Goal: Task Accomplishment & Management: Complete application form

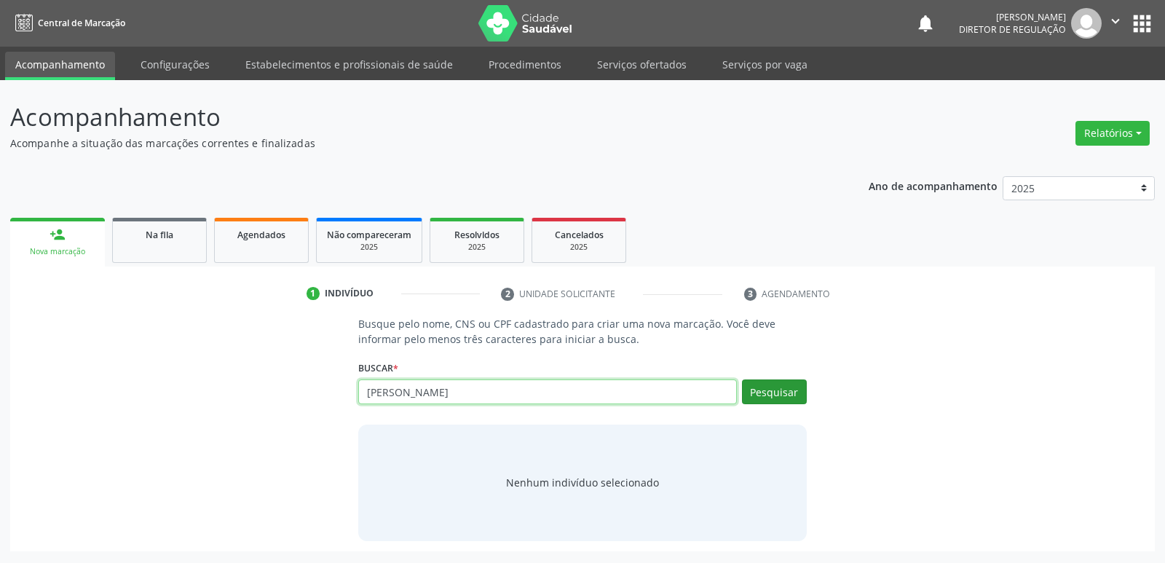
type input "[PERSON_NAME]"
click at [774, 391] on button "Pesquisar" at bounding box center [774, 391] width 65 height 25
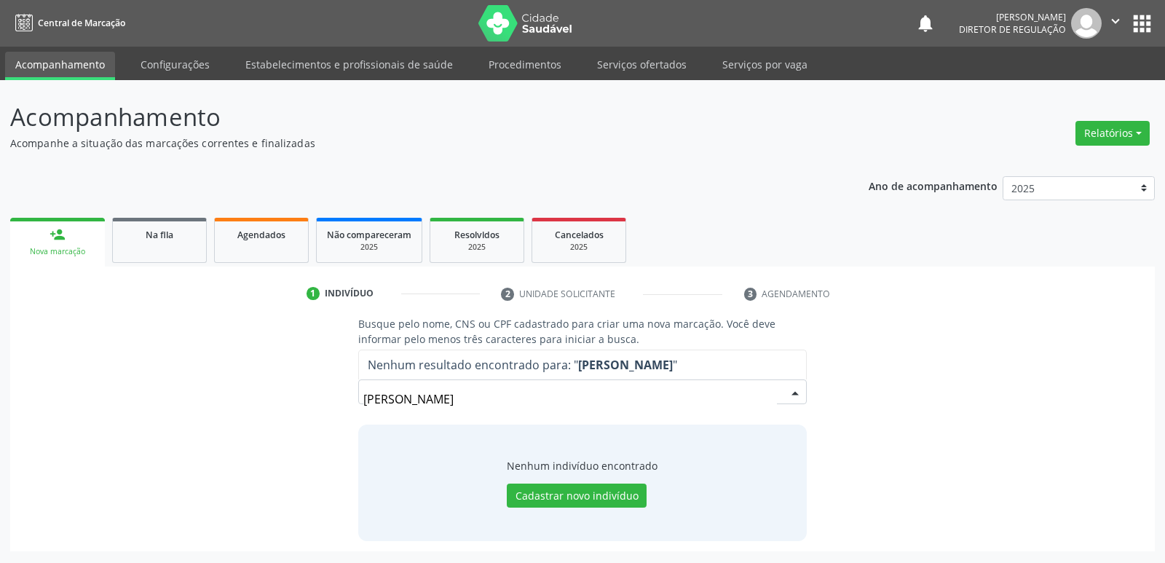
click at [386, 401] on input "[PERSON_NAME]" at bounding box center [569, 399] width 413 height 29
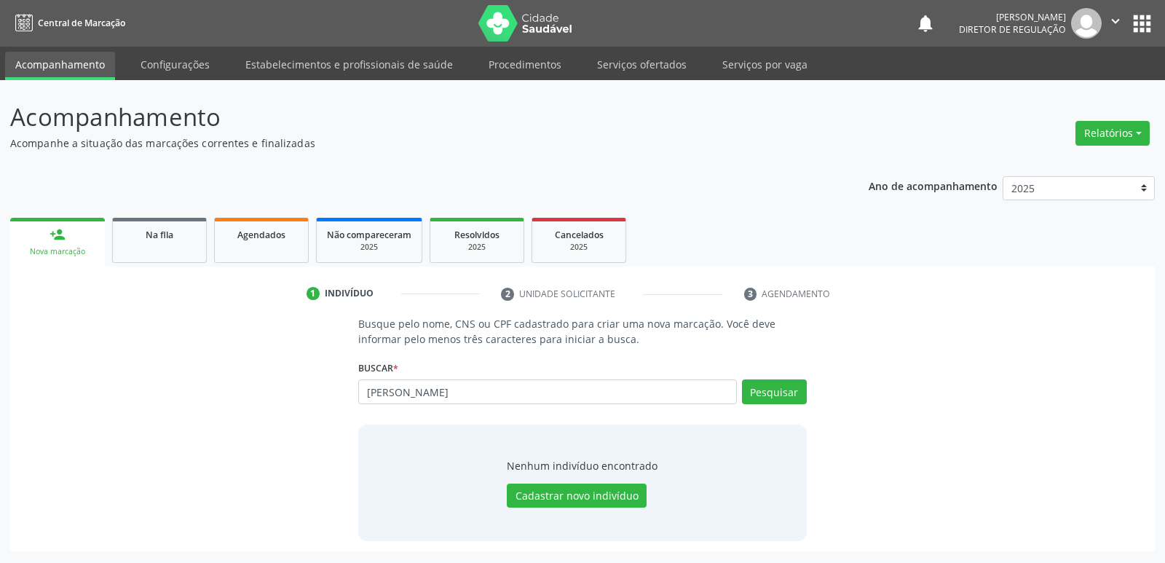
click at [382, 390] on input "[PERSON_NAME]" at bounding box center [547, 391] width 378 height 25
type input "[PERSON_NAME]"
click at [780, 392] on button "Pesquisar" at bounding box center [774, 391] width 65 height 25
type input "r"
type input "roberio"
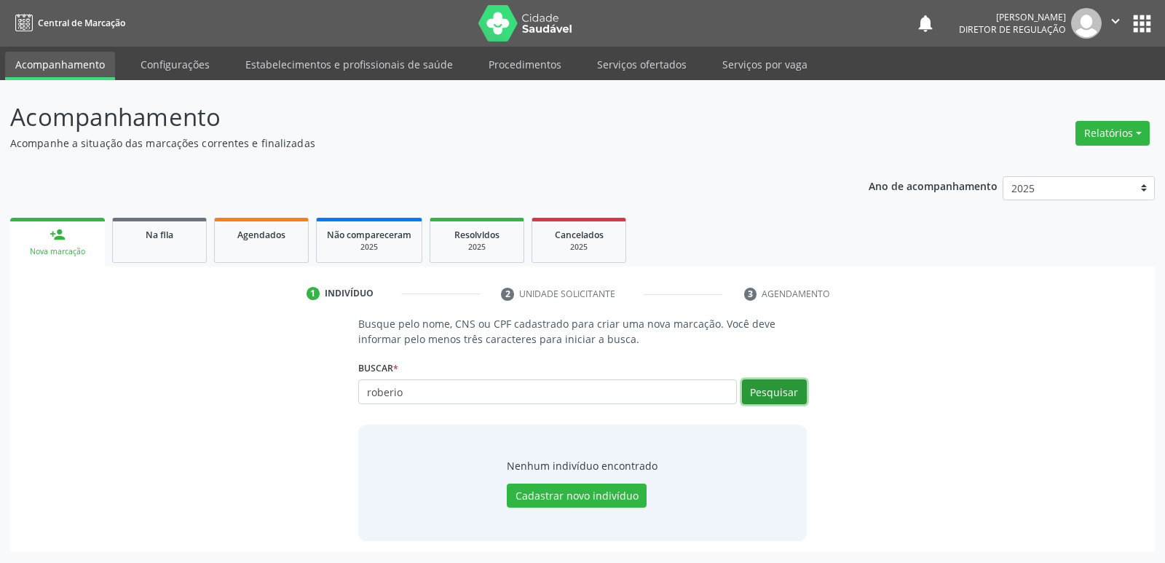
click at [768, 393] on button "Pesquisar" at bounding box center [774, 391] width 65 height 25
type input "r"
type input "705102378860840"
click at [782, 393] on button "Pesquisar" at bounding box center [774, 391] width 65 height 25
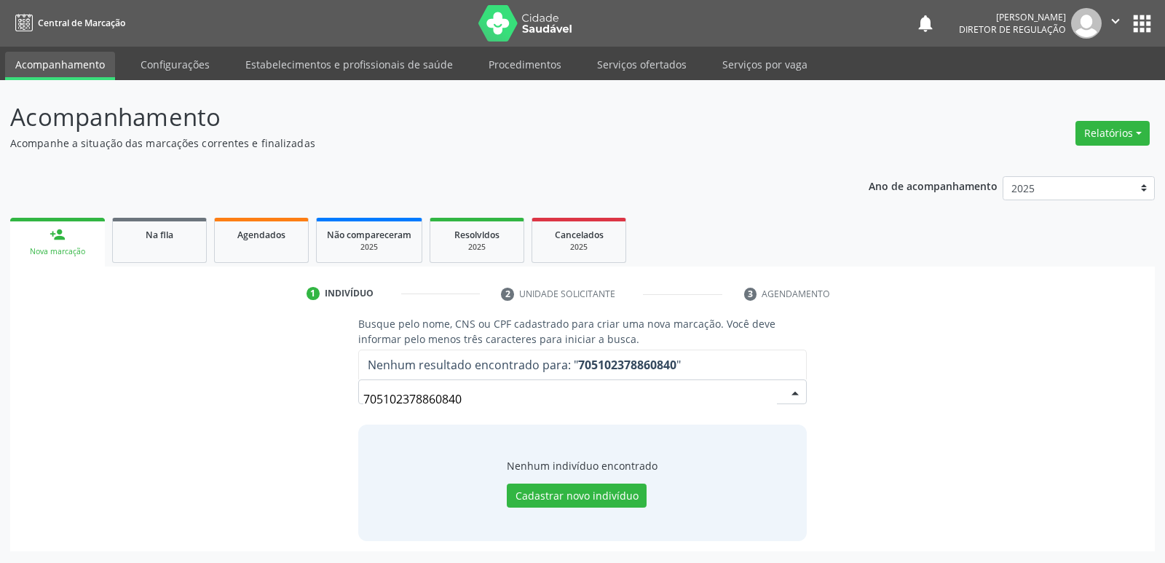
drag, startPoint x: 475, startPoint y: 398, endPoint x: 323, endPoint y: 395, distance: 151.5
click at [323, 395] on div "Busque pelo nome, CNS ou CPF cadastrado para criar uma nova marcação. Você deve…" at bounding box center [582, 428] width 1125 height 224
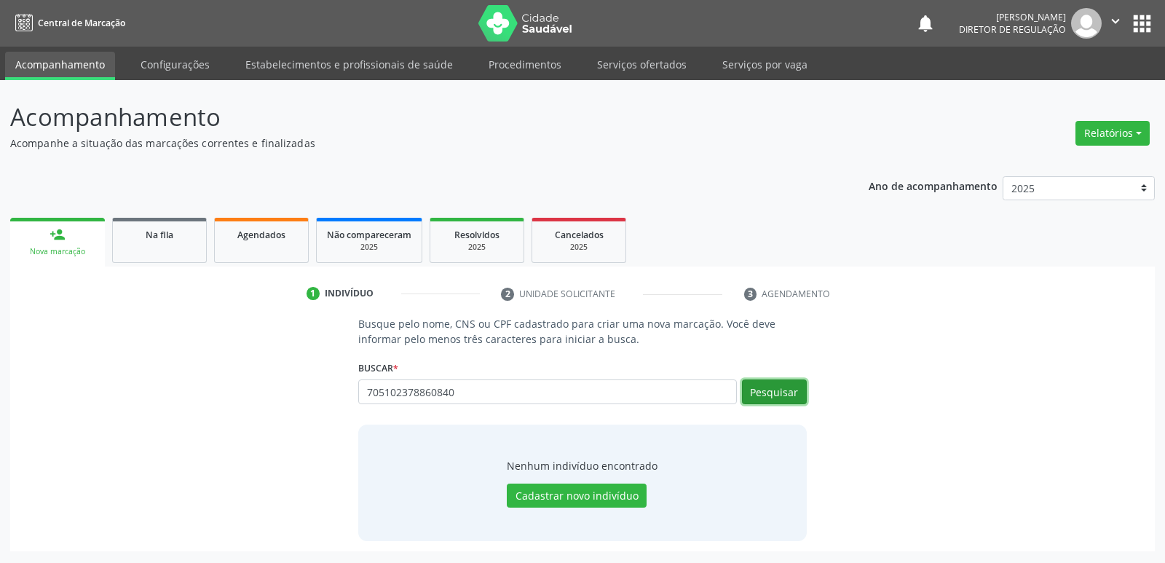
click at [777, 387] on button "Pesquisar" at bounding box center [774, 391] width 65 height 25
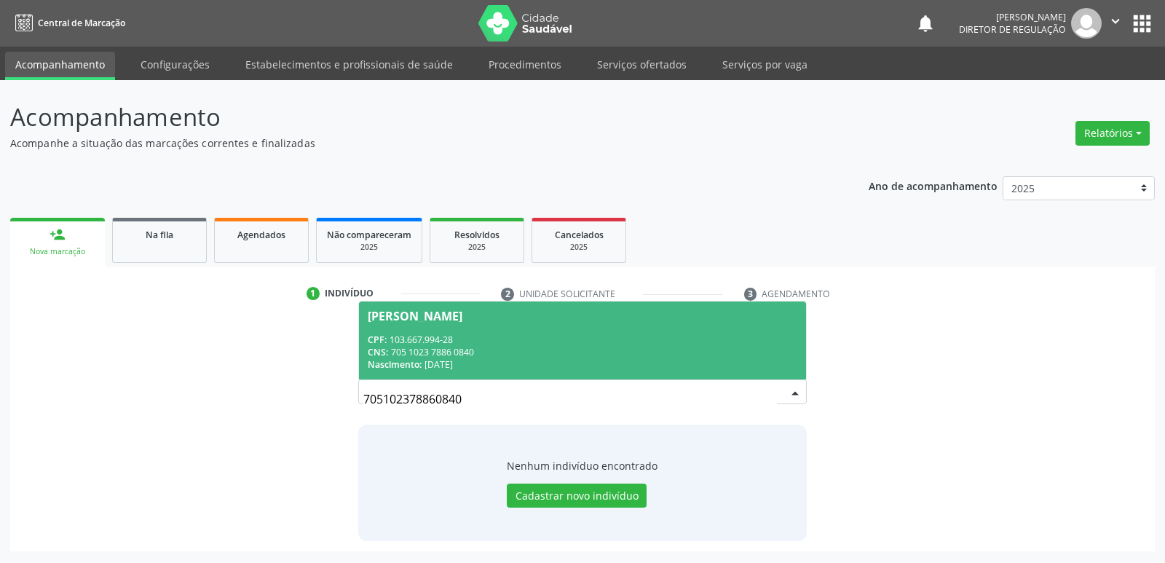
click at [529, 342] on div "CPF: 103.667.994-28" at bounding box center [582, 340] width 429 height 12
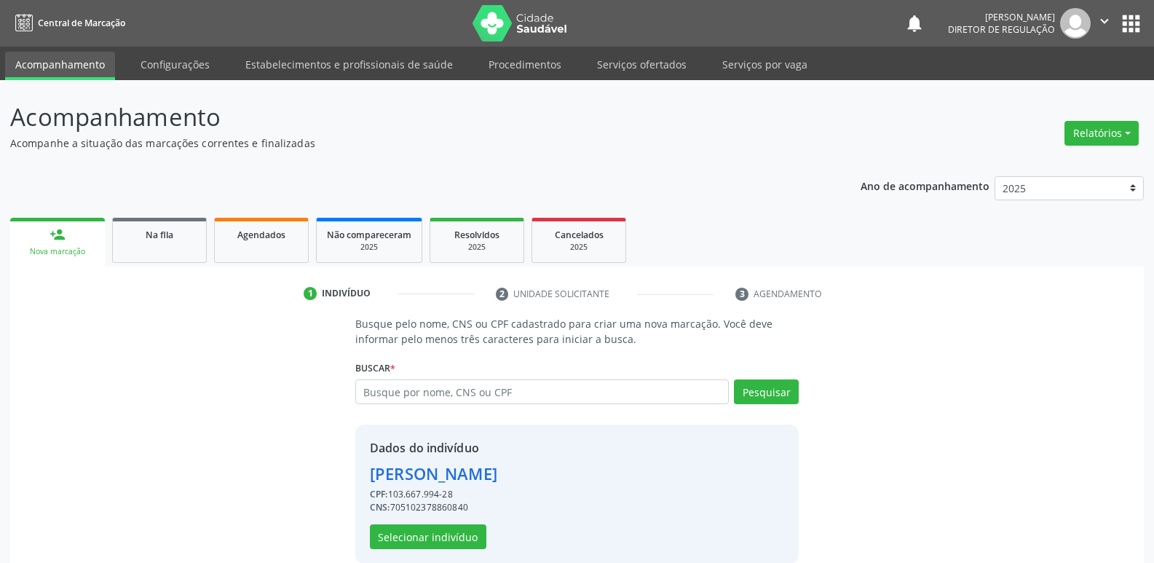
click at [529, 342] on p "Busque pelo nome, CNS ou CPF cadastrado para criar uma nova marcação. Você deve…" at bounding box center [577, 331] width 444 height 31
click at [468, 538] on button "Selecionar indivíduo" at bounding box center [428, 536] width 117 height 25
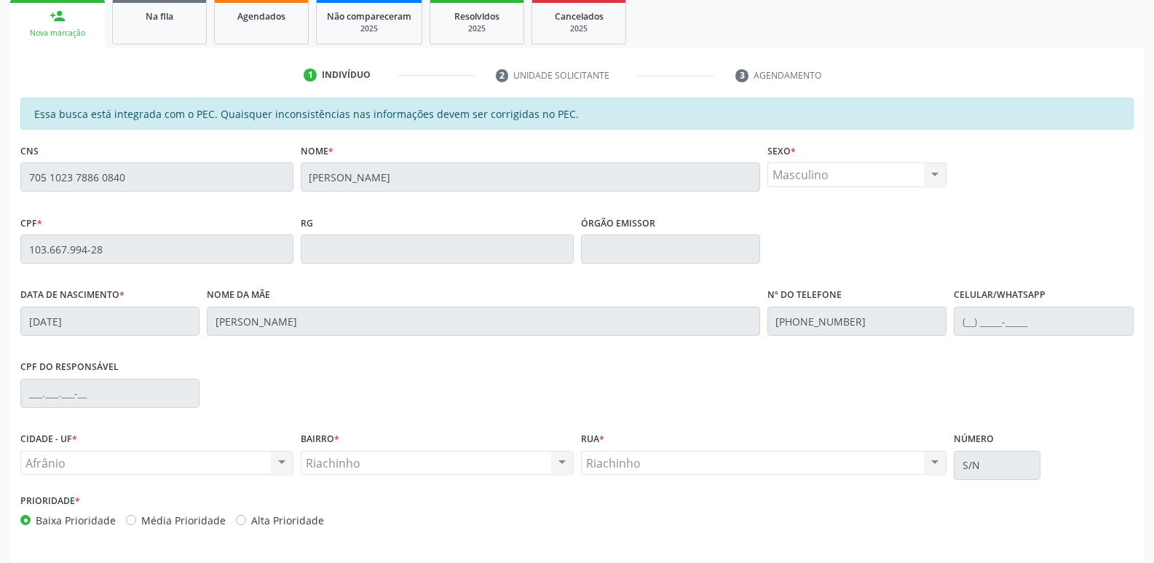
scroll to position [269, 0]
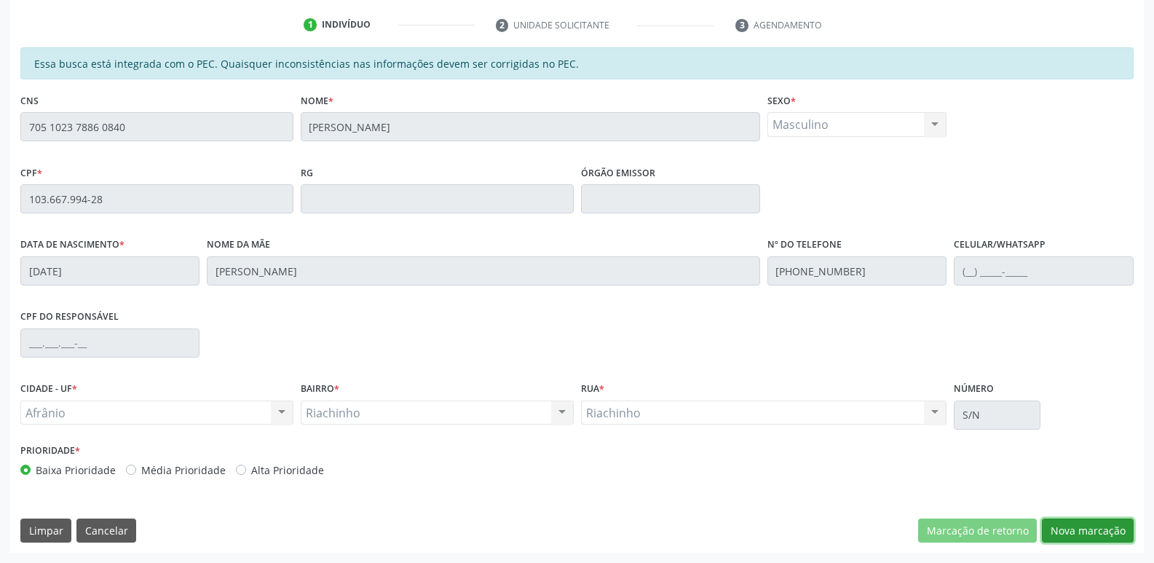
click at [1092, 529] on button "Nova marcação" at bounding box center [1088, 531] width 92 height 25
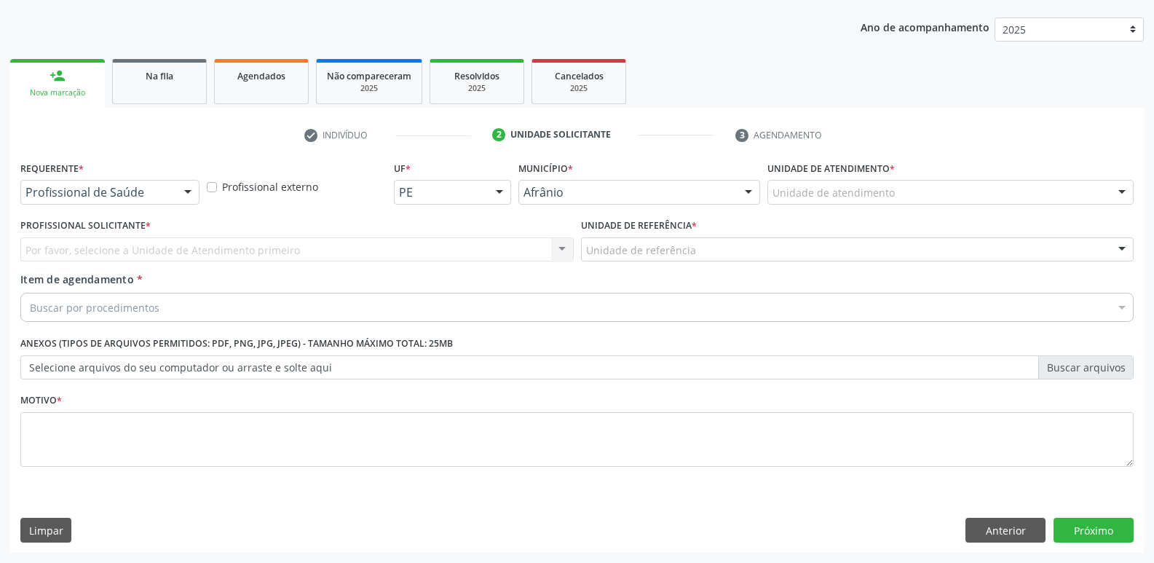
scroll to position [159, 0]
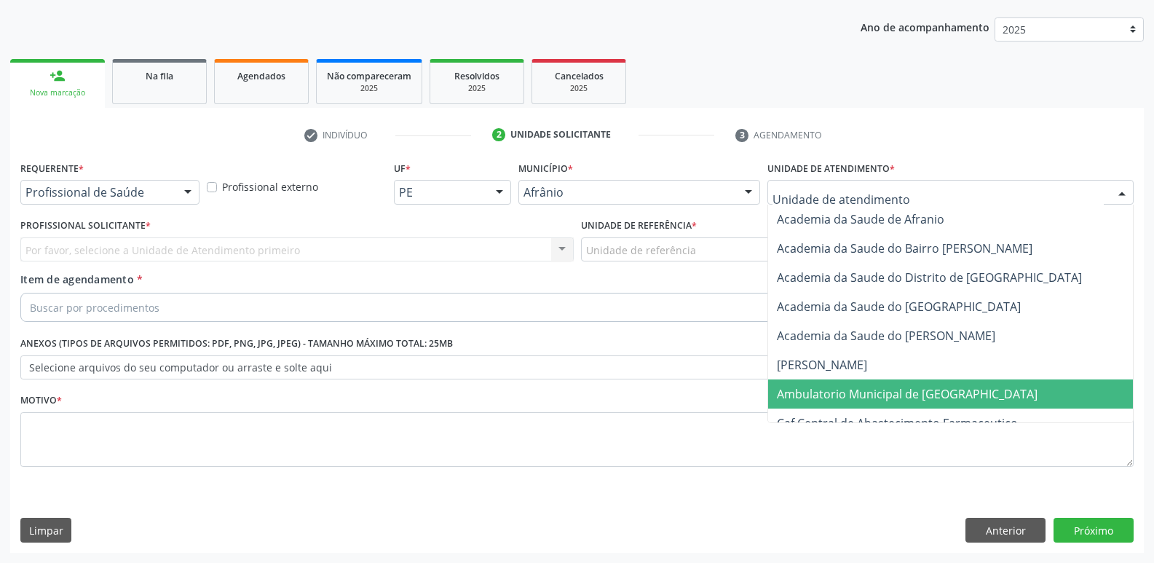
click at [937, 399] on span "Ambulatorio Municipal de [GEOGRAPHIC_DATA]" at bounding box center [907, 394] width 261 height 16
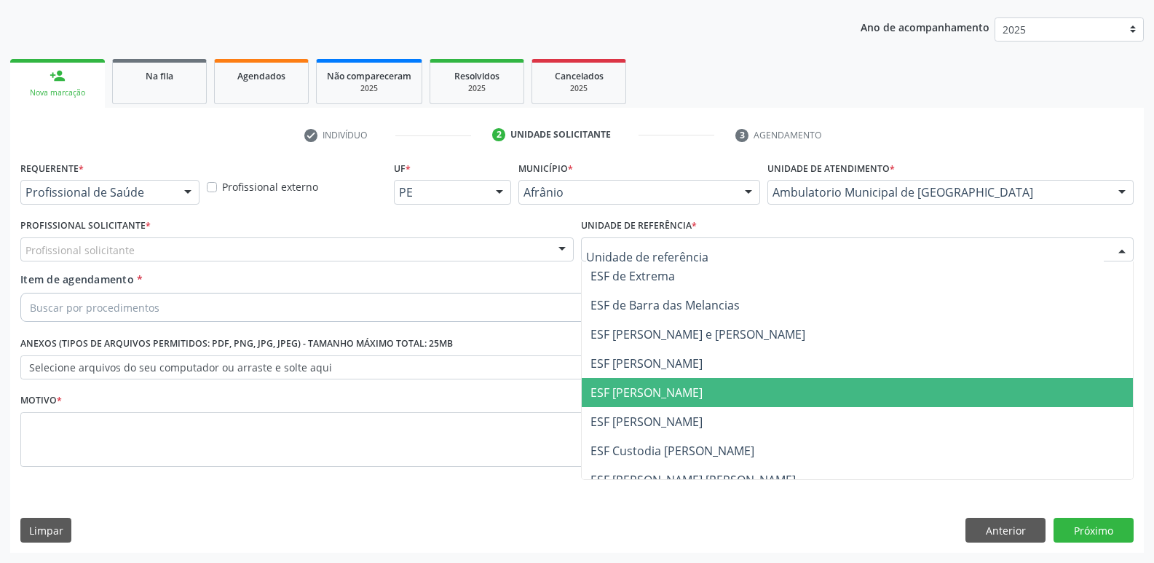
click at [693, 387] on span "ESF [PERSON_NAME]" at bounding box center [858, 392] width 552 height 29
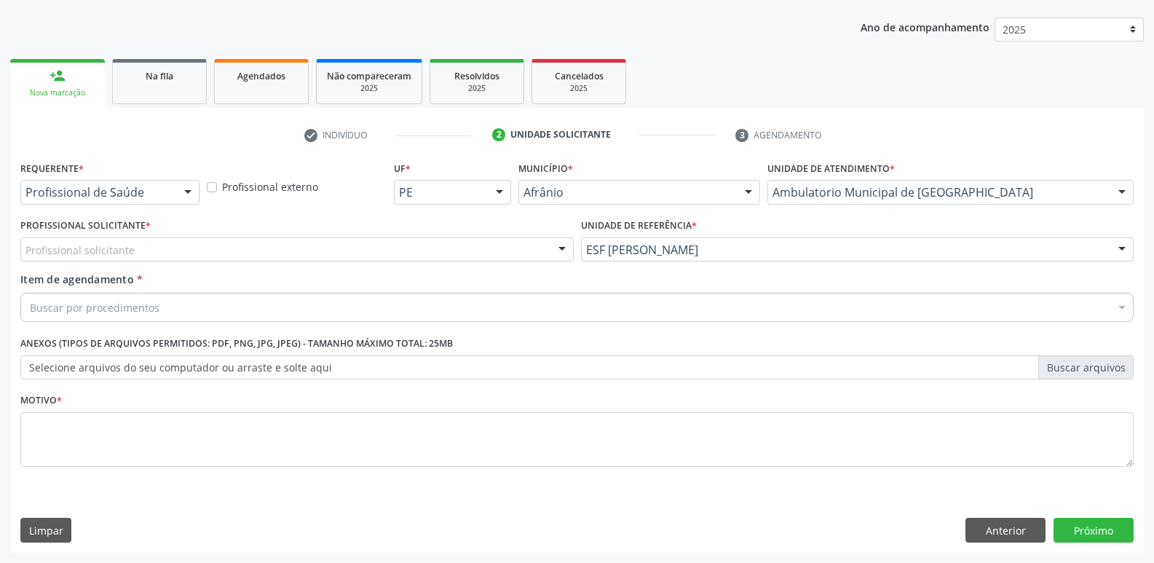
click at [582, 307] on div "Buscar por procedimentos" at bounding box center [577, 307] width 1114 height 29
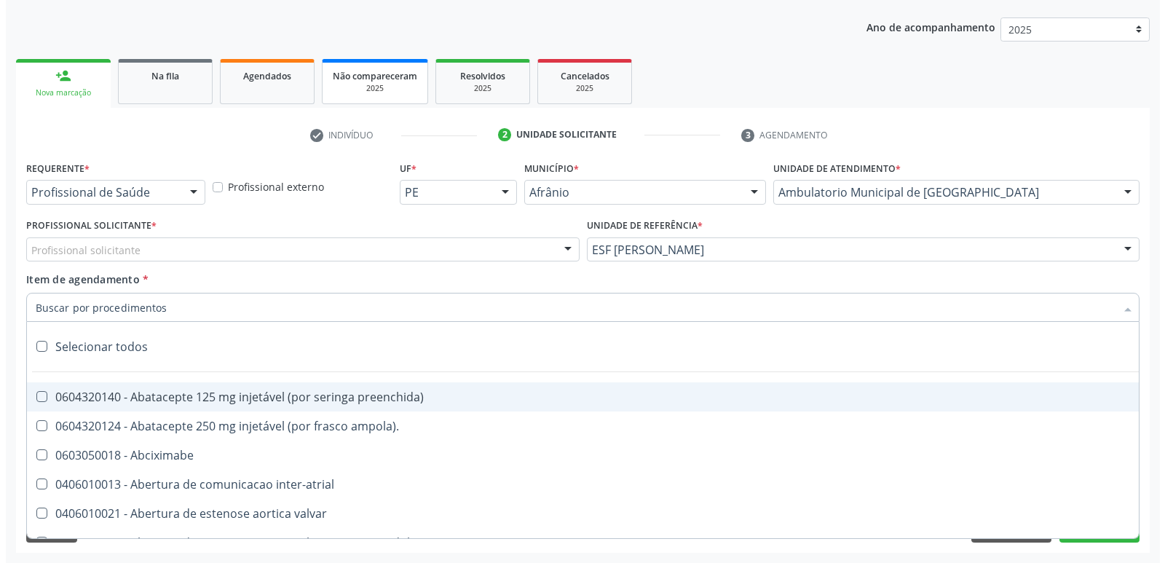
scroll to position [0, 0]
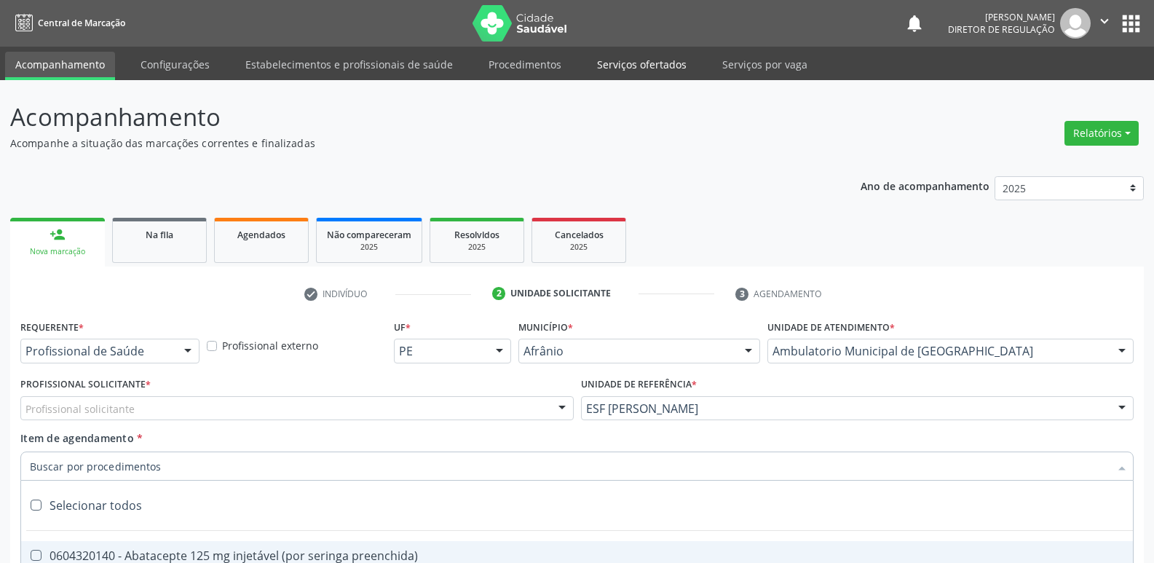
click at [651, 66] on link "Serviços ofertados" at bounding box center [642, 64] width 110 height 25
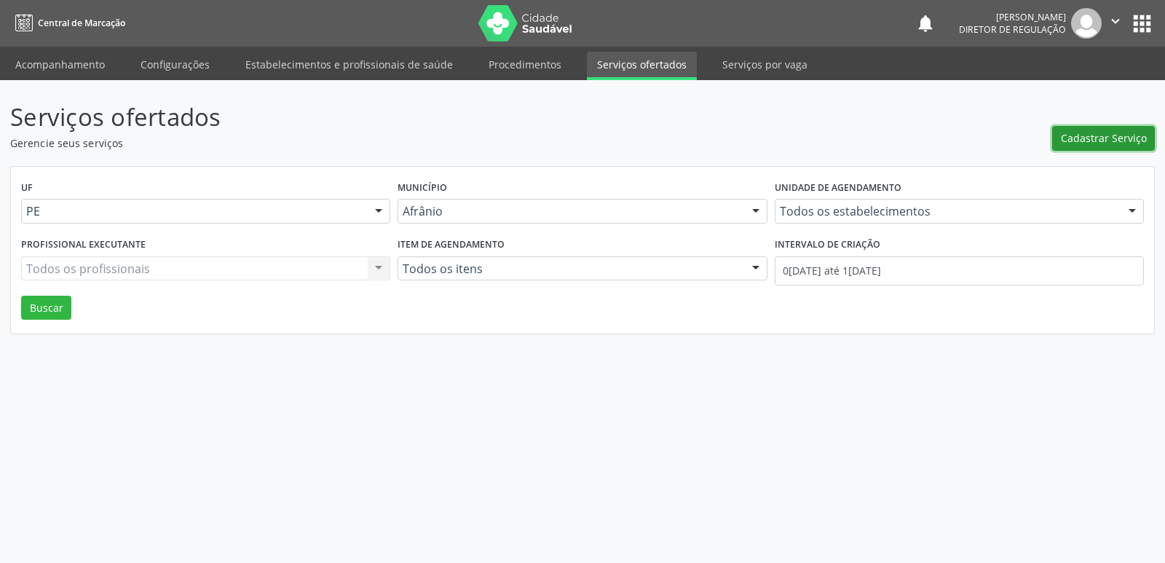
click at [1114, 139] on span "Cadastrar Serviço" at bounding box center [1104, 137] width 86 height 15
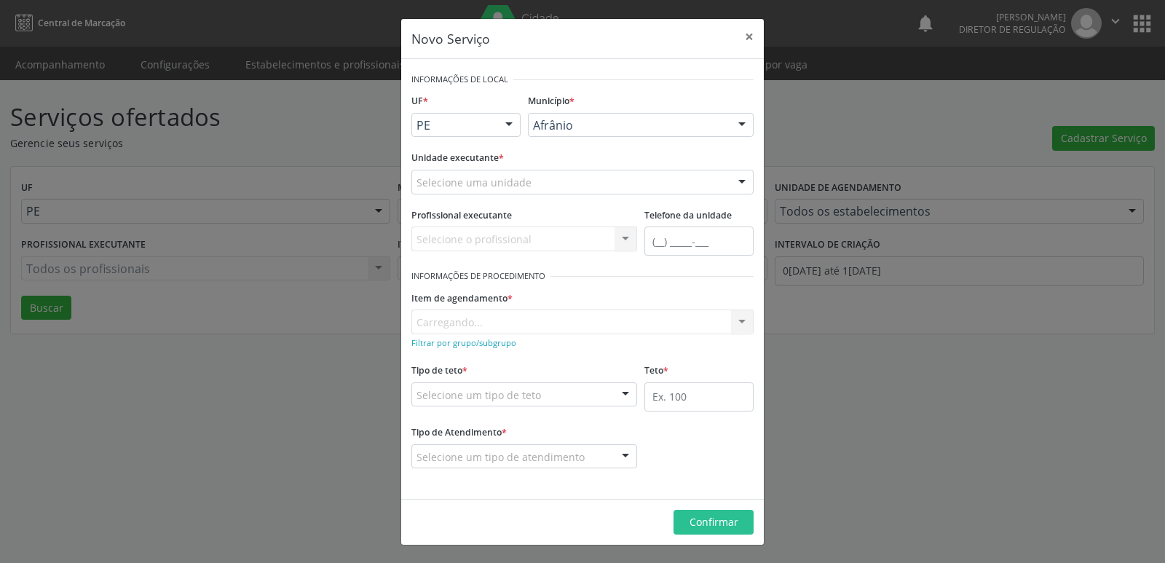
click at [732, 125] on div at bounding box center [742, 126] width 22 height 25
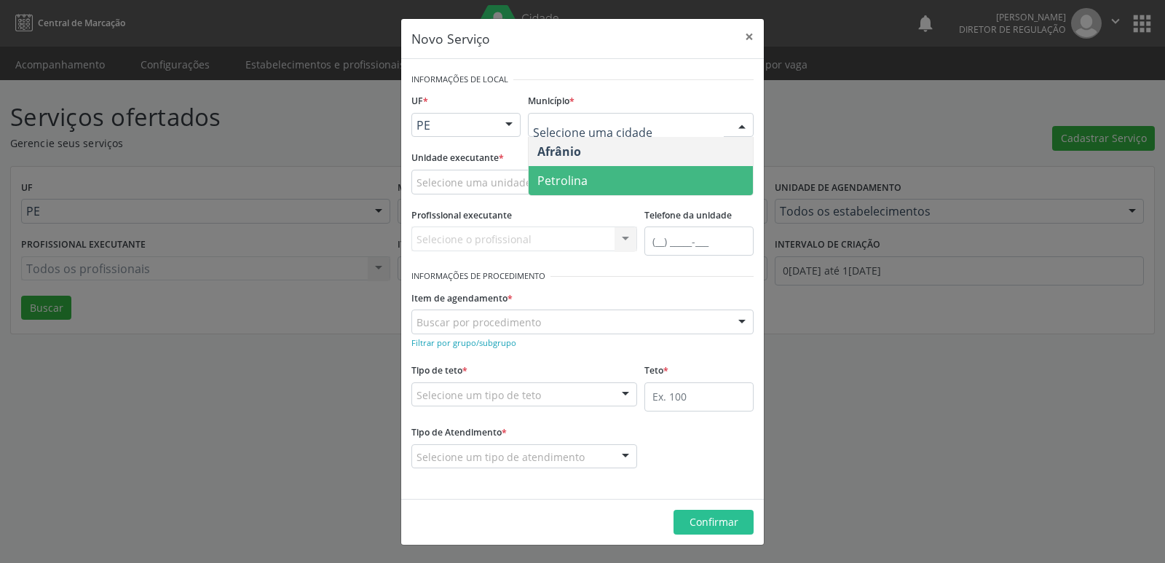
click at [723, 169] on span "Petrolina" at bounding box center [641, 180] width 224 height 29
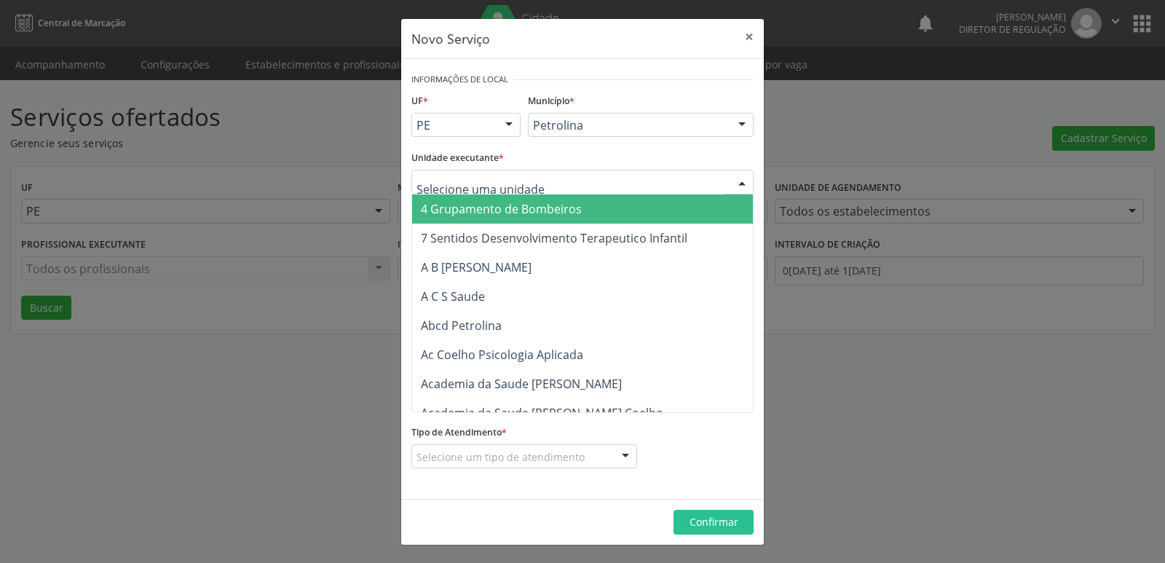
click at [621, 182] on div at bounding box center [583, 182] width 342 height 25
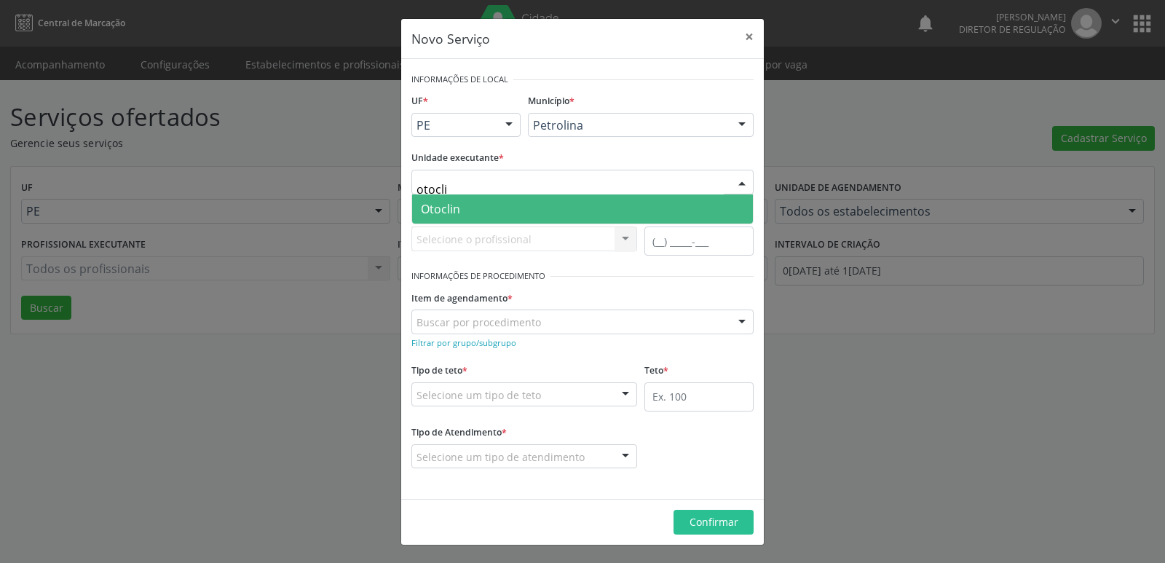
type input "otoclin"
click at [588, 208] on span "Otoclin" at bounding box center [582, 208] width 341 height 29
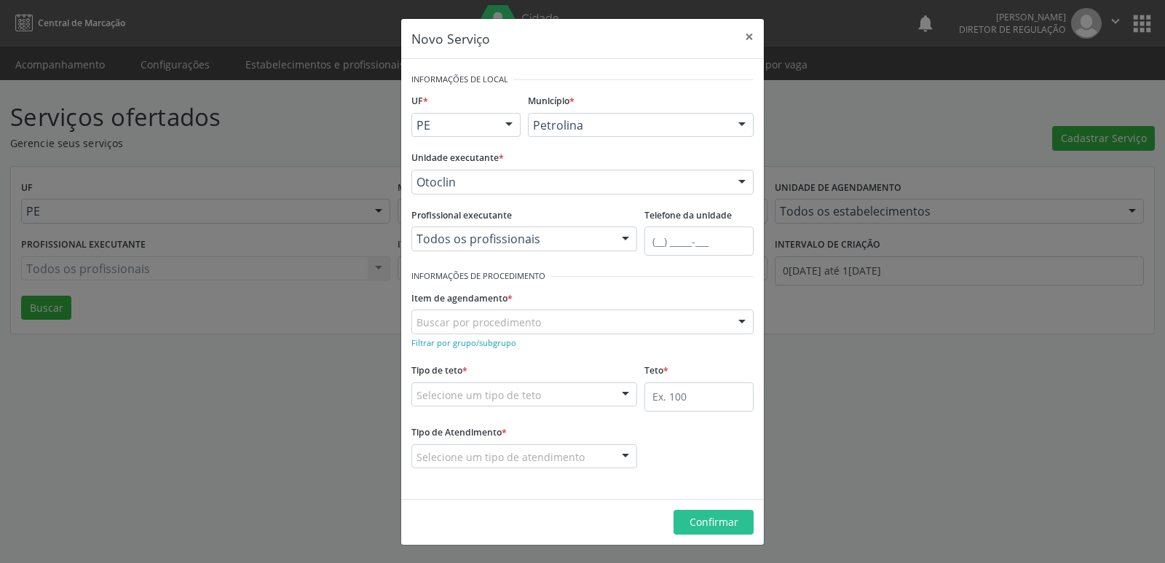
click at [601, 319] on div "Buscar por procedimento" at bounding box center [583, 322] width 342 height 25
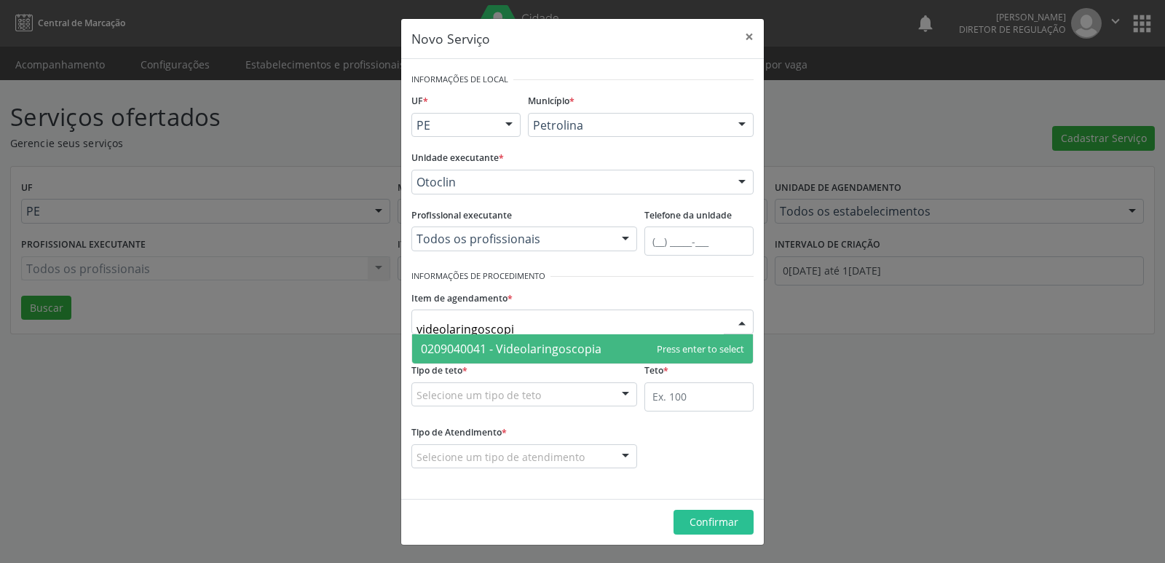
type input "videolaringoscopia"
click at [571, 346] on span "0209040041 - Videolaringoscopia" at bounding box center [511, 349] width 181 height 16
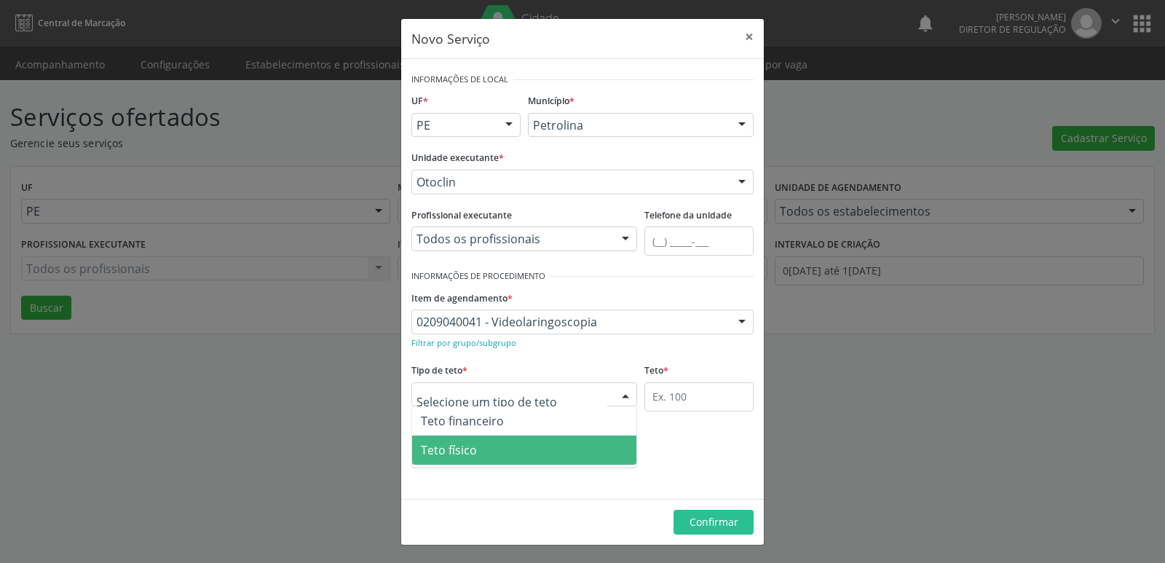
click at [467, 449] on span "Teto físico" at bounding box center [449, 450] width 56 height 16
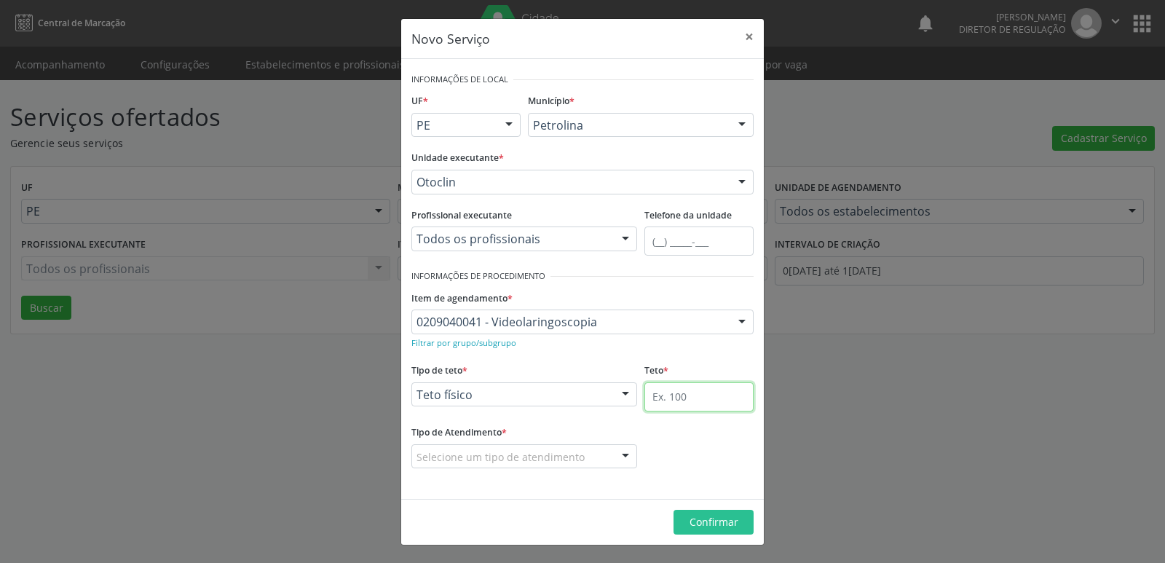
click at [685, 400] on input "text" at bounding box center [699, 396] width 109 height 29
type input "1"
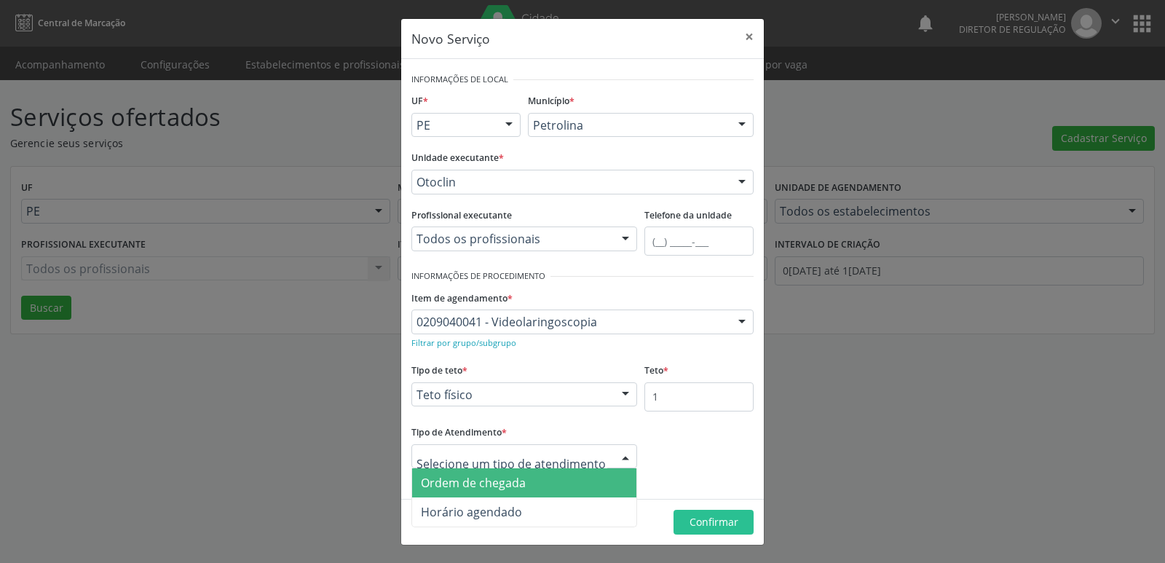
click at [550, 485] on span "Ordem de chegada" at bounding box center [524, 482] width 224 height 29
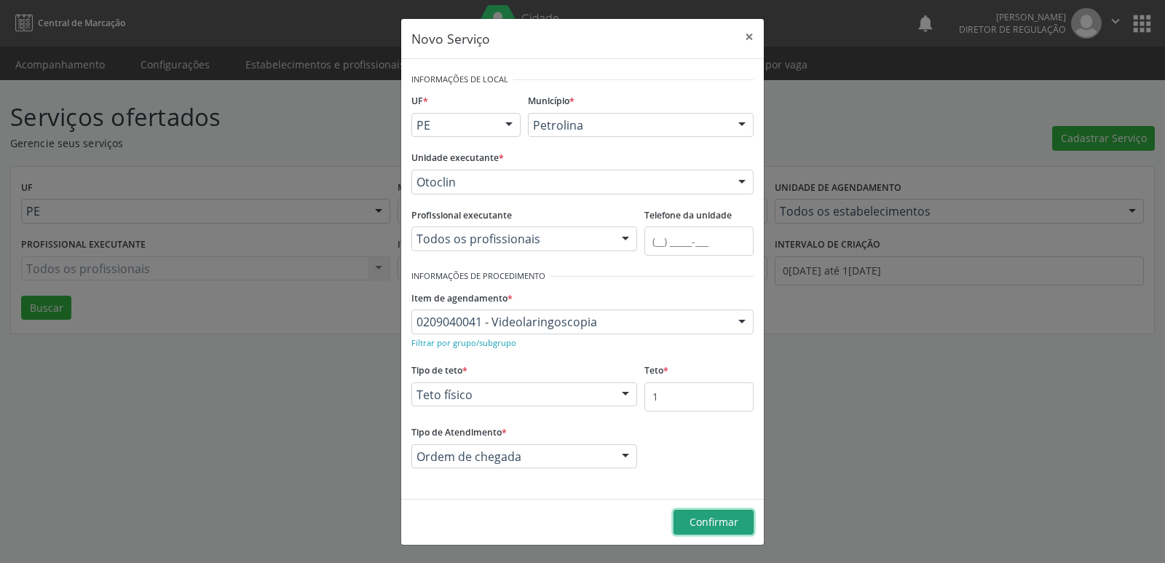
click at [720, 522] on span "Confirmar" at bounding box center [714, 522] width 49 height 14
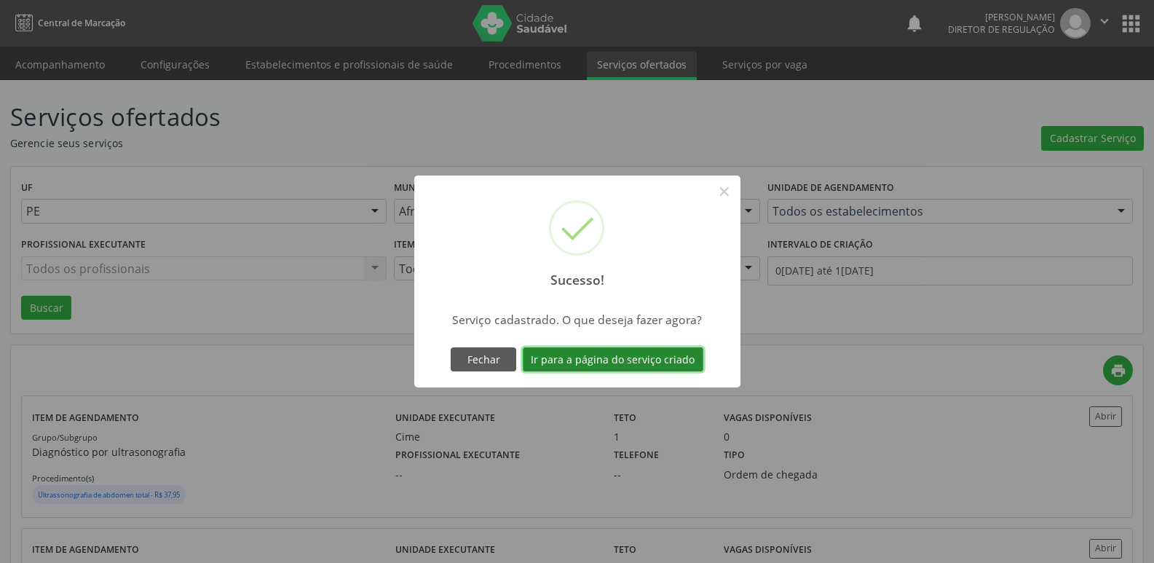
click at [610, 358] on button "Ir para a página do serviço criado" at bounding box center [613, 359] width 181 height 25
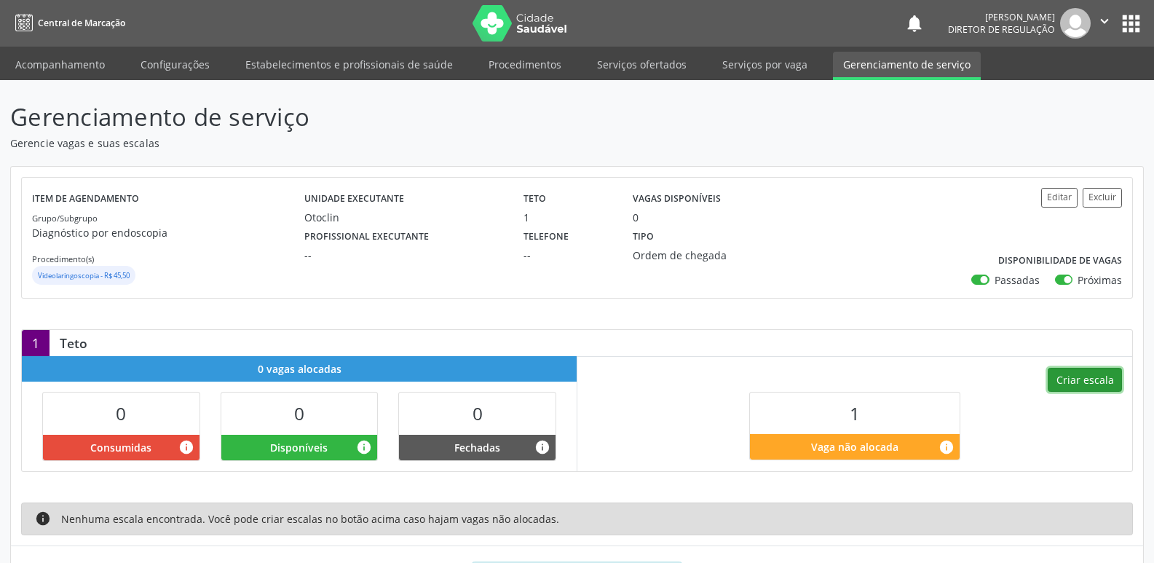
click at [1078, 380] on button "Criar escala" at bounding box center [1085, 380] width 74 height 25
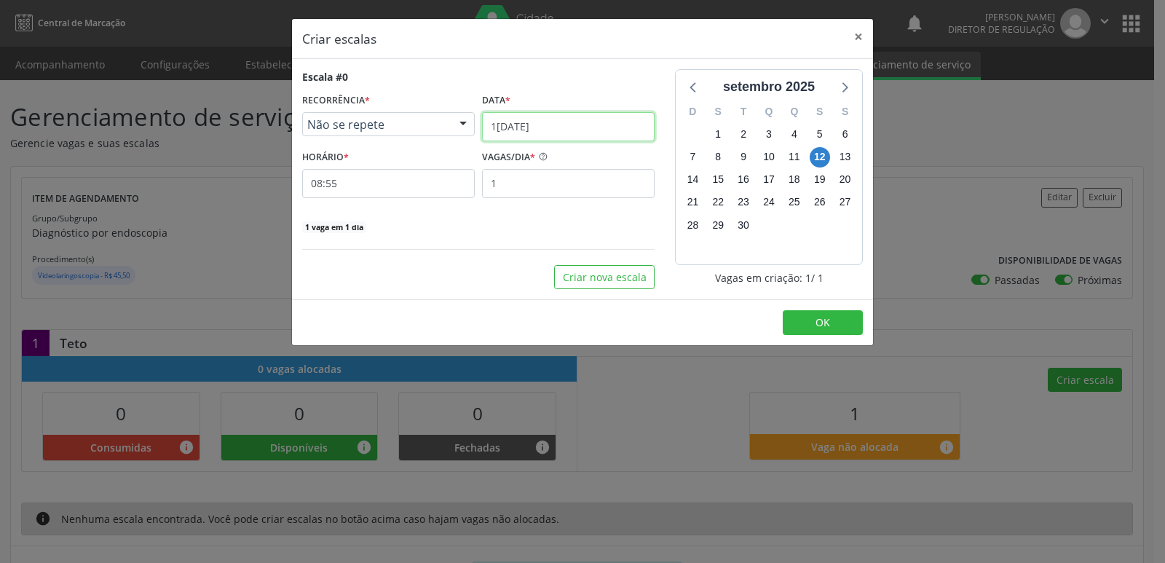
click at [596, 125] on input "[DATE]" at bounding box center [568, 126] width 173 height 29
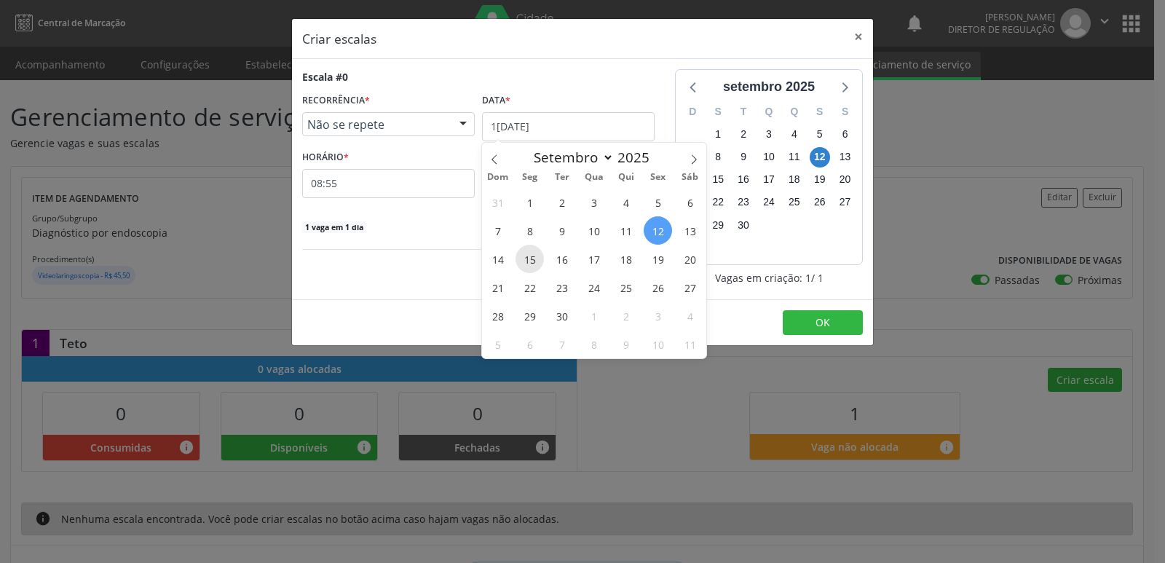
click at [530, 260] on span "15" at bounding box center [530, 259] width 28 height 28
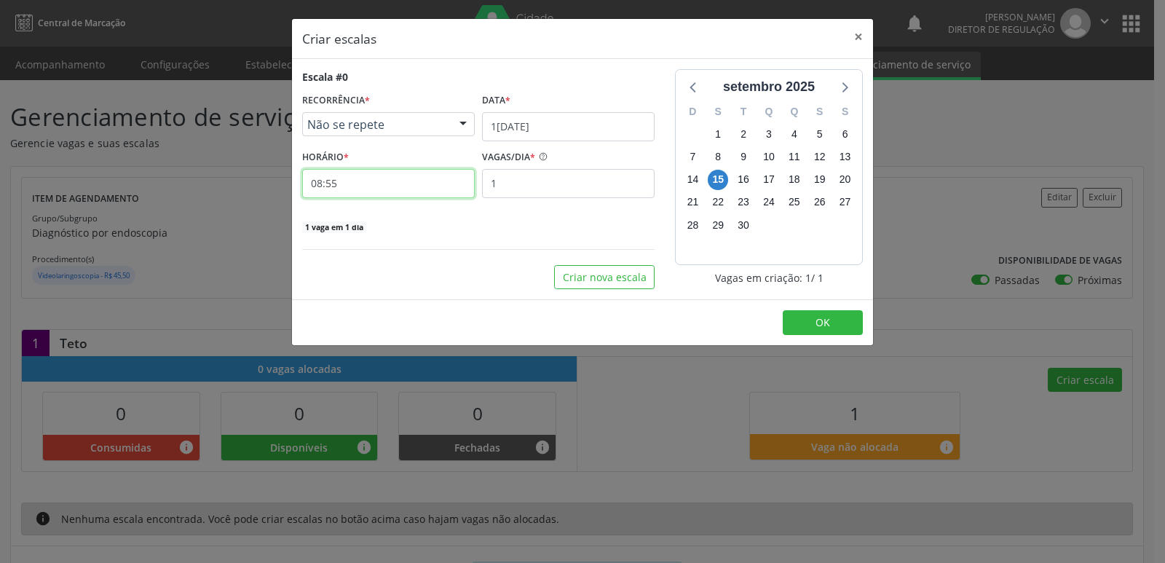
click at [443, 187] on input "08:55" at bounding box center [388, 183] width 173 height 29
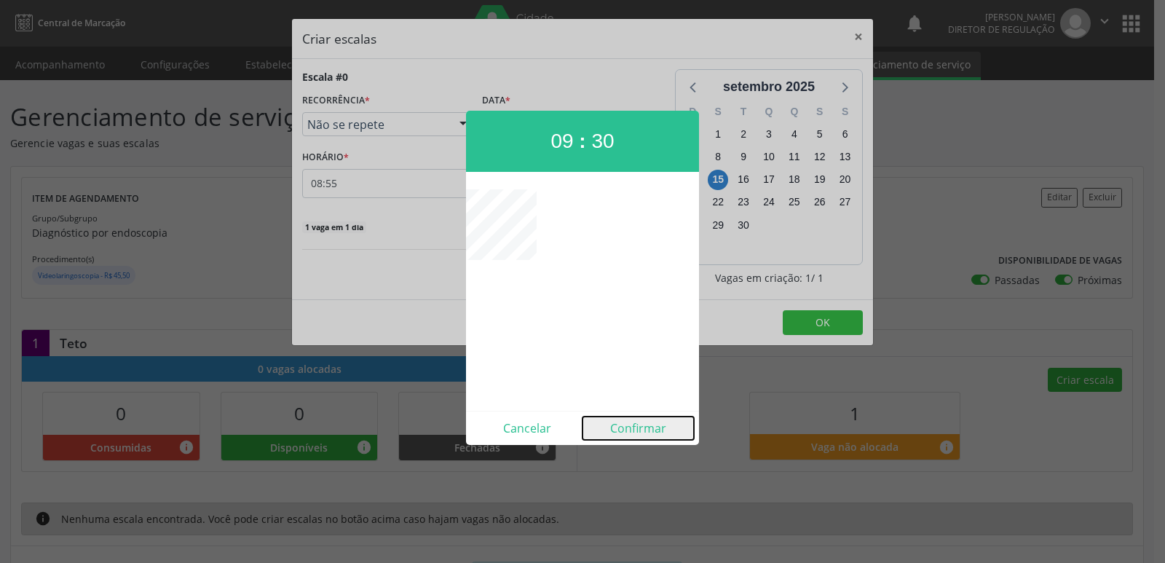
click at [634, 432] on button "Confirmar" at bounding box center [638, 428] width 111 height 23
type input "09:30"
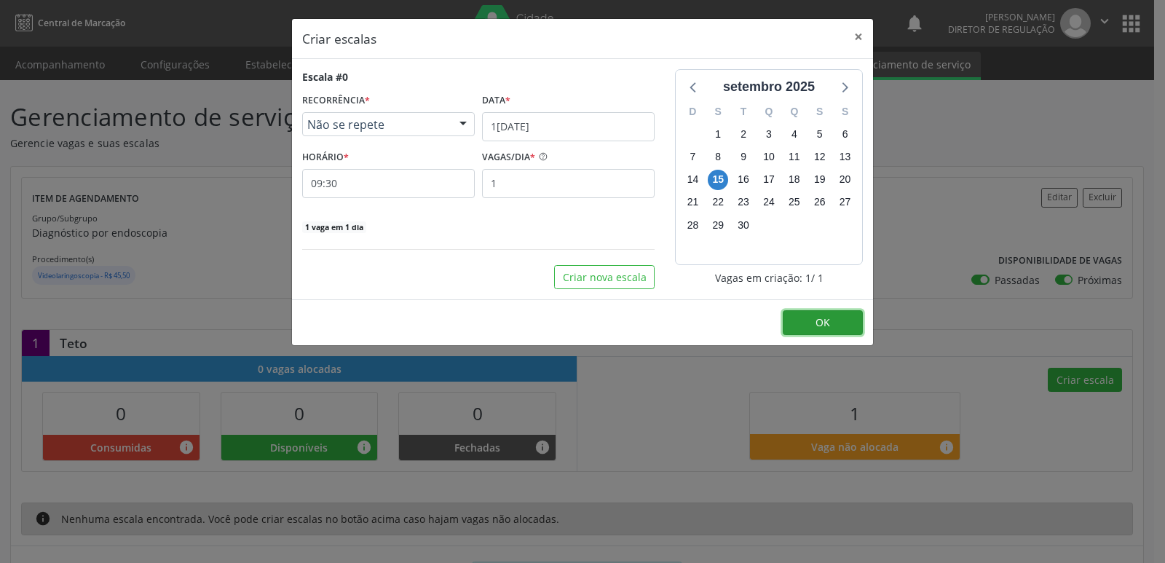
click at [830, 315] on button "OK" at bounding box center [823, 322] width 80 height 25
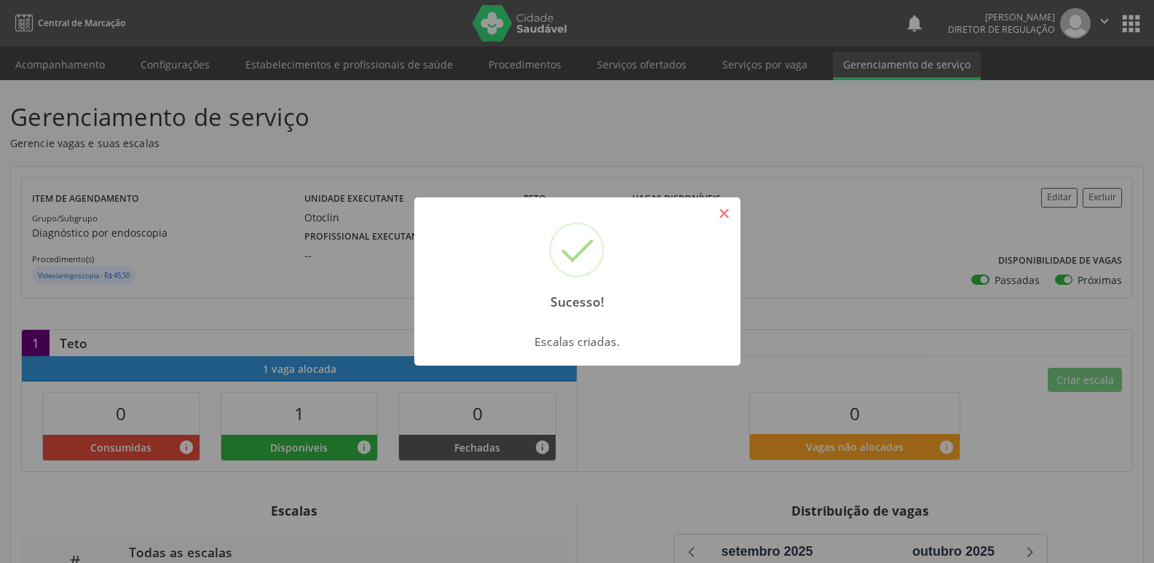
click at [726, 221] on button "×" at bounding box center [724, 213] width 25 height 25
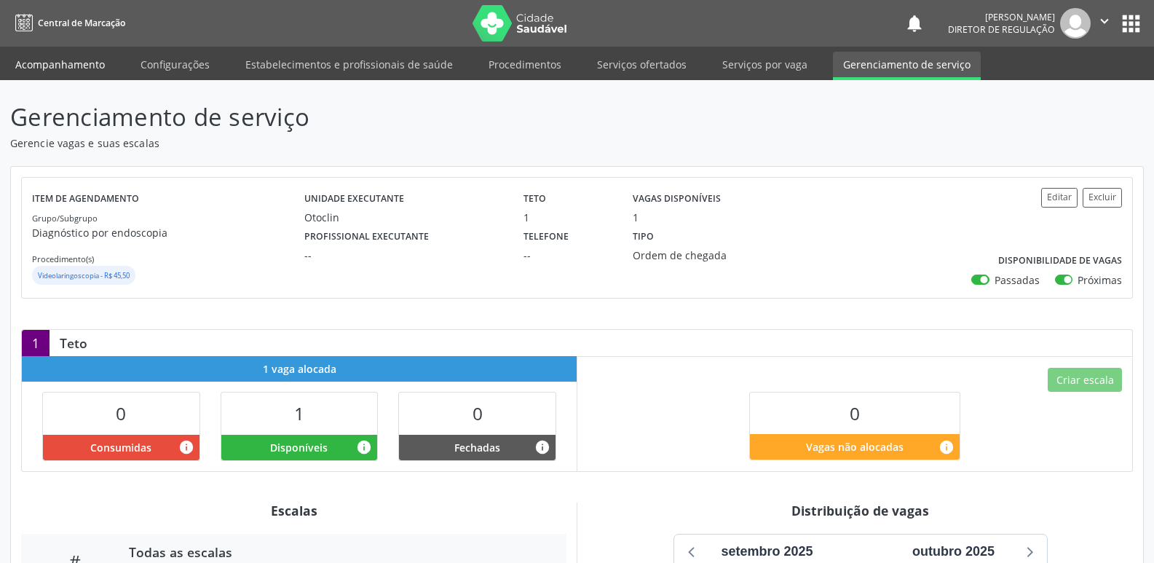
click at [56, 63] on link "Acompanhamento" at bounding box center [60, 64] width 110 height 25
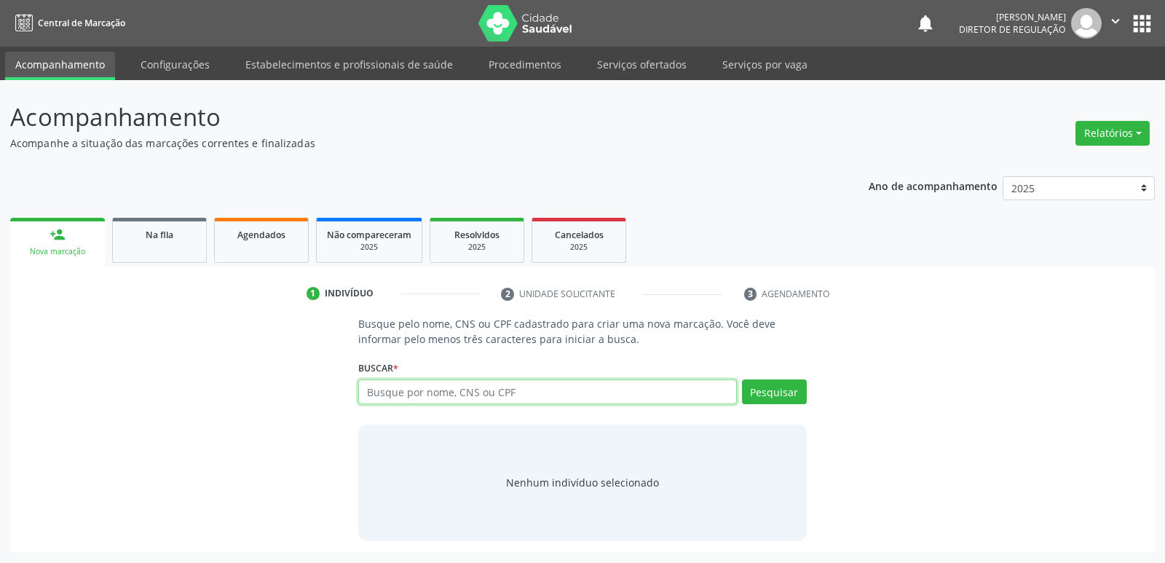
click at [395, 393] on input "text" at bounding box center [547, 391] width 378 height 25
type input "ricardo de s"
click at [792, 393] on button "Pesquisar" at bounding box center [774, 391] width 65 height 25
type input "ricardo de sousa t"
click at [799, 388] on button "Pesquisar" at bounding box center [774, 391] width 65 height 25
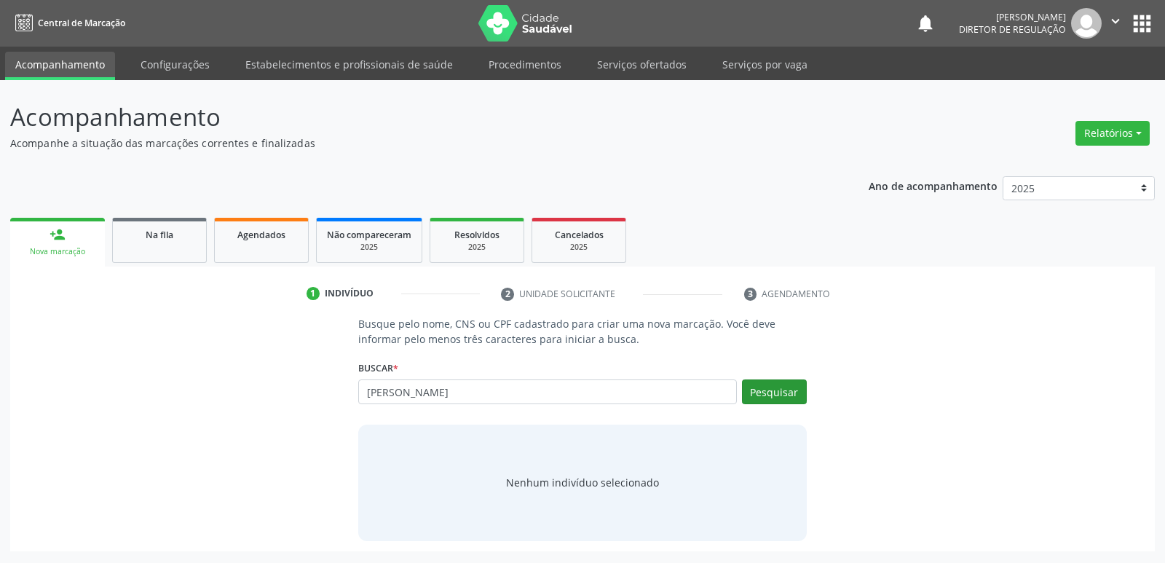
type input "ricardo de sousa t"
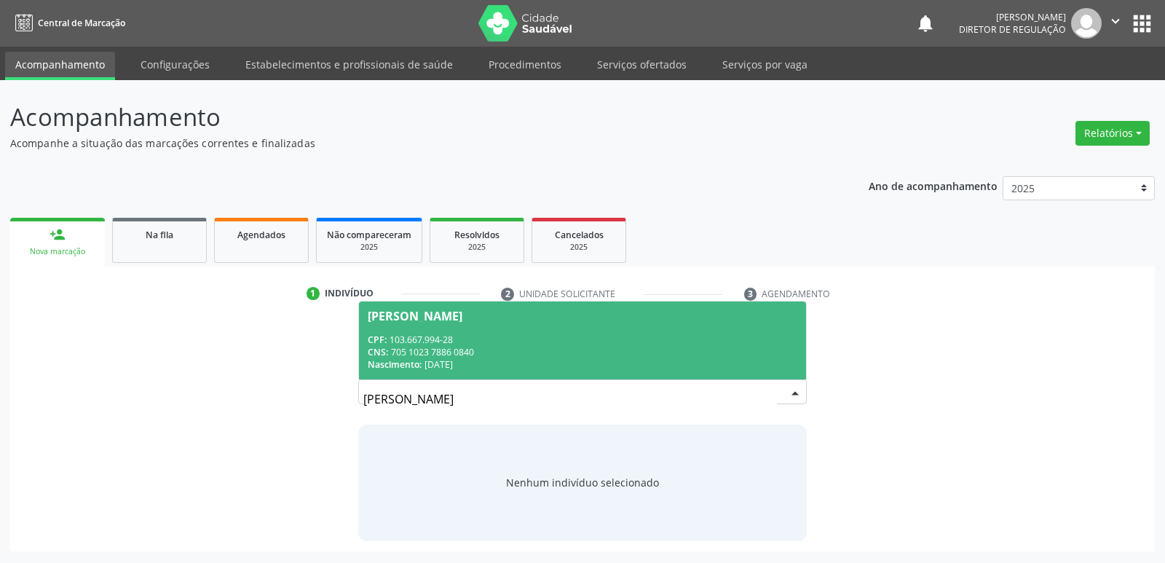
click at [595, 353] on div "CNS: 705 1023 7886 0840" at bounding box center [582, 352] width 429 height 12
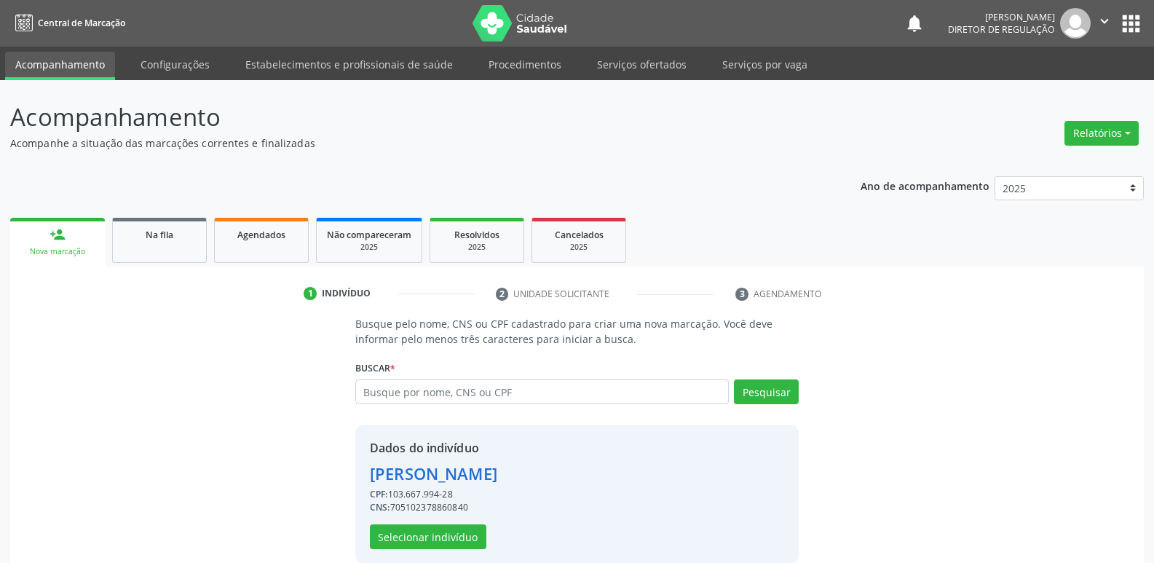
scroll to position [21, 0]
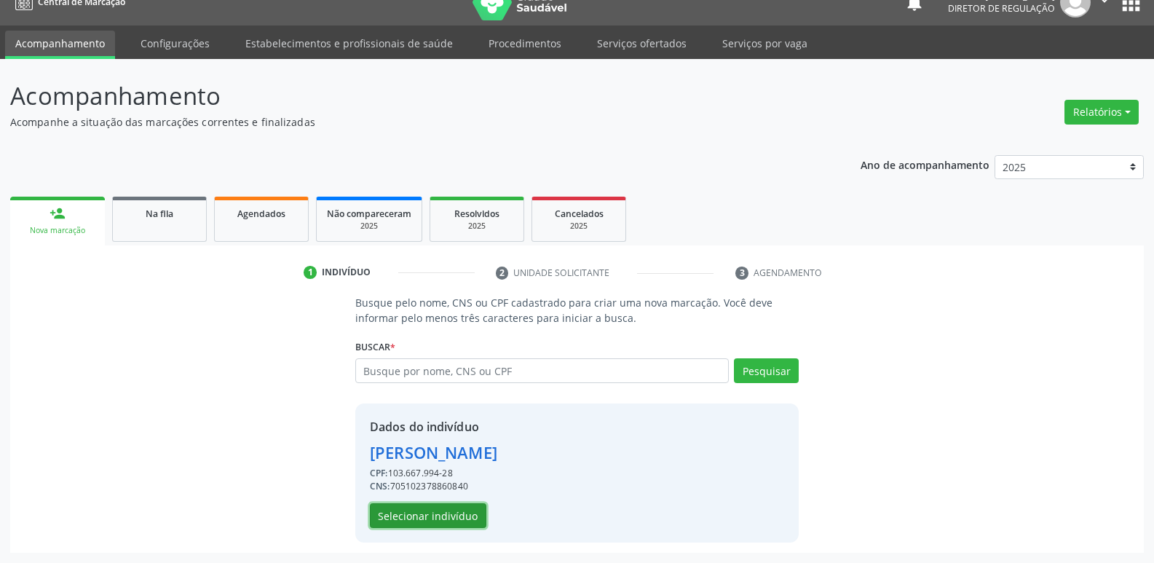
click at [457, 515] on button "Selecionar indivíduo" at bounding box center [428, 515] width 117 height 25
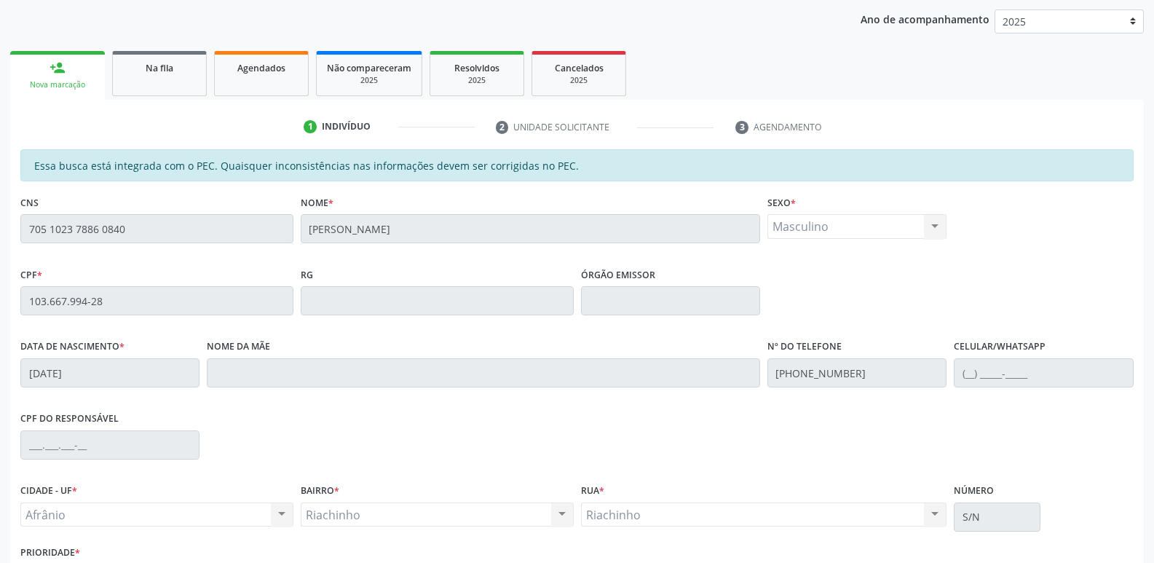
scroll to position [269, 0]
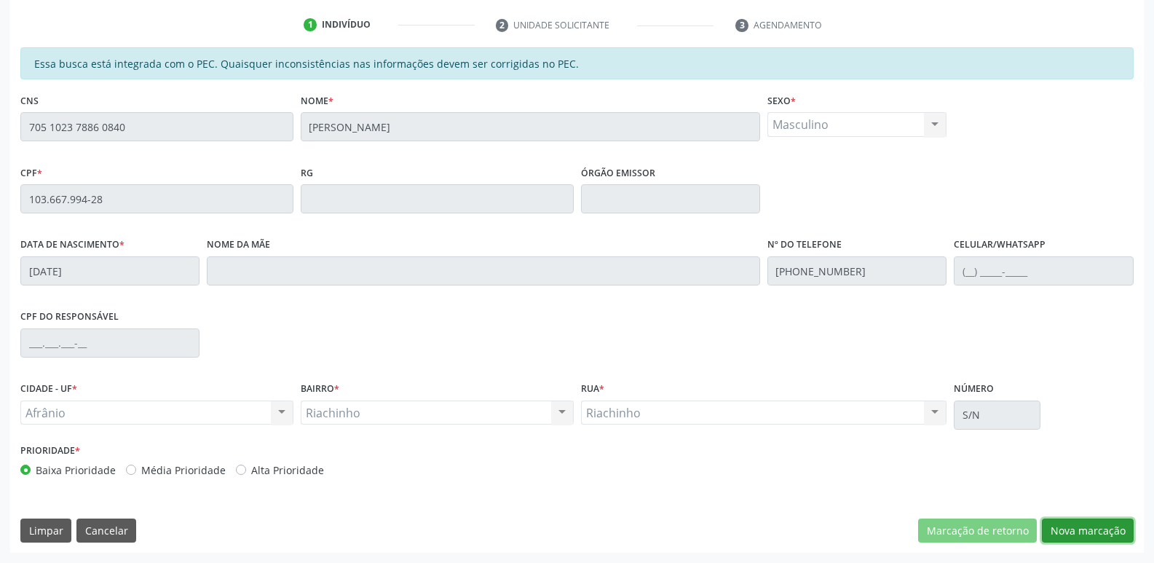
click at [1072, 533] on button "Nova marcação" at bounding box center [1088, 531] width 92 height 25
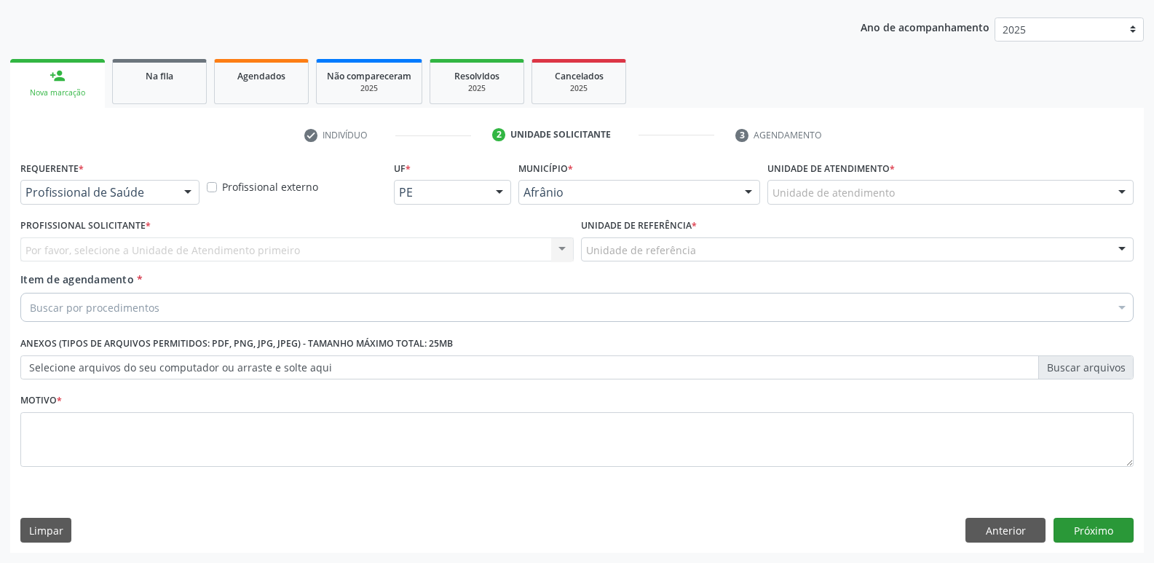
scroll to position [159, 0]
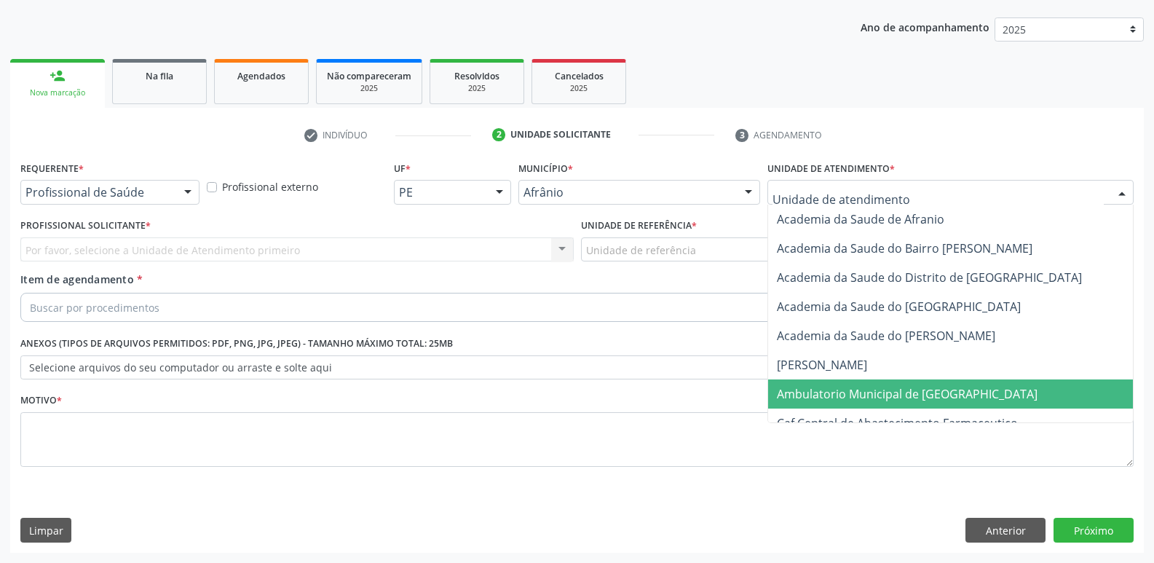
click at [907, 396] on span "Ambulatorio Municipal de [GEOGRAPHIC_DATA]" at bounding box center [907, 394] width 261 height 16
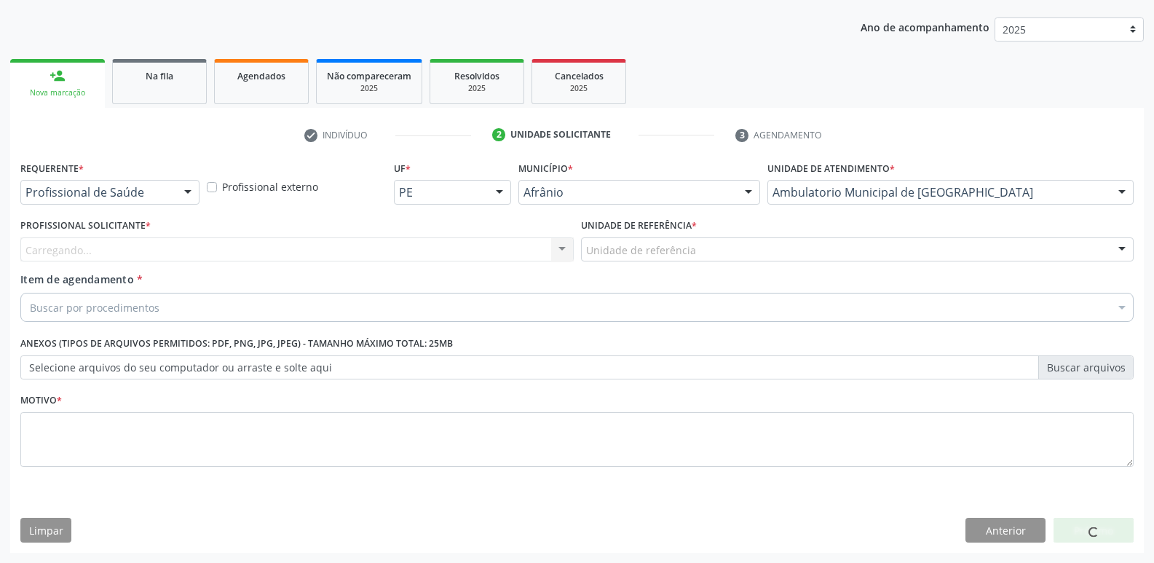
click at [698, 244] on div "Unidade de referência" at bounding box center [858, 249] width 554 height 25
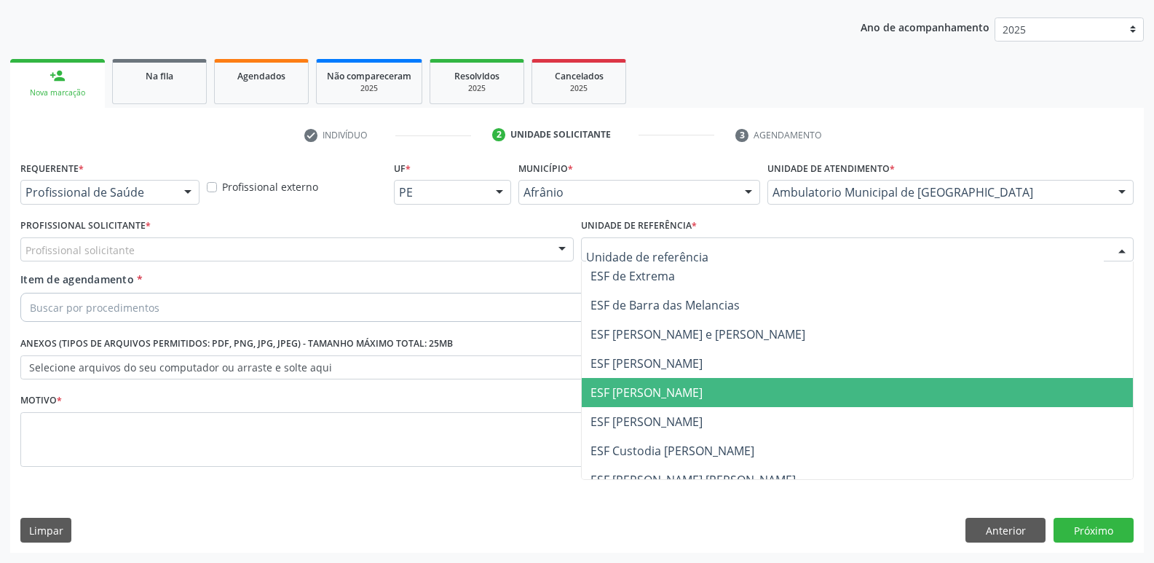
click at [699, 390] on span "ESF [PERSON_NAME]" at bounding box center [858, 392] width 552 height 29
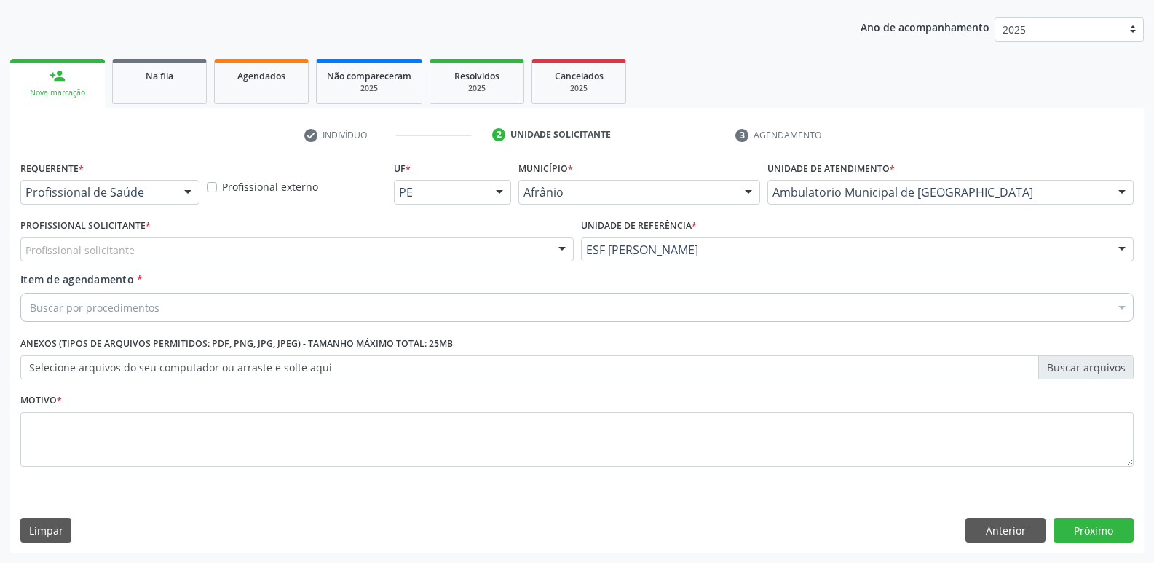
click at [479, 245] on div "Profissional solicitante" at bounding box center [297, 249] width 554 height 25
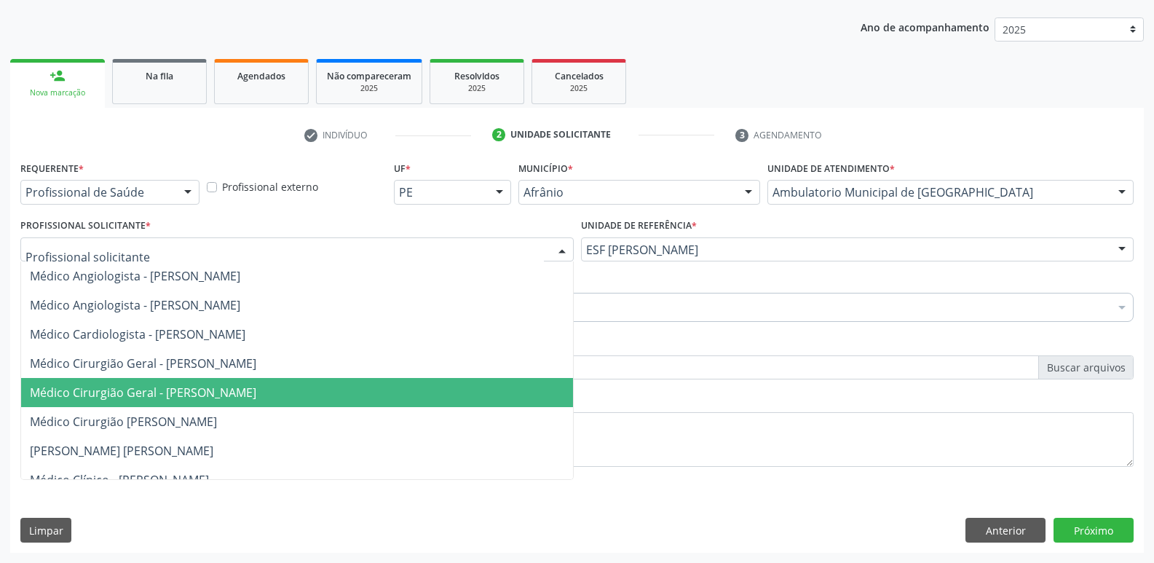
click at [474, 390] on span "Médico Cirurgião Geral - [PERSON_NAME]" at bounding box center [297, 392] width 552 height 29
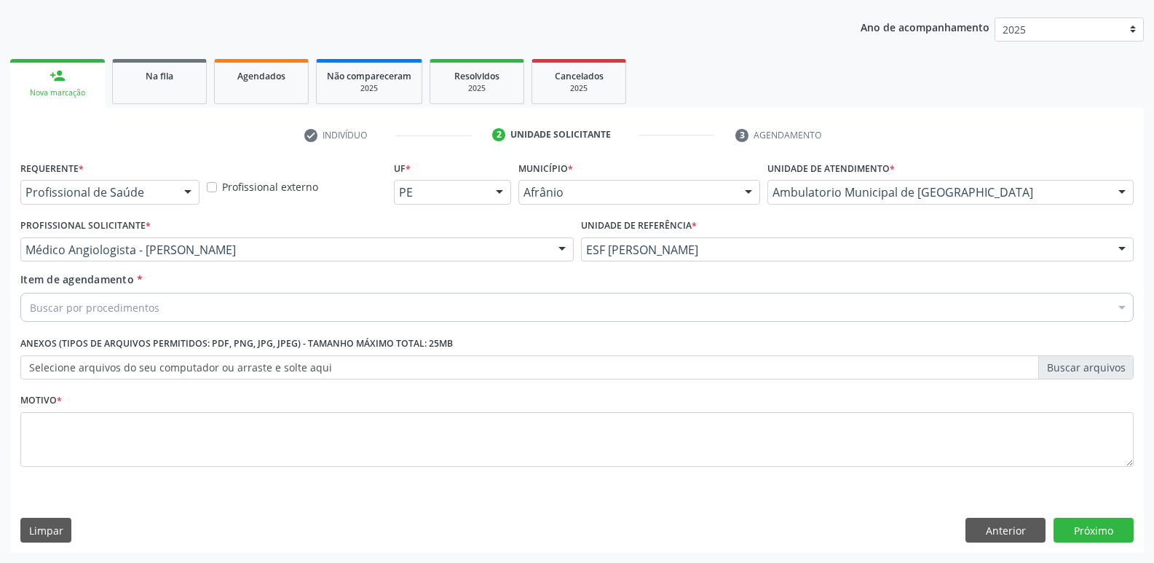
click at [253, 303] on div "Buscar por procedimentos" at bounding box center [577, 307] width 1114 height 29
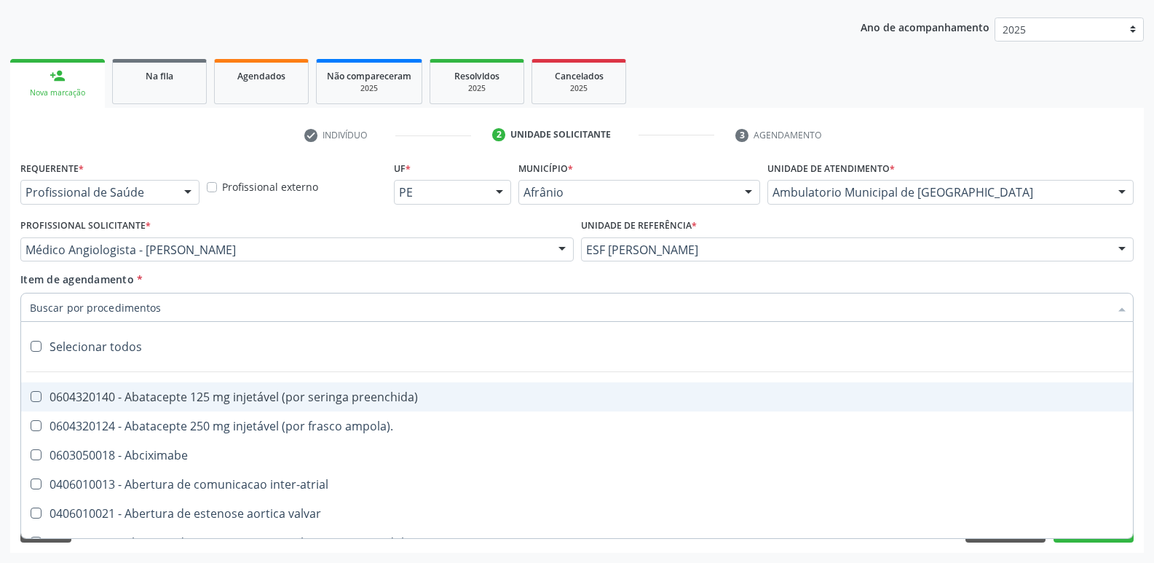
type input "e"
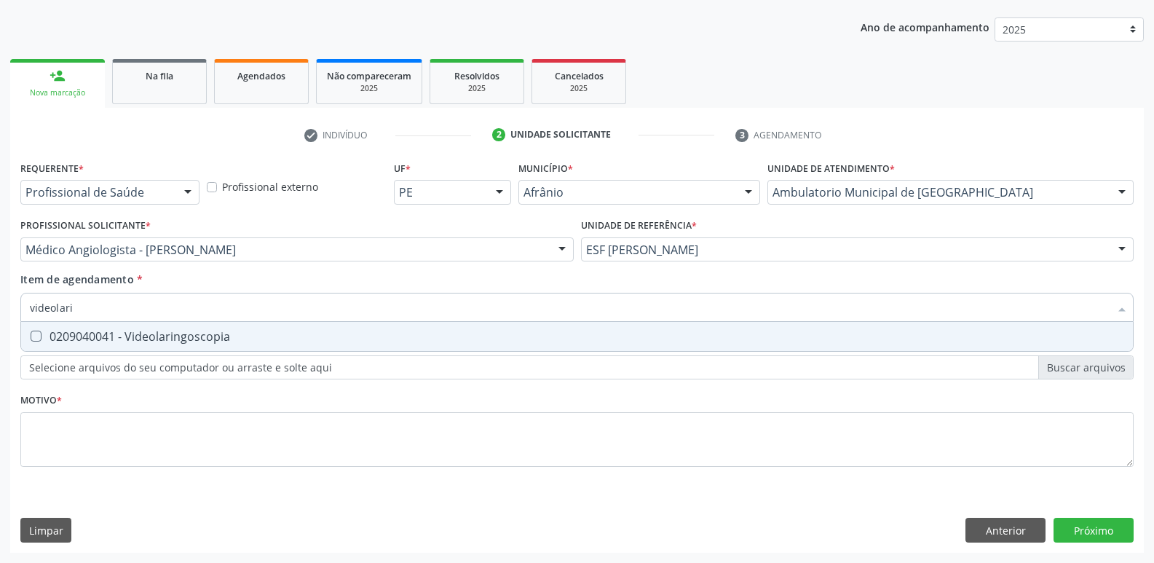
type input "videolarin"
click at [259, 335] on div "0209040041 - Videolaringoscopia" at bounding box center [577, 337] width 1095 height 12
checkbox Videolaringoscopia "true"
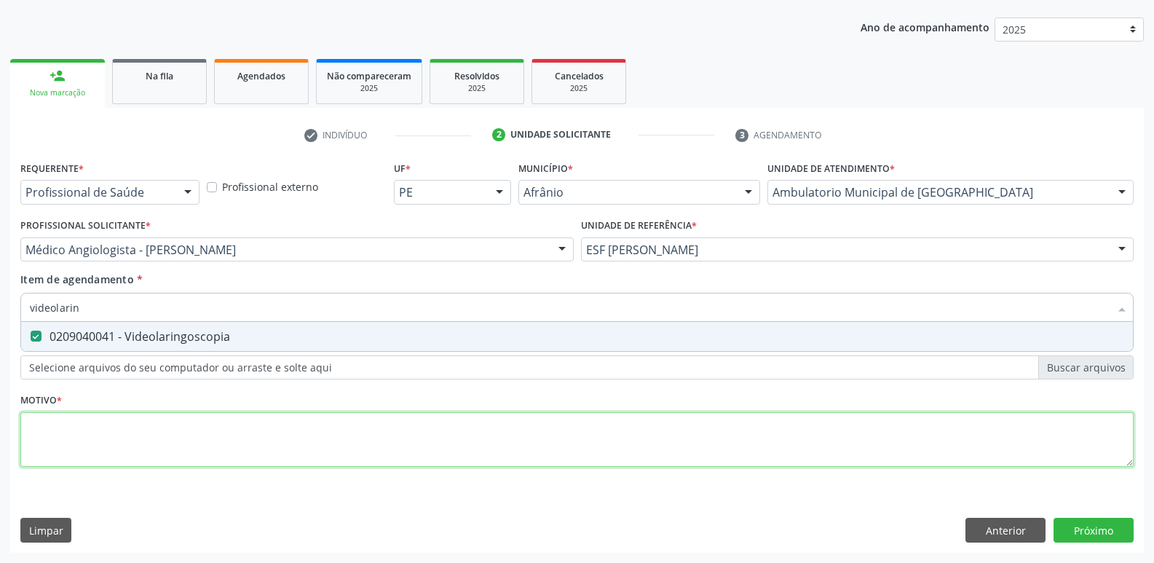
click at [272, 432] on div "Requerente * Profissional de Saúde Profissional de Saúde Paciente Nenhum result…" at bounding box center [577, 322] width 1114 height 330
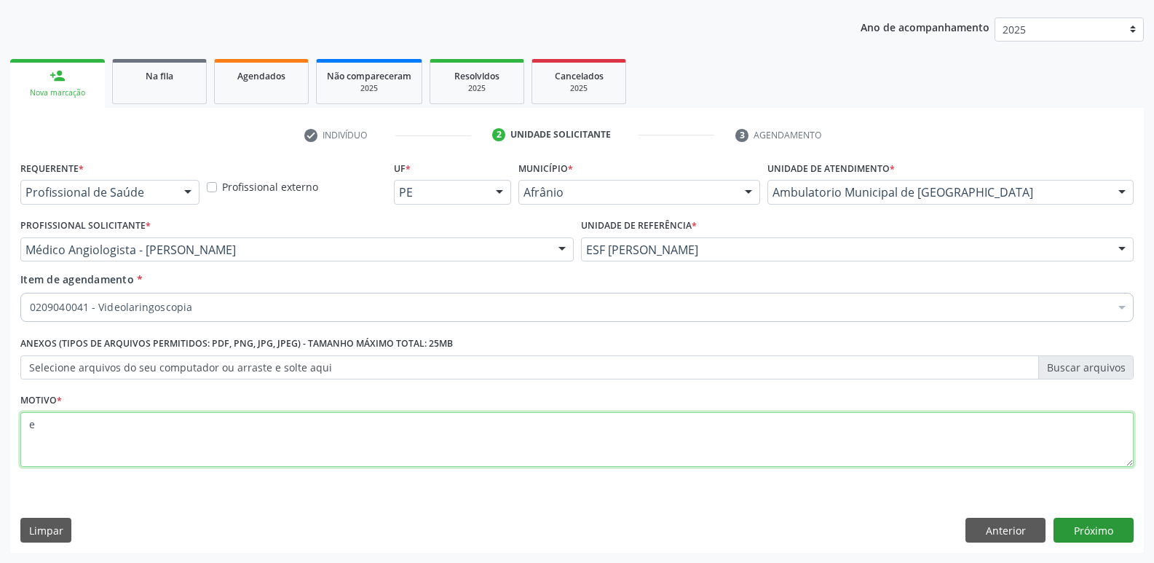
type textarea "e"
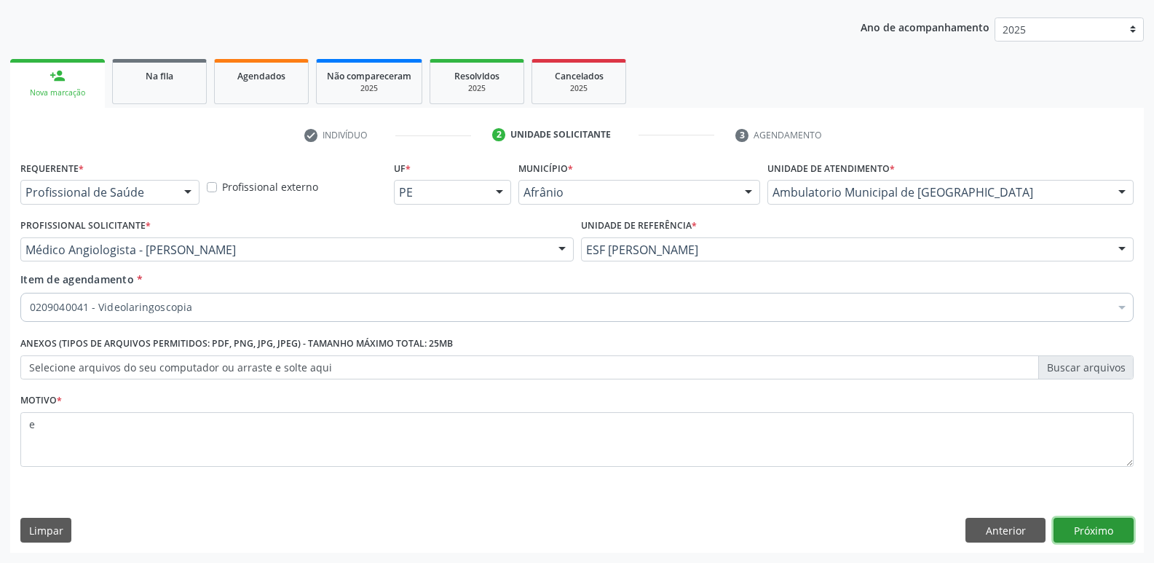
click at [1091, 526] on button "Próximo" at bounding box center [1094, 530] width 80 height 25
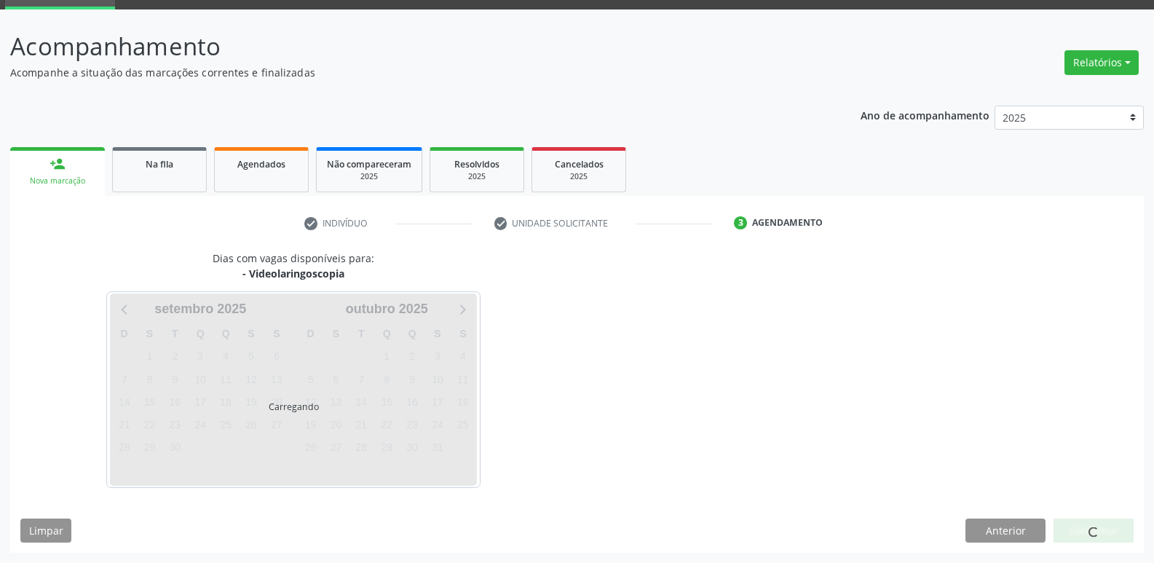
scroll to position [71, 0]
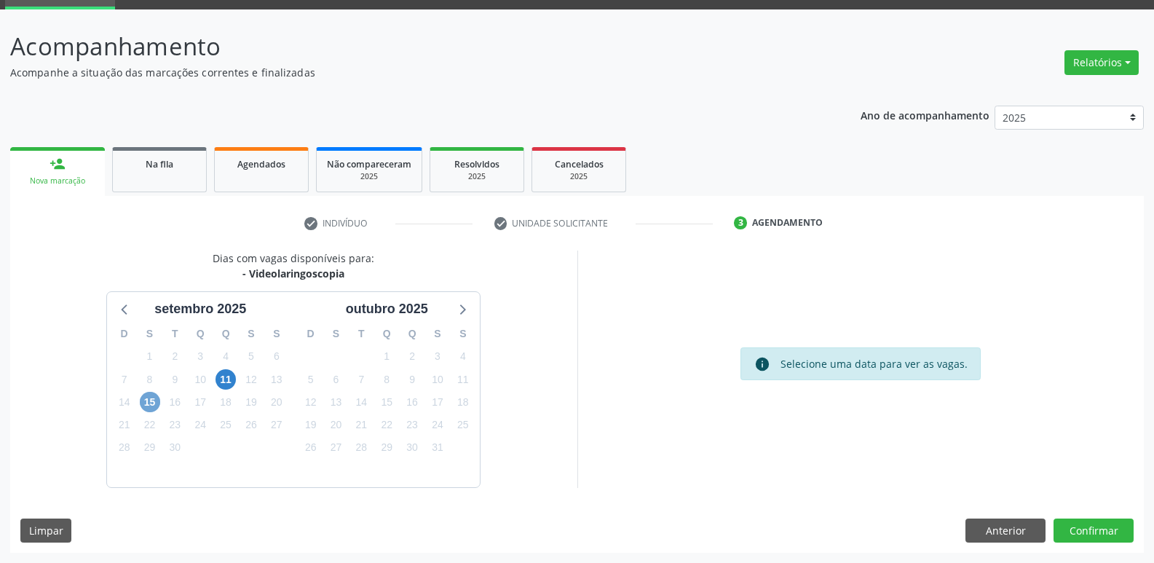
click at [149, 404] on span "15" at bounding box center [150, 402] width 20 height 20
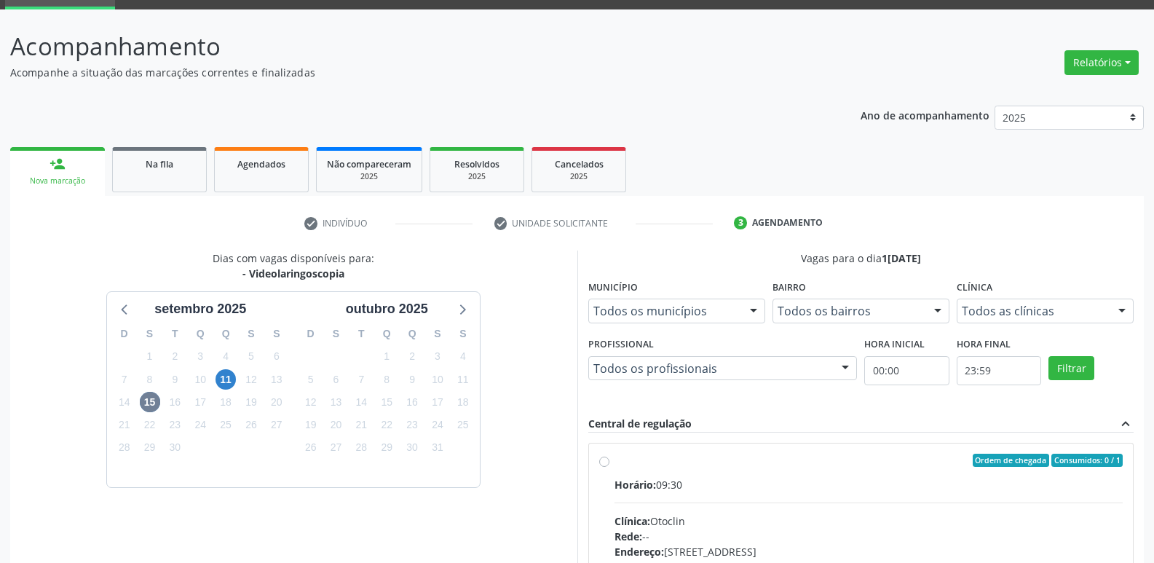
click at [661, 461] on div "Ordem de chegada Consumidos: 0 / 1" at bounding box center [869, 460] width 509 height 13
click at [610, 461] on input "Ordem de chegada Consumidos: 0 / 1 Horário: 09:30 Clínica: Otoclin Rede: -- End…" at bounding box center [604, 460] width 10 height 13
radio input "true"
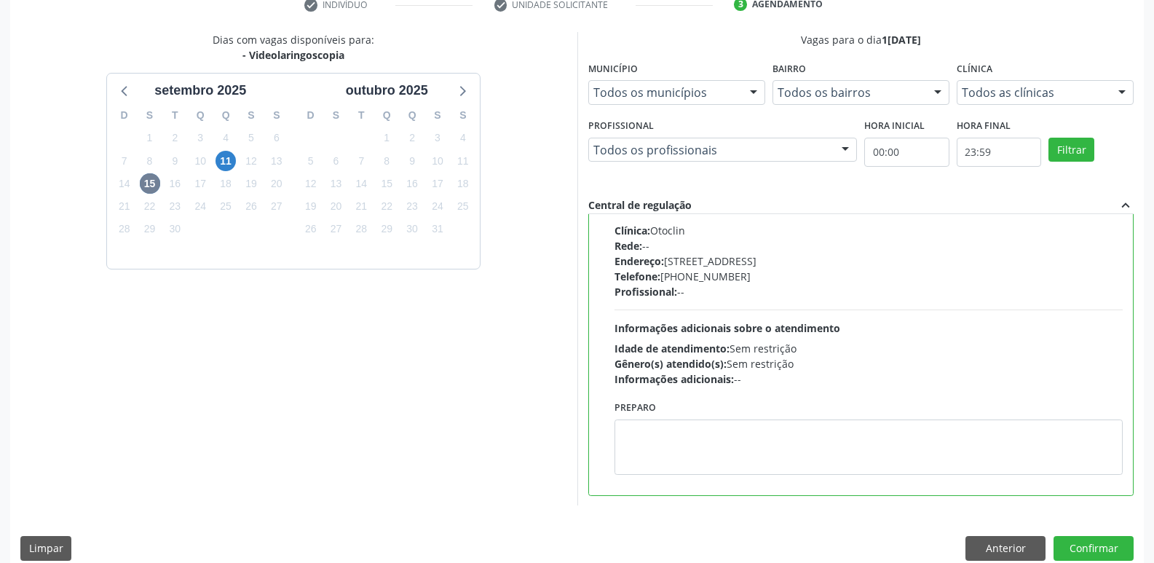
scroll to position [307, 0]
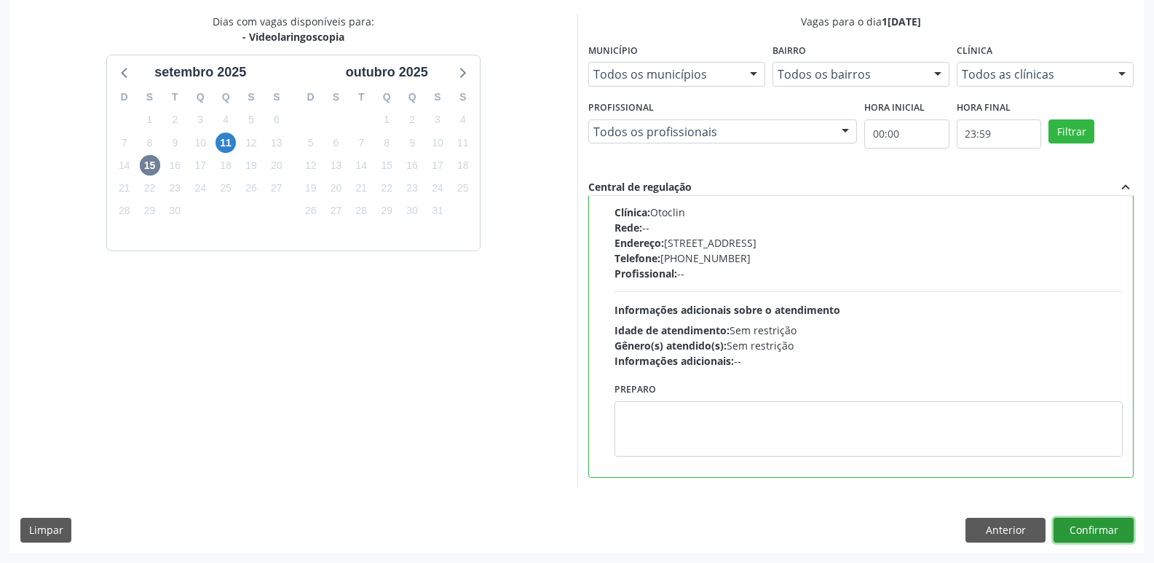
click at [1080, 537] on button "Confirmar" at bounding box center [1094, 530] width 80 height 25
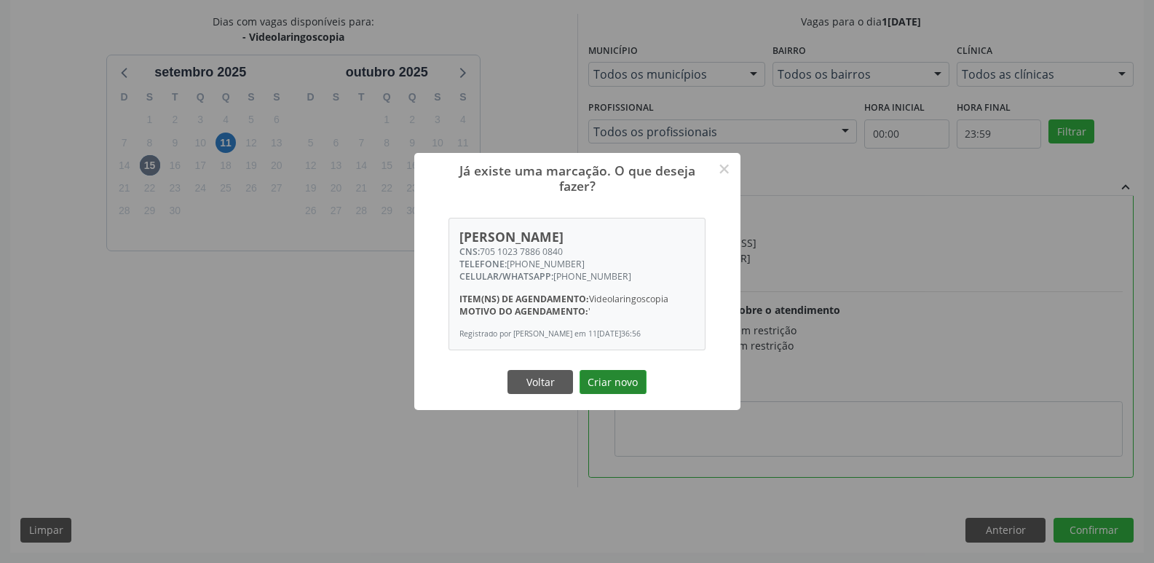
click at [609, 387] on button "Criar novo" at bounding box center [613, 382] width 67 height 25
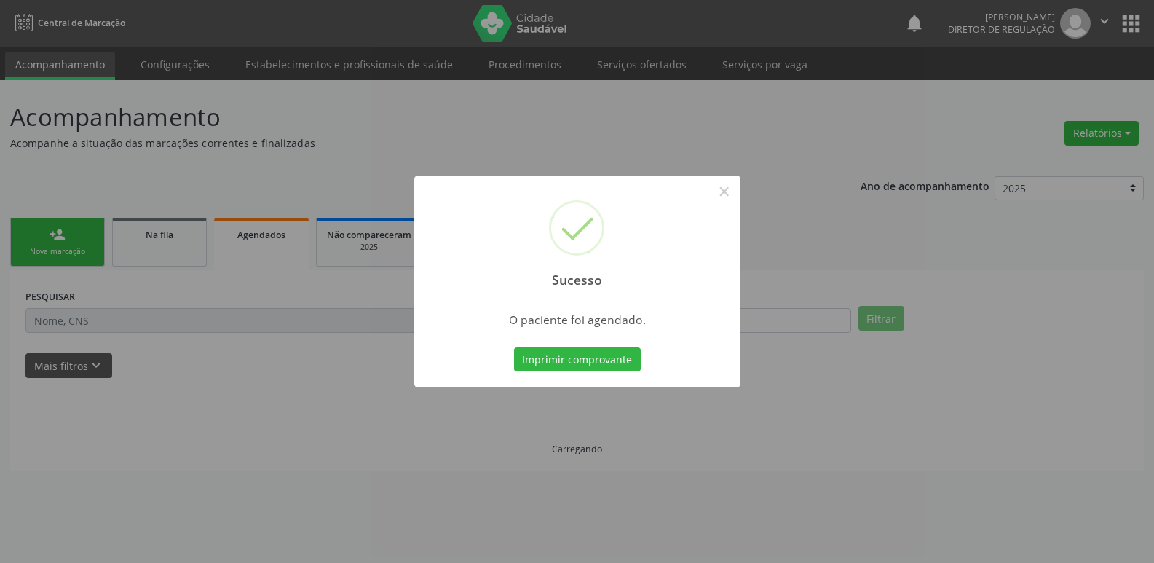
scroll to position [0, 0]
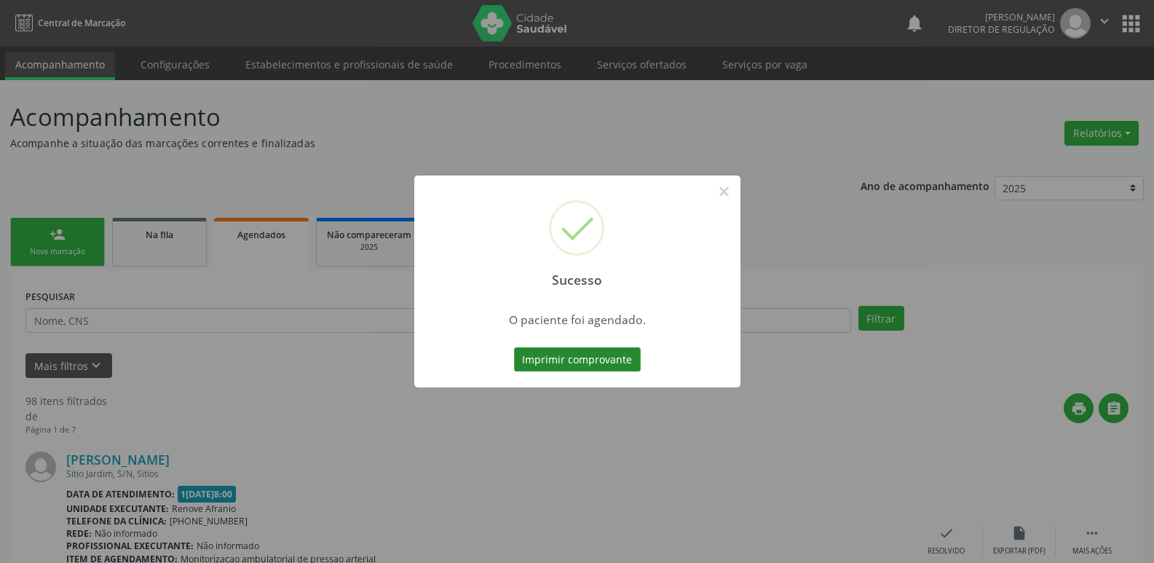
click at [610, 352] on button "Imprimir comprovante" at bounding box center [577, 359] width 127 height 25
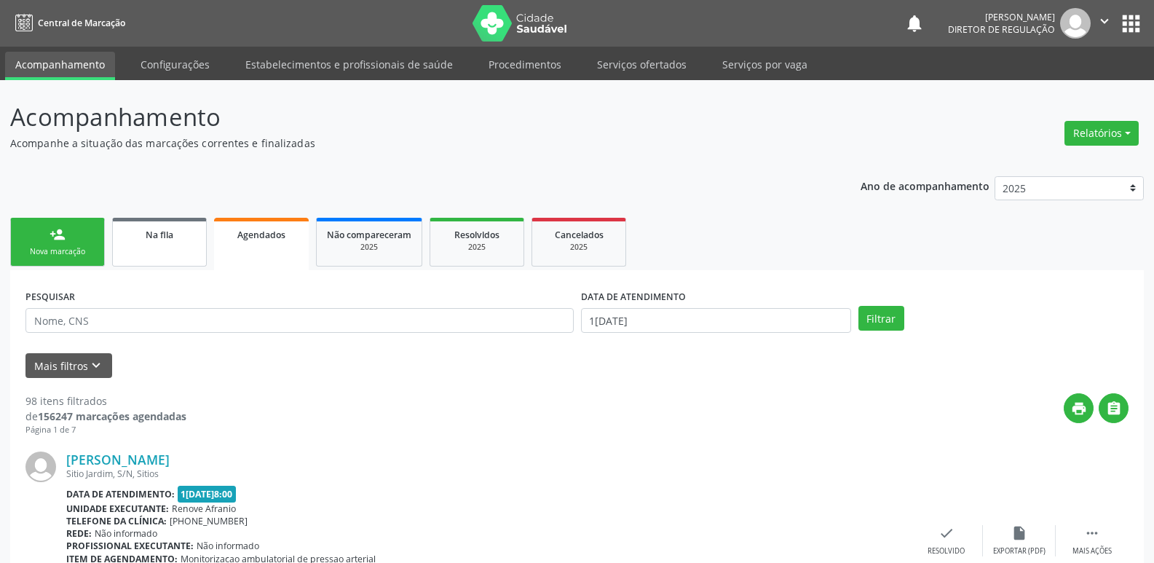
click at [158, 254] on link "Na fila" at bounding box center [159, 242] width 95 height 49
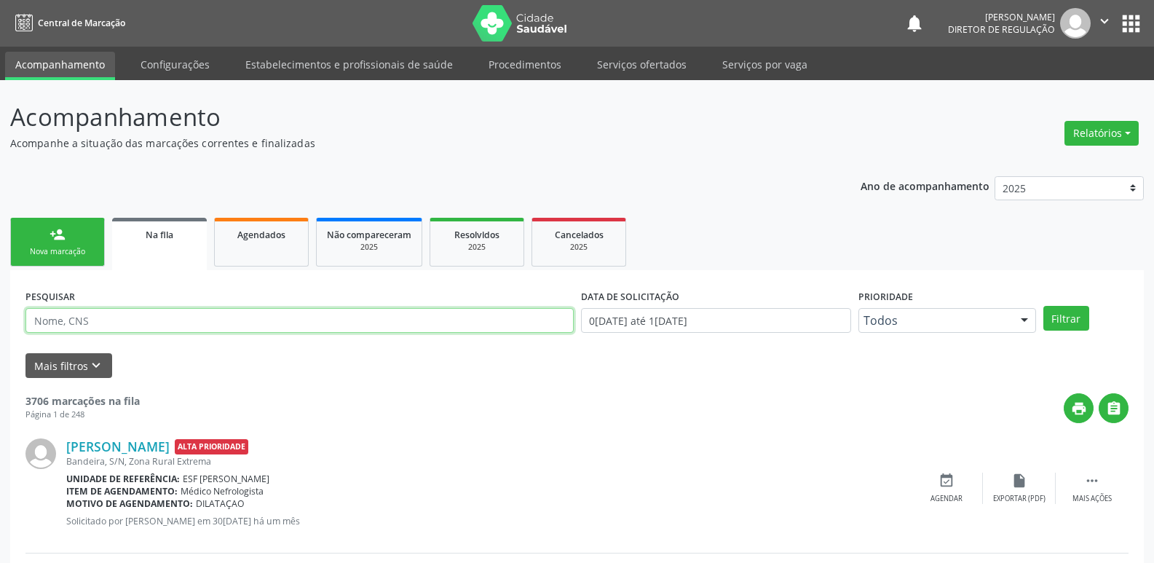
click at [166, 322] on input "text" at bounding box center [299, 320] width 548 height 25
click at [155, 321] on input "ru" at bounding box center [299, 320] width 548 height 25
type input "r"
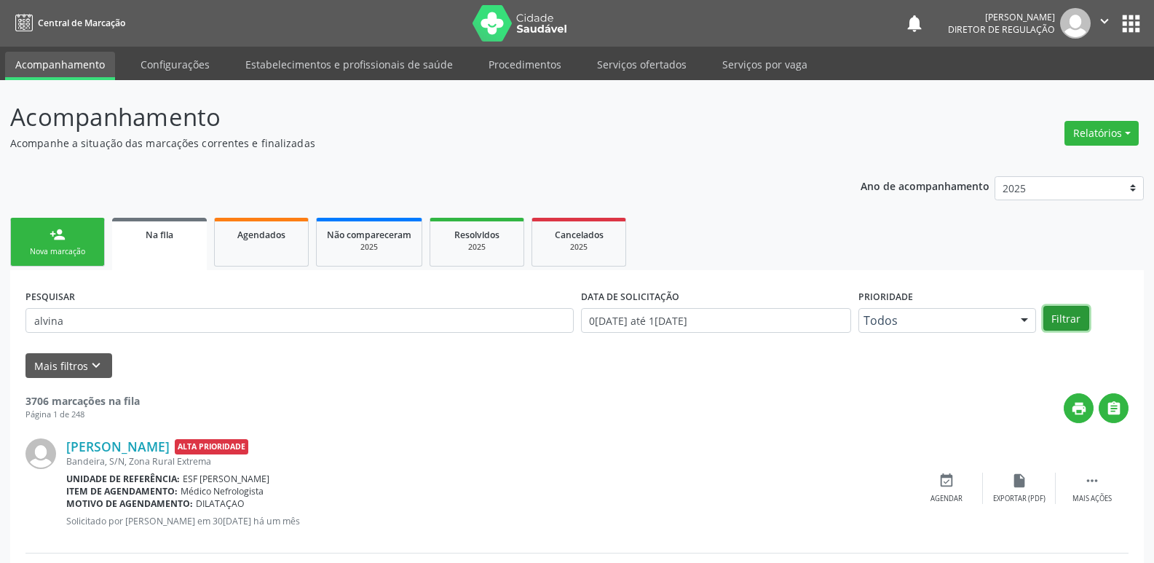
click at [1073, 322] on button "Filtrar" at bounding box center [1067, 318] width 46 height 25
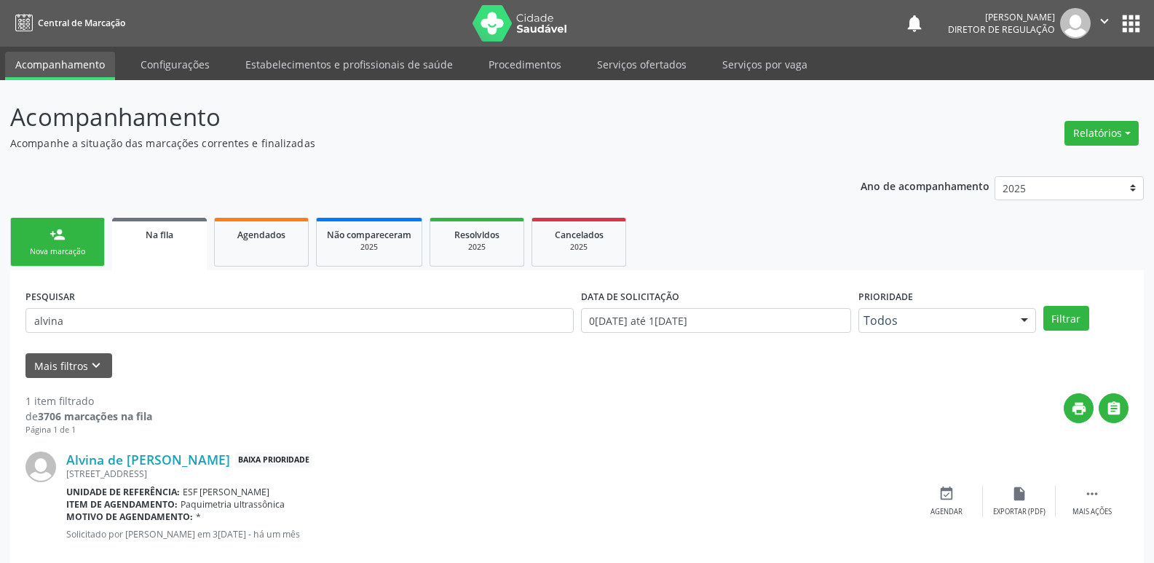
scroll to position [28, 0]
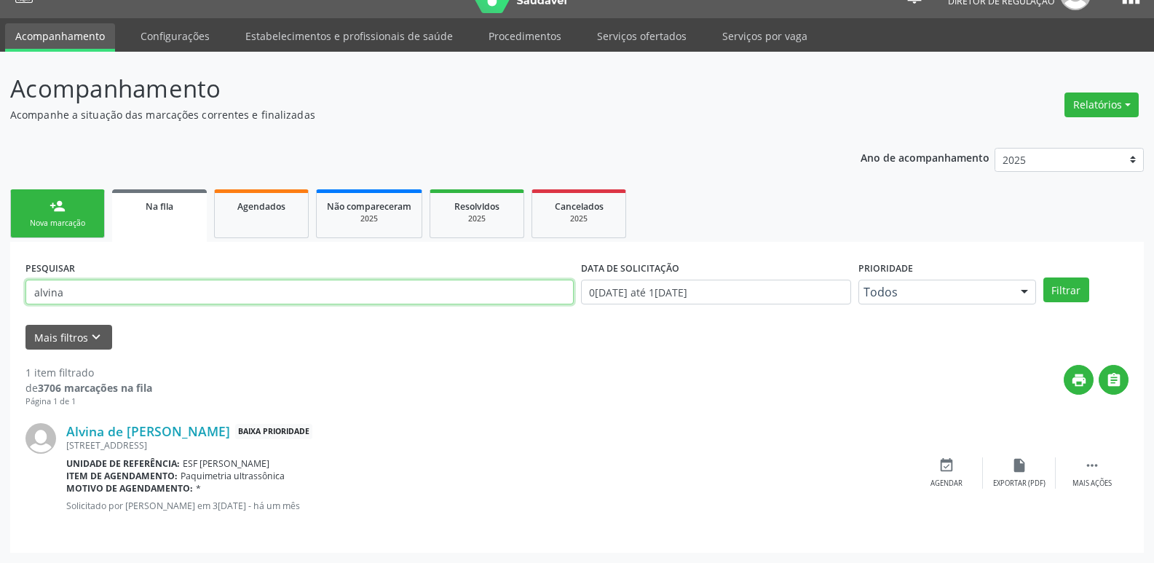
click at [363, 293] on input "alvina" at bounding box center [299, 292] width 548 height 25
type input "a"
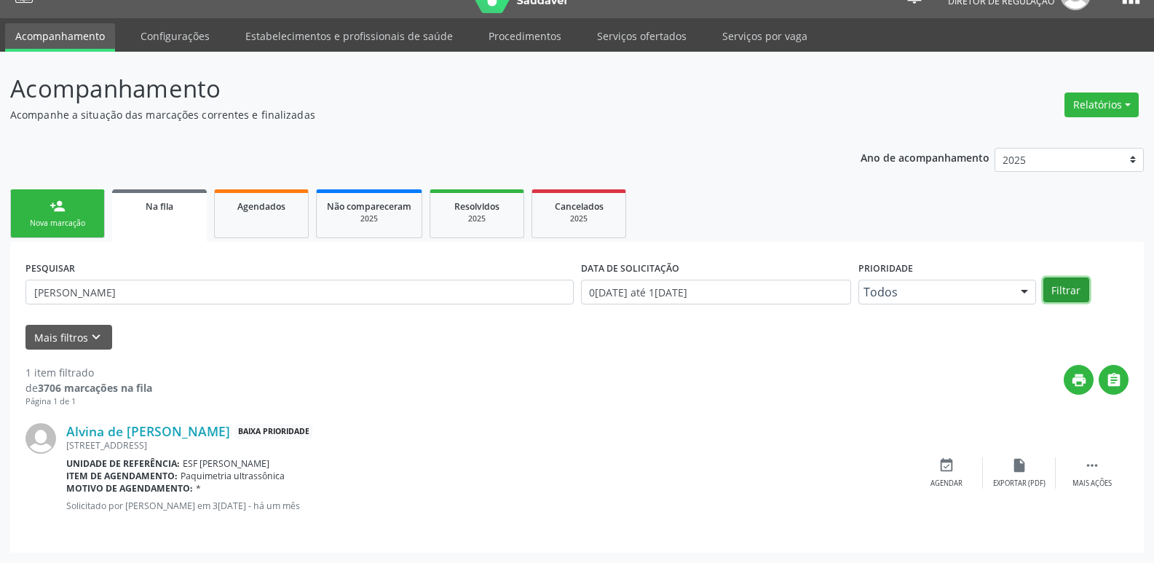
click at [1067, 292] on button "Filtrar" at bounding box center [1067, 290] width 46 height 25
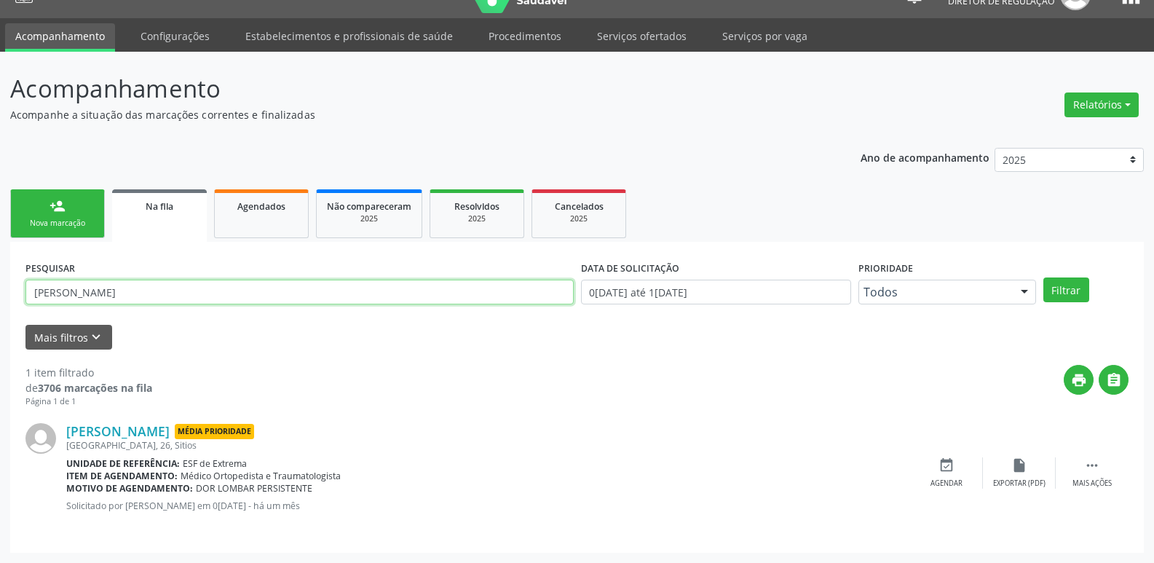
click at [226, 292] on input "reginaldo jose" at bounding box center [299, 292] width 548 height 25
type input "r"
type input "mikaelly"
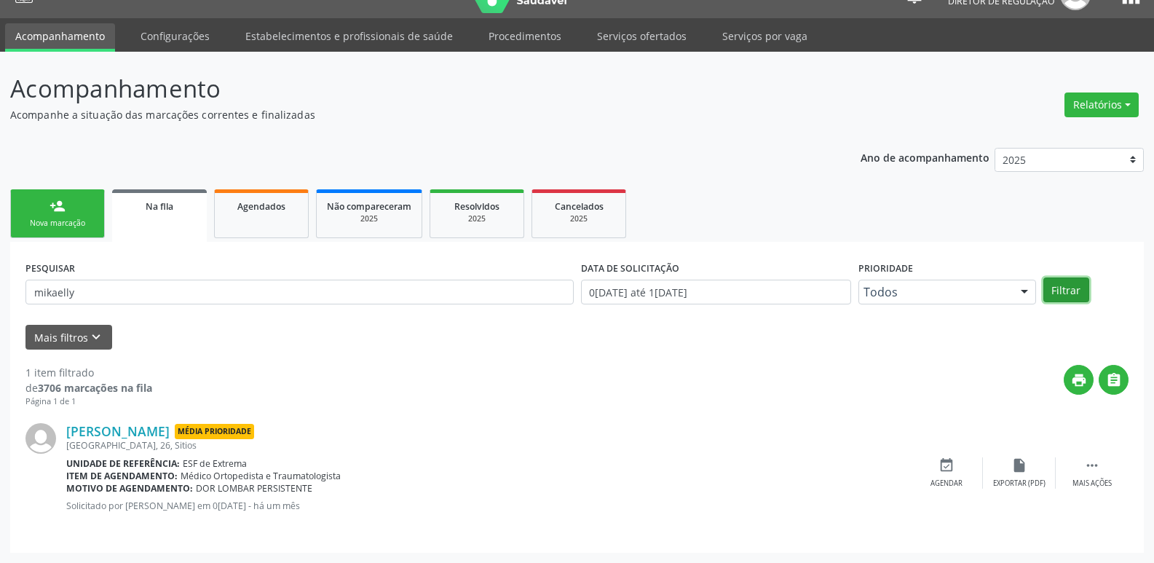
click at [1072, 283] on button "Filtrar" at bounding box center [1067, 290] width 46 height 25
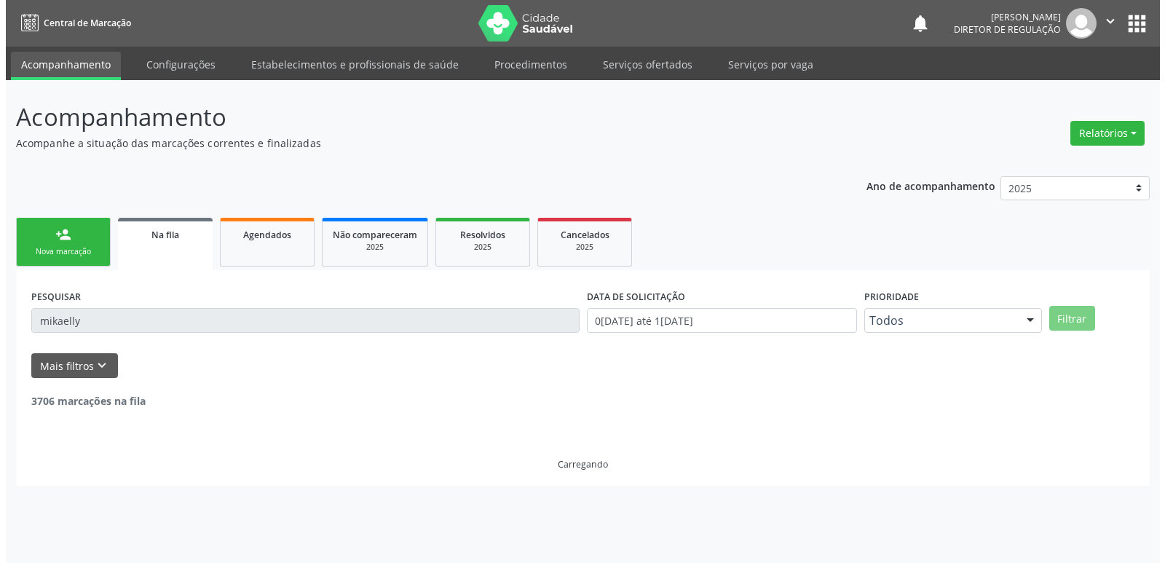
scroll to position [0, 0]
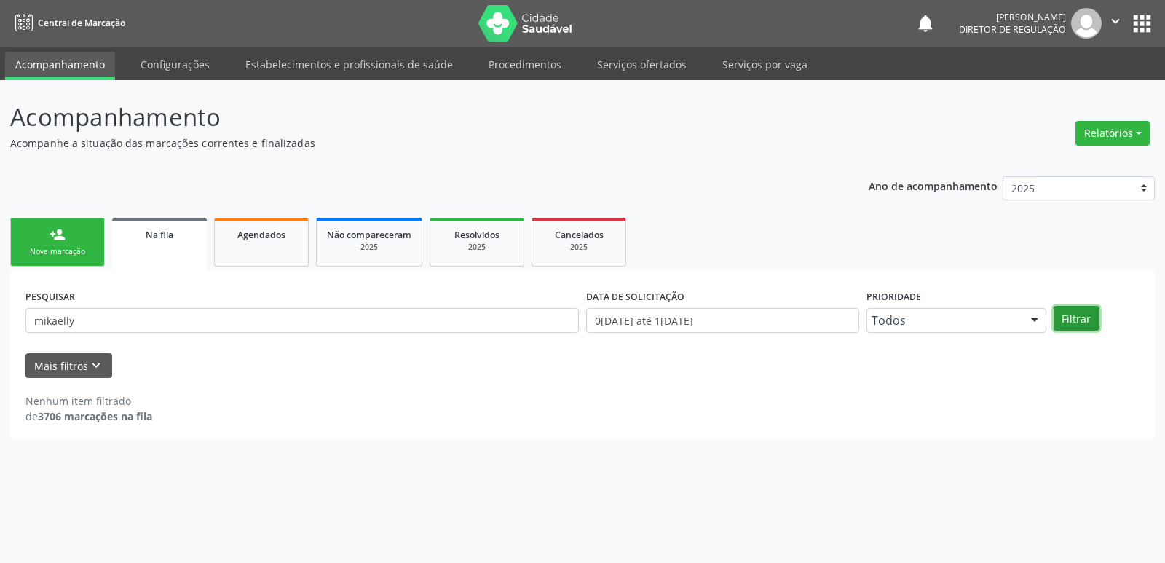
click at [1071, 320] on button "Filtrar" at bounding box center [1077, 318] width 46 height 25
click at [644, 66] on link "Serviços ofertados" at bounding box center [642, 64] width 110 height 25
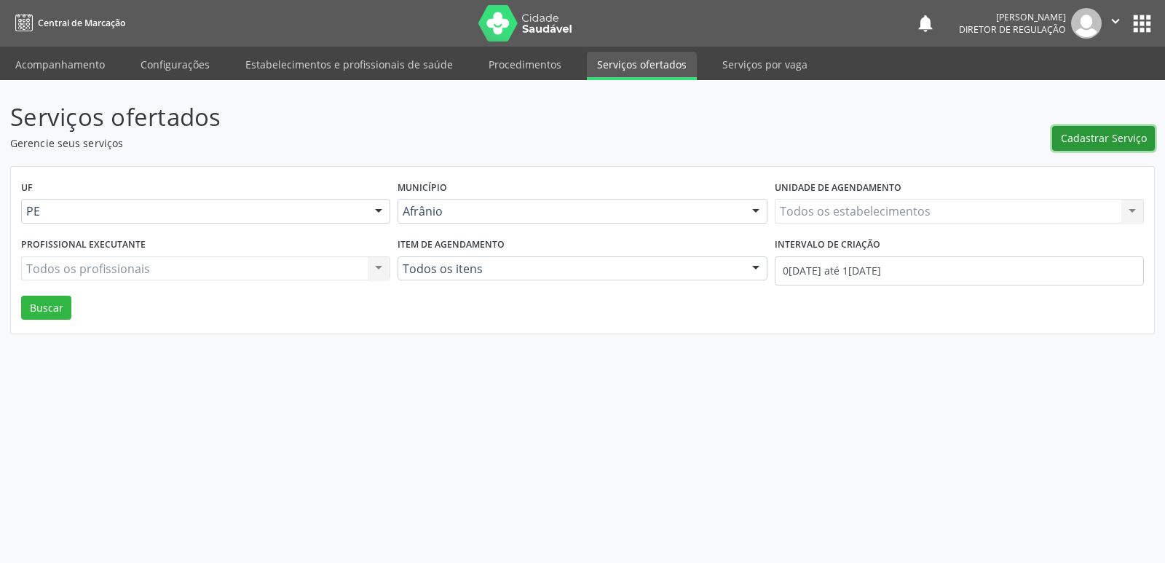
click at [1085, 135] on span "Cadastrar Serviço" at bounding box center [1104, 137] width 86 height 15
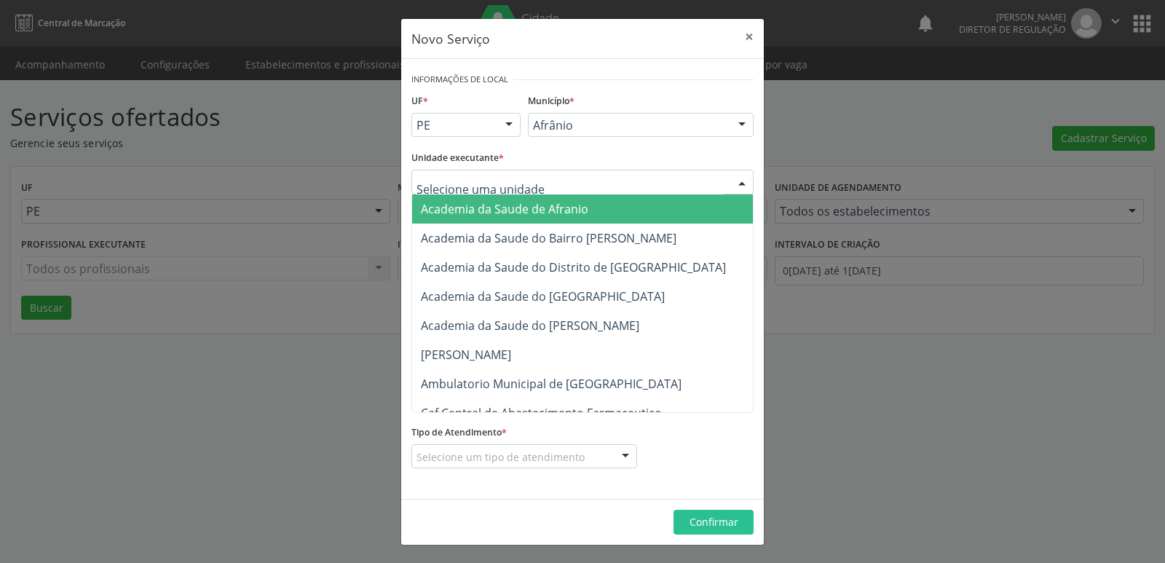
click at [583, 181] on div at bounding box center [583, 182] width 342 height 25
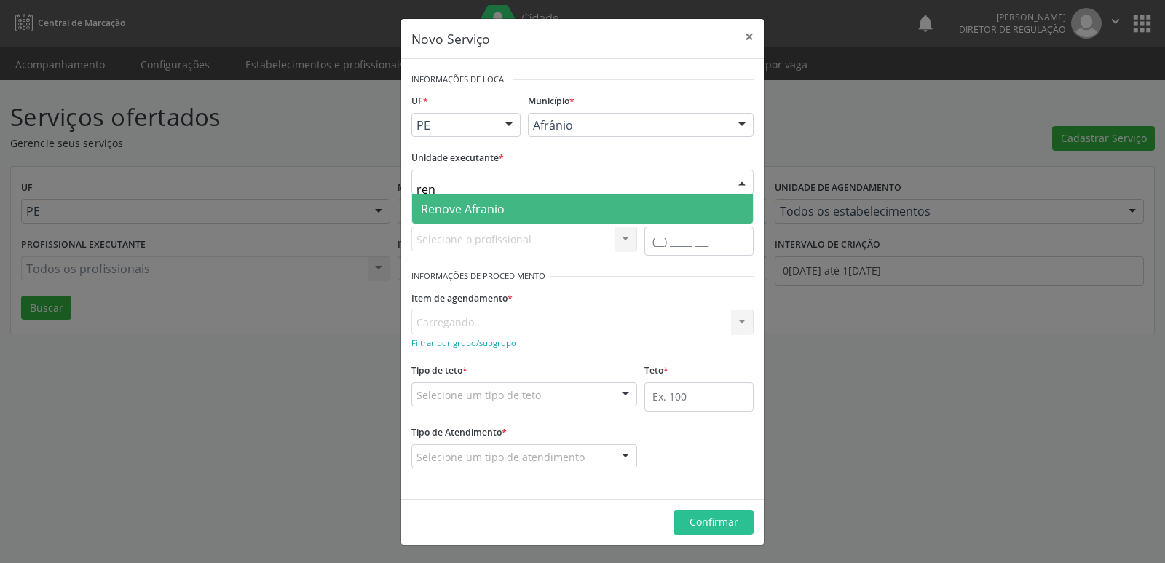
type input "reno"
click at [548, 204] on span "Renove Afranio" at bounding box center [582, 208] width 341 height 29
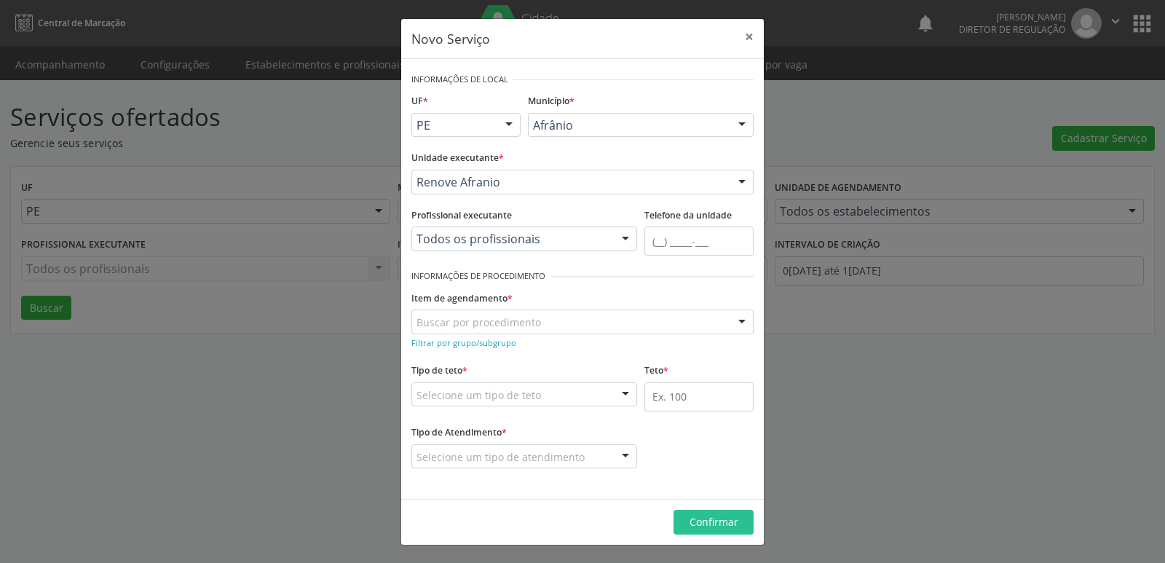
click at [567, 320] on div "Buscar por procedimento" at bounding box center [583, 322] width 342 height 25
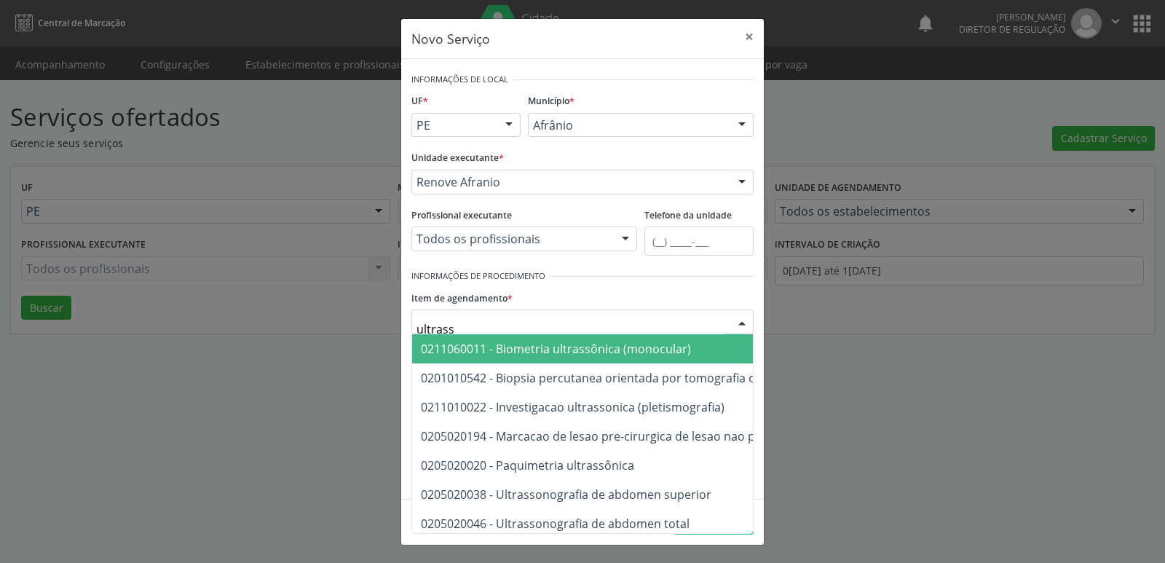
type input "ultrasso"
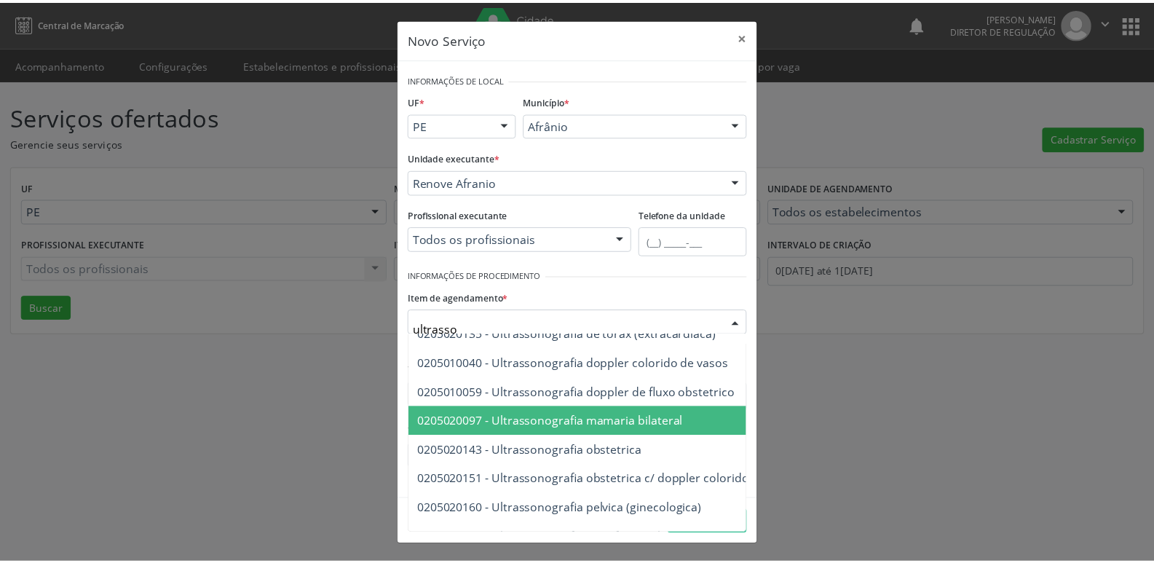
scroll to position [424, 0]
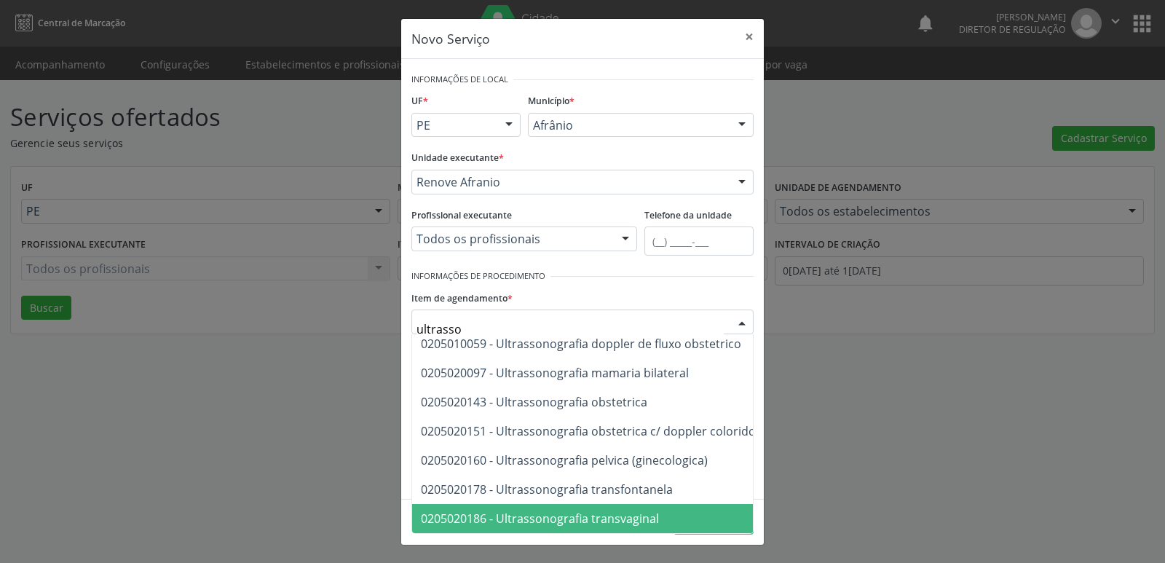
click at [628, 511] on span "0205020186 - Ultrassonografia transvaginal" at bounding box center [540, 519] width 238 height 16
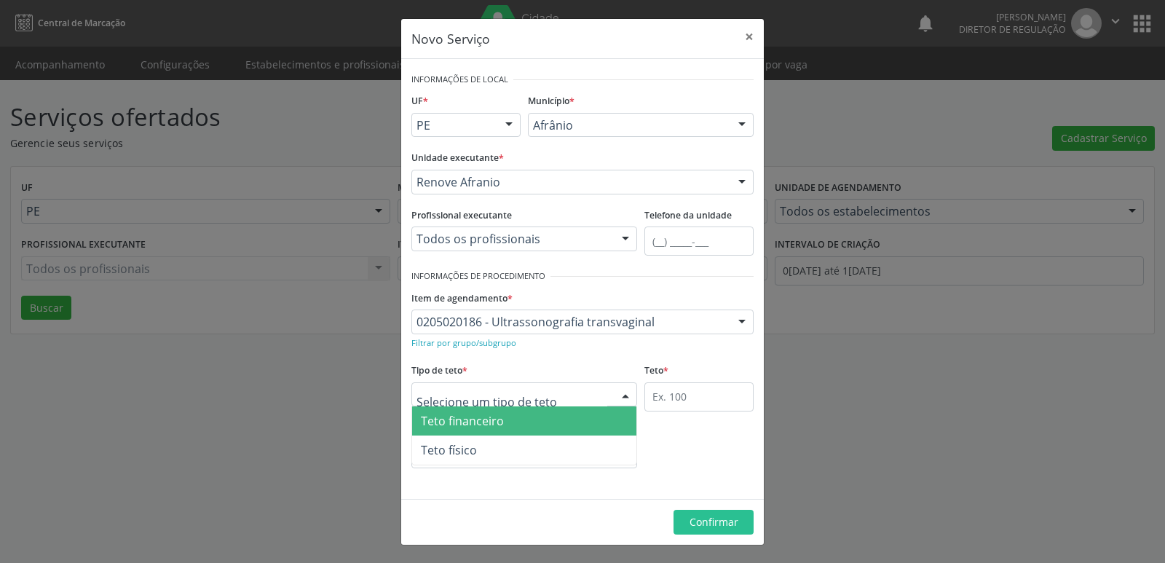
click at [583, 395] on div at bounding box center [525, 394] width 226 height 25
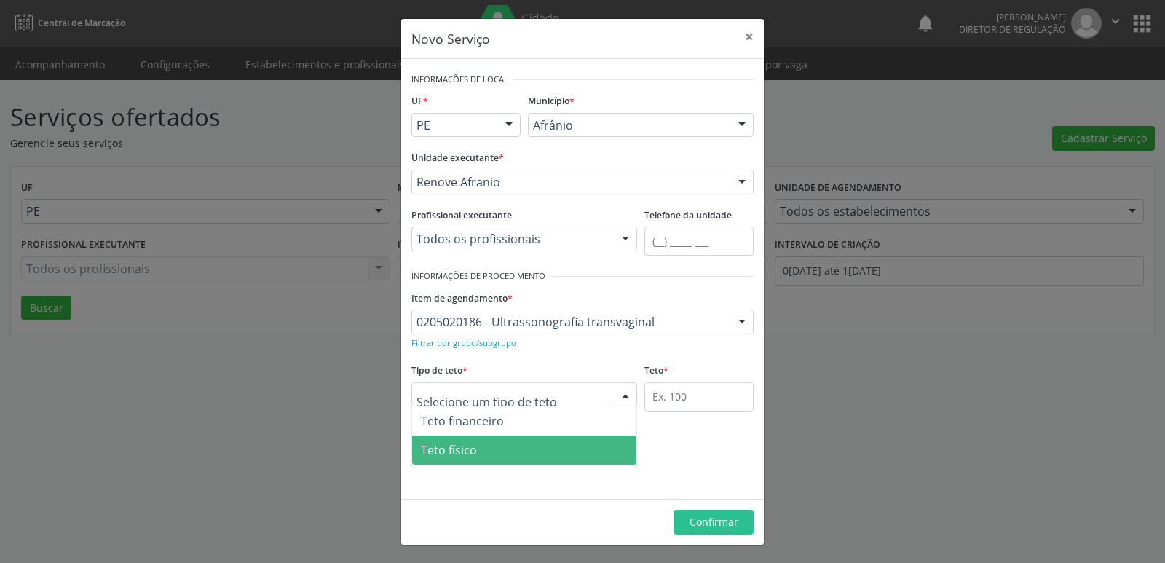
click at [570, 452] on span "Teto físico" at bounding box center [524, 450] width 224 height 29
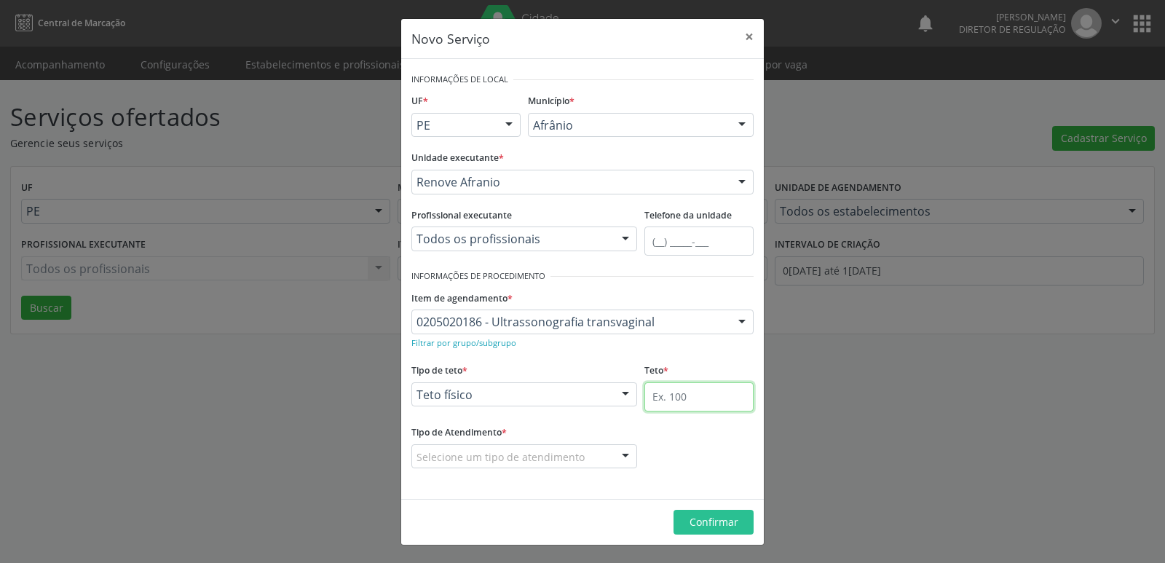
click at [710, 399] on input "text" at bounding box center [699, 396] width 109 height 29
type input "1"
click at [600, 458] on div "Selecione um tipo de atendimento" at bounding box center [525, 456] width 226 height 25
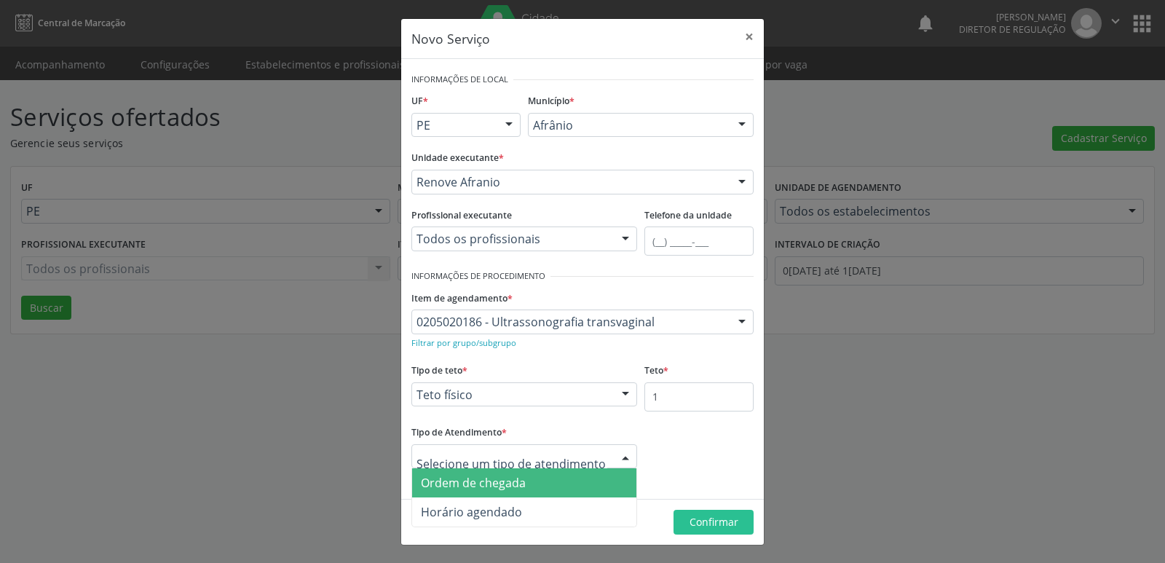
click at [591, 489] on span "Ordem de chegada" at bounding box center [524, 482] width 224 height 29
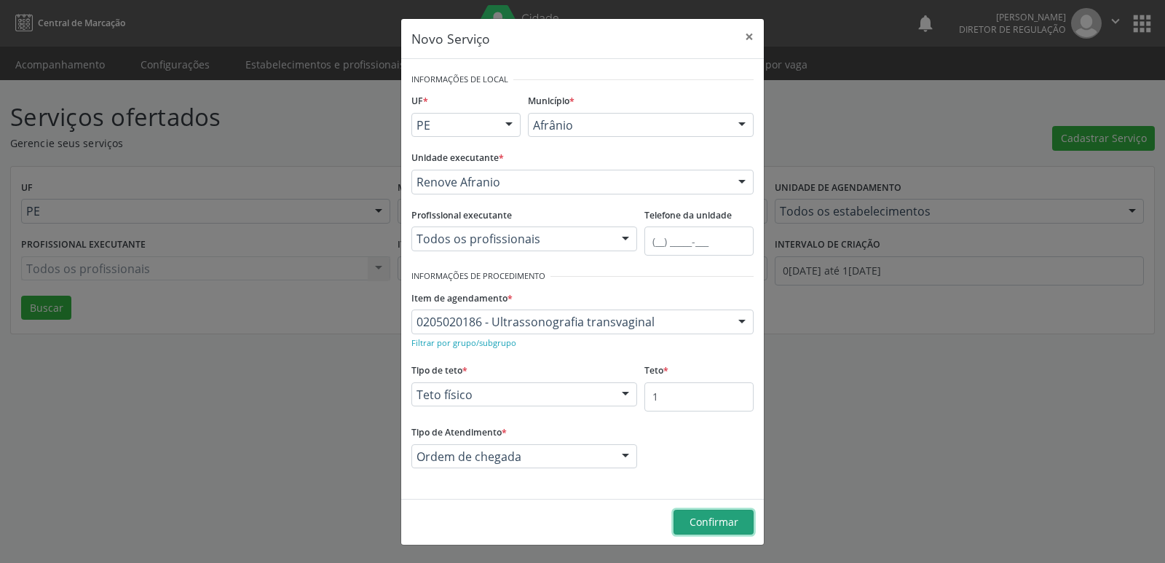
click at [725, 519] on span "Confirmar" at bounding box center [714, 522] width 49 height 14
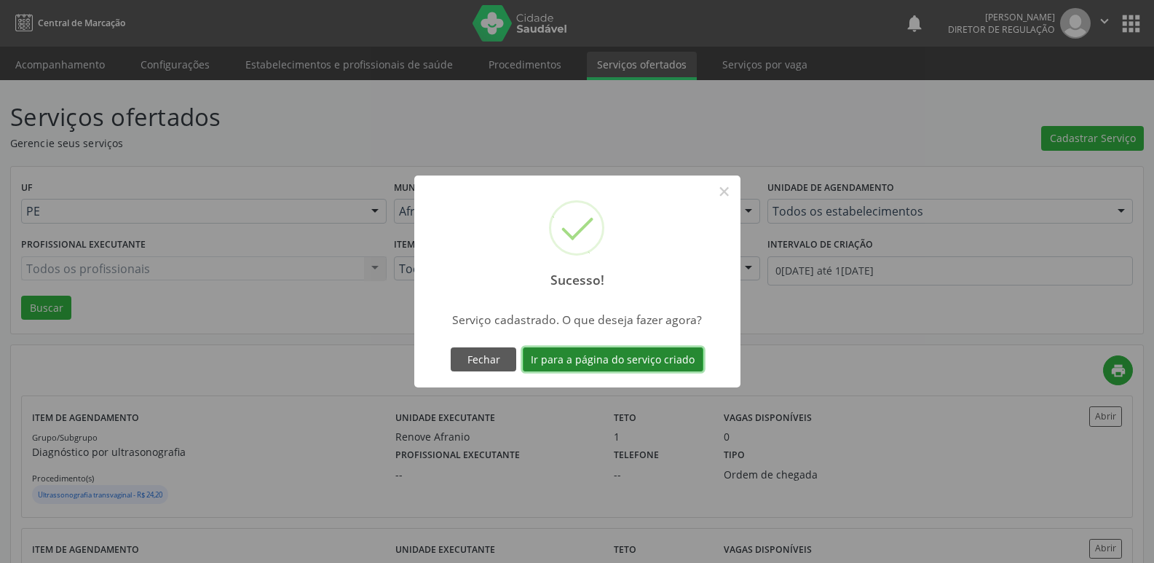
click at [630, 359] on button "Ir para a página do serviço criado" at bounding box center [613, 359] width 181 height 25
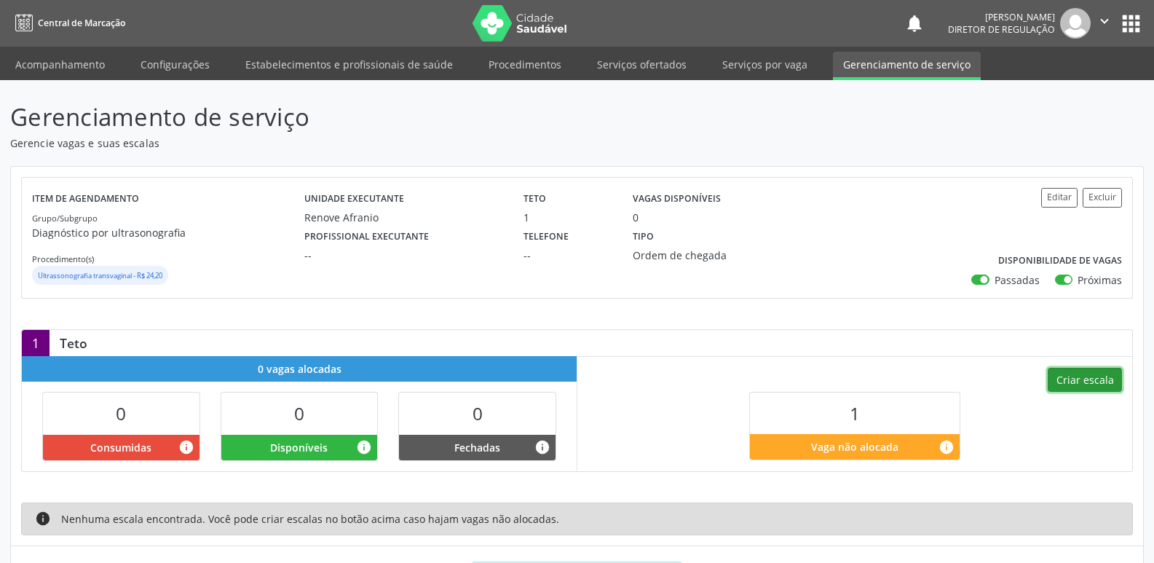
click at [1084, 375] on button "Criar escala" at bounding box center [1085, 380] width 74 height 25
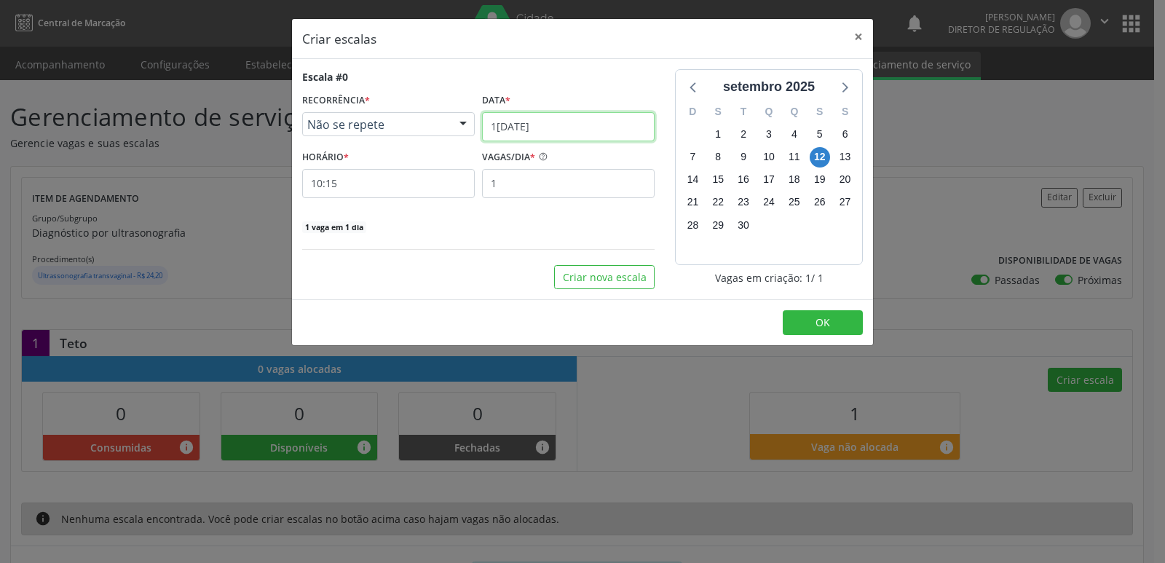
click at [589, 123] on input "[DATE]" at bounding box center [568, 126] width 173 height 29
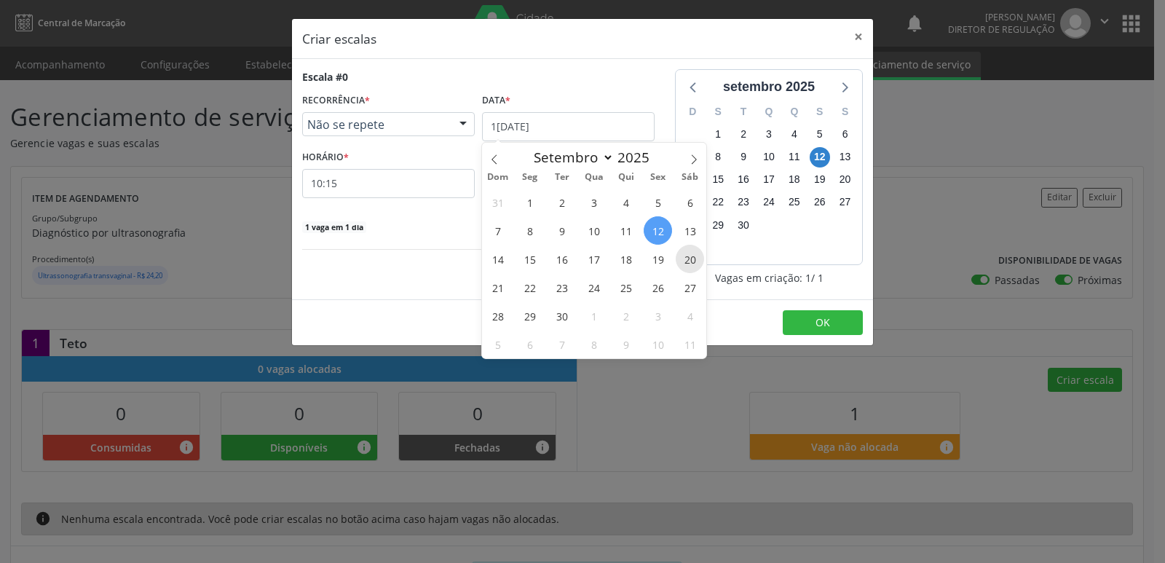
click at [693, 262] on span "20" at bounding box center [690, 259] width 28 height 28
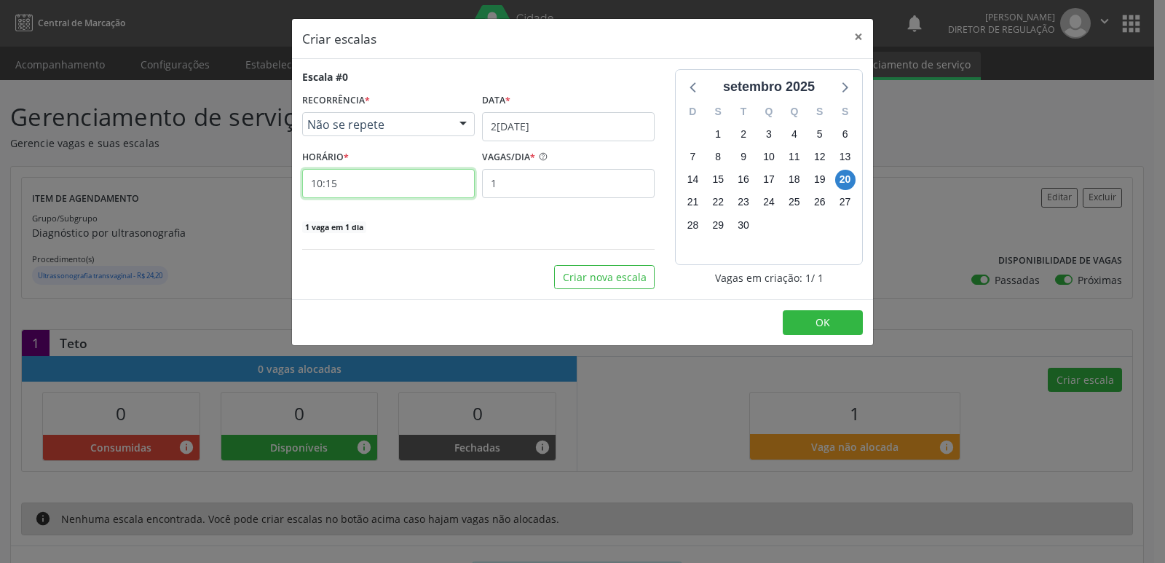
click at [392, 182] on input "10:15" at bounding box center [388, 183] width 173 height 29
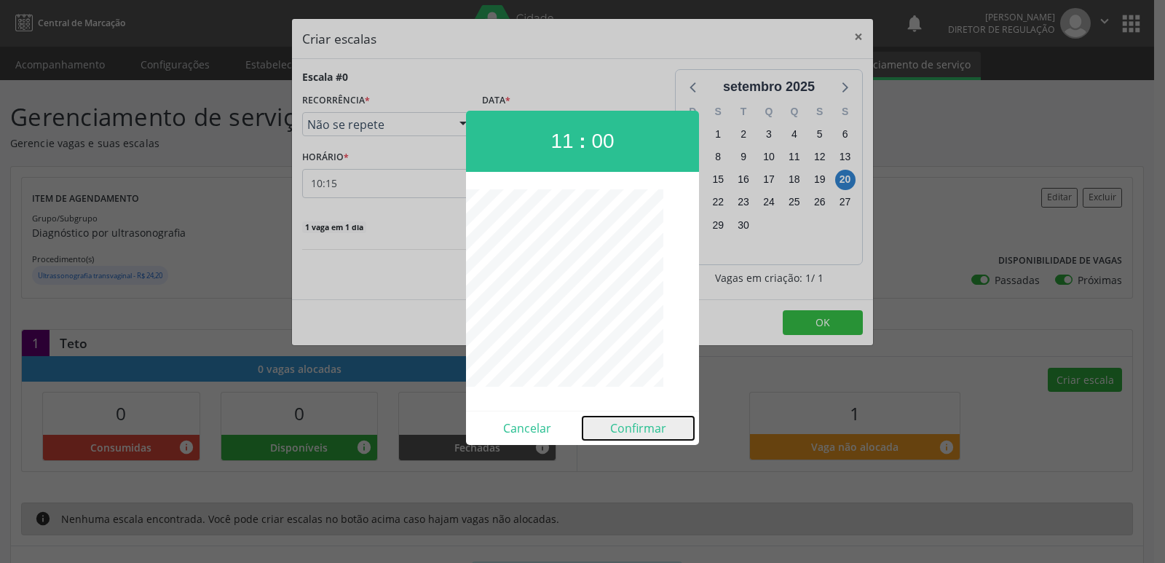
click at [664, 430] on button "Confirmar" at bounding box center [638, 428] width 111 height 23
type input "11:00"
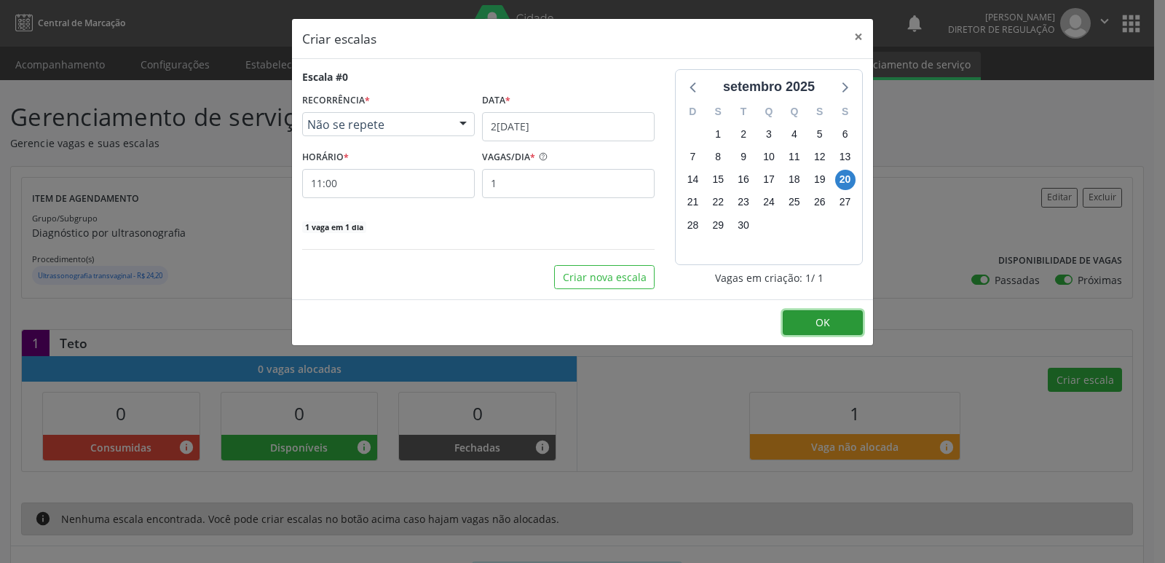
click at [823, 320] on span "OK" at bounding box center [823, 322] width 15 height 14
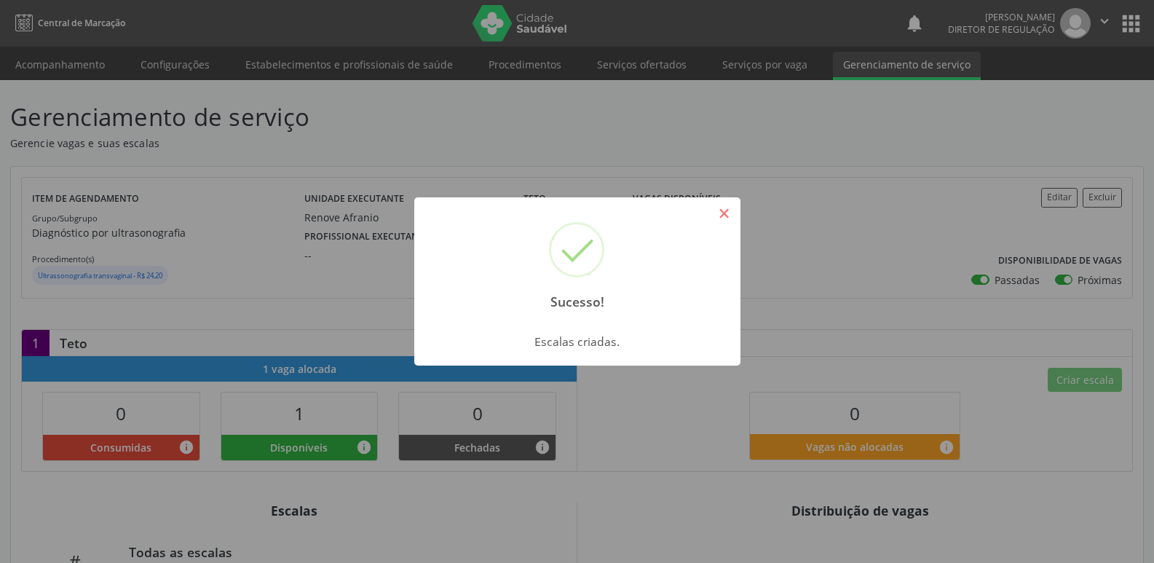
click at [730, 218] on button "×" at bounding box center [724, 213] width 25 height 25
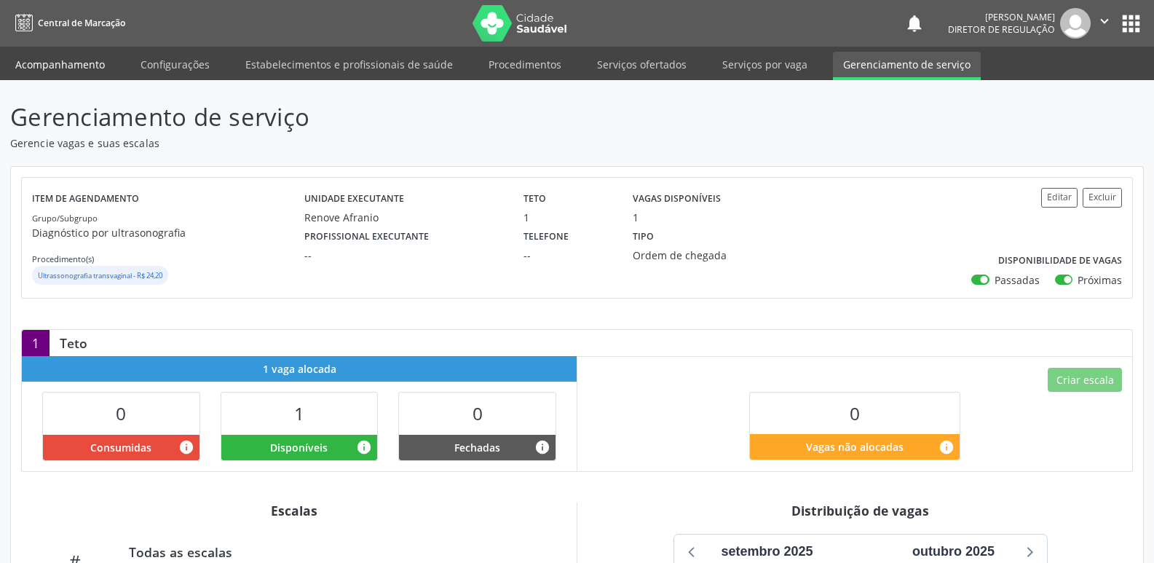
click at [76, 62] on link "Acompanhamento" at bounding box center [60, 64] width 110 height 25
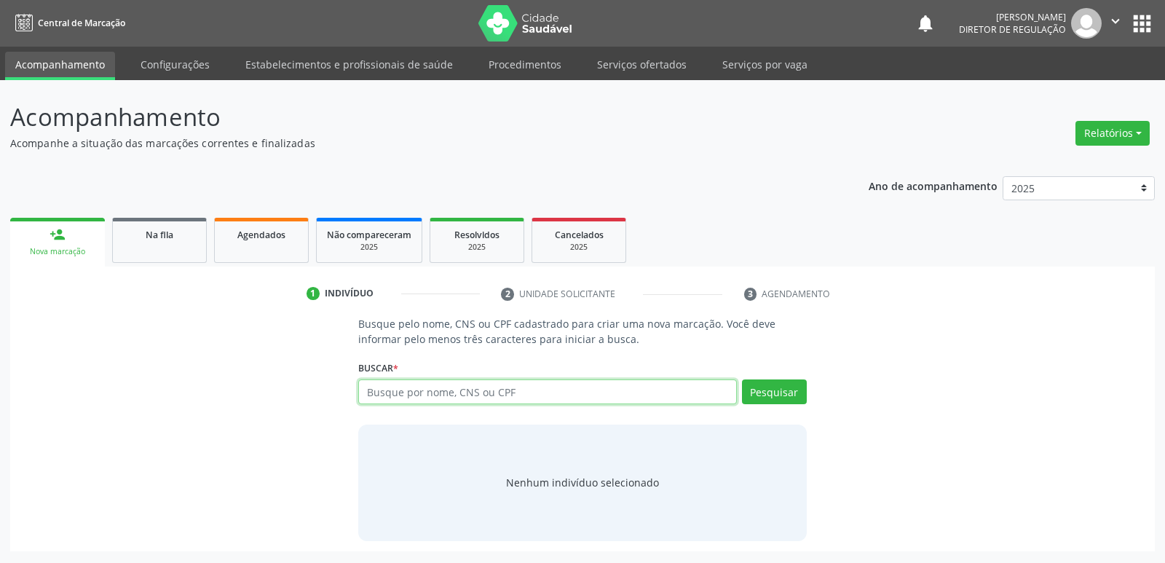
click at [364, 391] on input "text" at bounding box center [547, 391] width 378 height 25
type input "700505548533851"
click at [789, 395] on button "Pesquisar" at bounding box center [774, 391] width 65 height 25
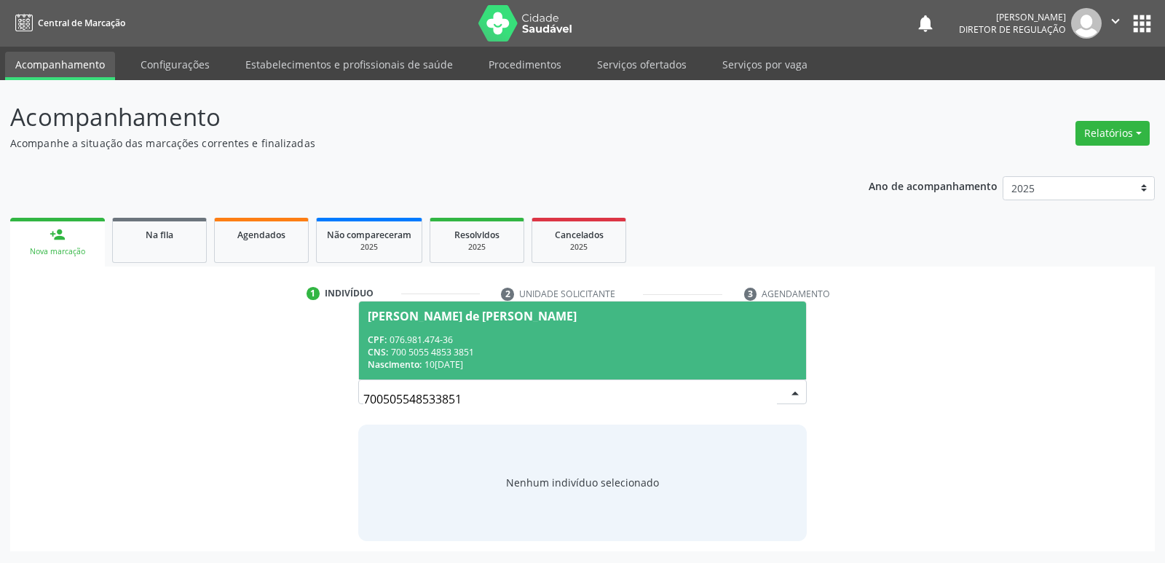
click at [504, 343] on div "CPF: 076.981.474-36" at bounding box center [582, 340] width 429 height 12
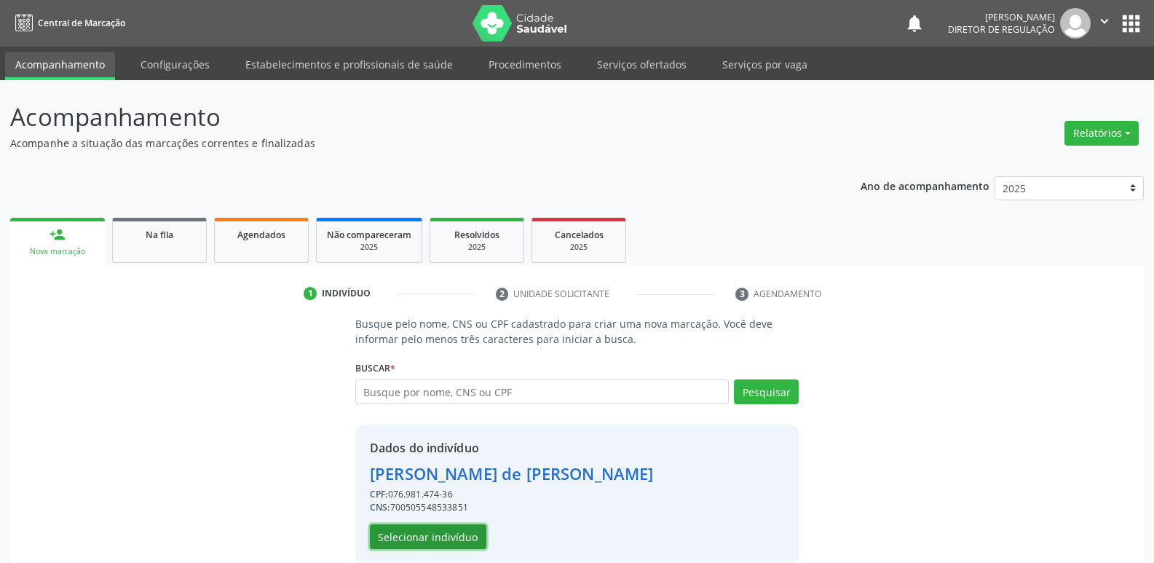
click at [454, 533] on button "Selecionar indivíduo" at bounding box center [428, 536] width 117 height 25
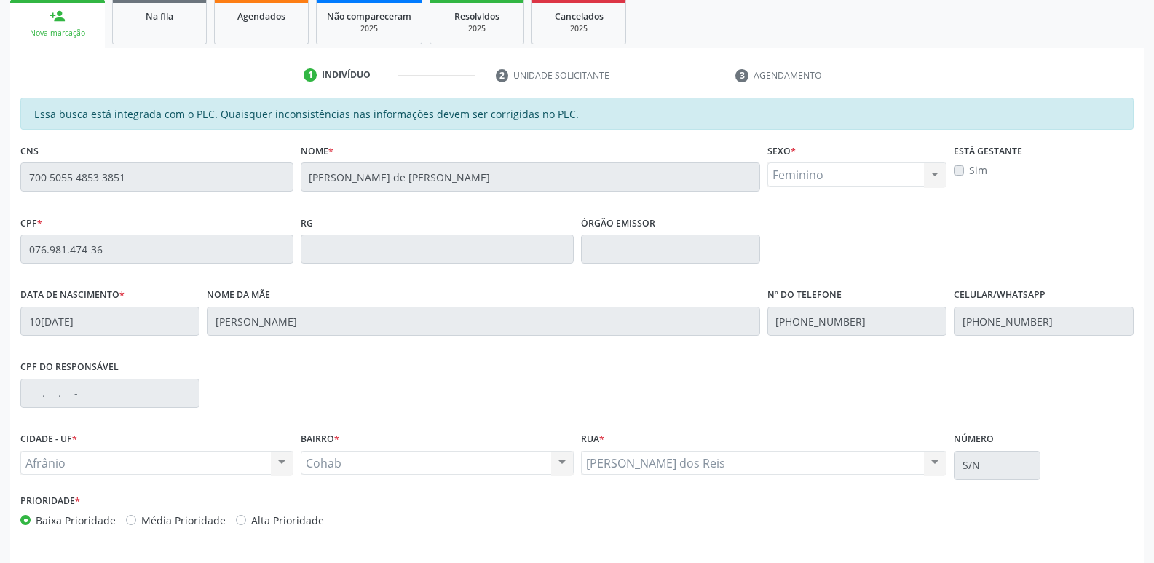
scroll to position [269, 0]
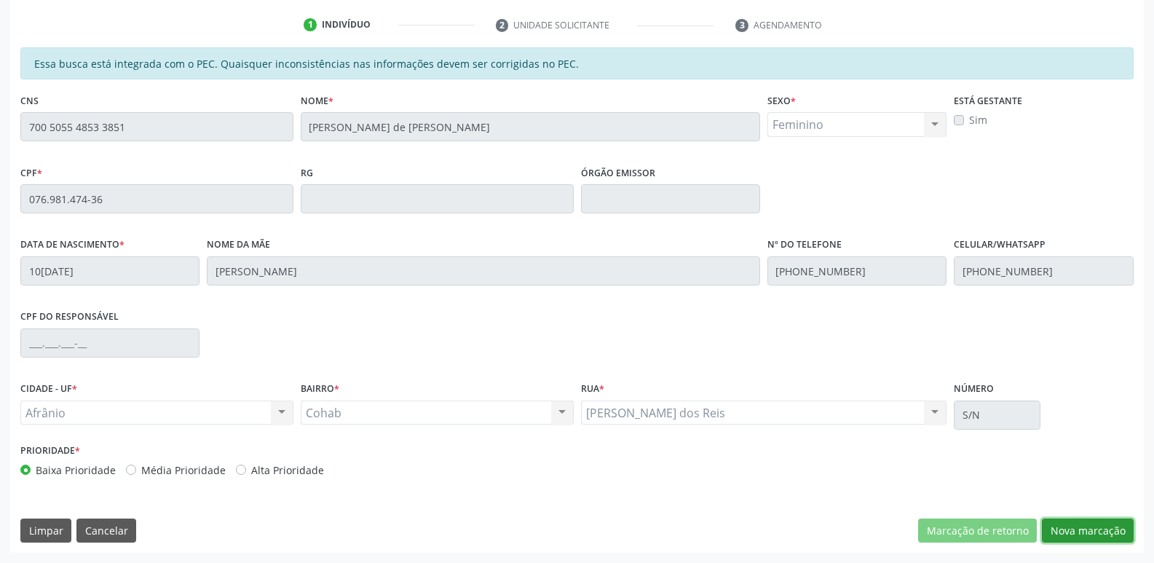
click at [1091, 530] on button "Nova marcação" at bounding box center [1088, 531] width 92 height 25
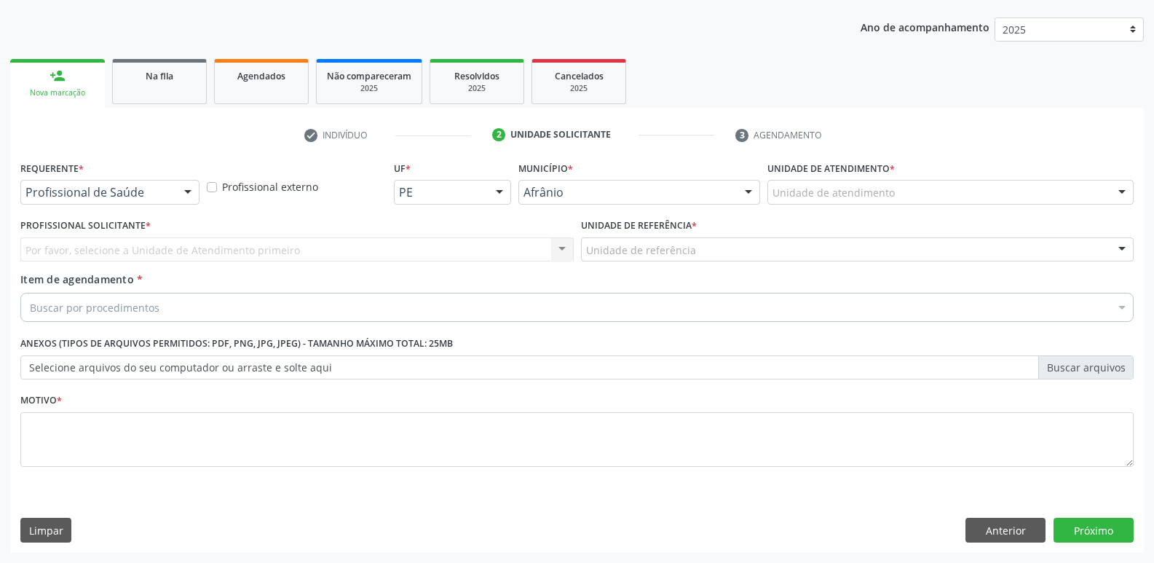
scroll to position [159, 0]
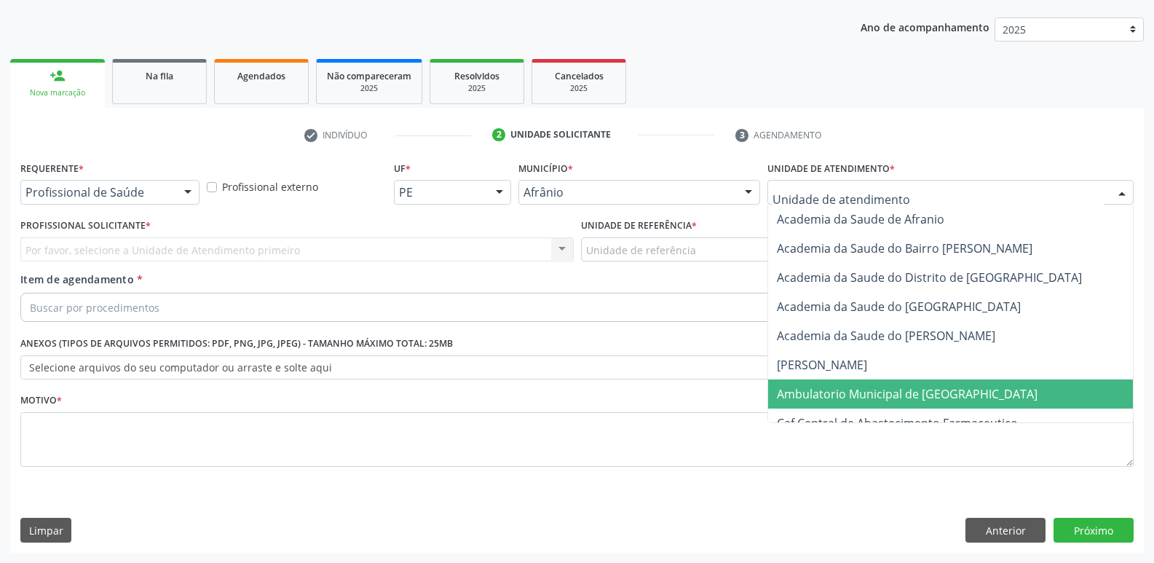
click at [835, 391] on span "Ambulatorio Municipal de [GEOGRAPHIC_DATA]" at bounding box center [907, 394] width 261 height 16
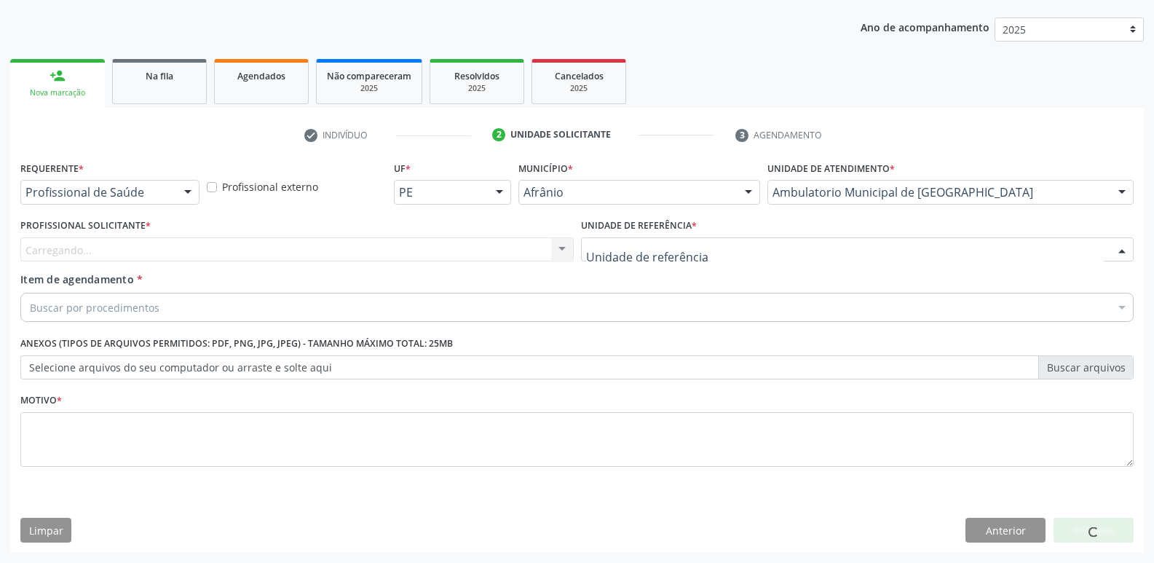
click at [716, 248] on div at bounding box center [858, 249] width 554 height 25
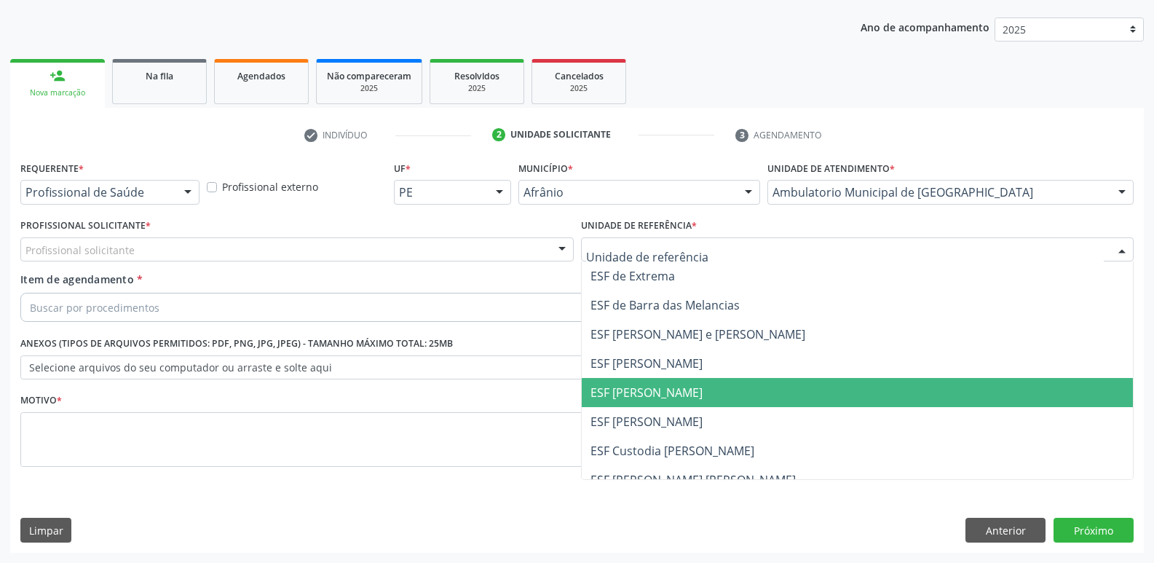
click at [694, 392] on span "ESF [PERSON_NAME]" at bounding box center [858, 392] width 552 height 29
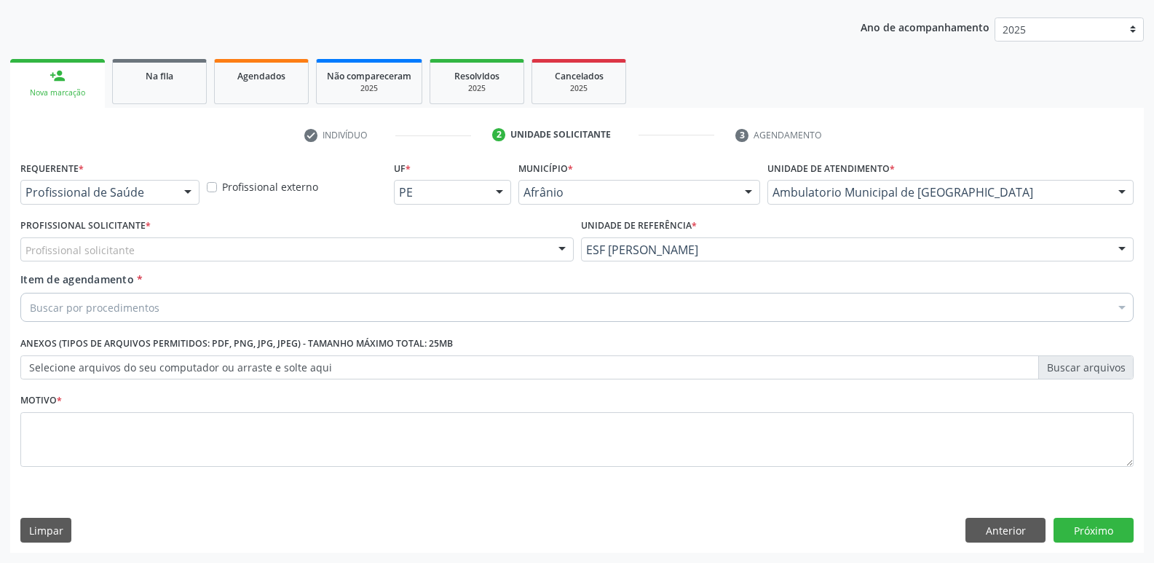
click at [394, 240] on div "Profissional solicitante" at bounding box center [297, 249] width 554 height 25
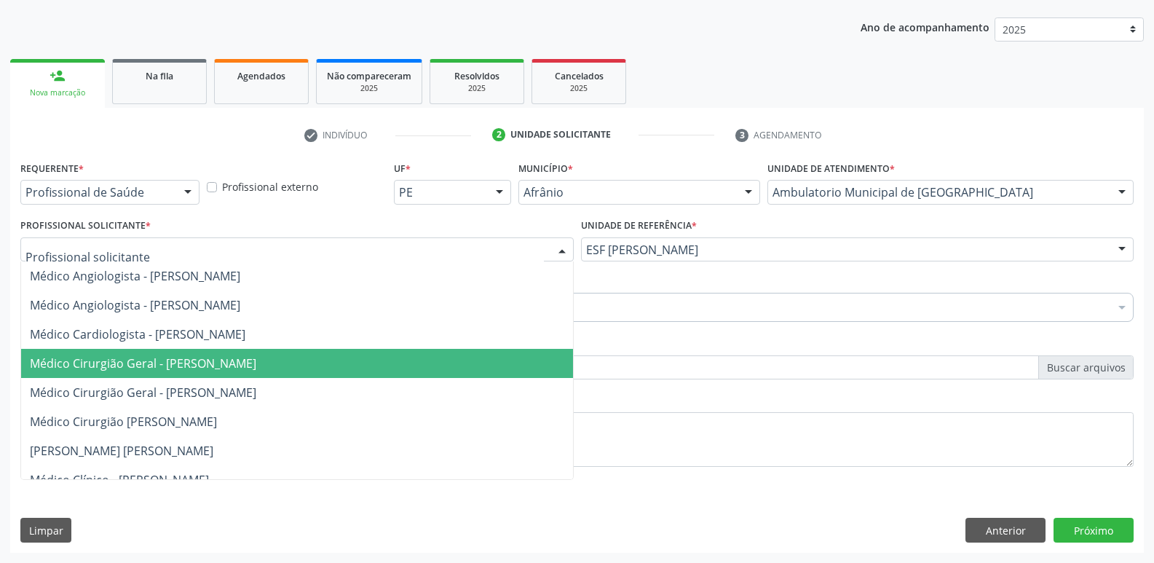
click at [385, 361] on span "Médico Cirurgião Geral - [PERSON_NAME]" at bounding box center [297, 363] width 552 height 29
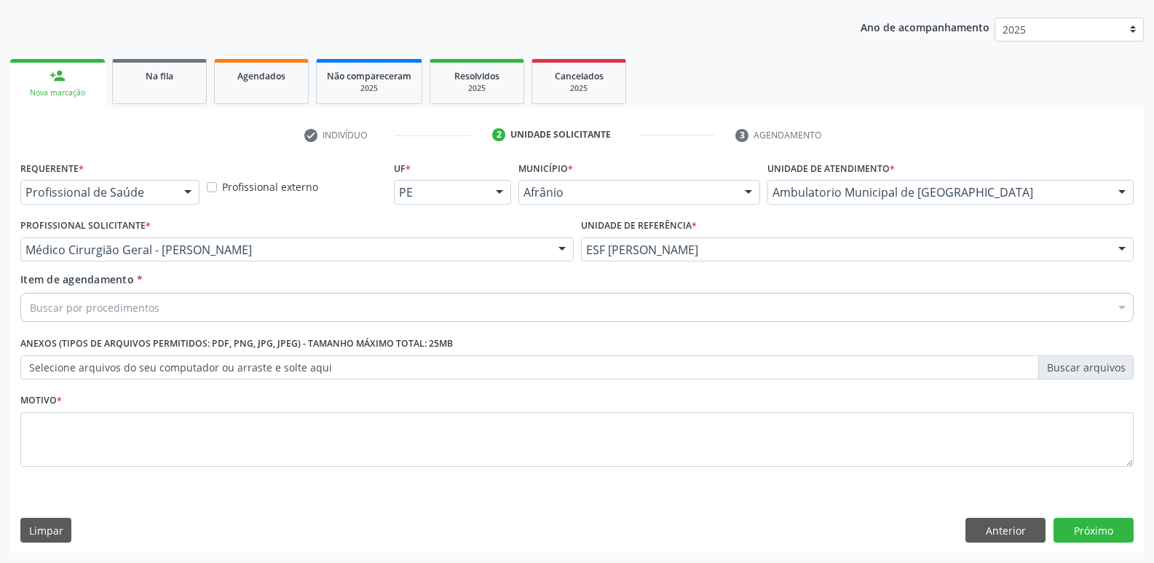
click at [303, 303] on div "Buscar por procedimentos" at bounding box center [577, 307] width 1114 height 29
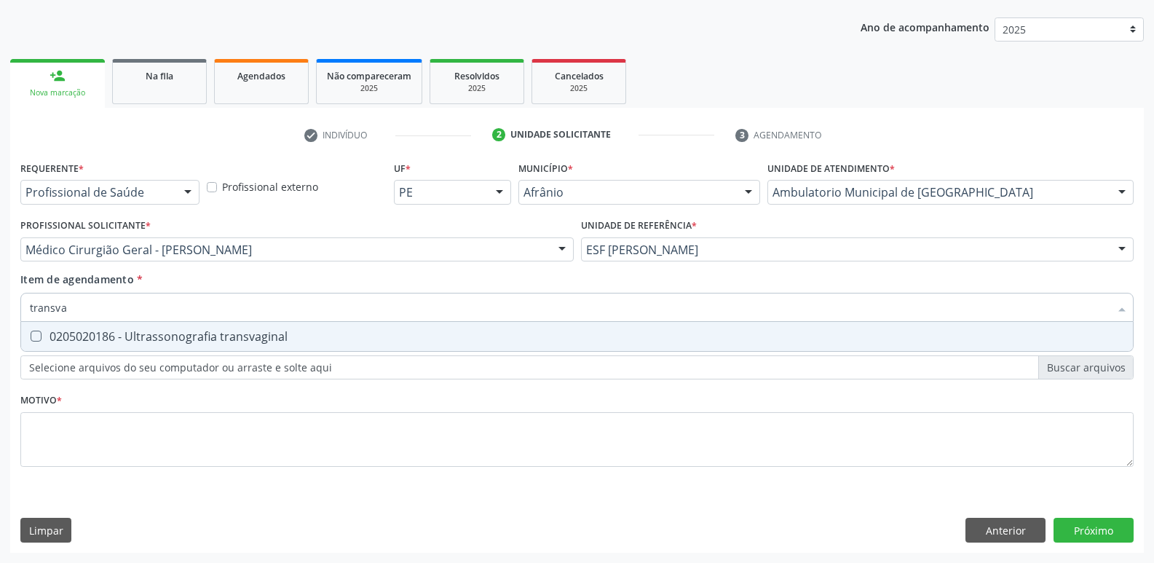
type input "transvag"
click at [302, 336] on div "0205020186 - Ultrassonografia transvaginal" at bounding box center [577, 337] width 1095 height 12
checkbox transvaginal "true"
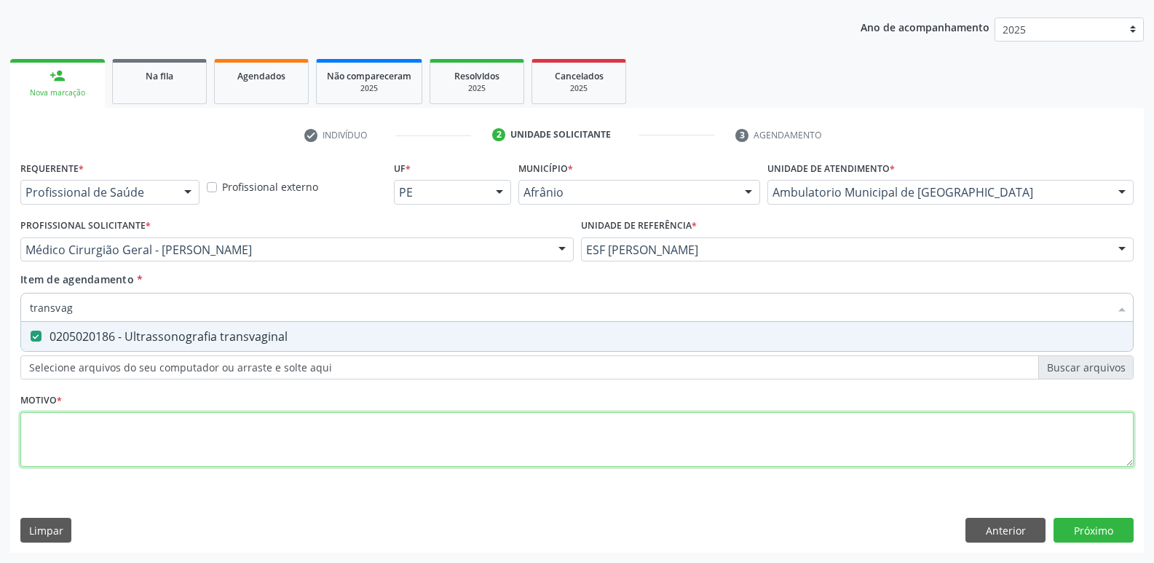
click at [269, 420] on div "Requerente * Profissional de Saúde Profissional de Saúde Paciente Nenhum result…" at bounding box center [577, 322] width 1114 height 330
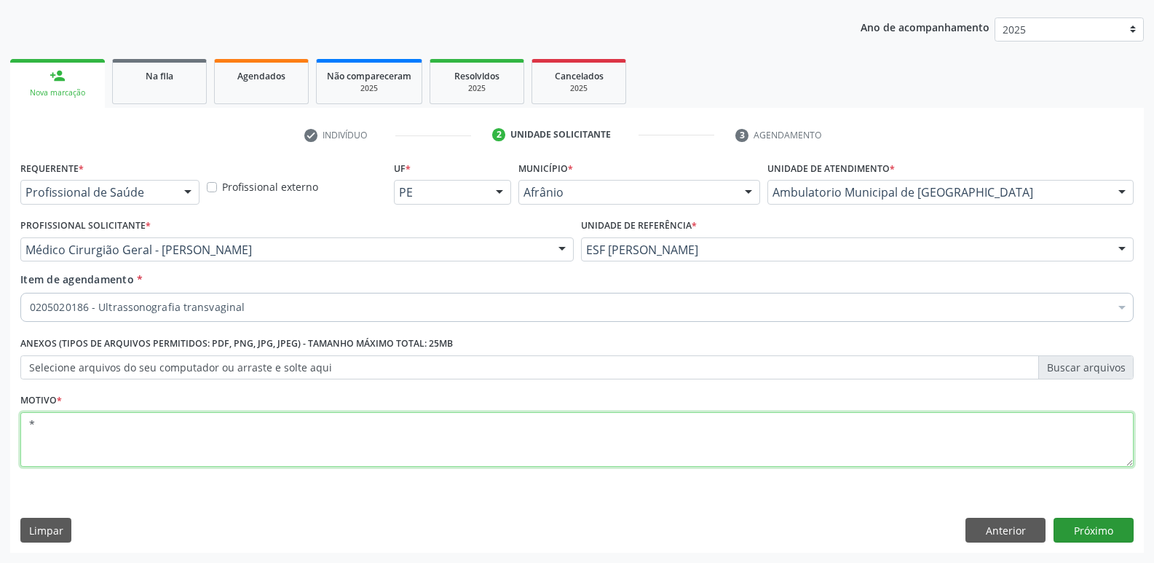
type textarea "*"
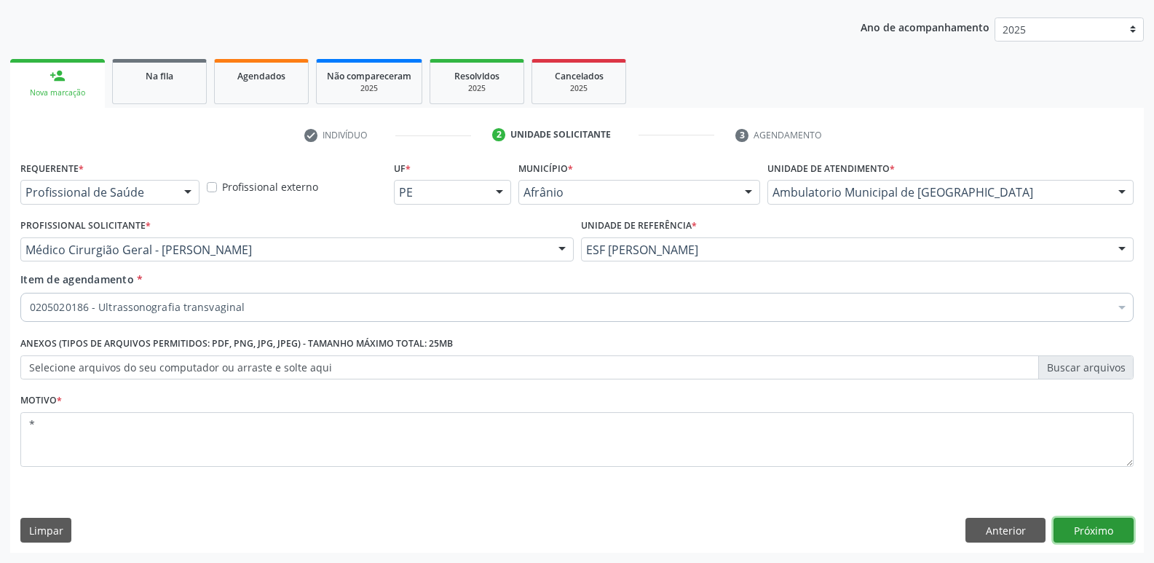
click at [1085, 535] on button "Próximo" at bounding box center [1094, 530] width 80 height 25
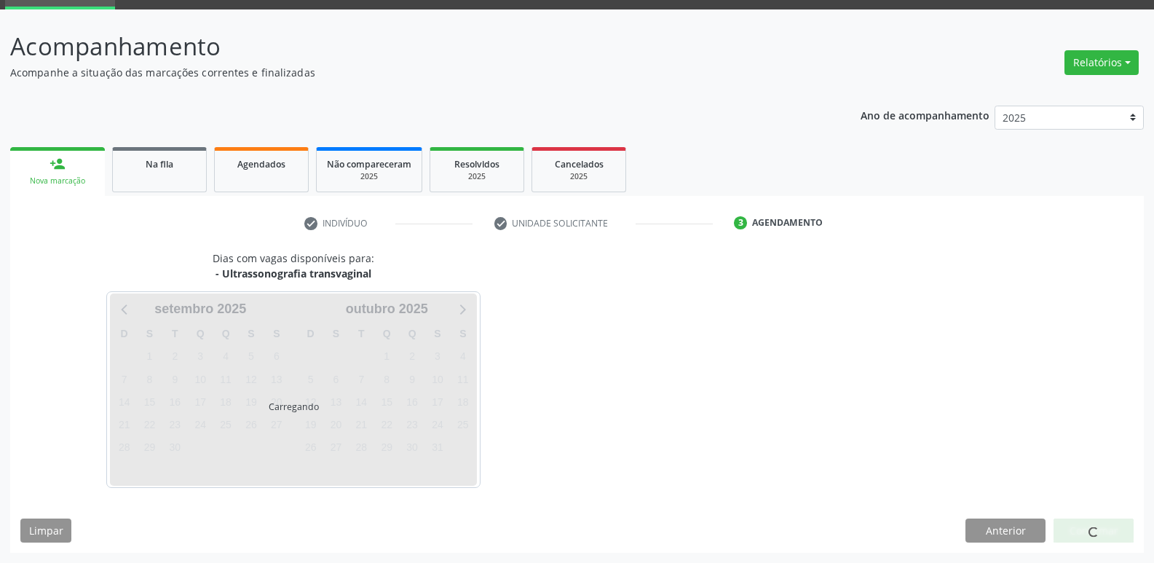
scroll to position [71, 0]
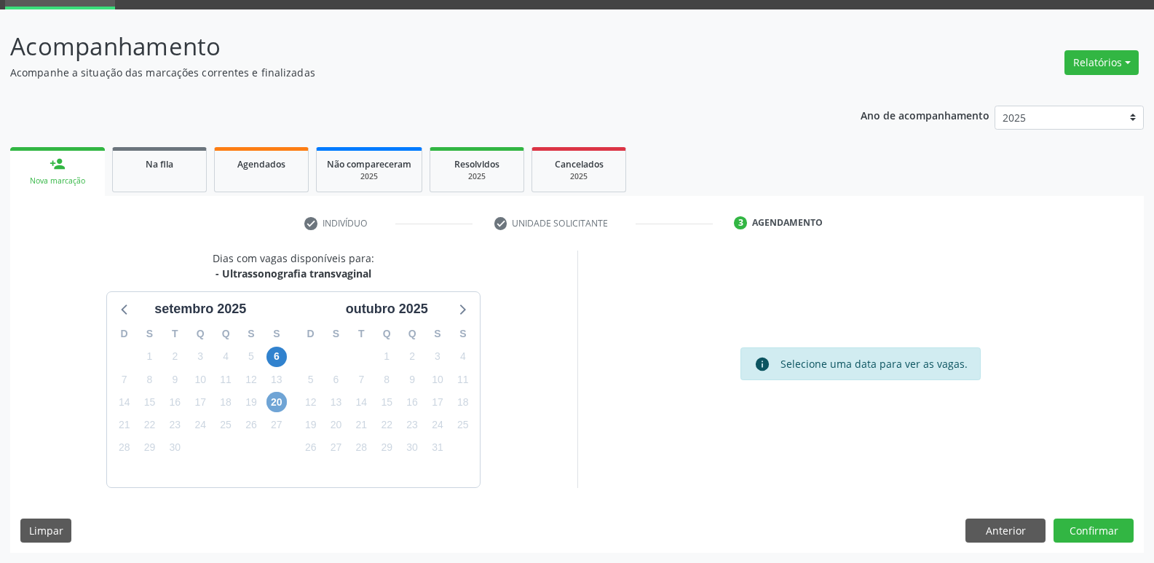
click at [279, 401] on span "20" at bounding box center [277, 402] width 20 height 20
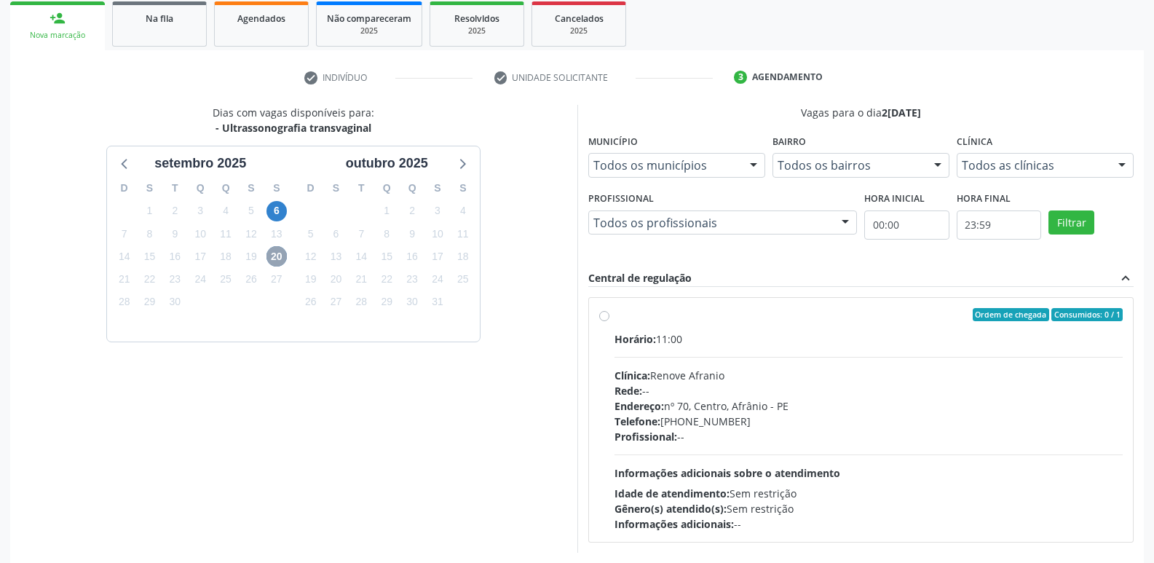
scroll to position [281, 0]
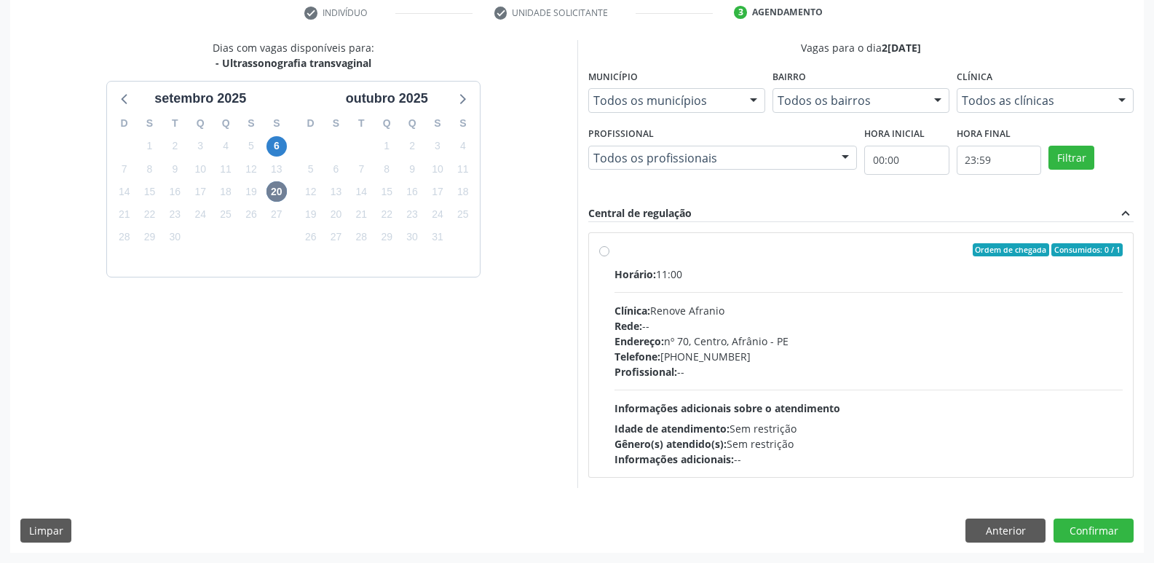
click at [615, 251] on div "Ordem de chegada Consumidos: 0 / 1" at bounding box center [869, 249] width 509 height 13
click at [610, 251] on input "Ordem de chegada Consumidos: 0 / 1 Horário: 11:00 Clínica: Renove Afranio Rede:…" at bounding box center [604, 249] width 10 height 13
radio input "true"
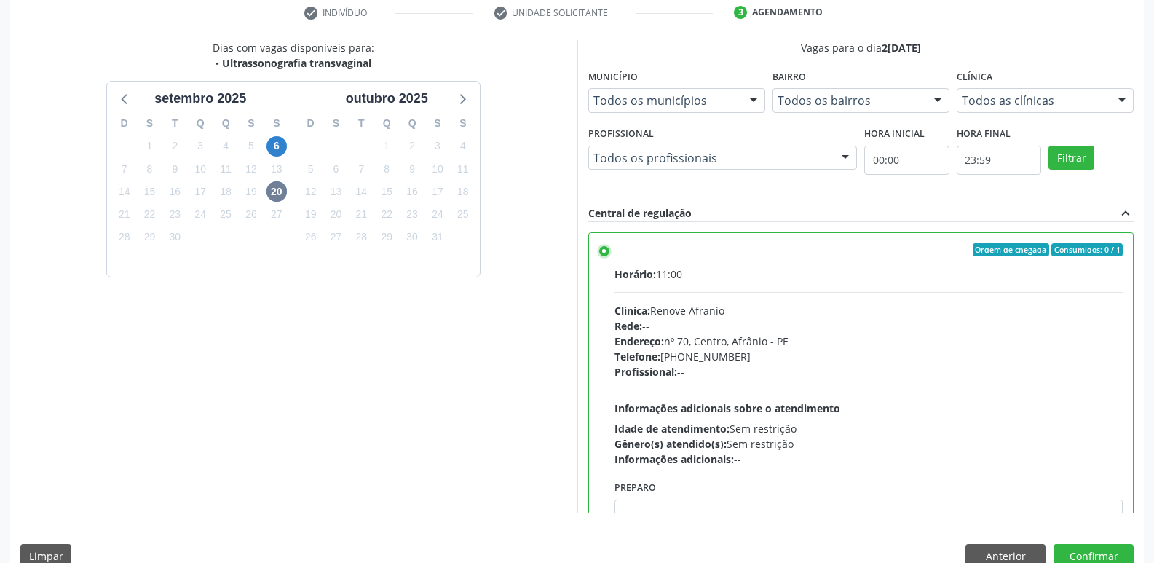
scroll to position [72, 0]
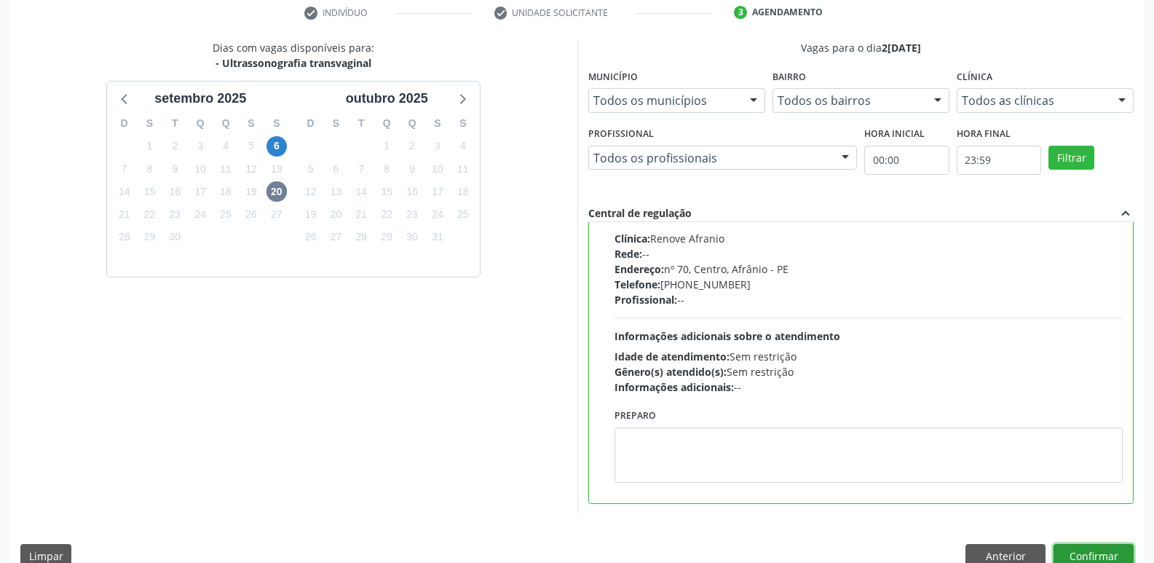
click at [1078, 548] on button "Confirmar" at bounding box center [1094, 556] width 80 height 25
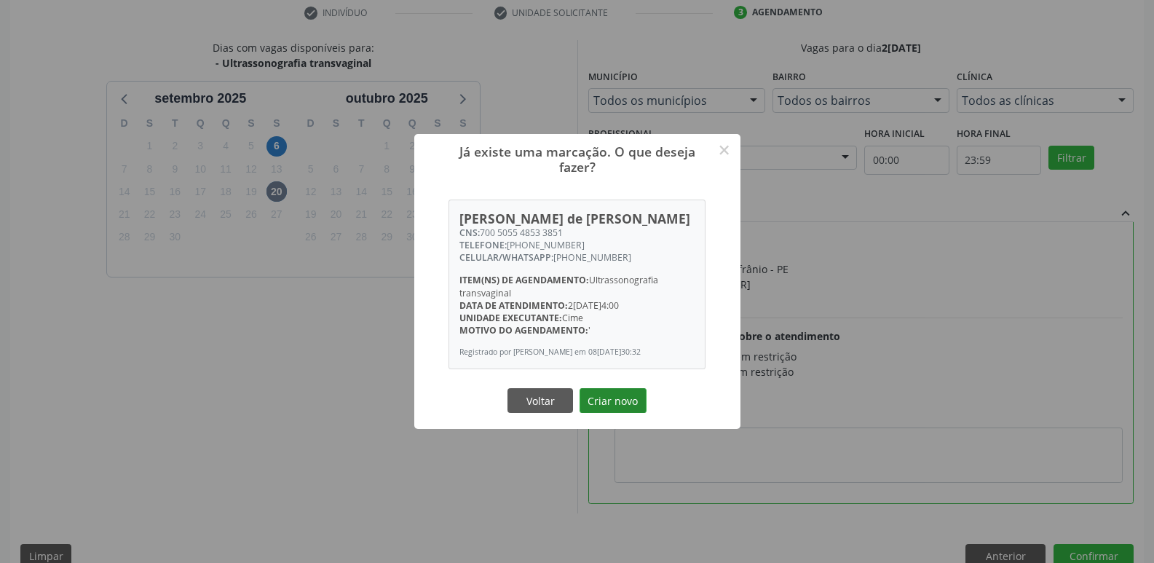
click at [615, 411] on button "Criar novo" at bounding box center [613, 400] width 67 height 25
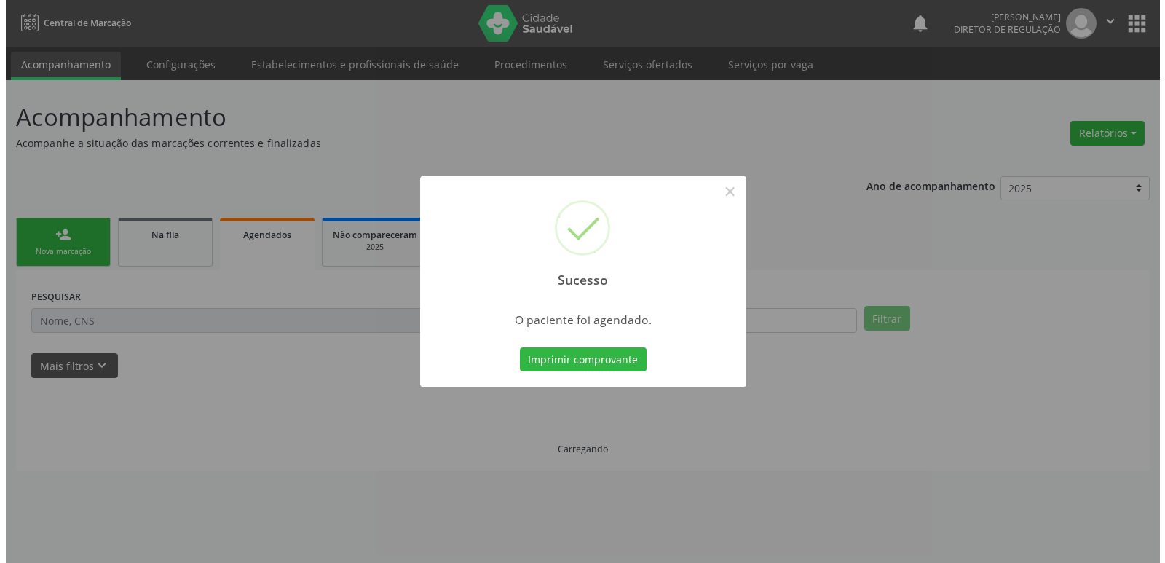
scroll to position [0, 0]
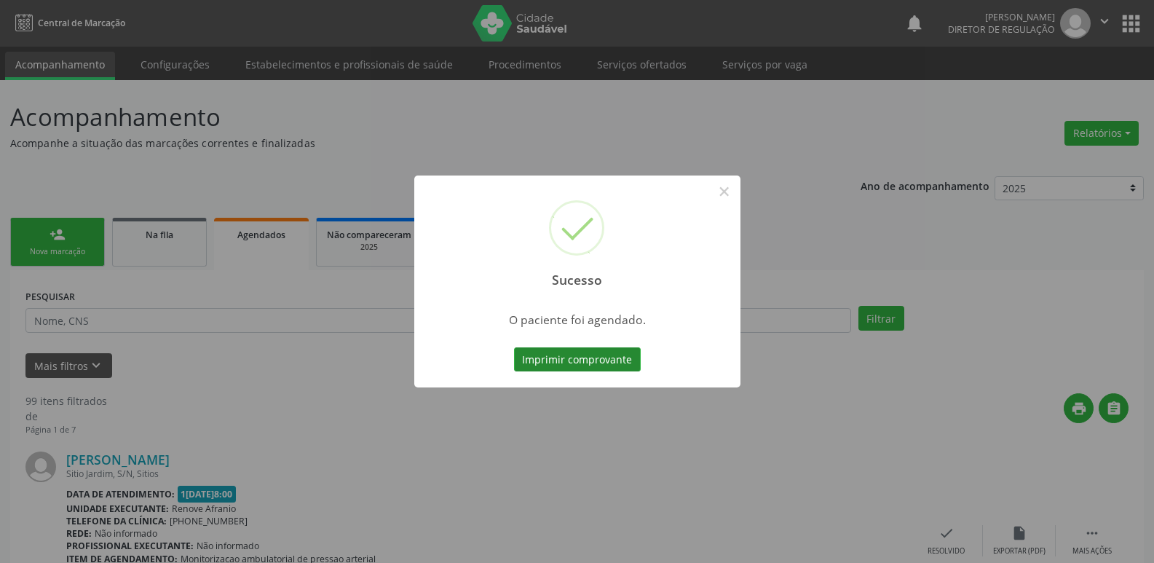
click at [622, 361] on button "Imprimir comprovante" at bounding box center [577, 359] width 127 height 25
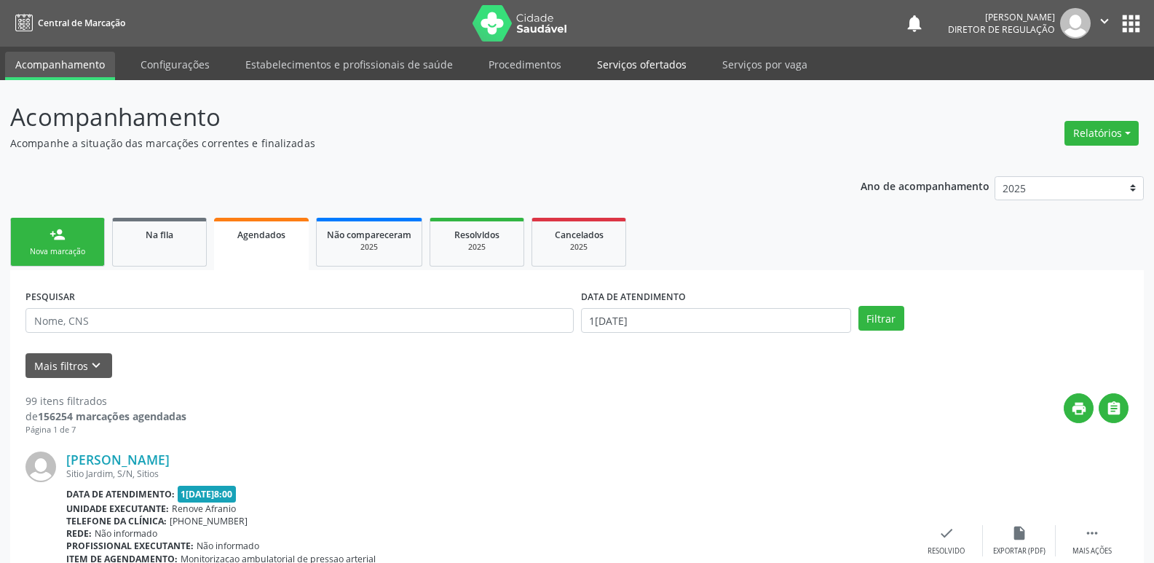
click at [639, 66] on link "Serviços ofertados" at bounding box center [642, 64] width 110 height 25
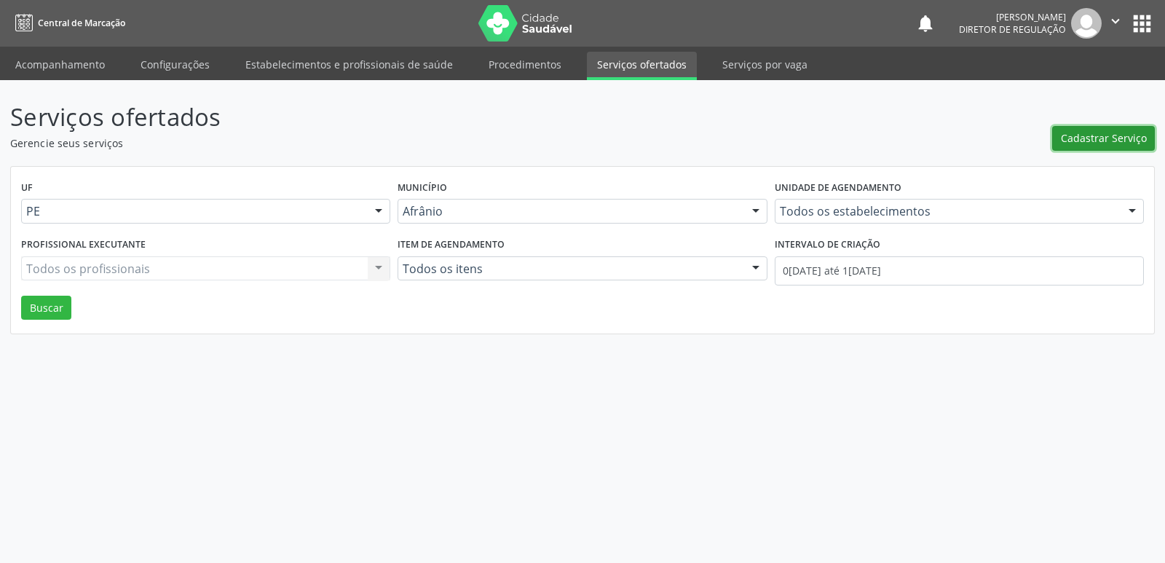
click at [1087, 139] on span "Cadastrar Serviço" at bounding box center [1104, 137] width 86 height 15
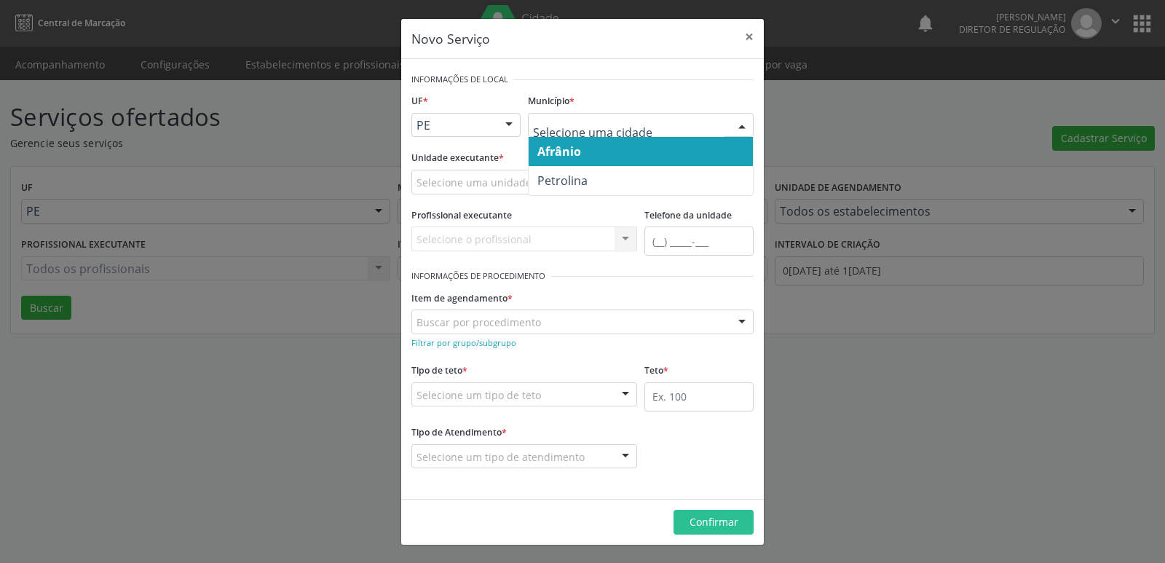
click at [508, 122] on div at bounding box center [509, 126] width 22 height 25
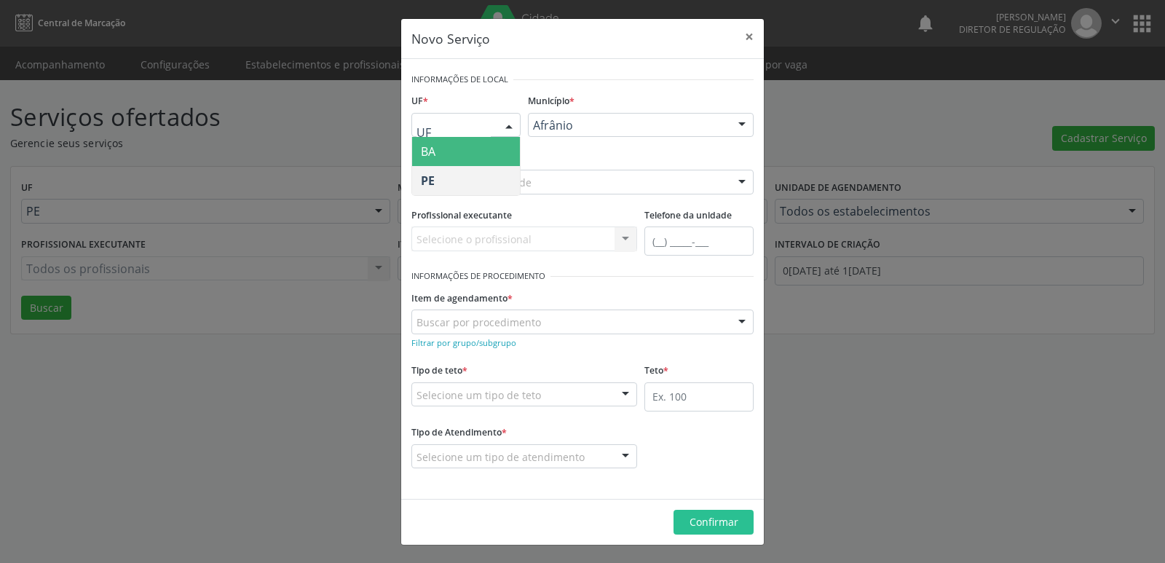
click at [503, 154] on span "BA" at bounding box center [466, 151] width 108 height 29
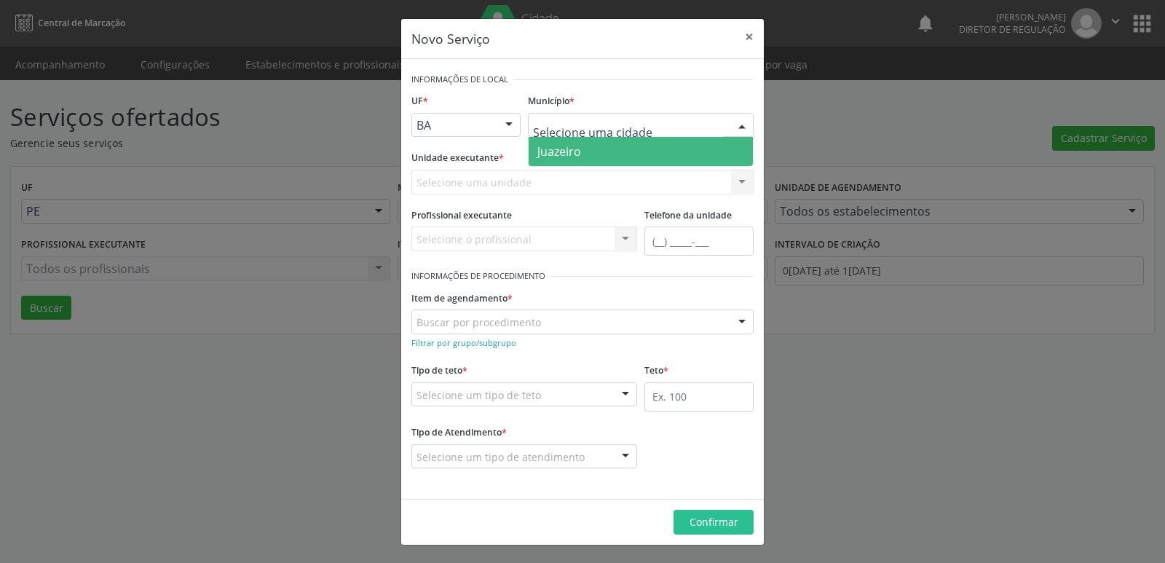
click at [600, 148] on span "Juazeiro" at bounding box center [641, 151] width 224 height 29
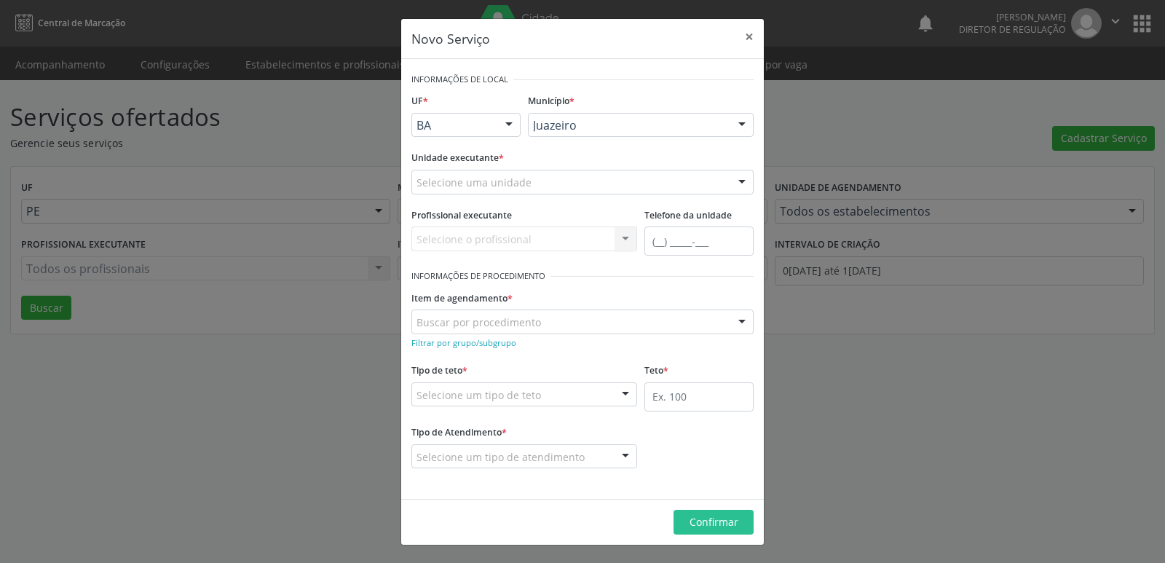
click at [534, 180] on div "Selecione uma unidade" at bounding box center [583, 182] width 342 height 25
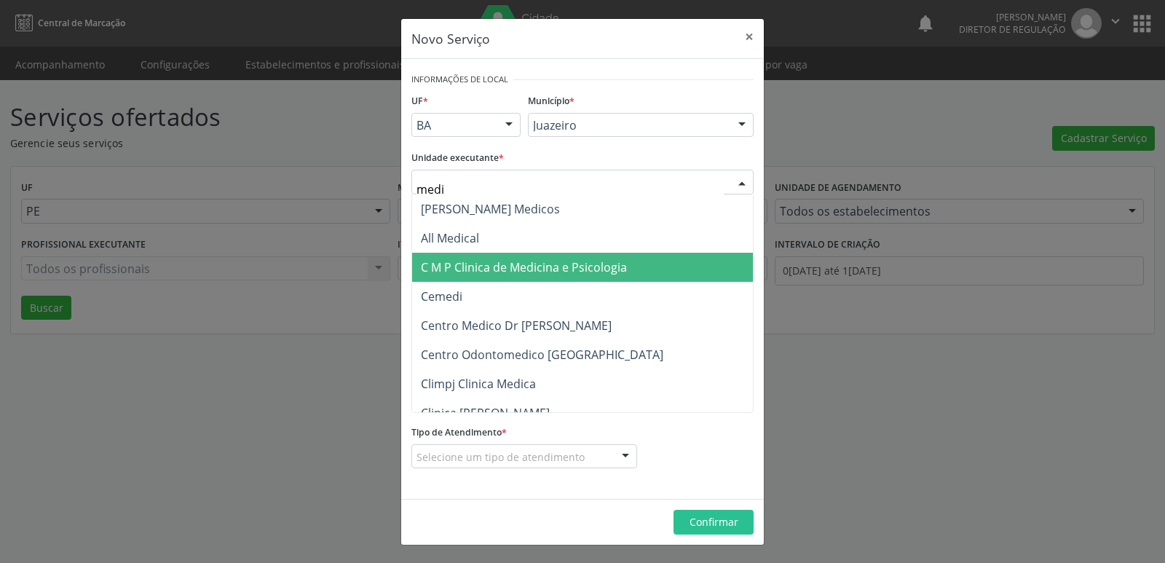
type input "mediv"
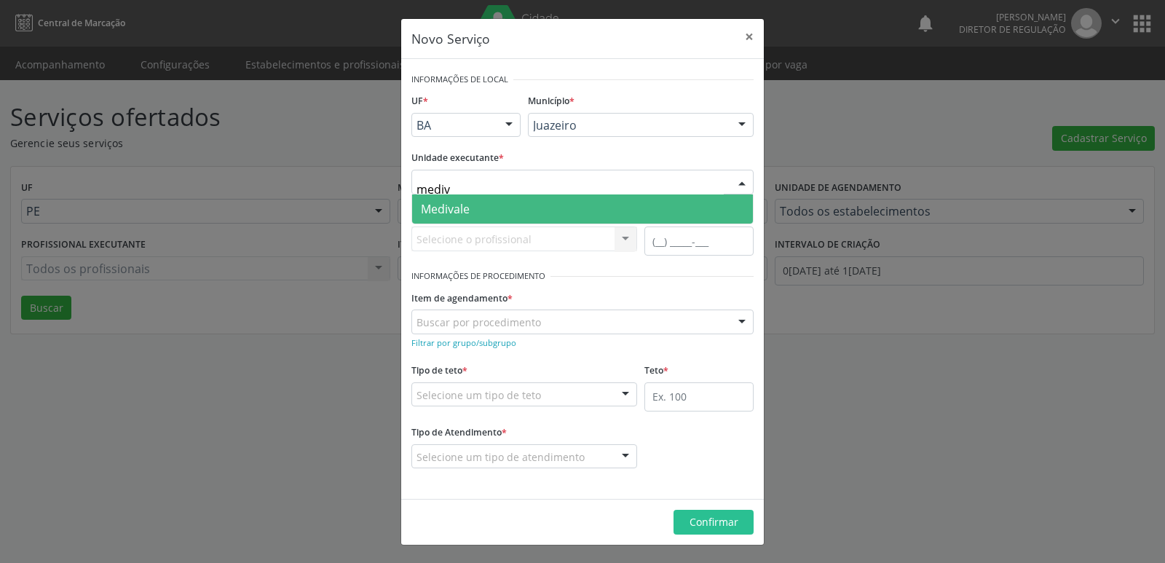
click at [517, 204] on span "Medivale" at bounding box center [582, 208] width 341 height 29
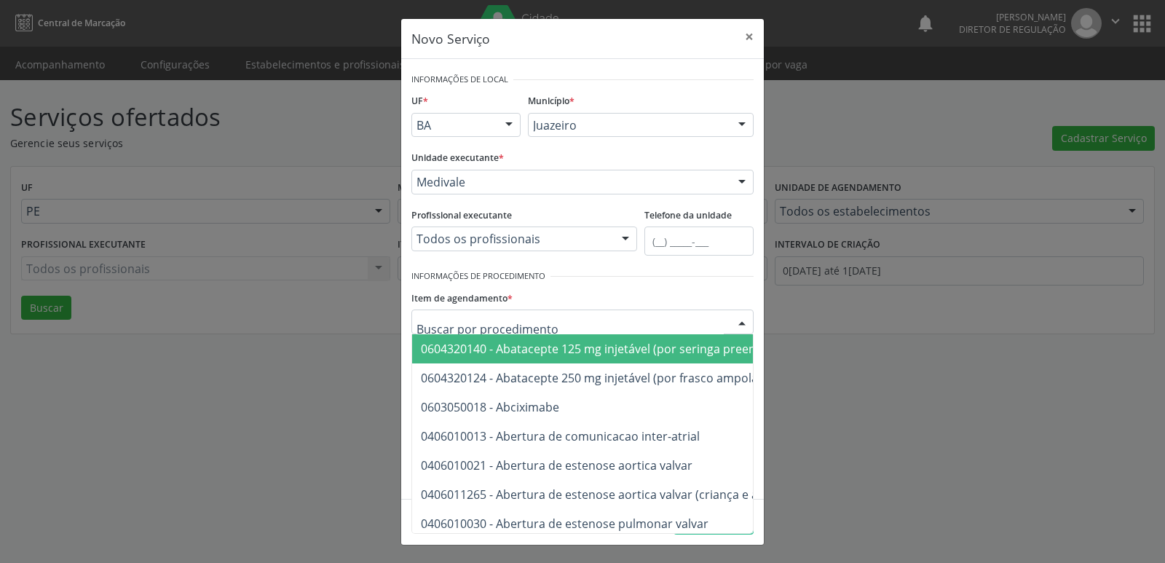
click at [538, 321] on div at bounding box center [583, 322] width 342 height 25
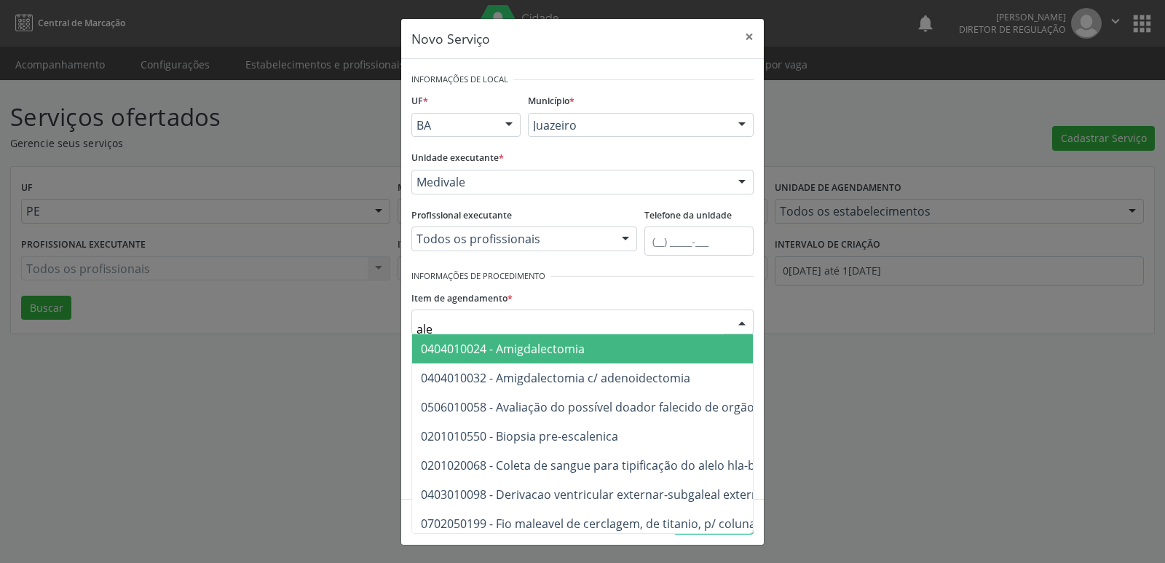
type input "aler"
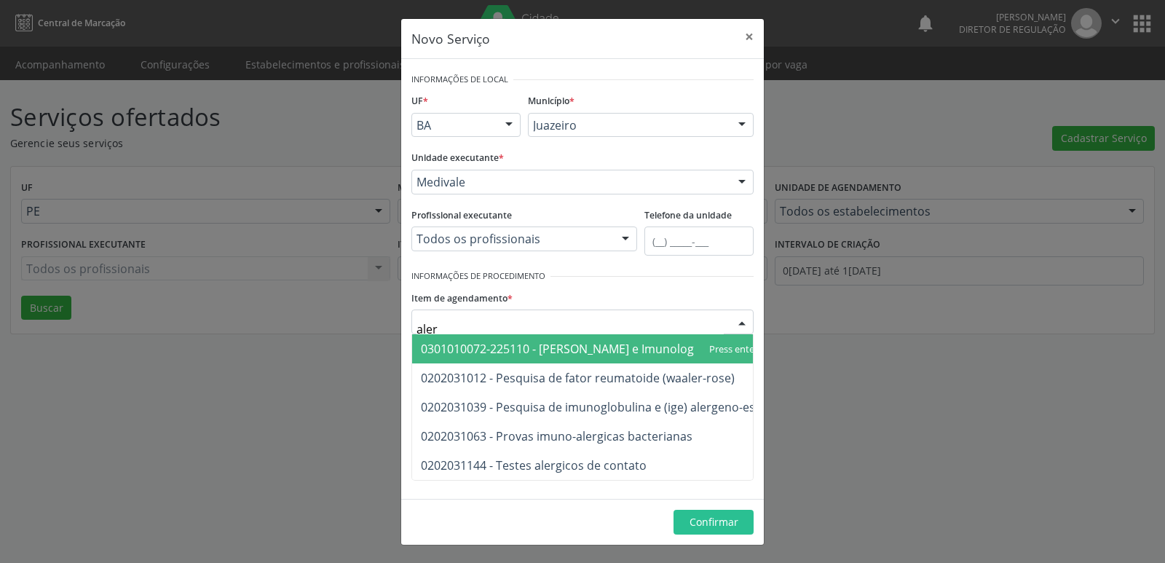
click at [563, 346] on span "0301010072-225110 - [PERSON_NAME] e Imunologista" at bounding box center [567, 349] width 293 height 16
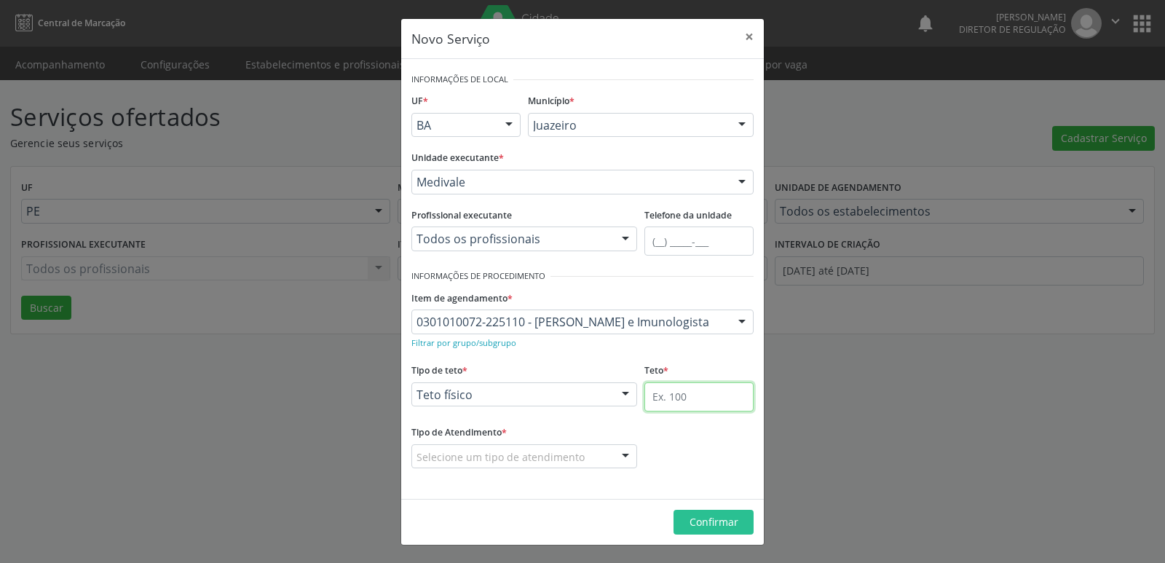
click at [686, 401] on input "text" at bounding box center [699, 396] width 109 height 29
type input "8"
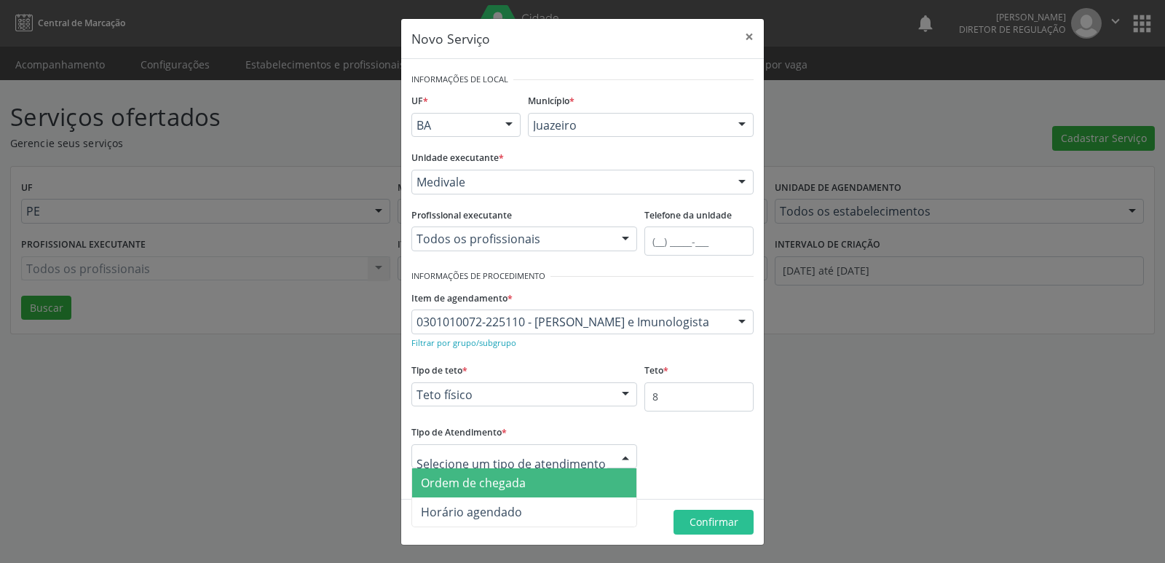
drag, startPoint x: 570, startPoint y: 456, endPoint x: 579, endPoint y: 452, distance: 9.5
click at [557, 484] on span "Ordem de chegada" at bounding box center [524, 482] width 224 height 29
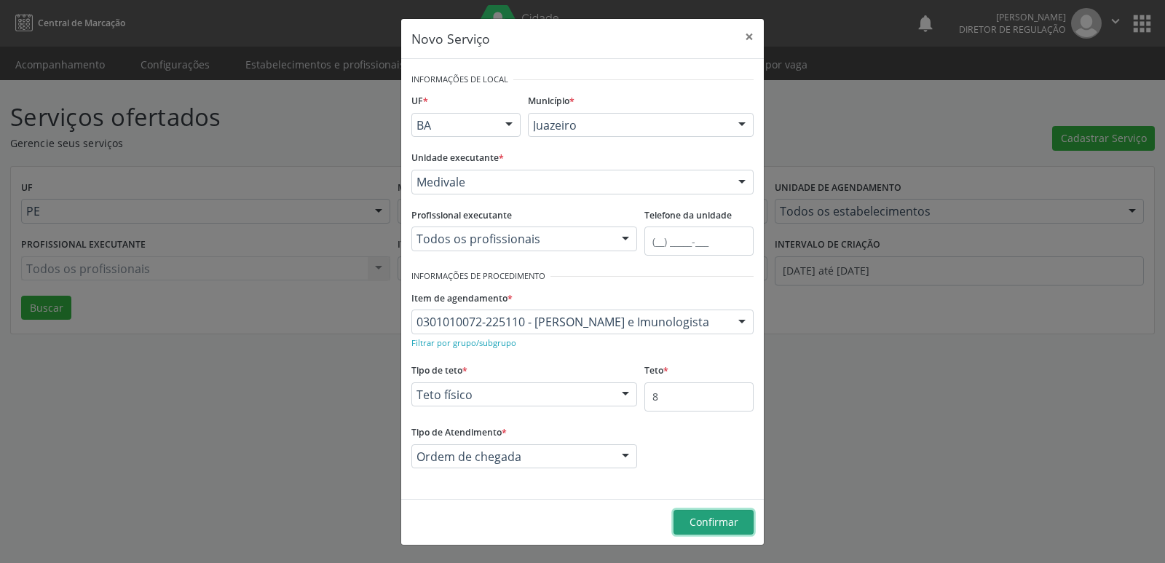
click at [720, 526] on span "Confirmar" at bounding box center [714, 522] width 49 height 14
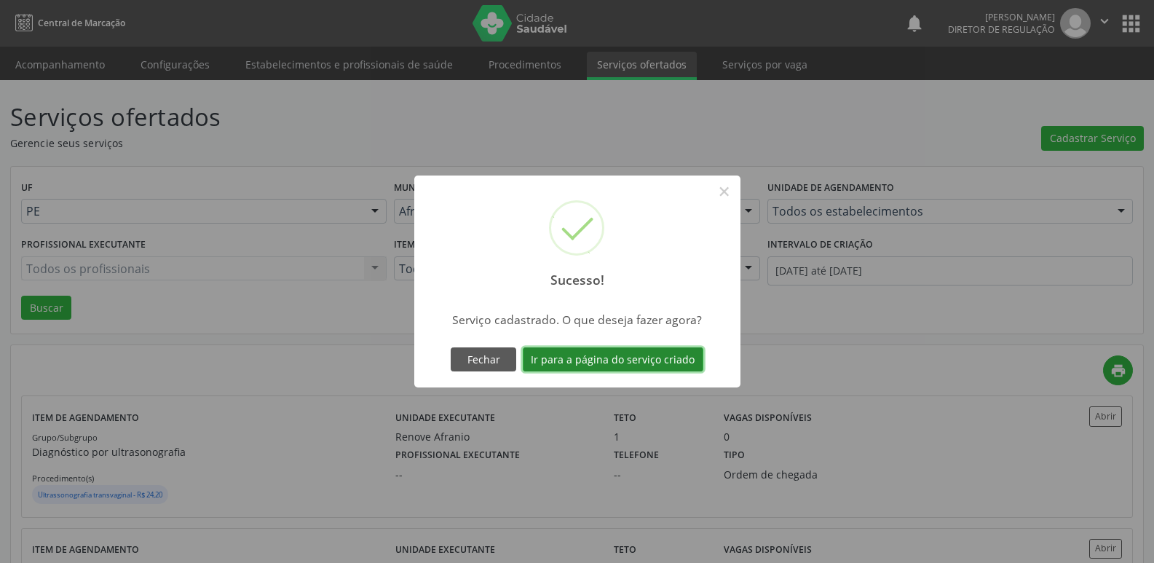
click at [652, 363] on button "Ir para a página do serviço criado" at bounding box center [613, 359] width 181 height 25
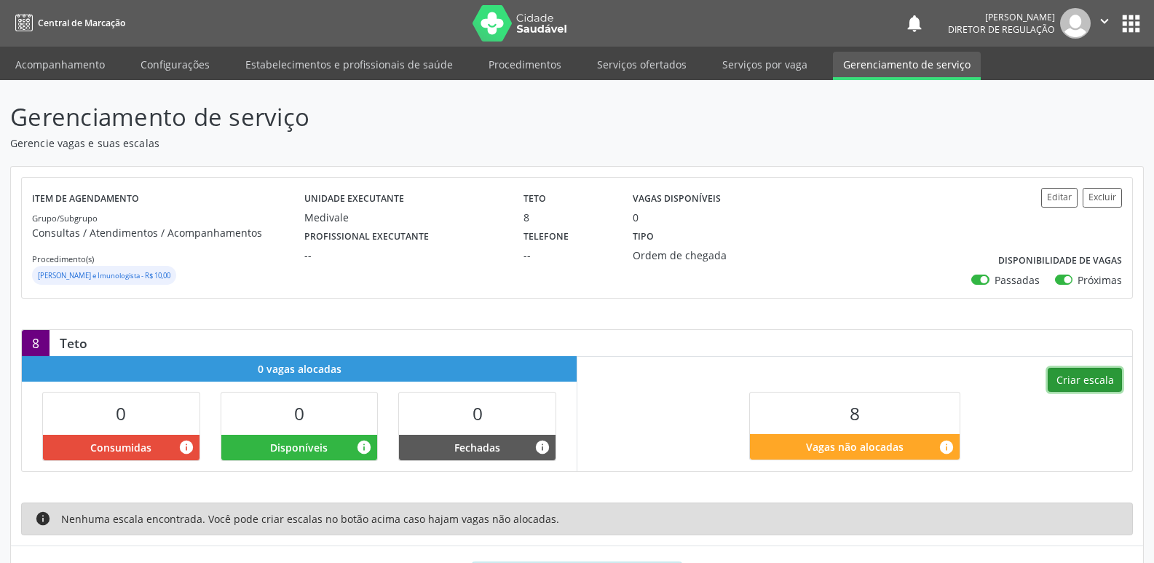
click at [1085, 377] on button "Criar escala" at bounding box center [1085, 380] width 74 height 25
select select "8"
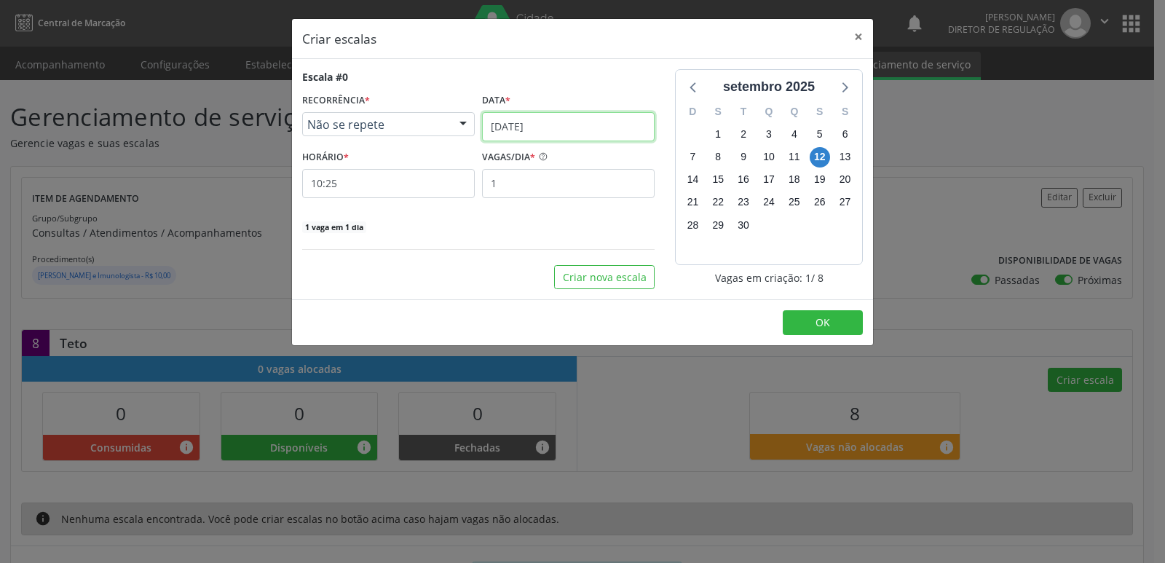
click at [581, 117] on input "[DATE]" at bounding box center [568, 126] width 173 height 29
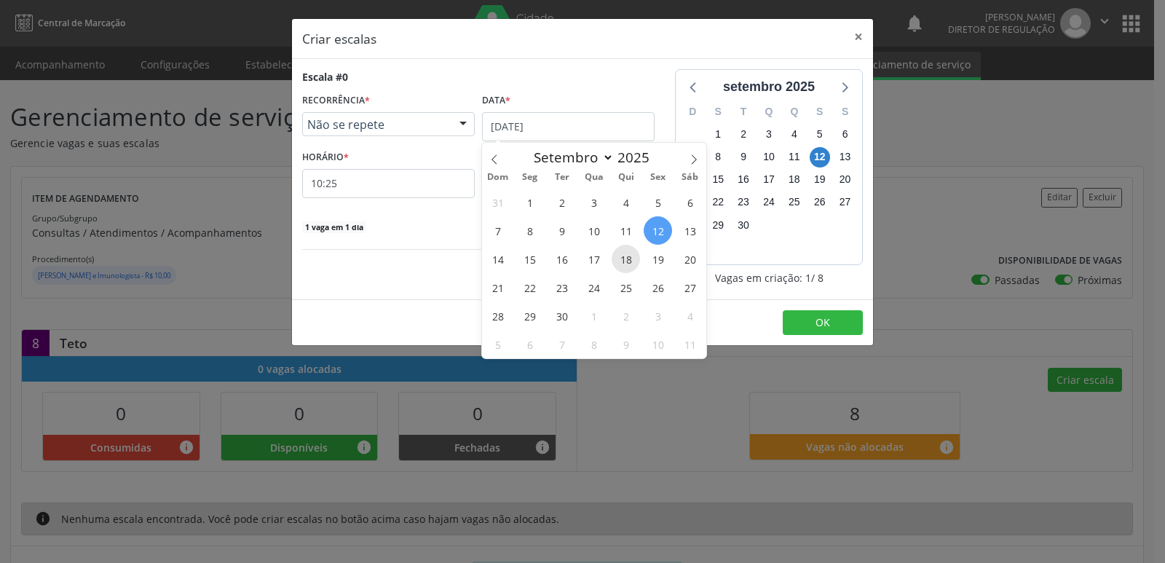
click at [623, 261] on span "18" at bounding box center [626, 259] width 28 height 28
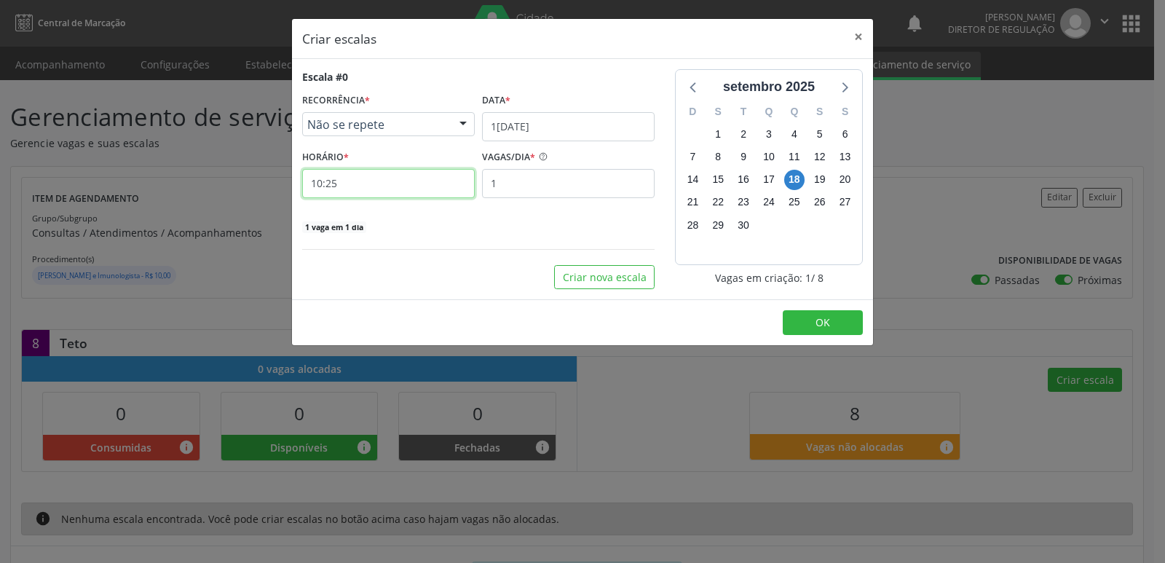
click at [414, 184] on input "10:25" at bounding box center [388, 183] width 173 height 29
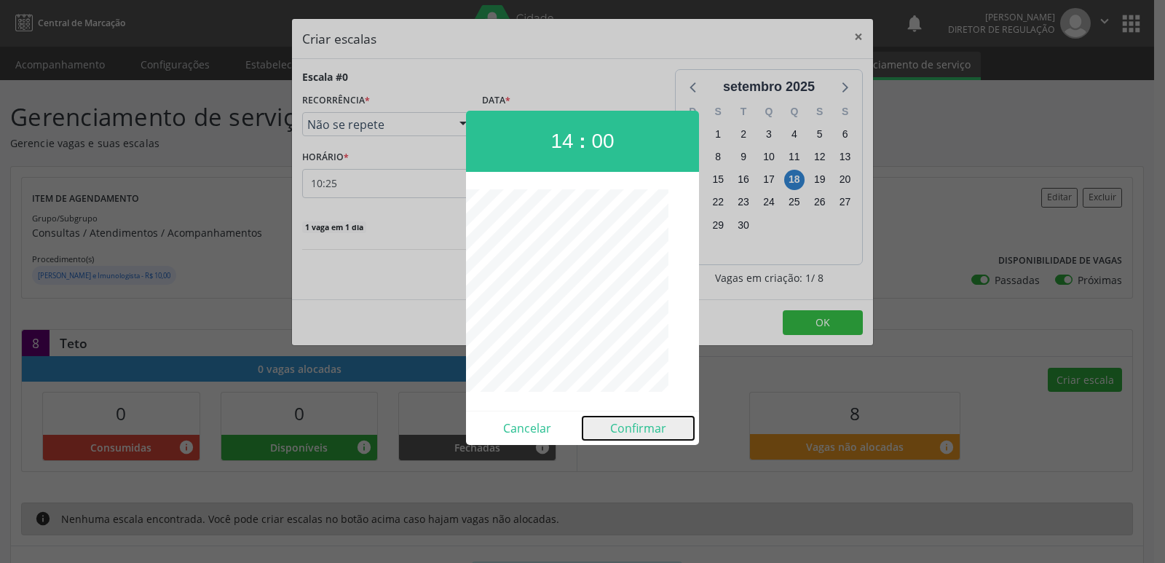
click at [643, 431] on button "Confirmar" at bounding box center [638, 428] width 111 height 23
type input "14:00"
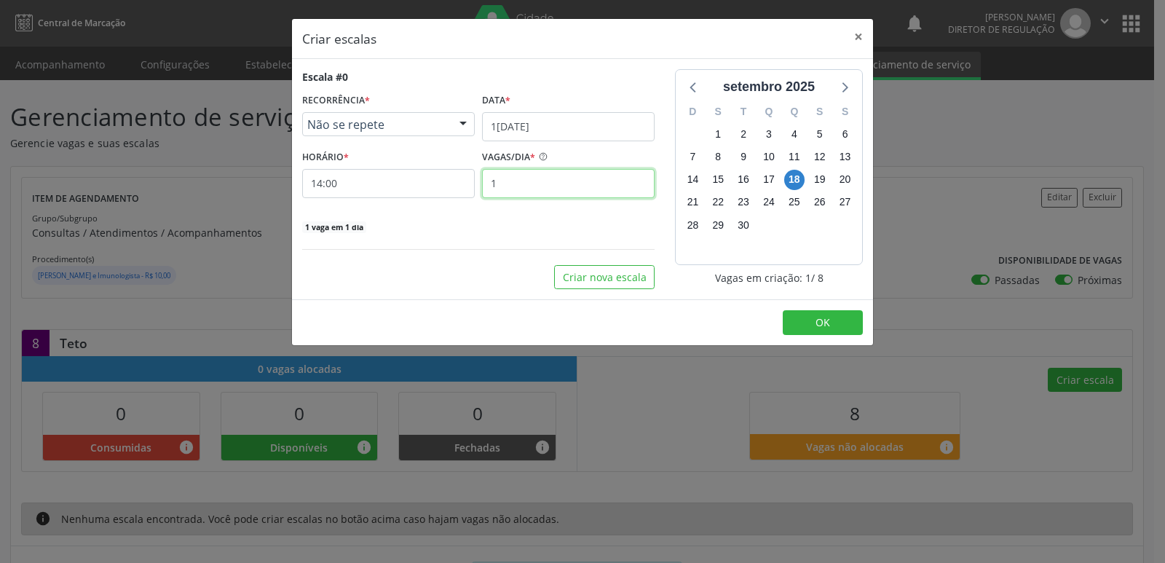
click at [540, 189] on input "1" at bounding box center [568, 183] width 173 height 29
type input "8"
click at [815, 320] on button "OK" at bounding box center [823, 322] width 80 height 25
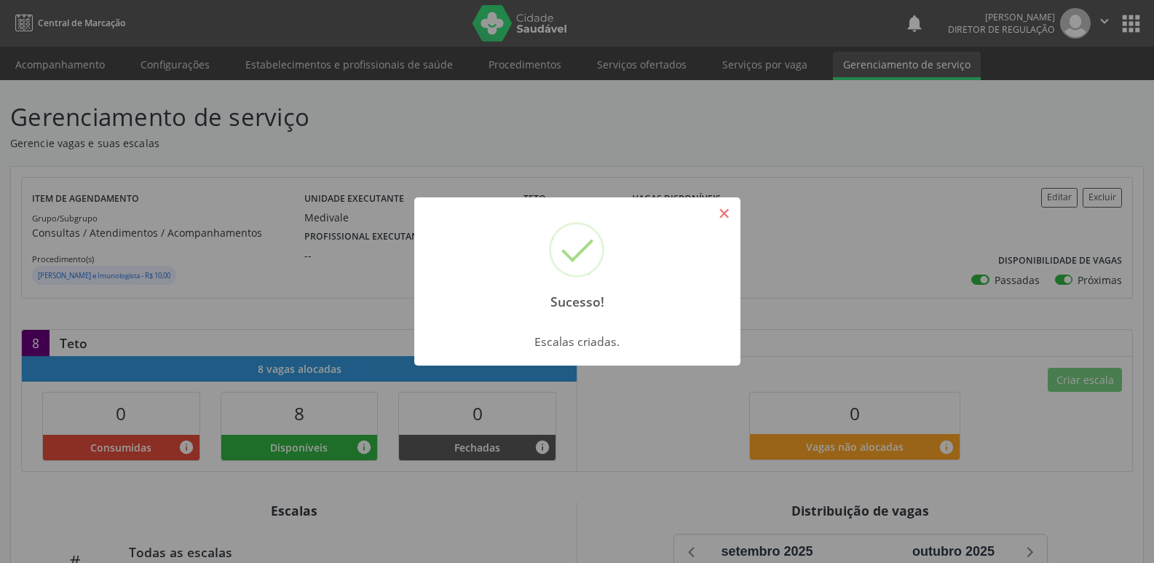
click at [723, 216] on button "×" at bounding box center [724, 213] width 25 height 25
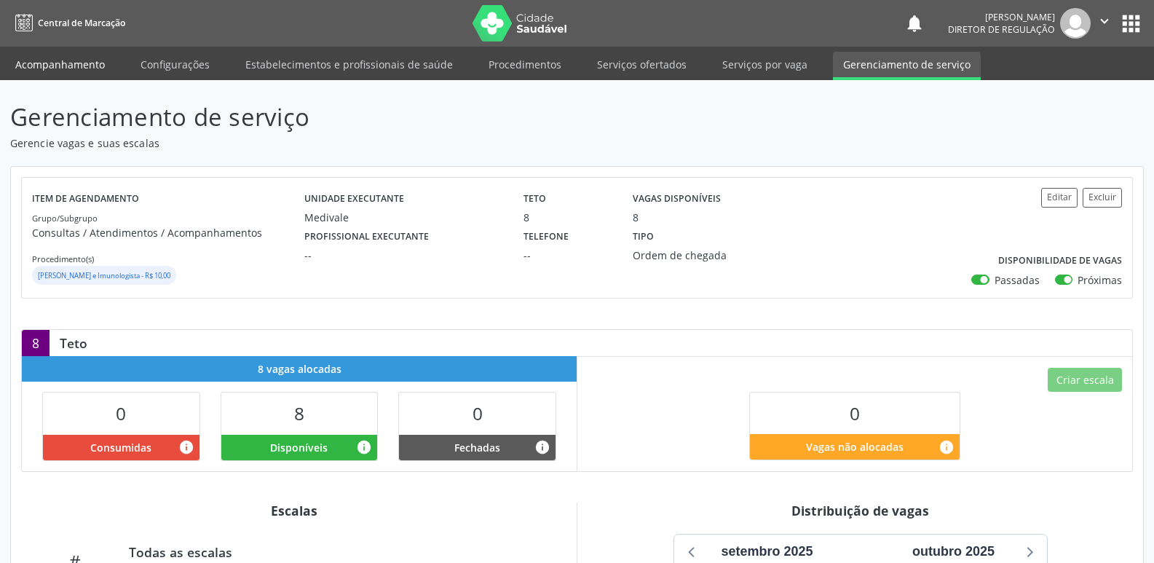
click at [44, 63] on link "Acompanhamento" at bounding box center [60, 64] width 110 height 25
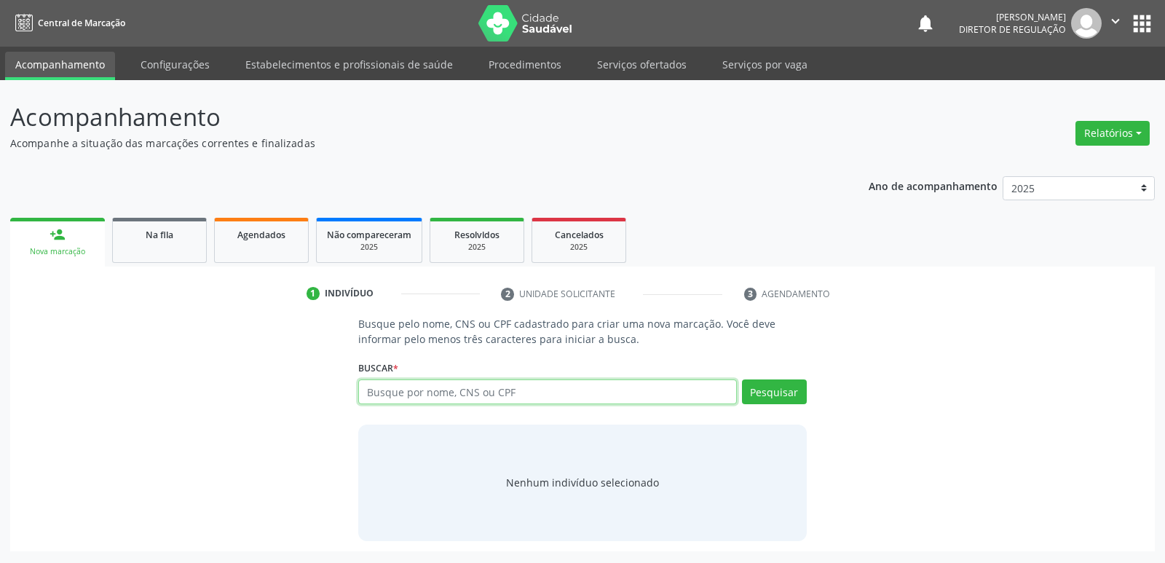
click at [387, 398] on input "text" at bounding box center [547, 391] width 378 height 25
type input "700805945476584"
click at [788, 398] on button "Pesquisar" at bounding box center [774, 391] width 65 height 25
type input "700805945476584"
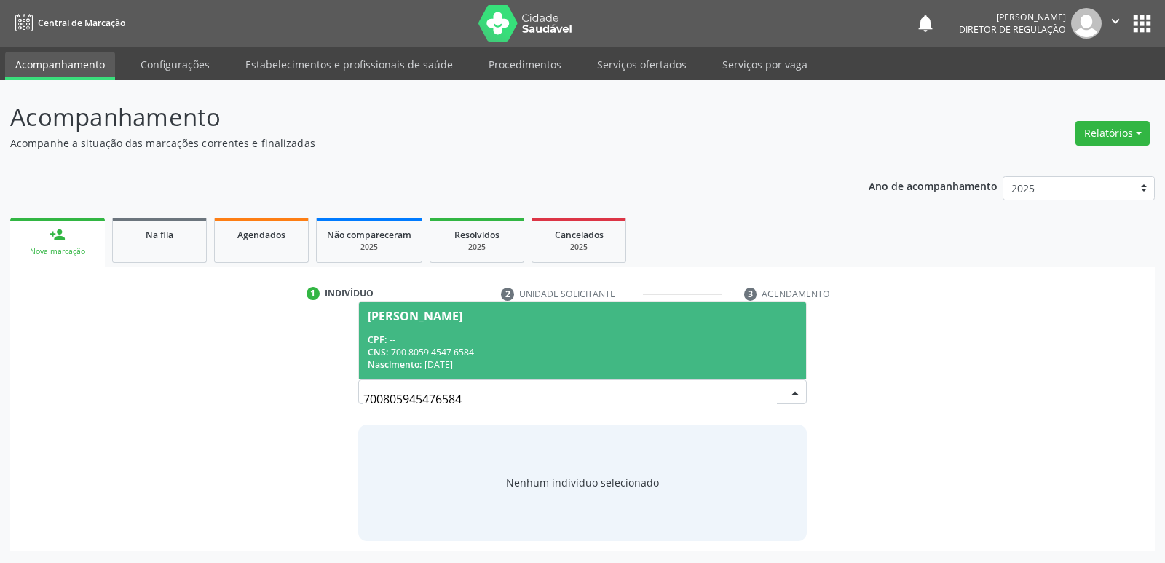
drag, startPoint x: 462, startPoint y: 403, endPoint x: 356, endPoint y: 398, distance: 105.7
click at [355, 402] on div "Busque pelo nome, CNS ou CPF cadastrado para criar uma nova marcação. Você deve…" at bounding box center [582, 428] width 468 height 224
click at [455, 356] on div "CNS: 700 8059 4547 6584" at bounding box center [582, 352] width 429 height 12
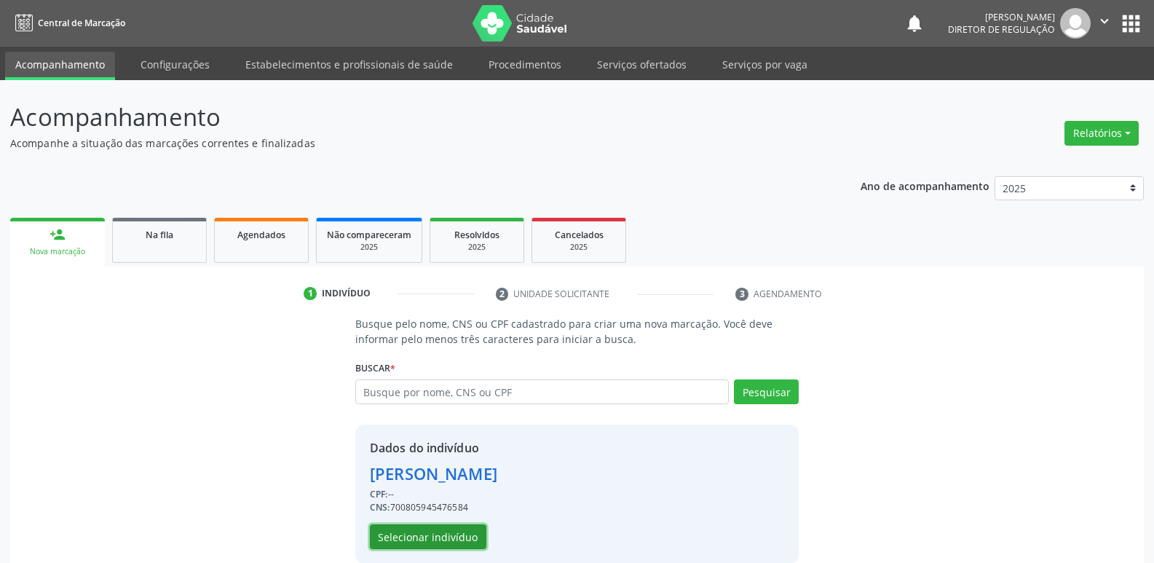
click at [438, 536] on button "Selecionar indivíduo" at bounding box center [428, 536] width 117 height 25
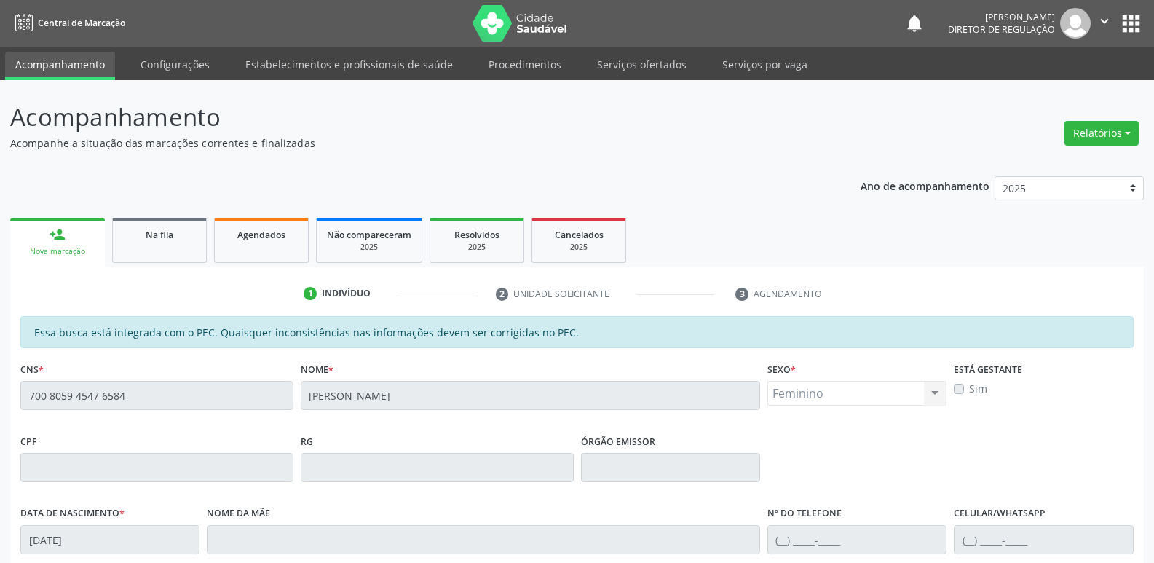
scroll to position [269, 0]
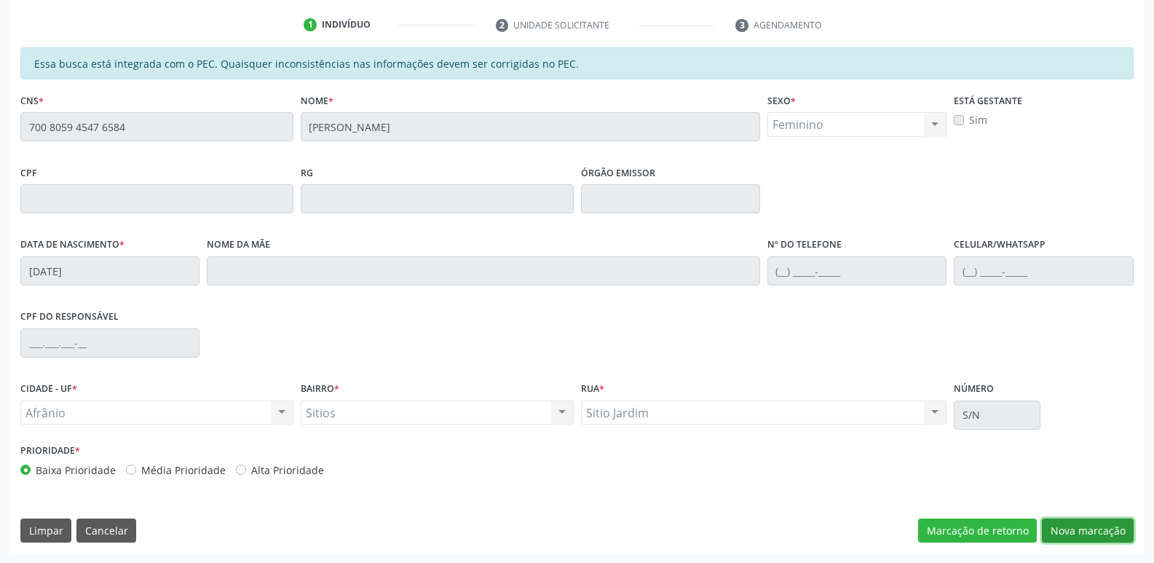
click at [1098, 528] on button "Nova marcação" at bounding box center [1088, 531] width 92 height 25
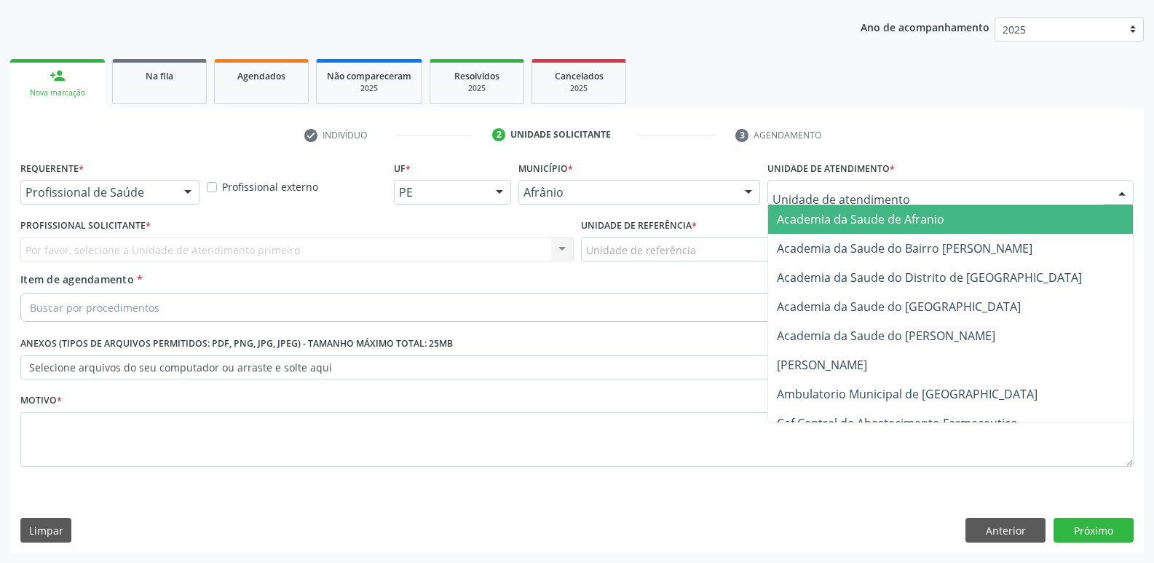
click at [898, 194] on div at bounding box center [951, 192] width 366 height 25
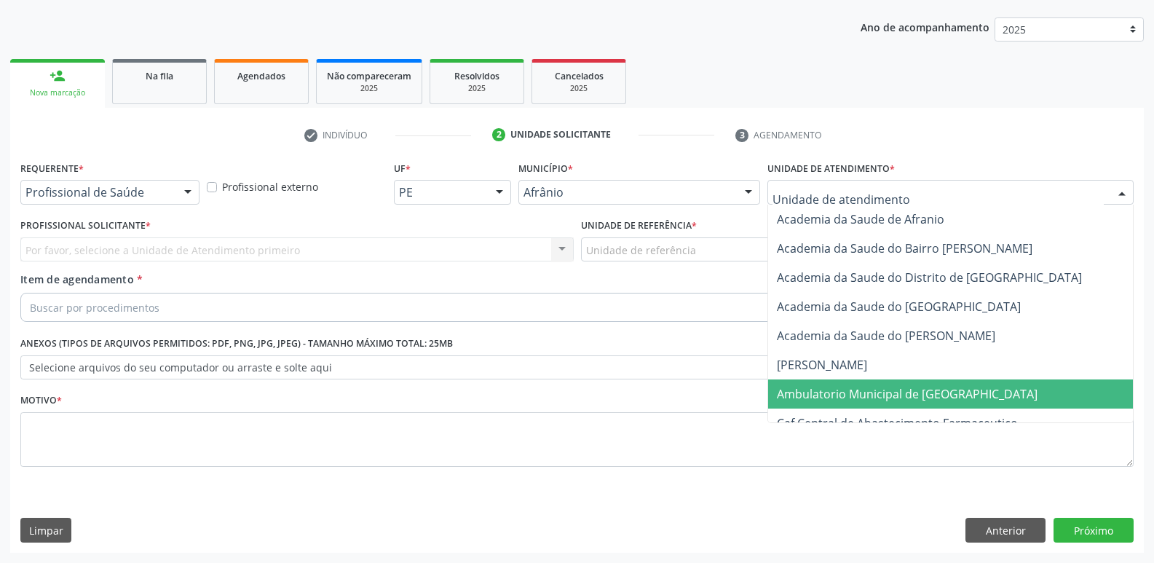
click at [913, 398] on span "Ambulatorio Municipal de [GEOGRAPHIC_DATA]" at bounding box center [907, 394] width 261 height 16
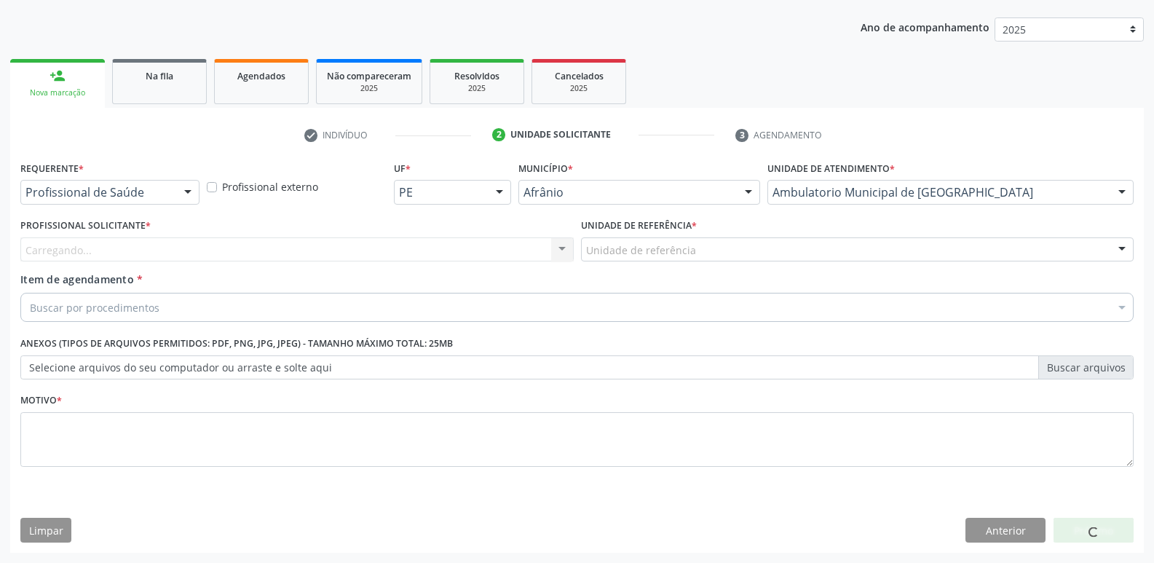
click at [707, 250] on div "Unidade de referência" at bounding box center [858, 249] width 554 height 25
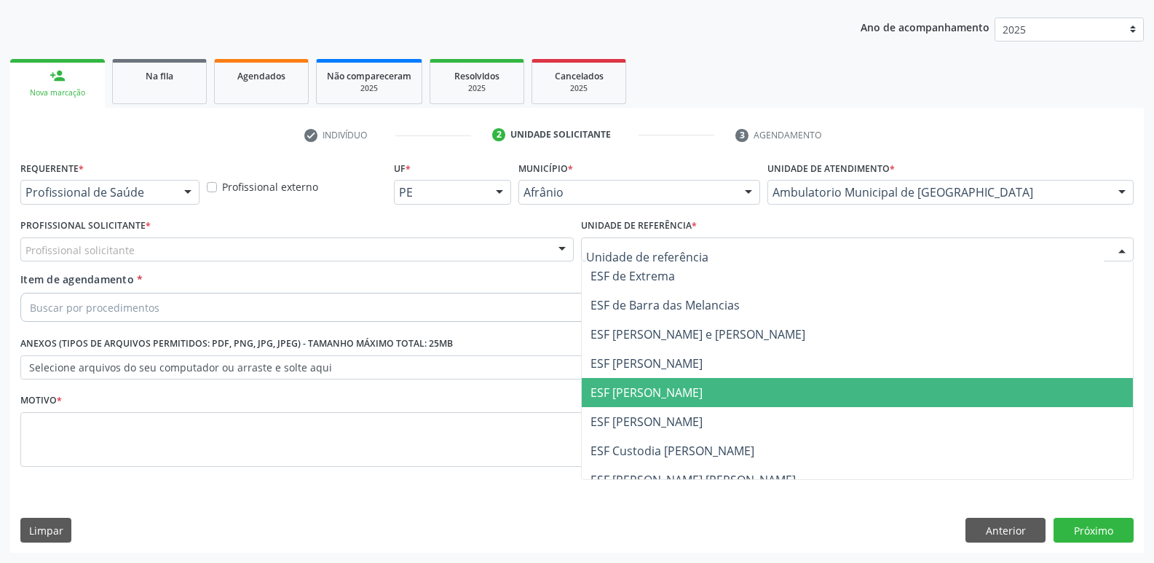
click at [718, 394] on span "ESF [PERSON_NAME]" at bounding box center [858, 392] width 552 height 29
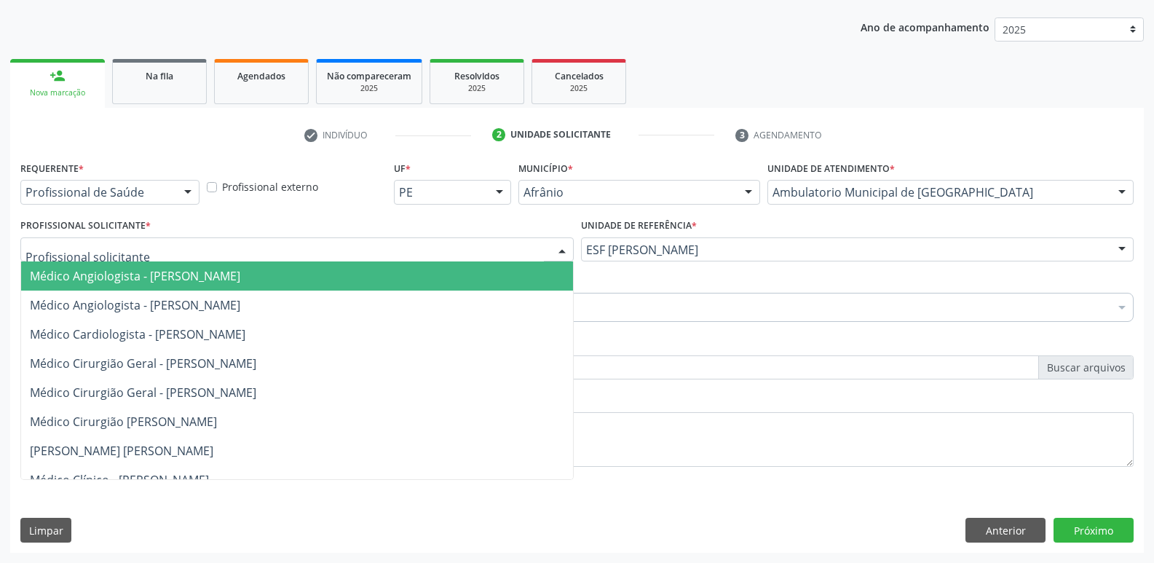
click at [434, 251] on div at bounding box center [297, 249] width 554 height 25
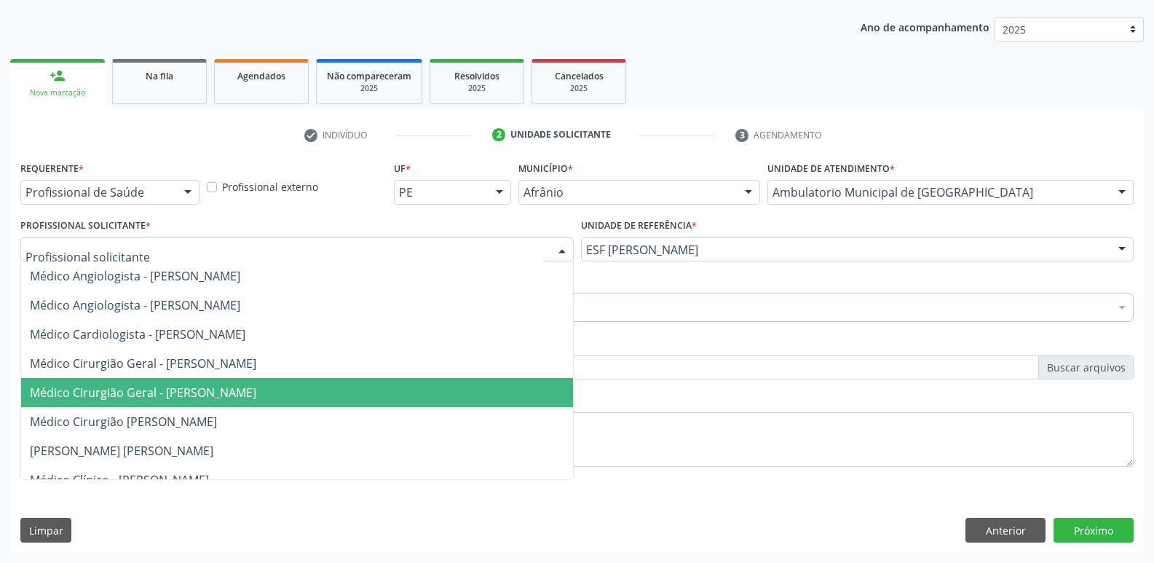
click at [379, 394] on span "Médico Cirurgião Geral - [PERSON_NAME]" at bounding box center [297, 392] width 552 height 29
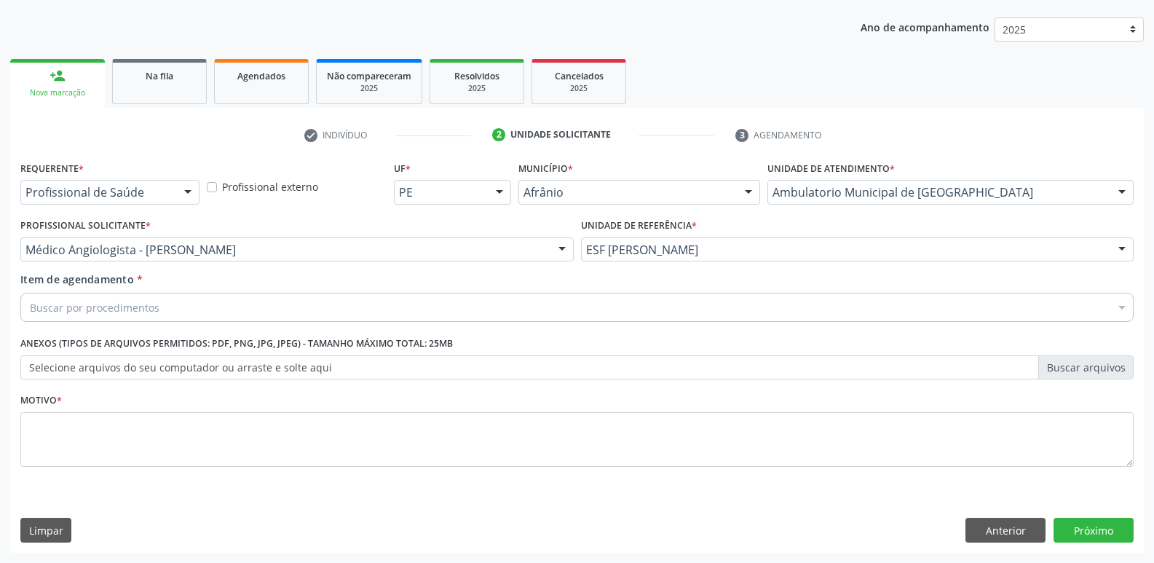
click at [341, 304] on div "Buscar por procedimentos" at bounding box center [577, 307] width 1114 height 29
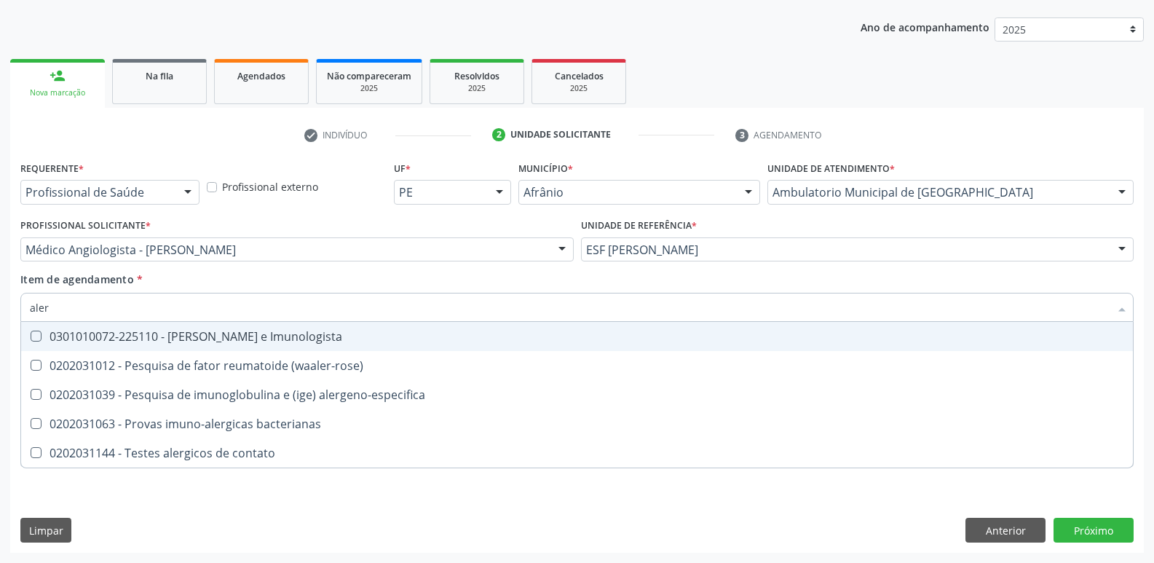
type input "alerg"
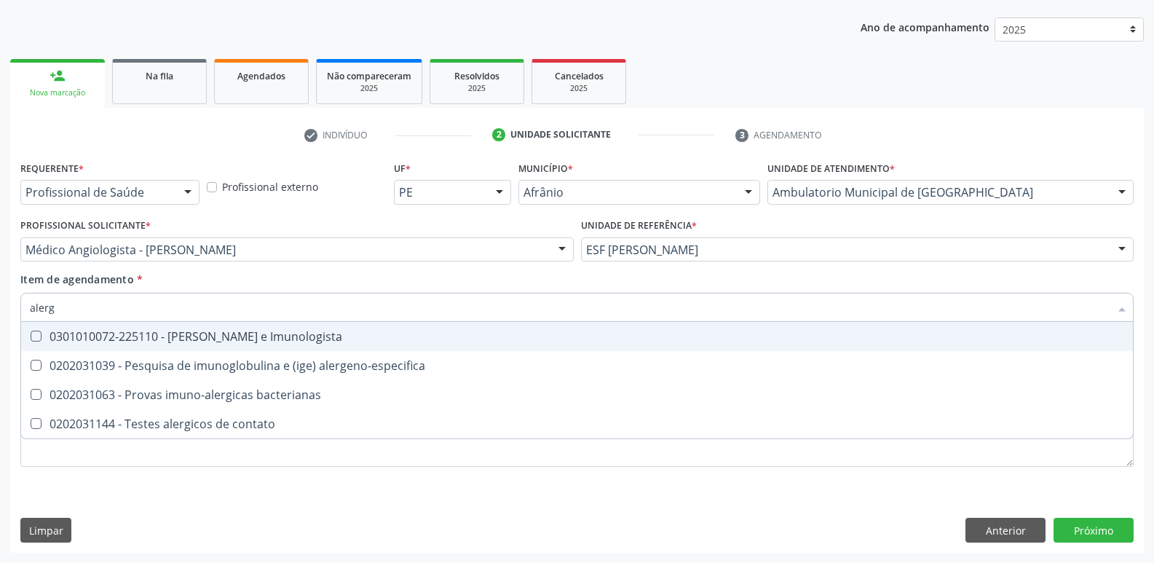
click at [366, 339] on div "0301010072-225110 - [PERSON_NAME] e Imunologista" at bounding box center [577, 337] width 1095 height 12
checkbox Imunologista "true"
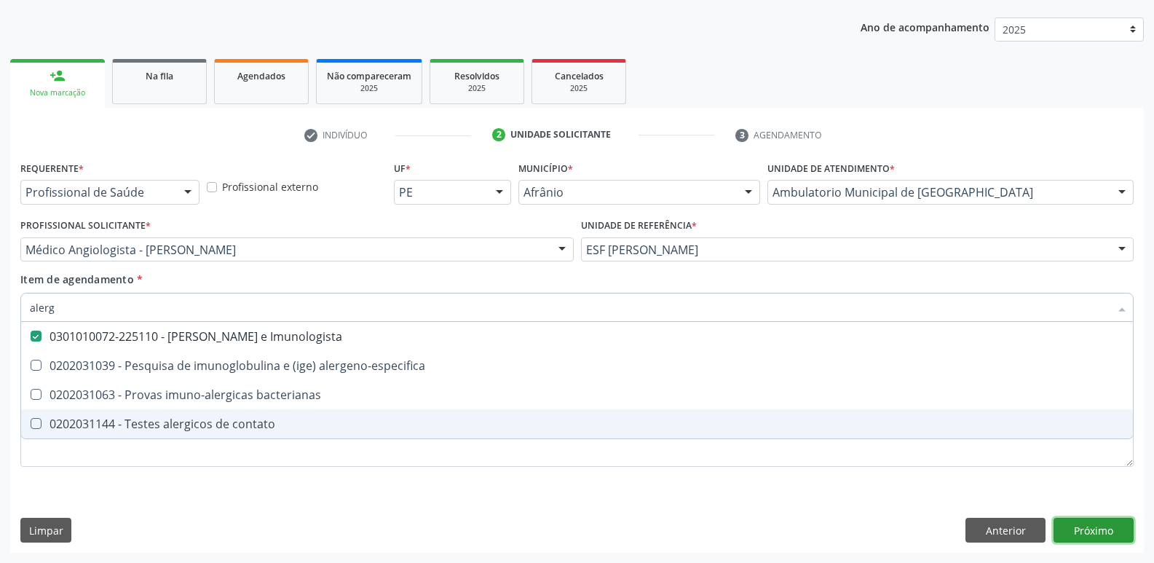
click at [1094, 538] on div "Requerente * Profissional de Saúde Profissional de Saúde Paciente Nenhum result…" at bounding box center [577, 354] width 1134 height 395
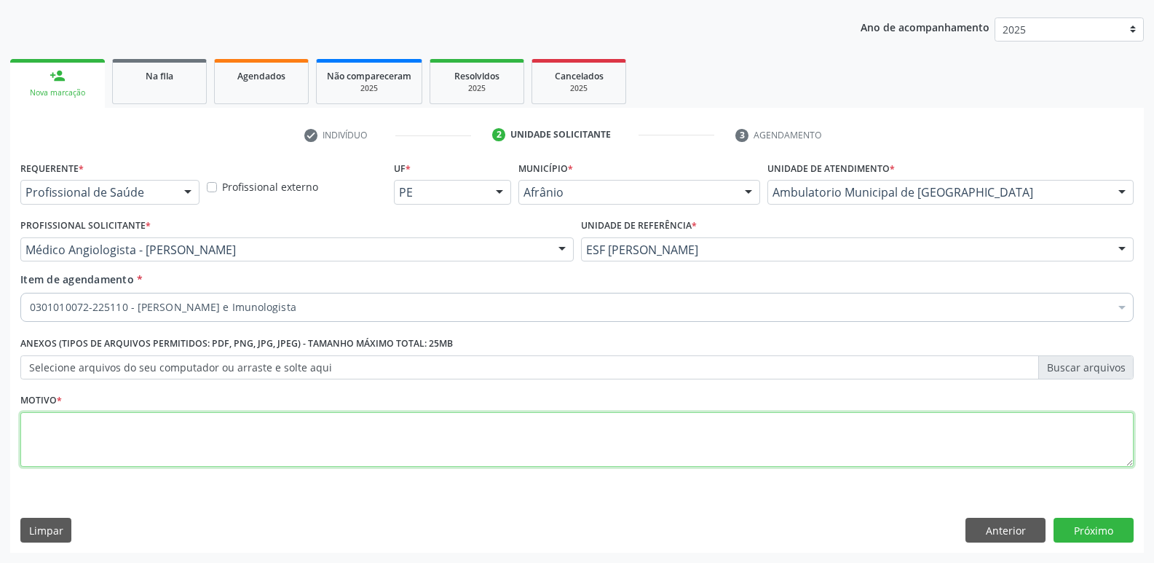
click at [438, 438] on textarea at bounding box center [577, 439] width 1114 height 55
type textarea "*"
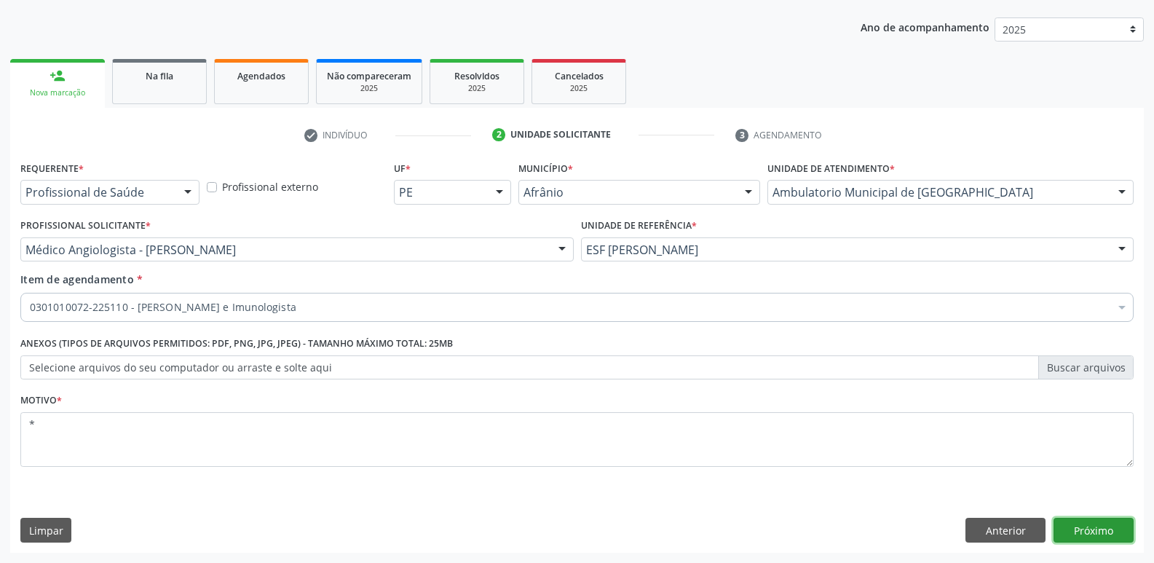
click at [1099, 533] on button "Próximo" at bounding box center [1094, 530] width 80 height 25
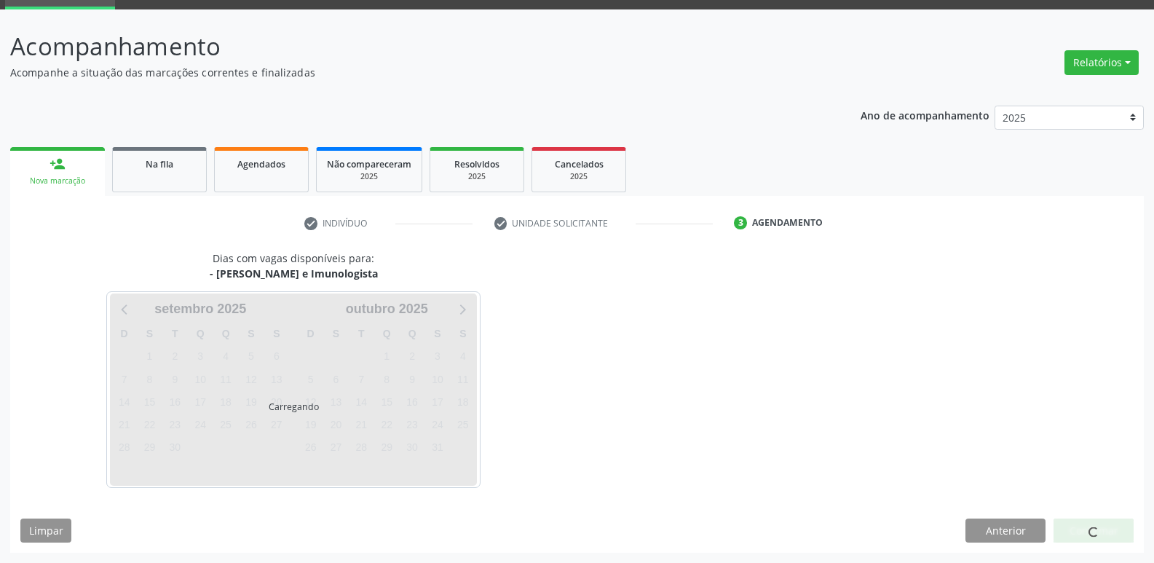
scroll to position [71, 0]
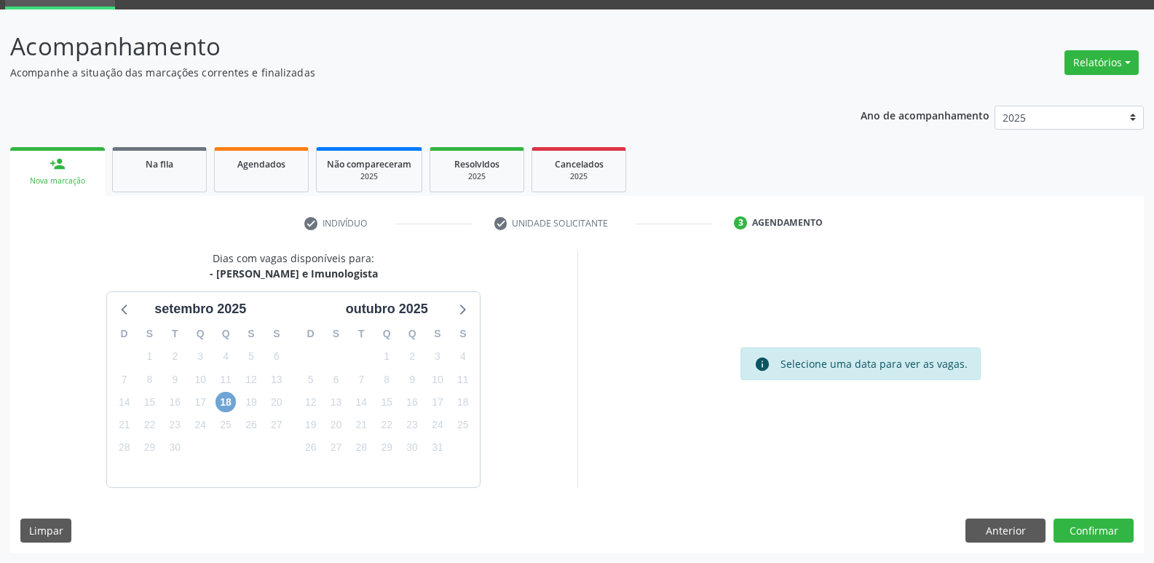
click at [222, 403] on span "18" at bounding box center [226, 402] width 20 height 20
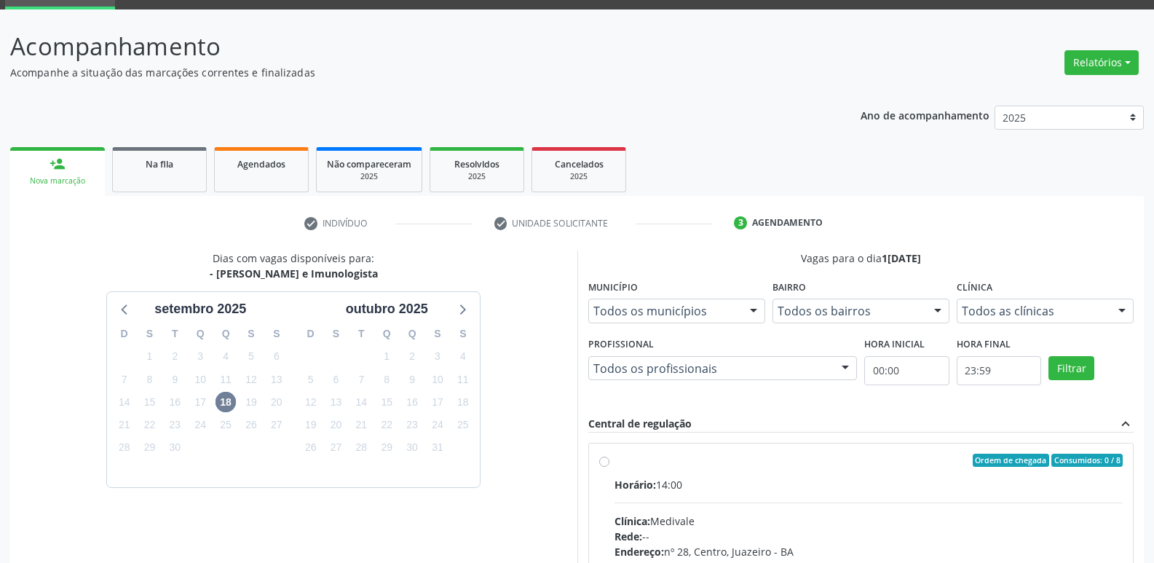
click at [646, 454] on div "Ordem de chegada Consumidos: 0 / 8" at bounding box center [869, 460] width 509 height 13
click at [610, 454] on input "Ordem de chegada Consumidos: 0 / 8 Horário: 14:00 Clínica: Medivale Rede: -- En…" at bounding box center [604, 460] width 10 height 13
radio input "true"
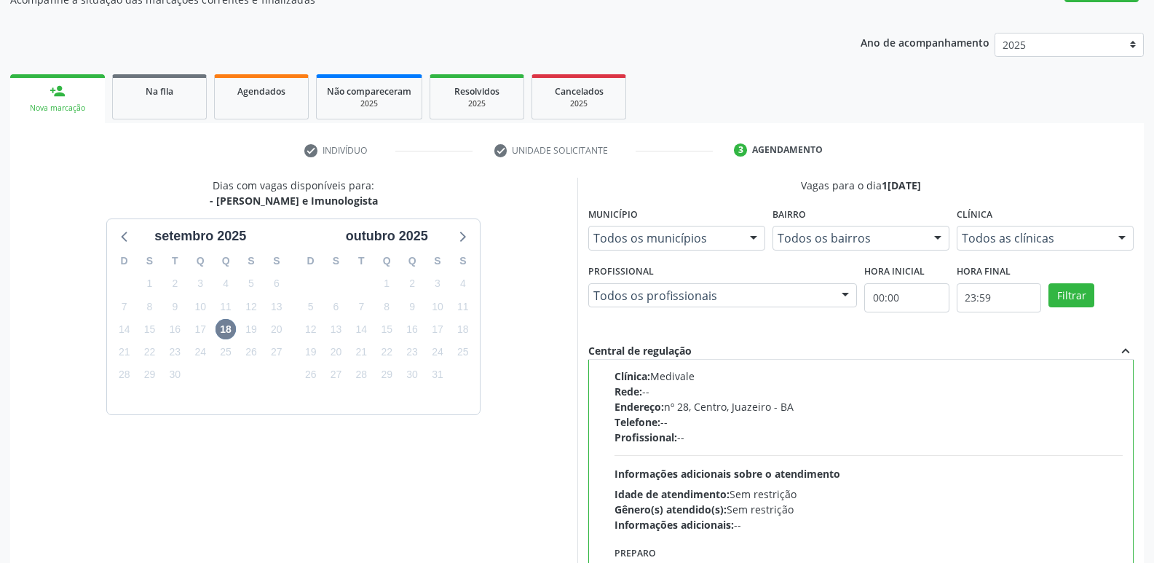
scroll to position [307, 0]
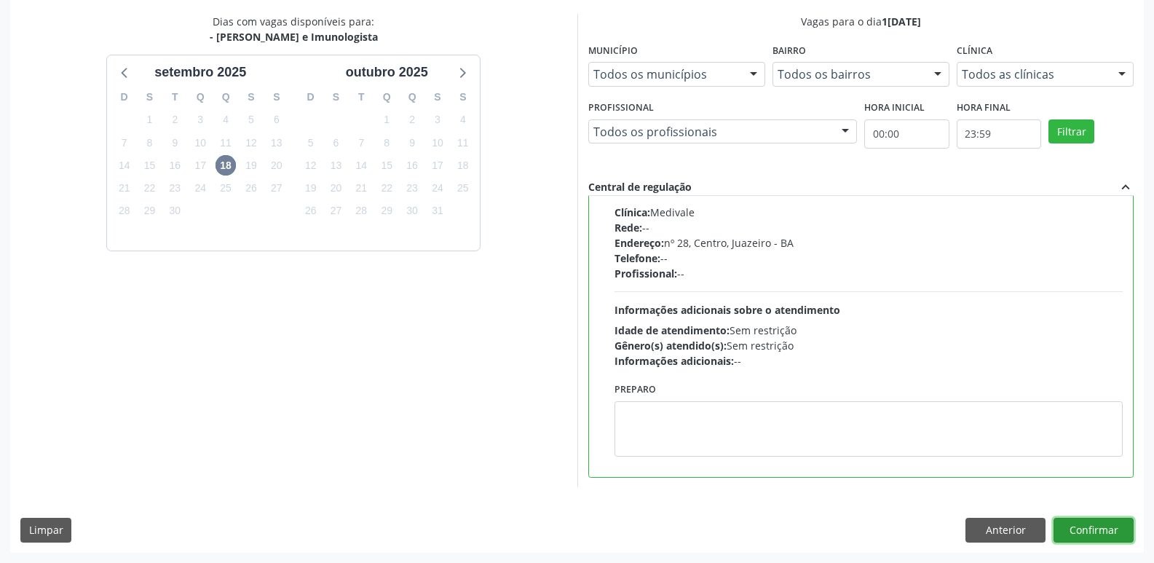
click at [1076, 525] on button "Confirmar" at bounding box center [1094, 530] width 80 height 25
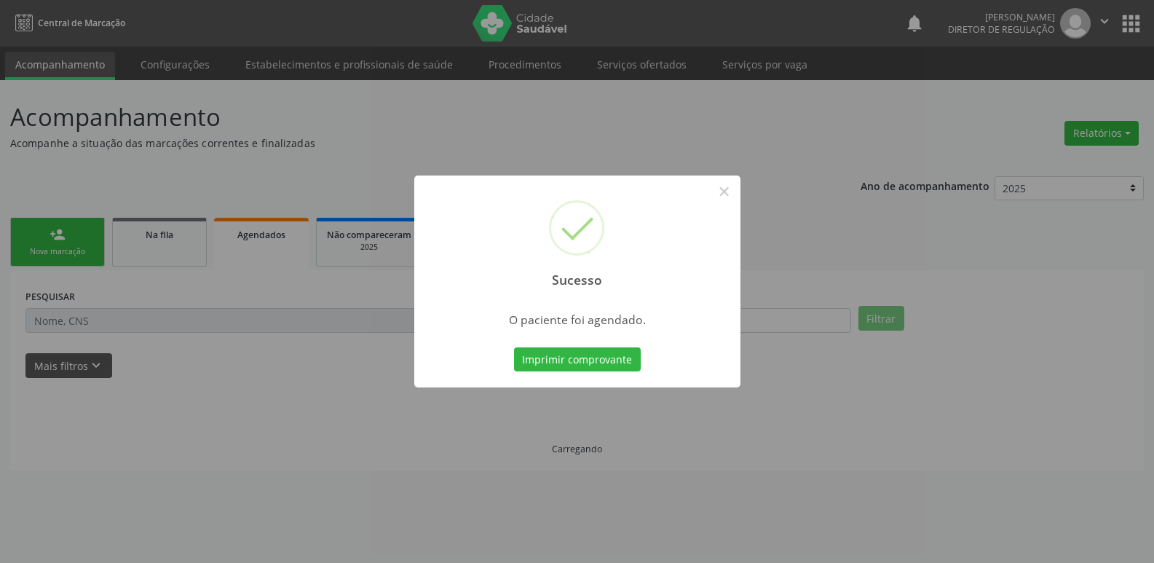
scroll to position [0, 0]
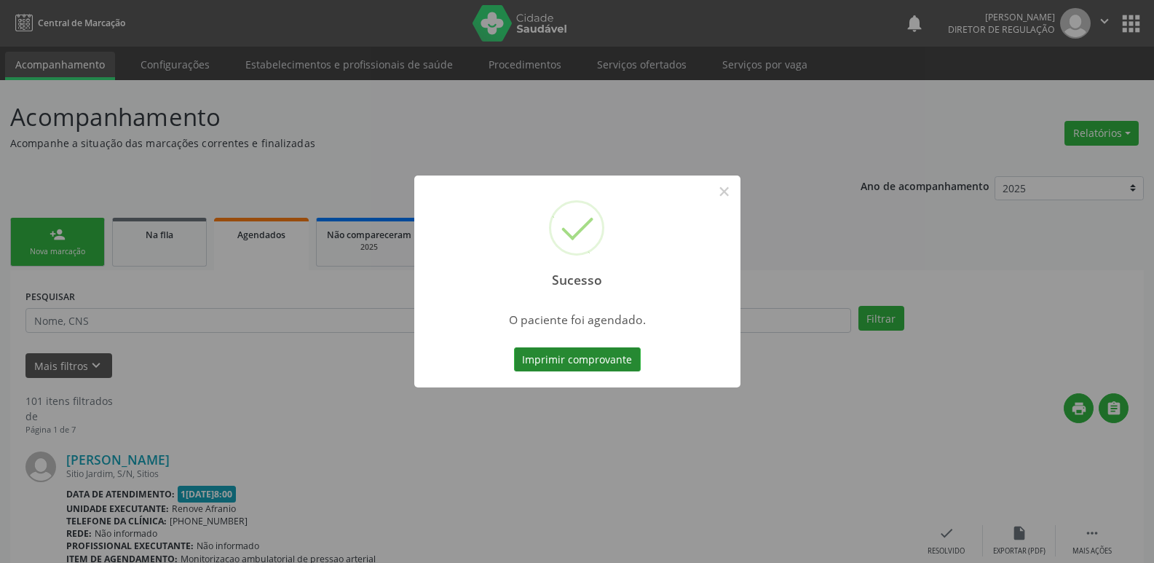
click at [617, 361] on button "Imprimir comprovante" at bounding box center [577, 359] width 127 height 25
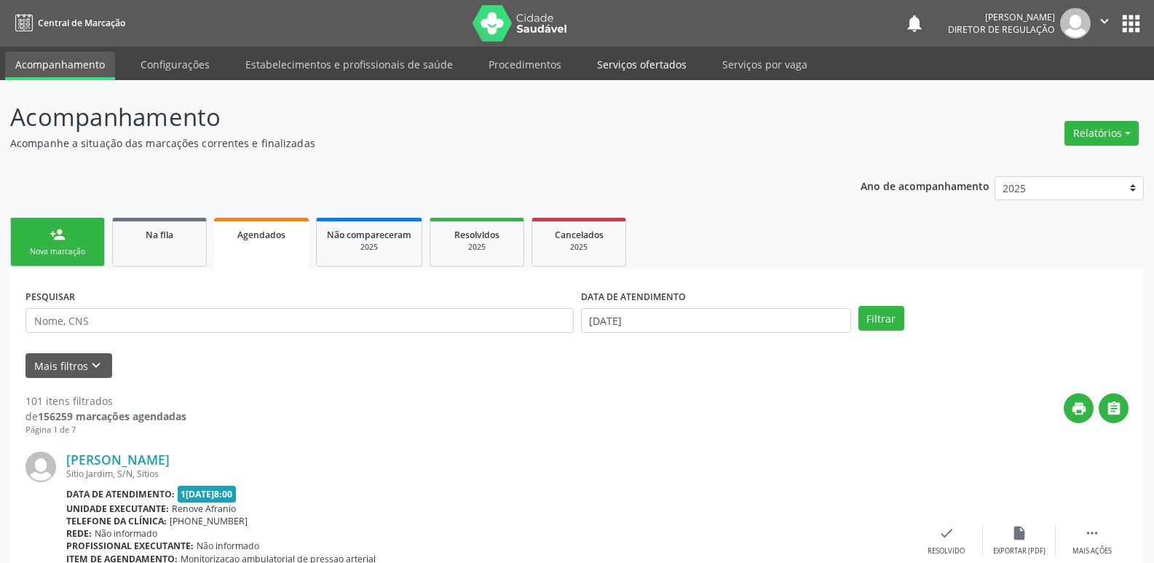
click at [661, 66] on link "Serviços ofertados" at bounding box center [642, 64] width 110 height 25
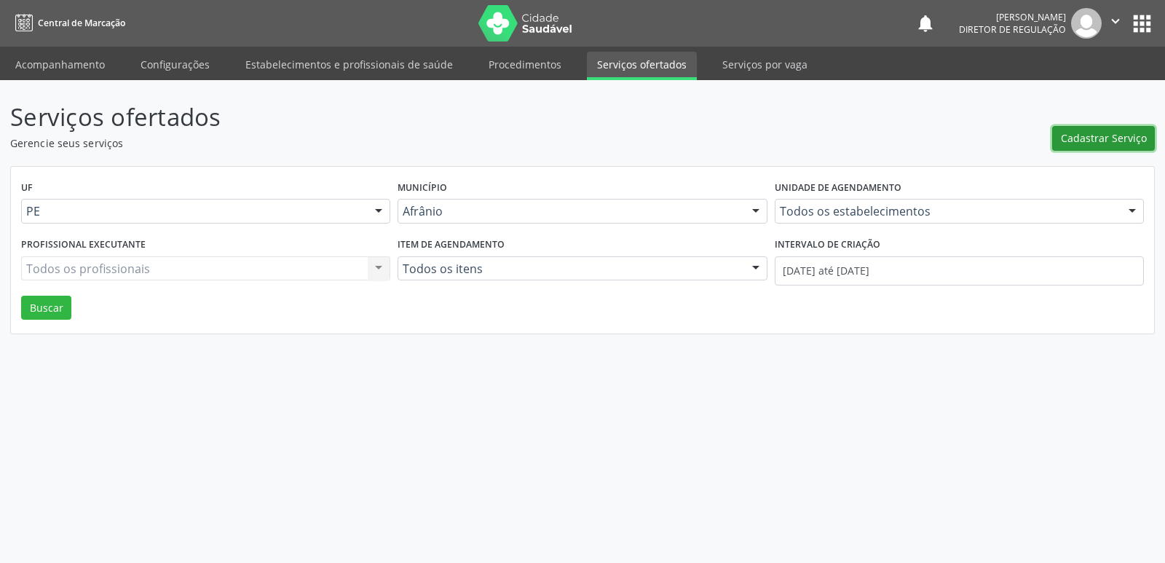
click at [1092, 132] on span "Cadastrar Serviço" at bounding box center [1104, 137] width 86 height 15
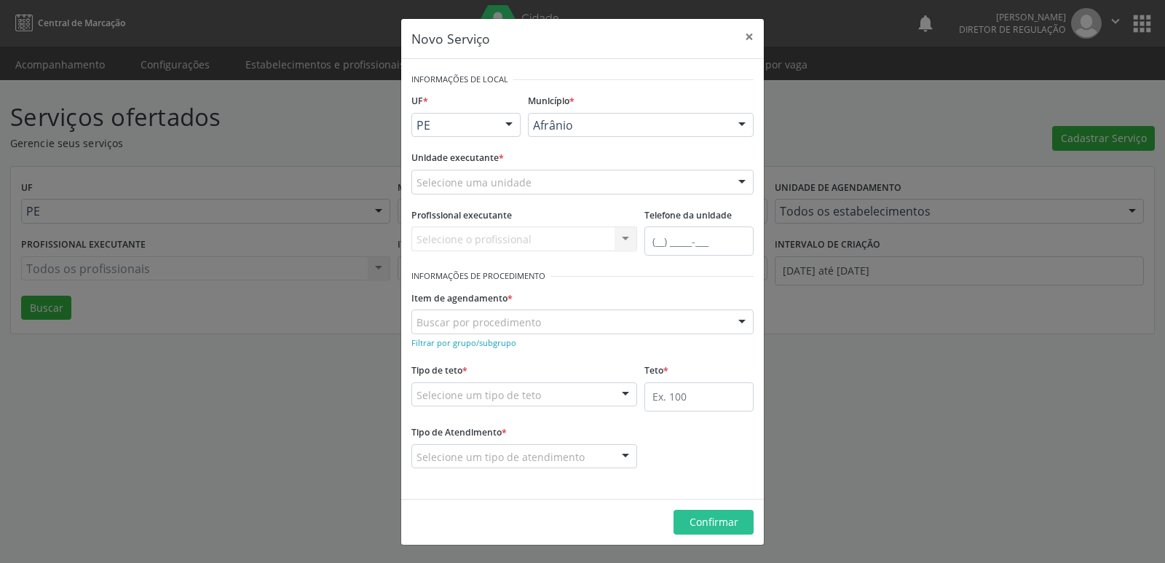
click at [513, 123] on div at bounding box center [509, 126] width 22 height 25
click at [475, 151] on span "BA" at bounding box center [466, 151] width 108 height 29
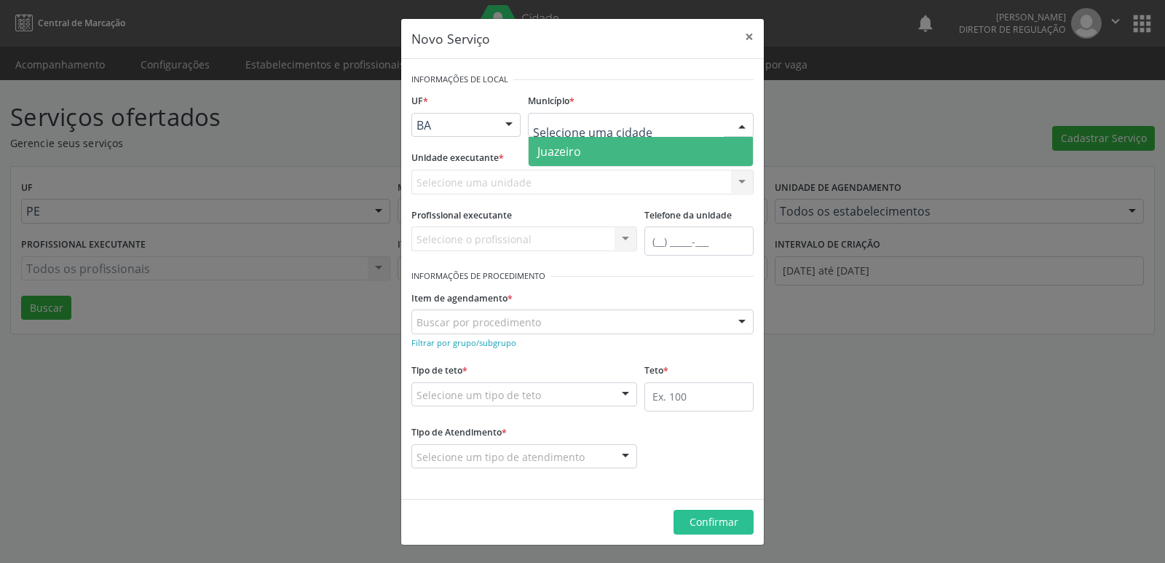
click at [586, 155] on span "Juazeiro" at bounding box center [641, 151] width 224 height 29
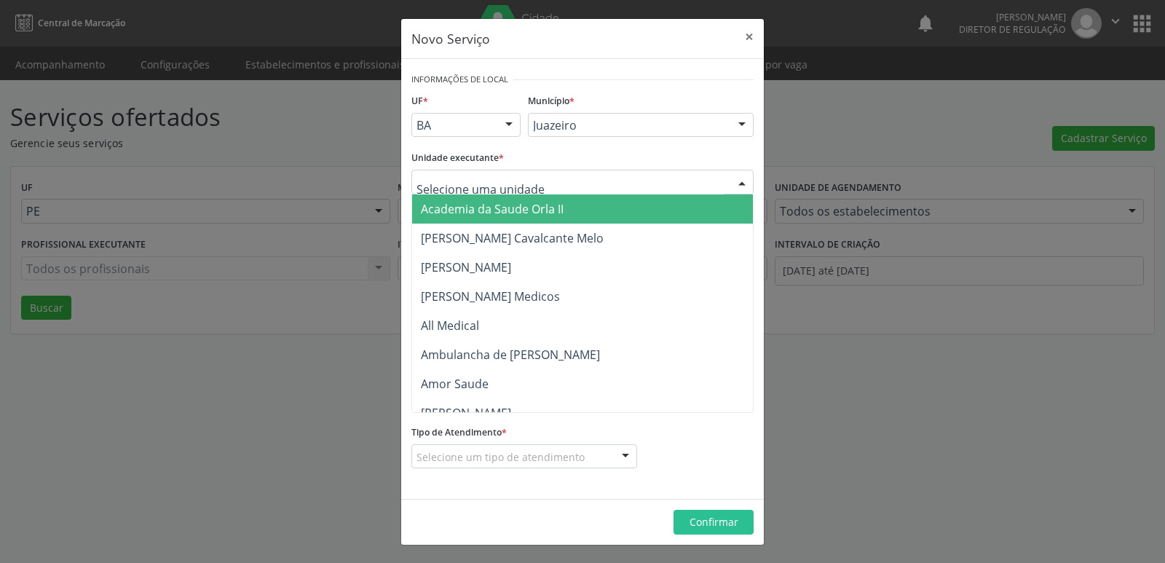
click at [565, 174] on div at bounding box center [583, 182] width 342 height 25
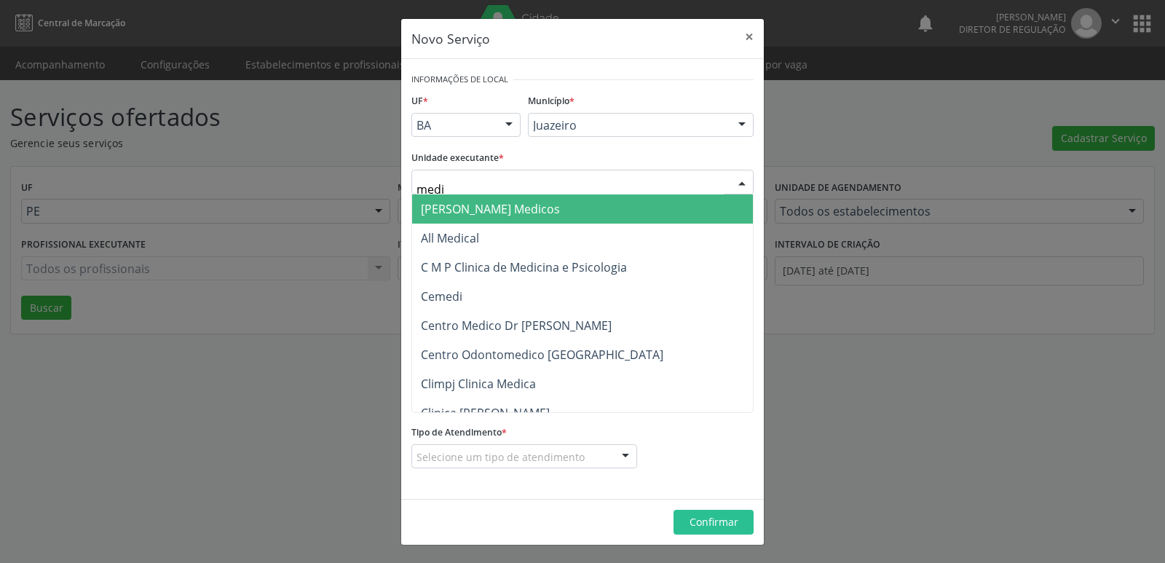
type input "mediv"
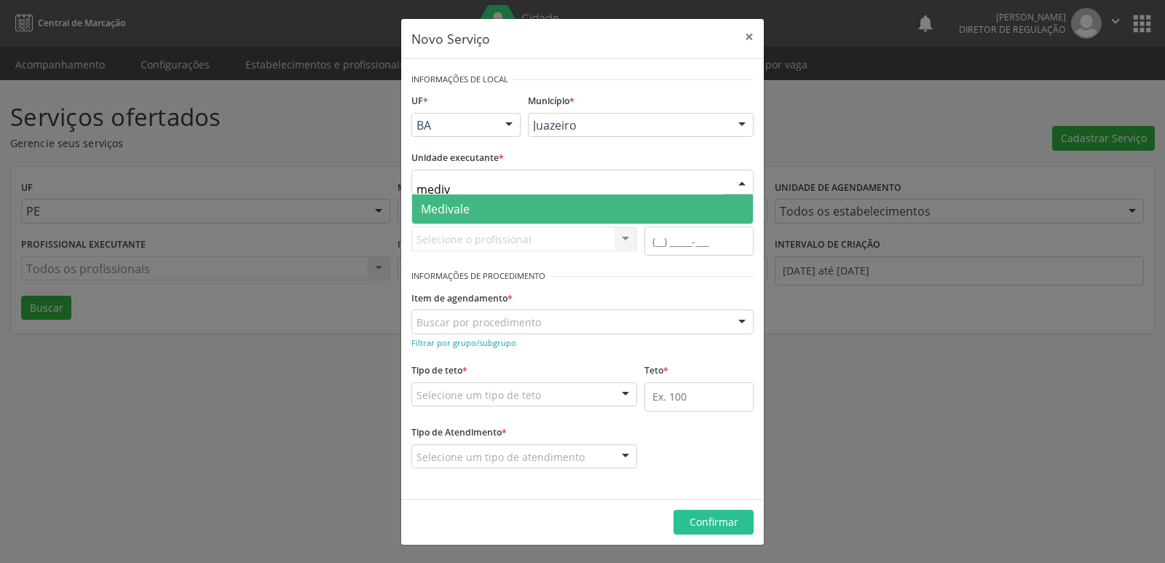
click at [554, 204] on span "Medivale" at bounding box center [582, 208] width 341 height 29
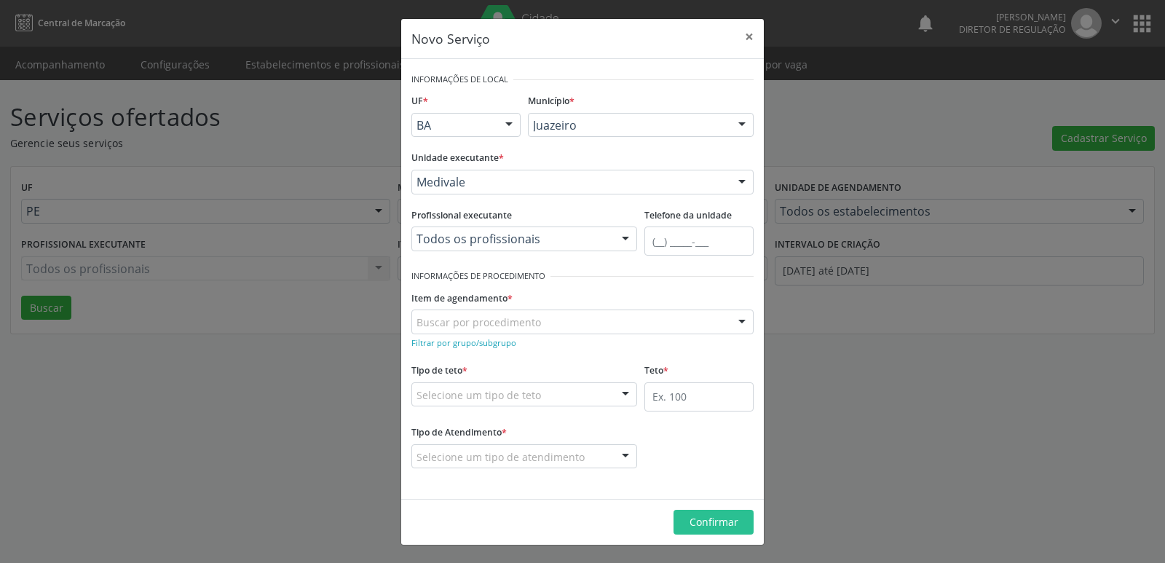
click at [541, 319] on div "Buscar por procedimento" at bounding box center [583, 322] width 342 height 25
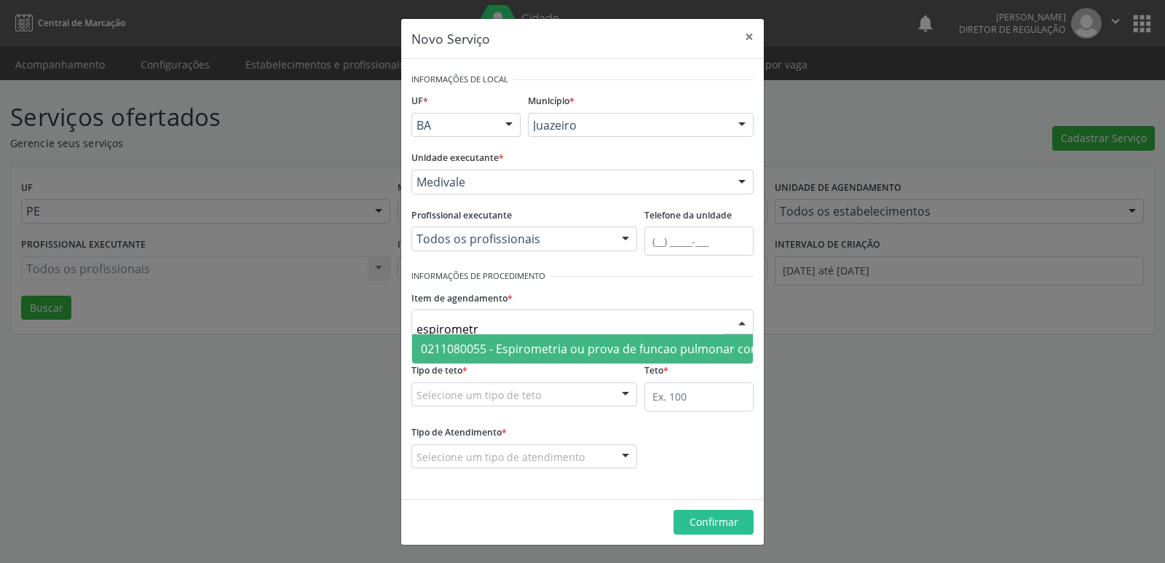
type input "espirometri"
click at [544, 345] on span "0211080055 - Espirometria ou prova de funcao pulmonar completa com broncodilata…" at bounding box center [665, 349] width 489 height 16
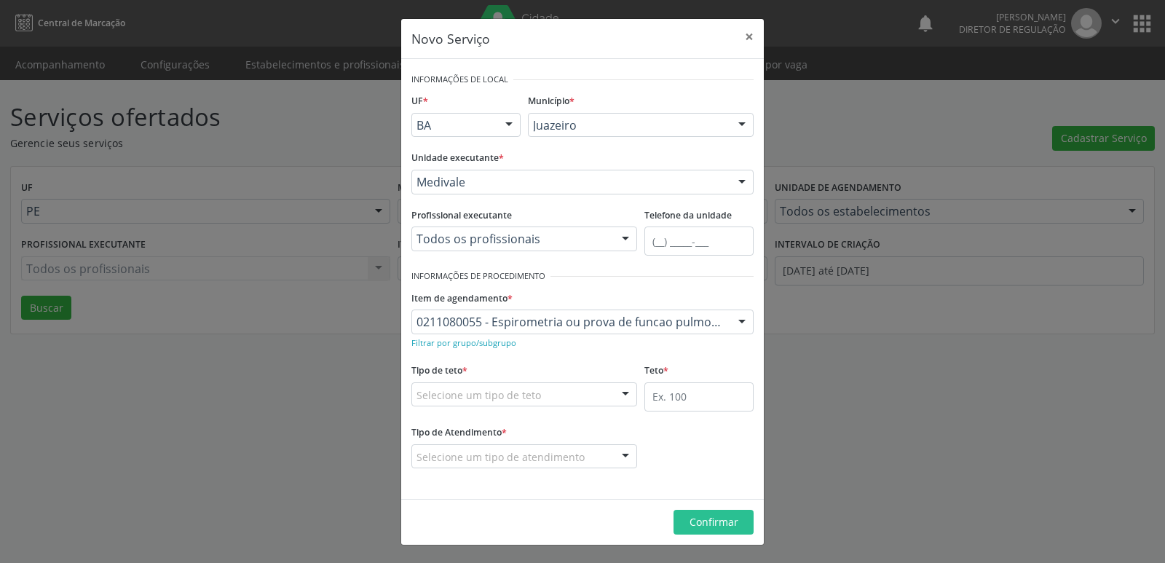
click at [542, 393] on div "Selecione um tipo de teto" at bounding box center [525, 394] width 226 height 25
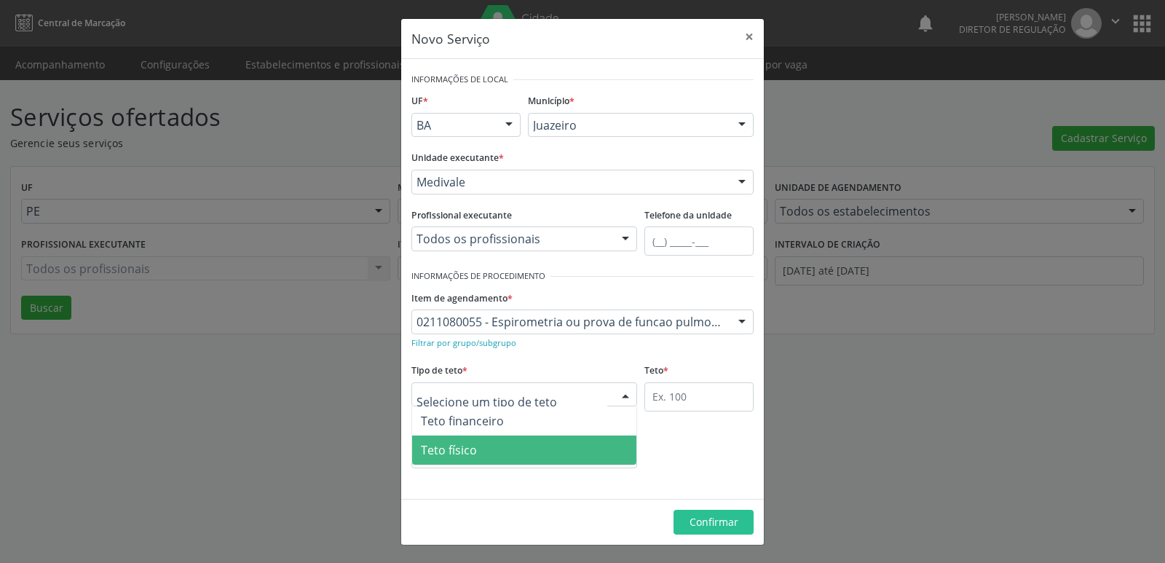
click at [530, 447] on span "Teto físico" at bounding box center [524, 450] width 224 height 29
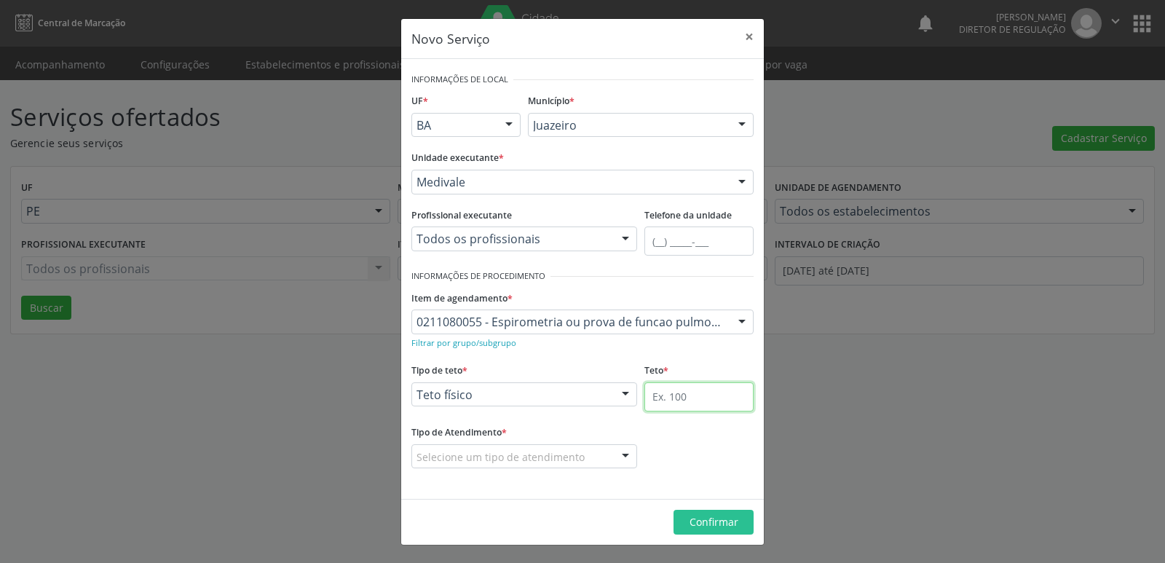
click at [671, 401] on input "text" at bounding box center [699, 396] width 109 height 29
type input "5"
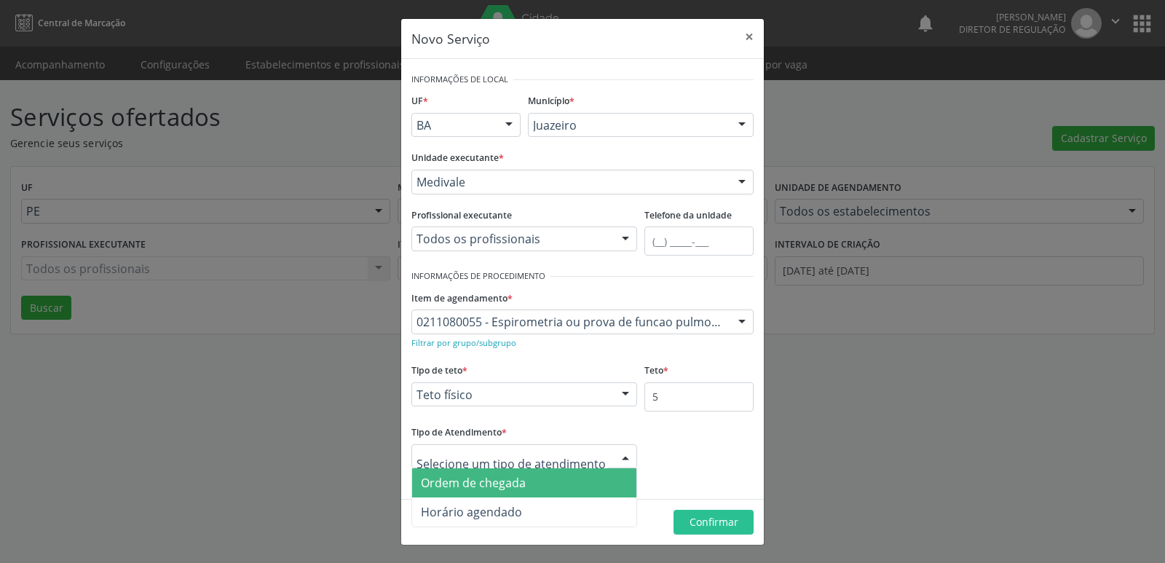
click at [583, 449] on div at bounding box center [525, 456] width 226 height 25
click at [562, 486] on span "Ordem de chegada" at bounding box center [524, 482] width 224 height 29
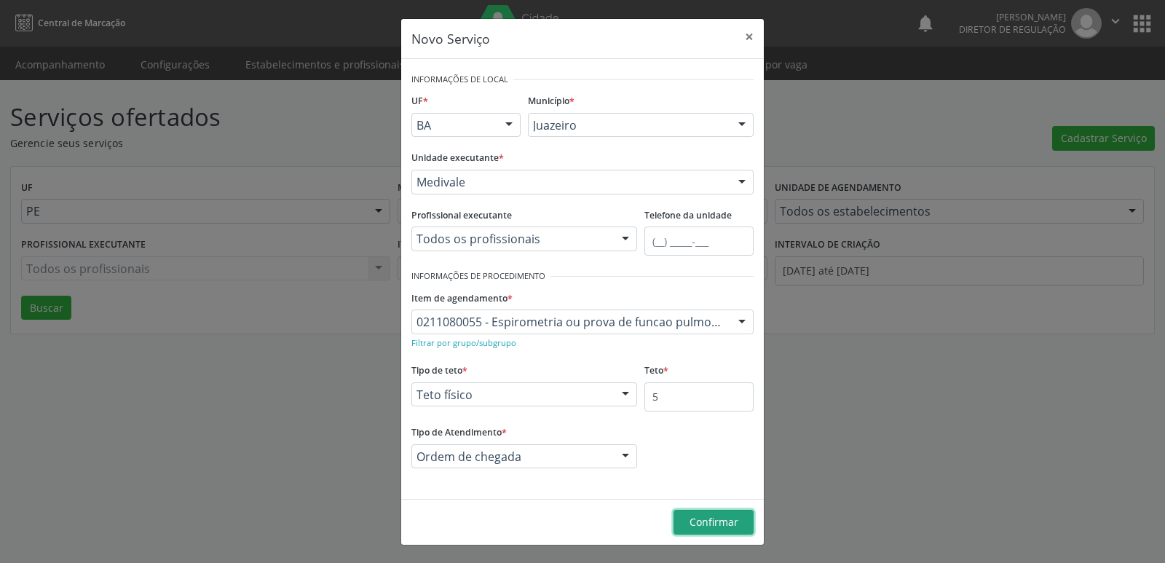
click at [709, 523] on span "Confirmar" at bounding box center [714, 522] width 49 height 14
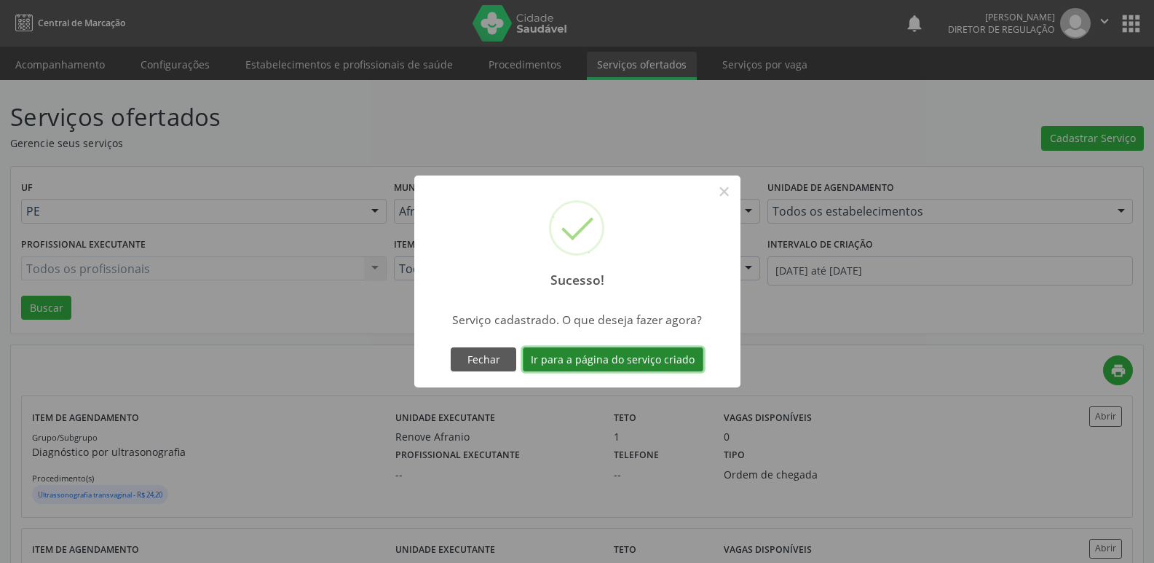
click at [665, 355] on button "Ir para a página do serviço criado" at bounding box center [613, 359] width 181 height 25
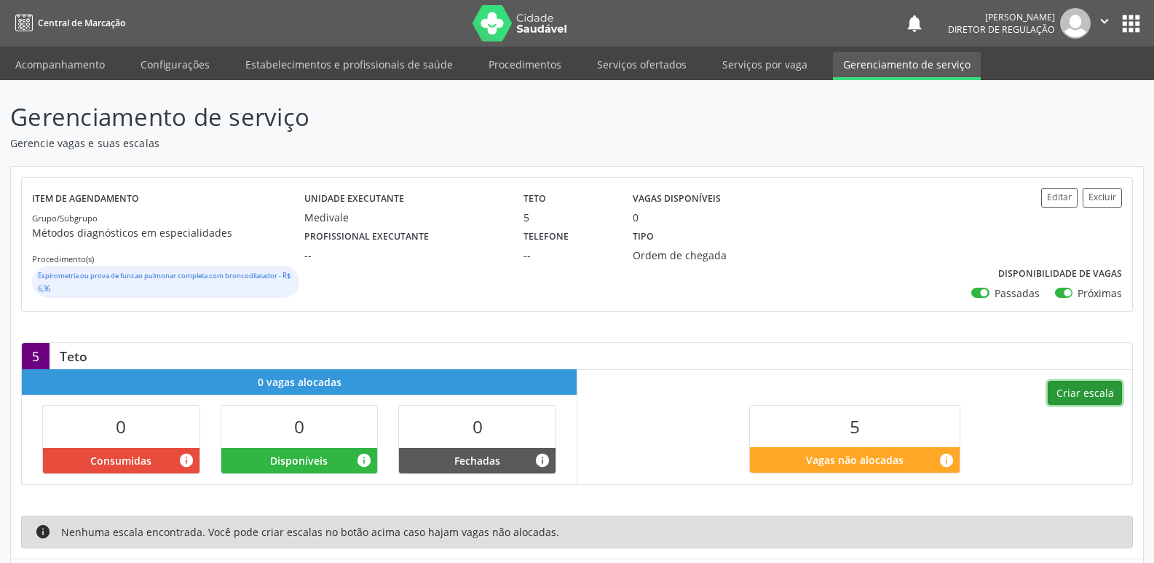
click at [1106, 392] on button "Criar escala" at bounding box center [1085, 393] width 74 height 25
select select "8"
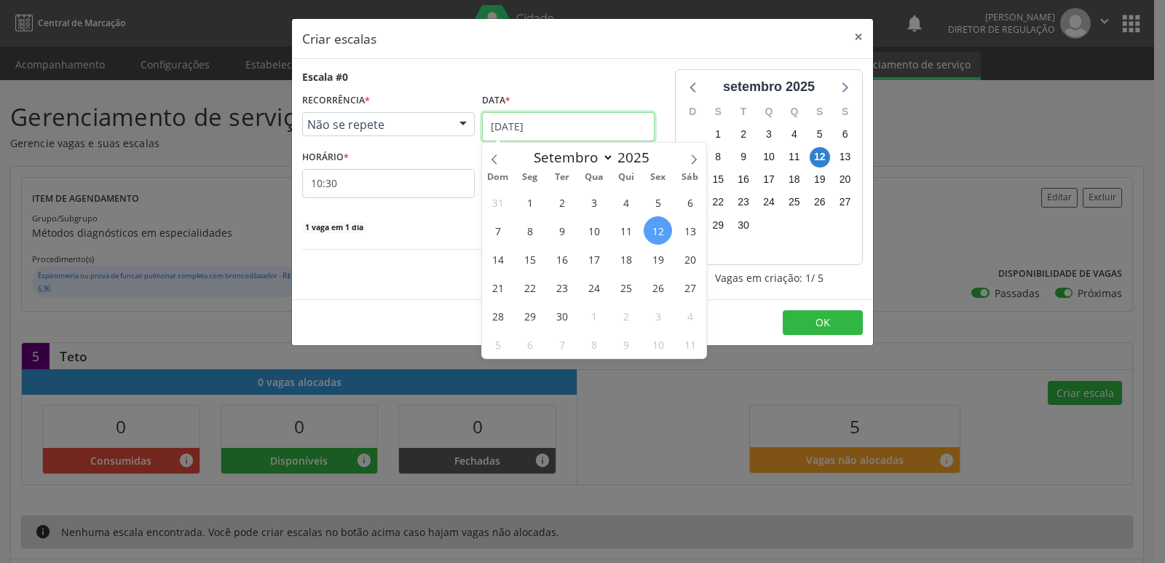
click at [572, 125] on input "[DATE]" at bounding box center [568, 126] width 173 height 29
click at [625, 258] on span "18" at bounding box center [626, 259] width 28 height 28
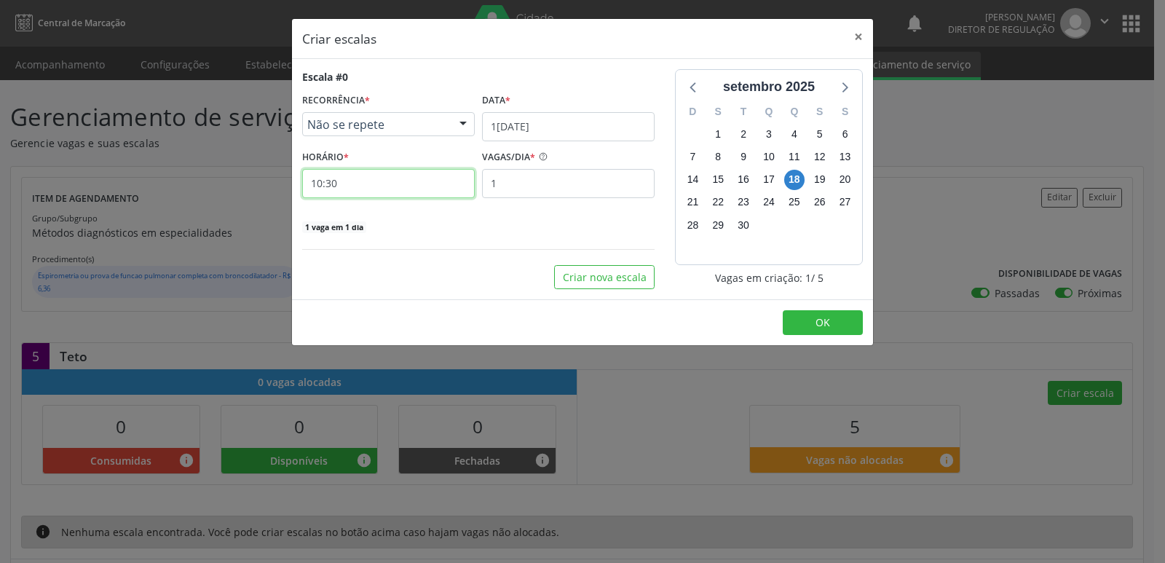
click at [362, 180] on input "10:30" at bounding box center [388, 183] width 173 height 29
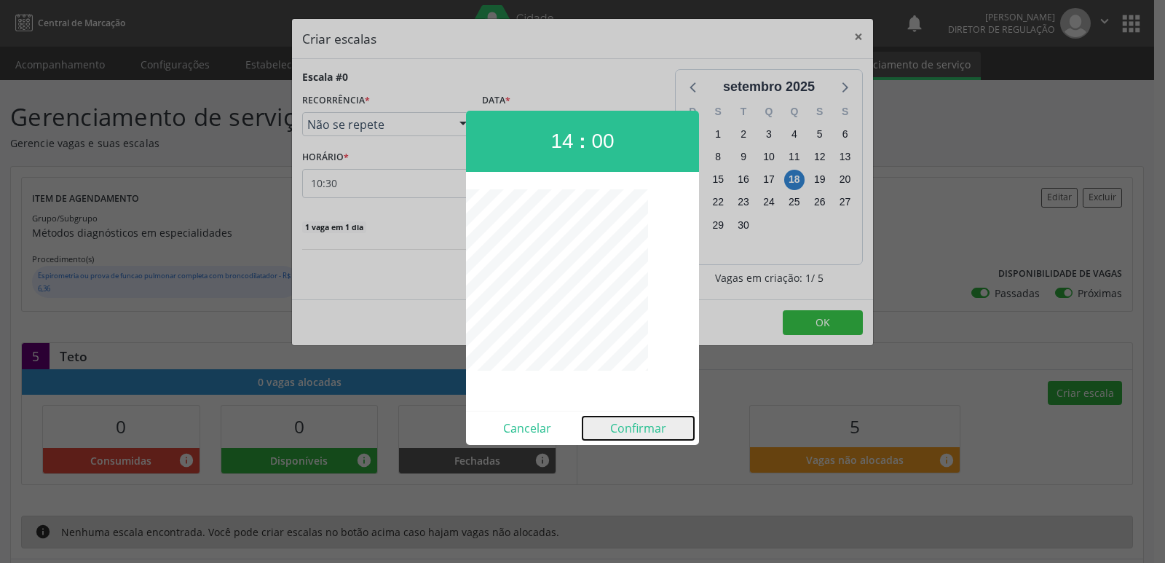
click at [642, 430] on button "Confirmar" at bounding box center [638, 428] width 111 height 23
type input "14:00"
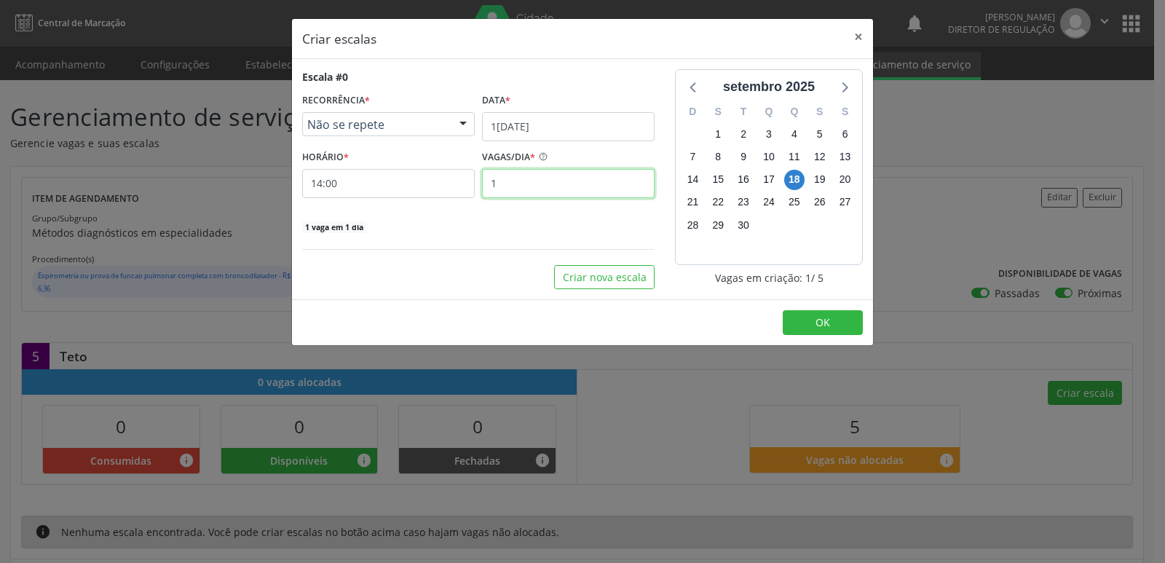
click at [570, 184] on input "1" at bounding box center [568, 183] width 173 height 29
type input "5"
click at [818, 317] on span "OK" at bounding box center [823, 322] width 15 height 14
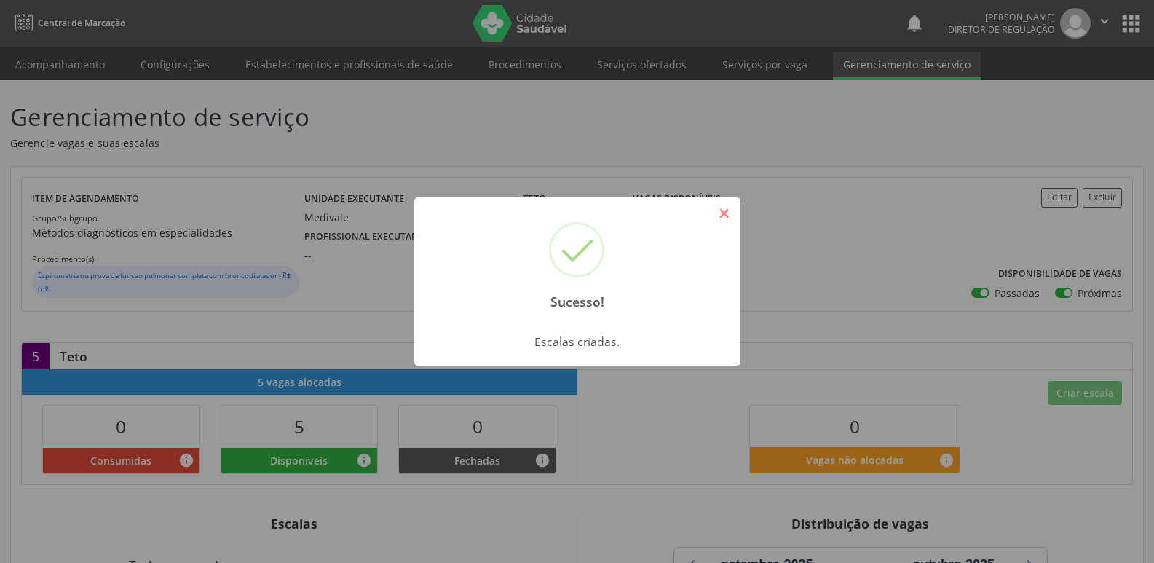
click at [719, 213] on button "×" at bounding box center [724, 213] width 25 height 25
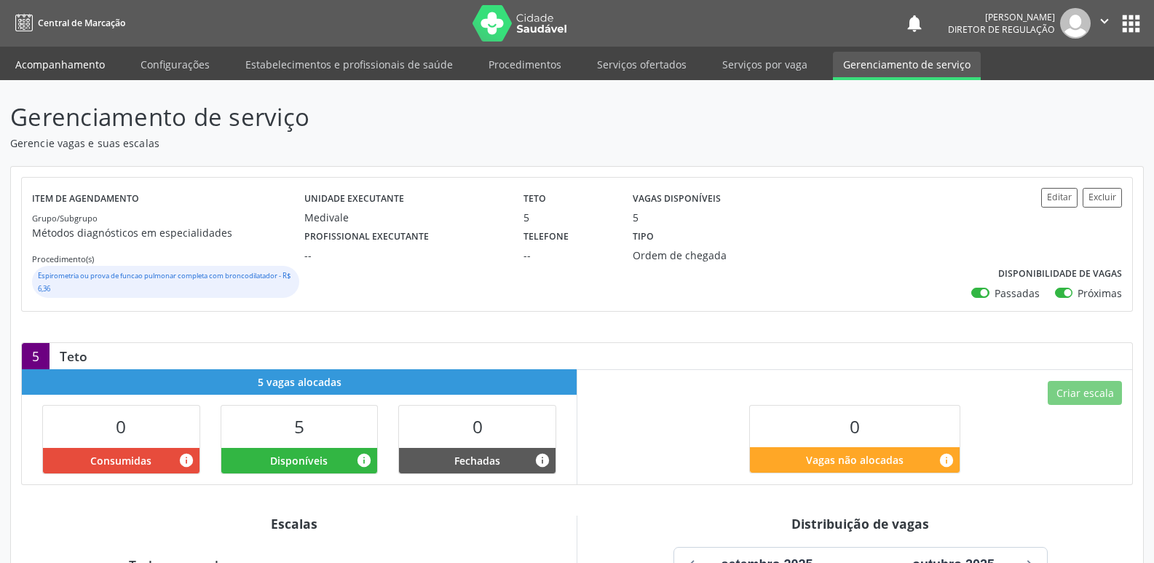
click at [84, 60] on link "Acompanhamento" at bounding box center [60, 64] width 110 height 25
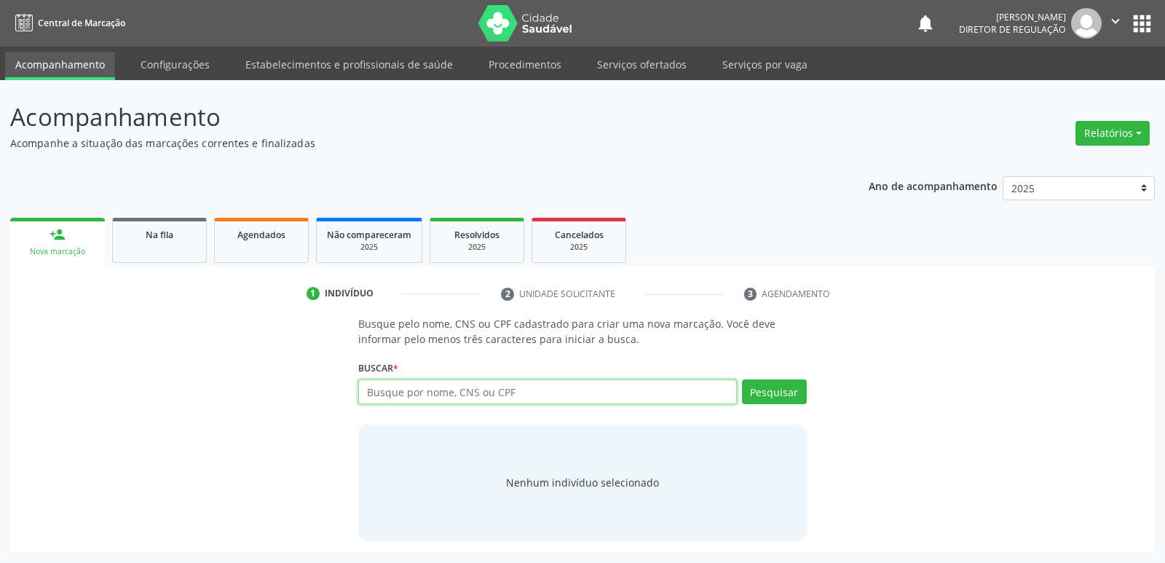
click at [401, 391] on input "text" at bounding box center [547, 391] width 378 height 25
paste input "700805945476584"
type input "700805945476584"
click at [783, 387] on button "Pesquisar" at bounding box center [774, 391] width 65 height 25
type input "700805945476584"
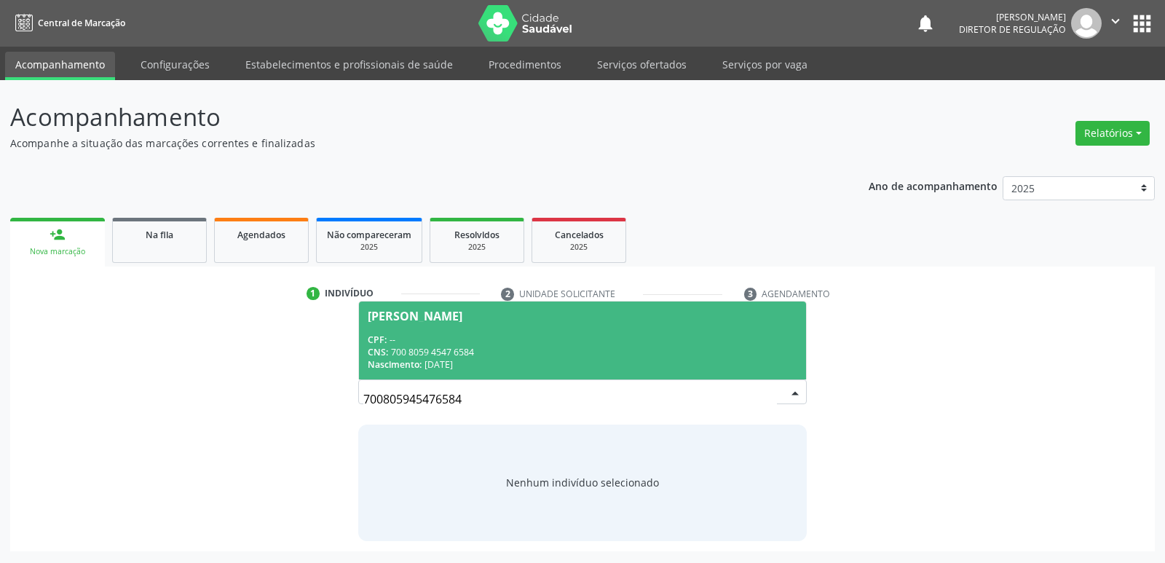
click at [460, 332] on span "[PERSON_NAME] CPF: -- CNS: 700 8059 4547 6584 Nascimento: [DATE]" at bounding box center [582, 341] width 446 height 78
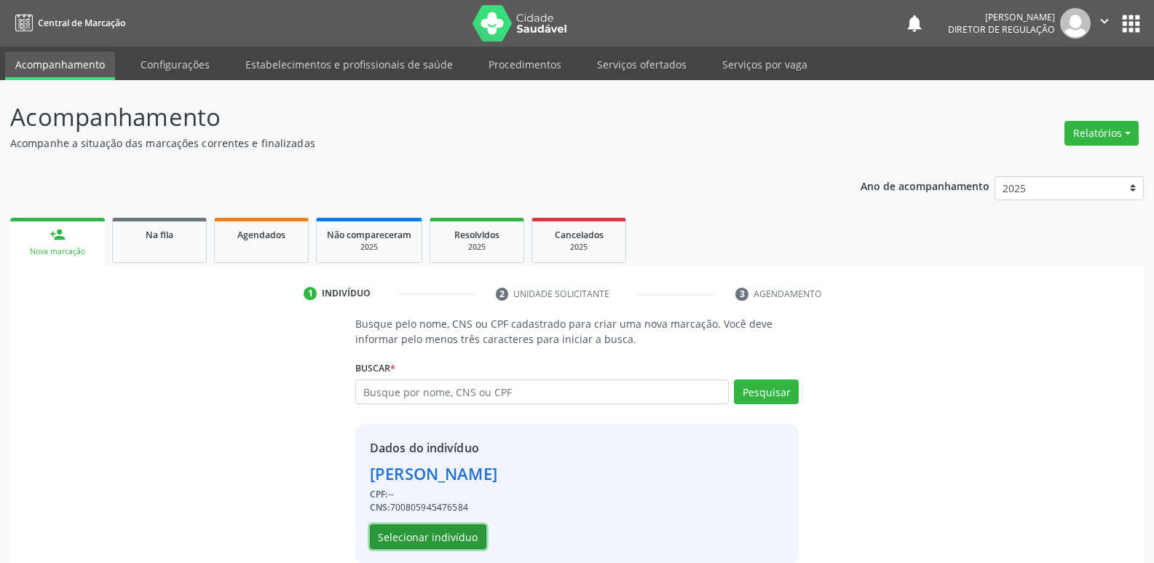
click at [443, 530] on button "Selecionar indivíduo" at bounding box center [428, 536] width 117 height 25
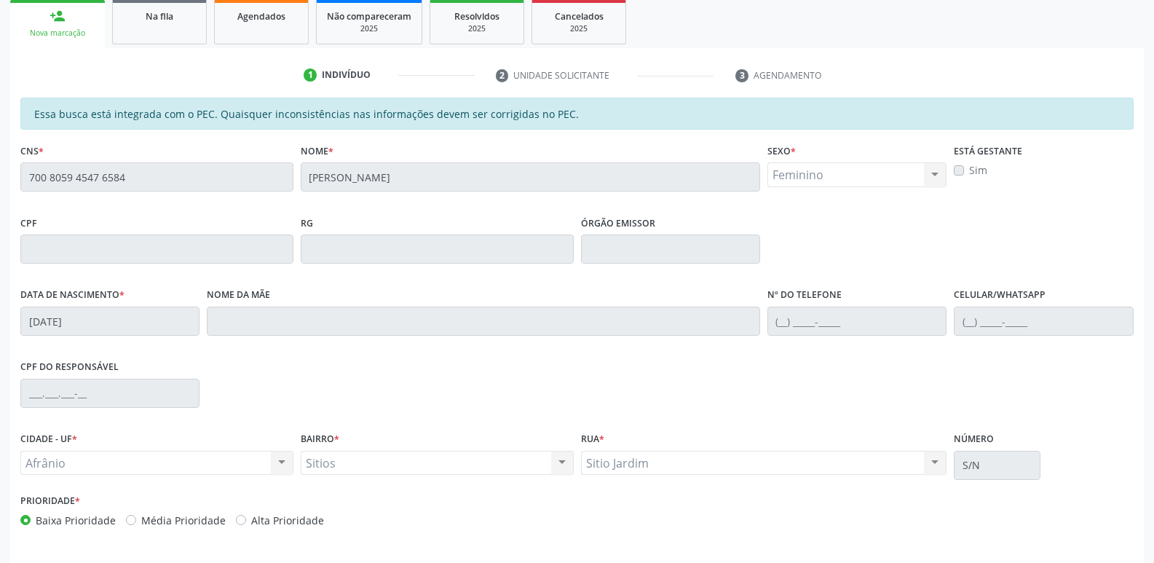
scroll to position [269, 0]
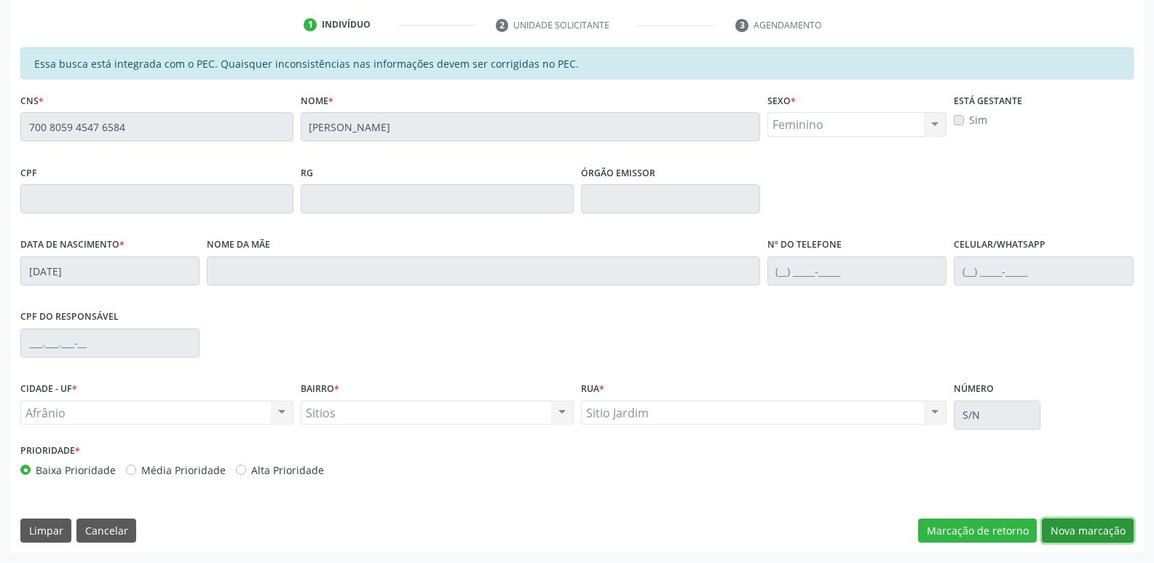
click at [1074, 533] on button "Nova marcação" at bounding box center [1088, 531] width 92 height 25
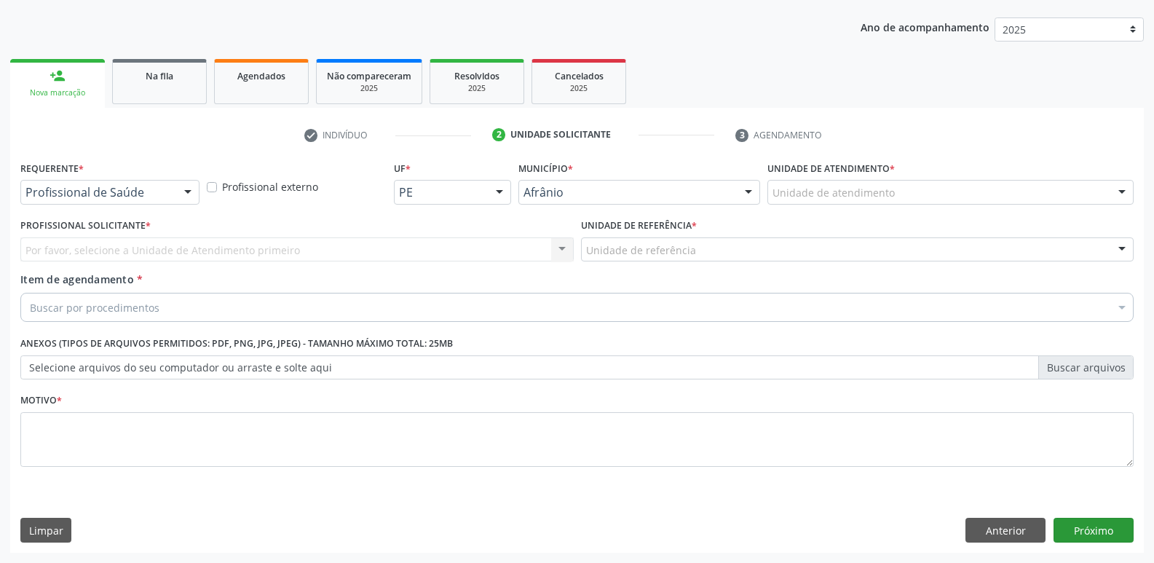
scroll to position [159, 0]
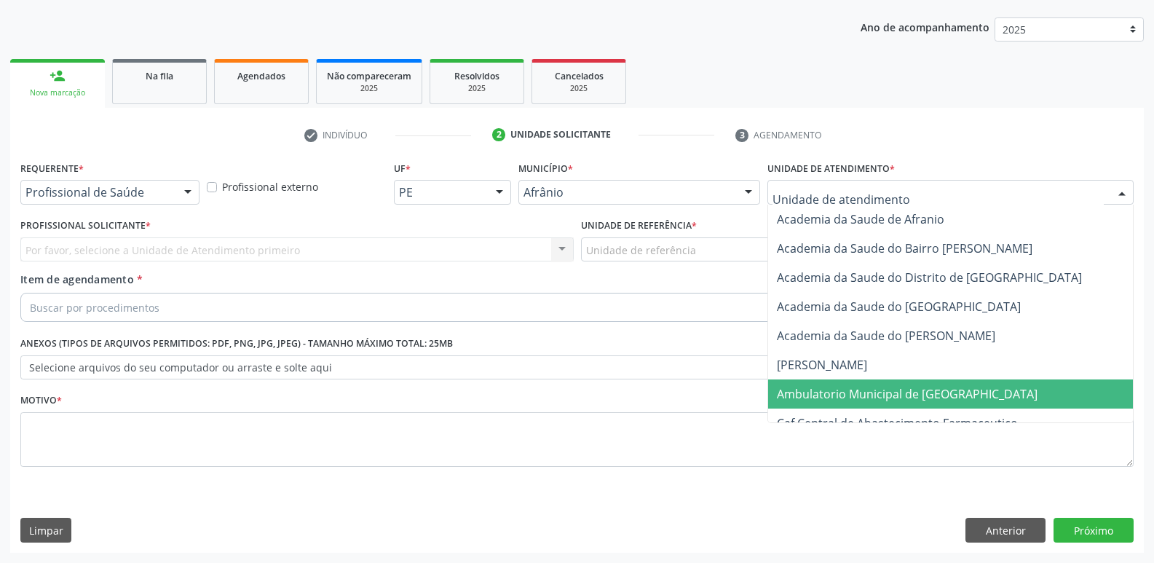
drag, startPoint x: 859, startPoint y: 394, endPoint x: 830, endPoint y: 382, distance: 32.3
click at [859, 395] on span "Ambulatorio Municipal de [GEOGRAPHIC_DATA]" at bounding box center [907, 394] width 261 height 16
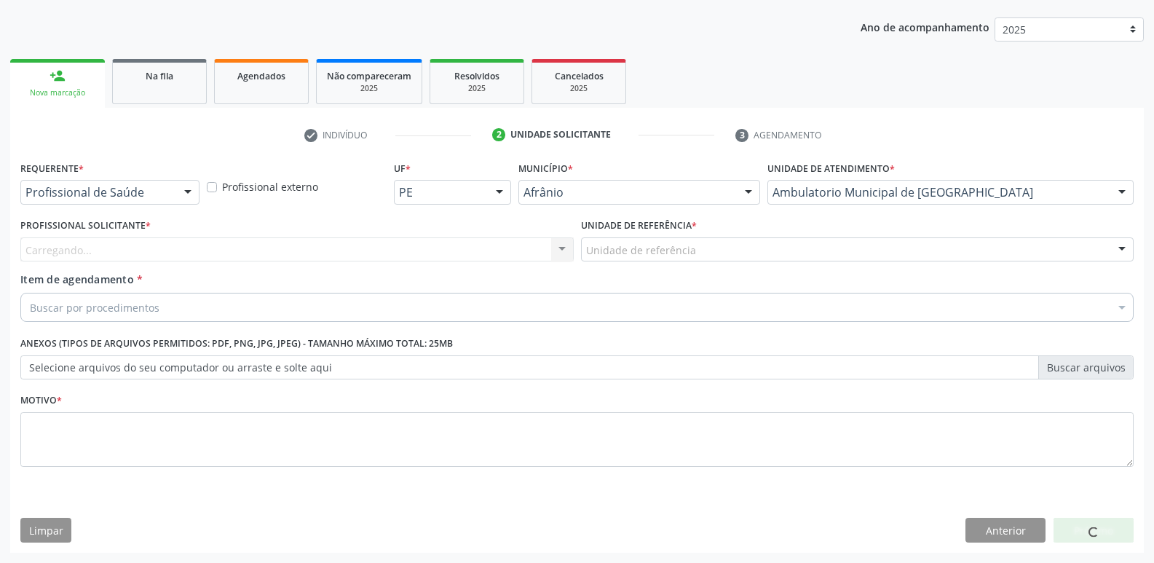
click at [700, 251] on div "Unidade de referência" at bounding box center [858, 249] width 554 height 25
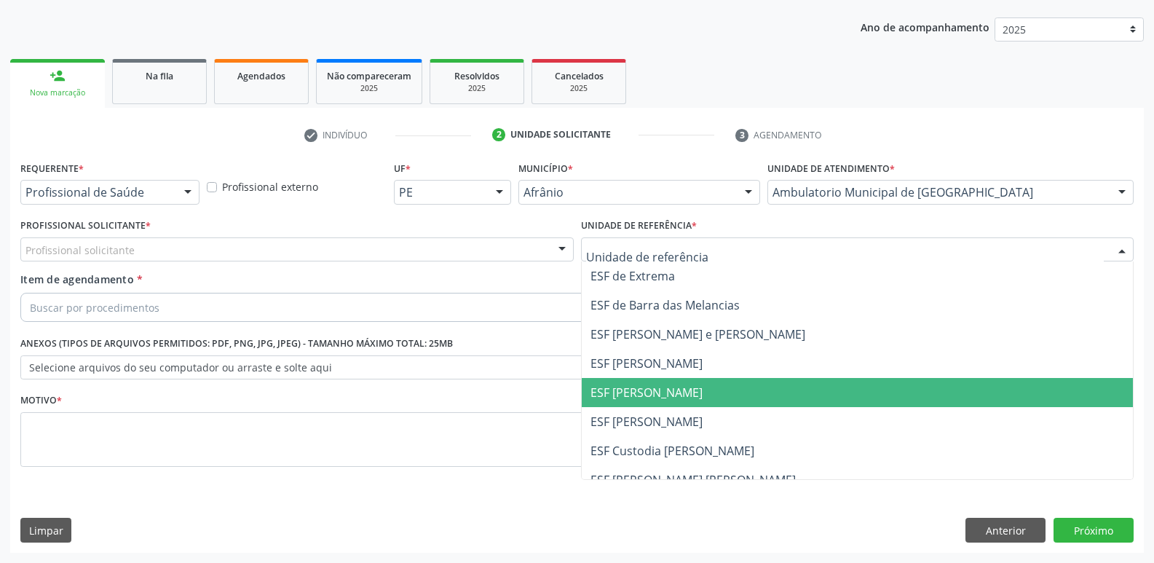
click at [708, 395] on span "ESF [PERSON_NAME]" at bounding box center [858, 392] width 552 height 29
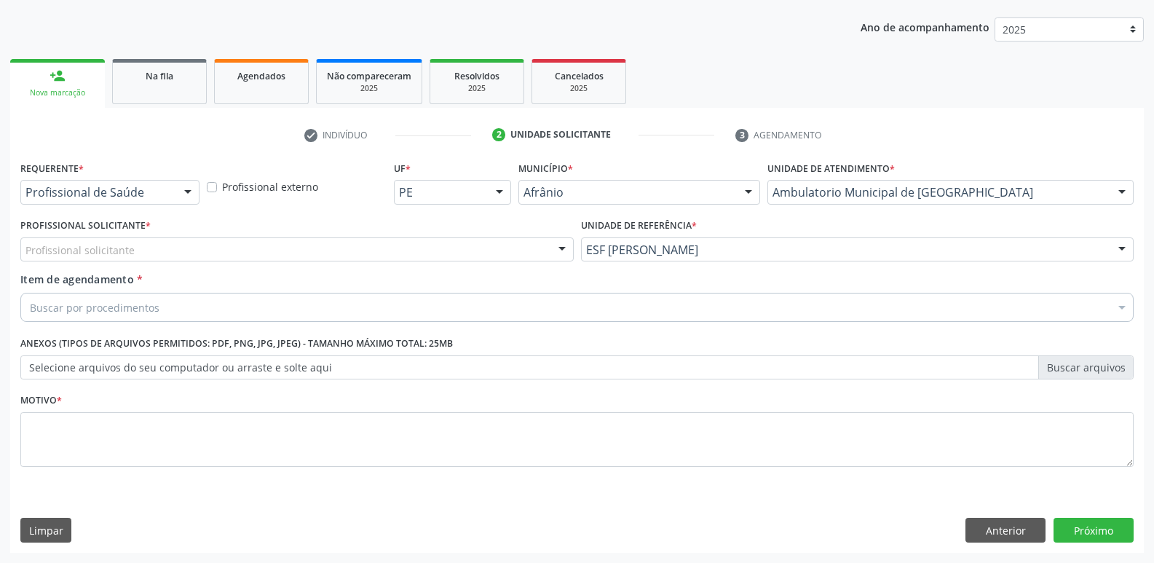
click at [412, 248] on div "Profissional solicitante" at bounding box center [297, 249] width 554 height 25
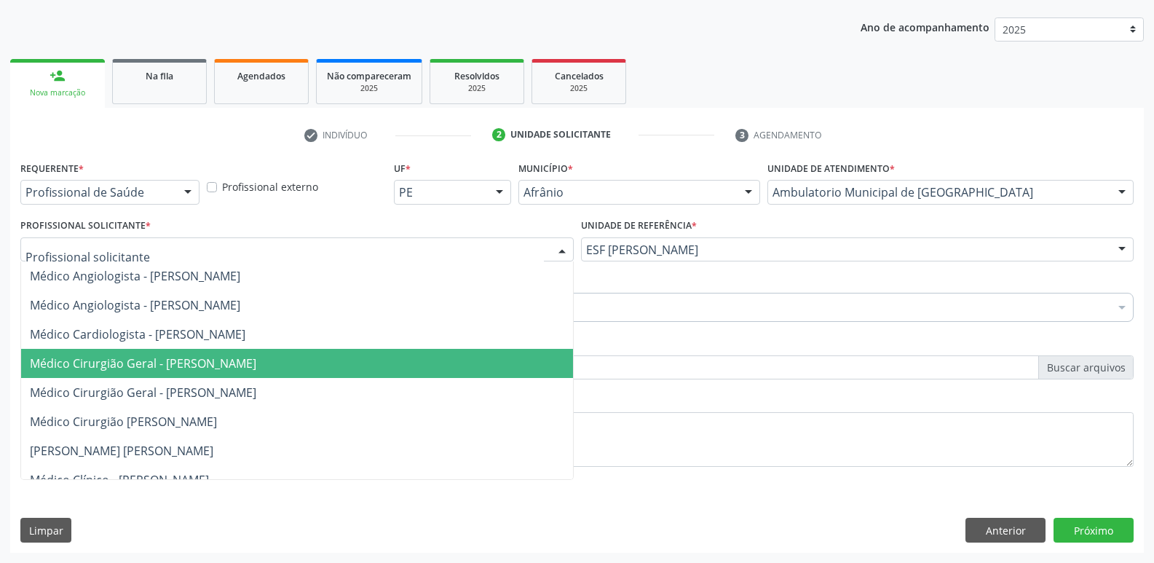
click at [431, 376] on span "Médico Cirurgião Geral - [PERSON_NAME]" at bounding box center [297, 363] width 552 height 29
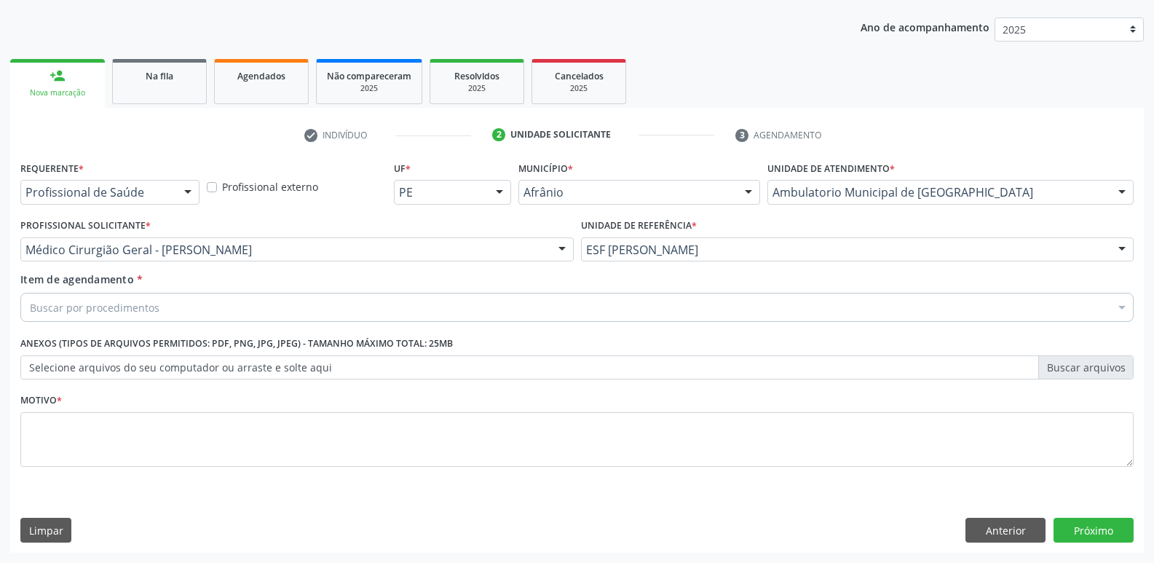
click at [278, 313] on div "Buscar por procedimentos" at bounding box center [577, 307] width 1114 height 29
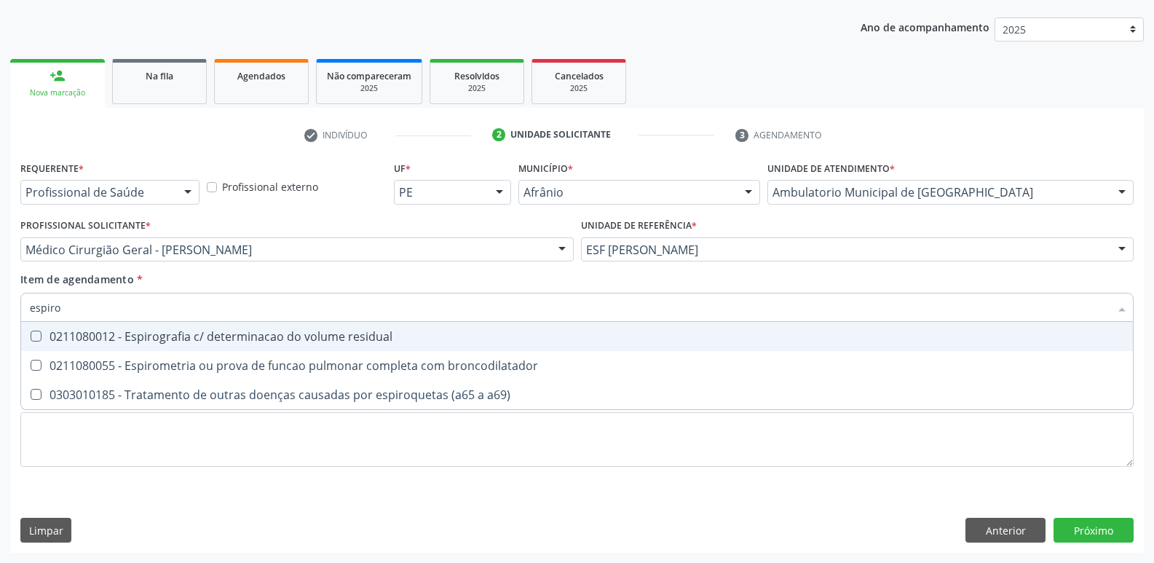
type input "espirom"
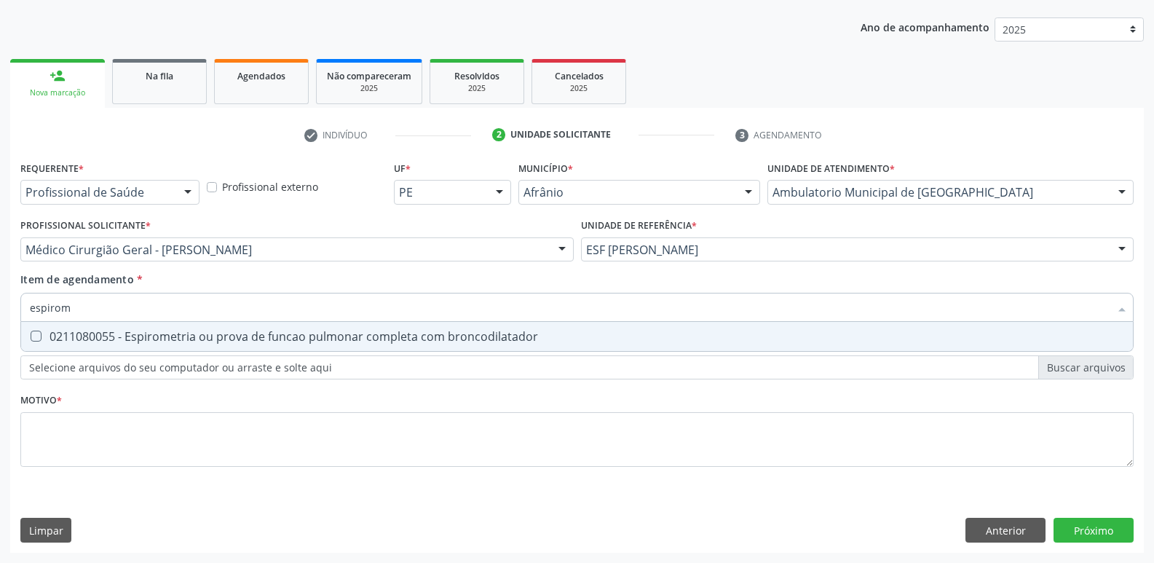
click at [278, 338] on div "0211080055 - Espirometria ou prova de funcao pulmonar completa com broncodilata…" at bounding box center [577, 337] width 1095 height 12
checkbox broncodilatador "true"
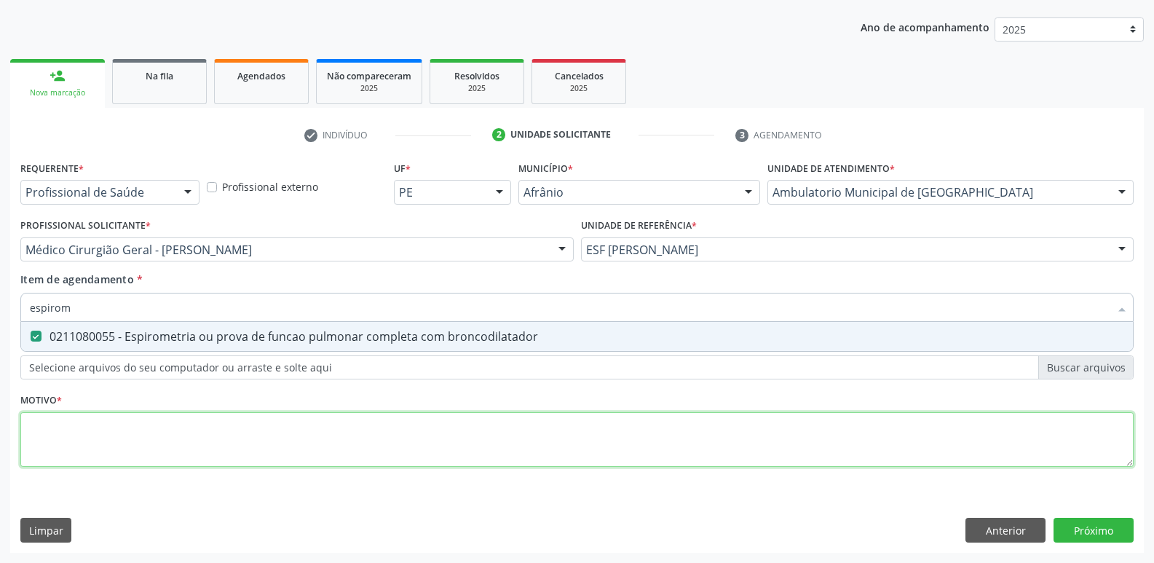
click at [291, 434] on div "Requerente * Profissional de Saúde Profissional de Saúde Paciente Nenhum result…" at bounding box center [577, 322] width 1114 height 330
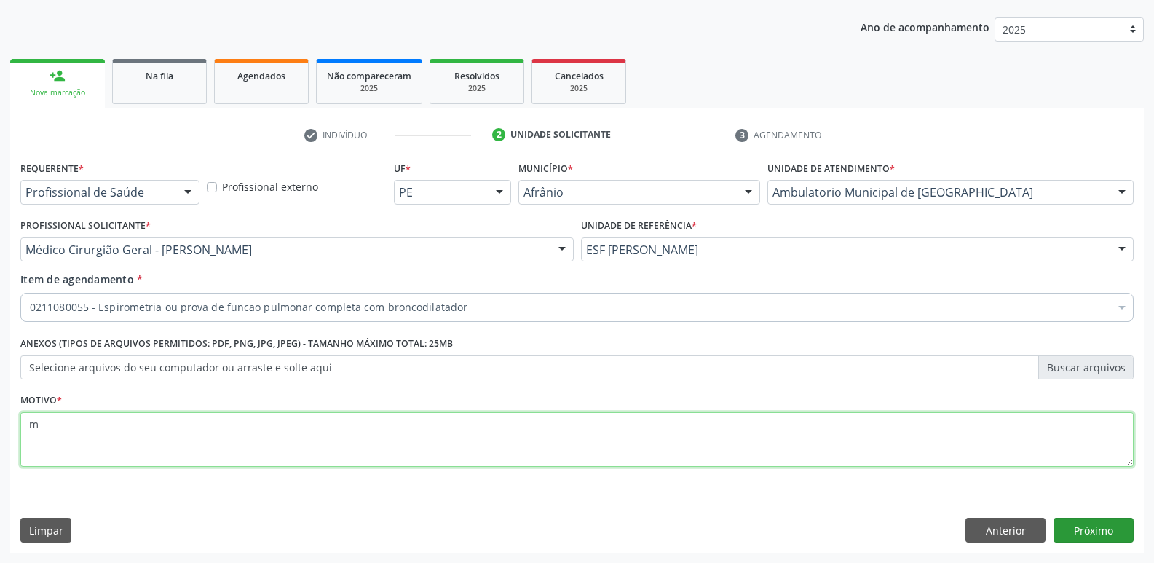
type textarea "m"
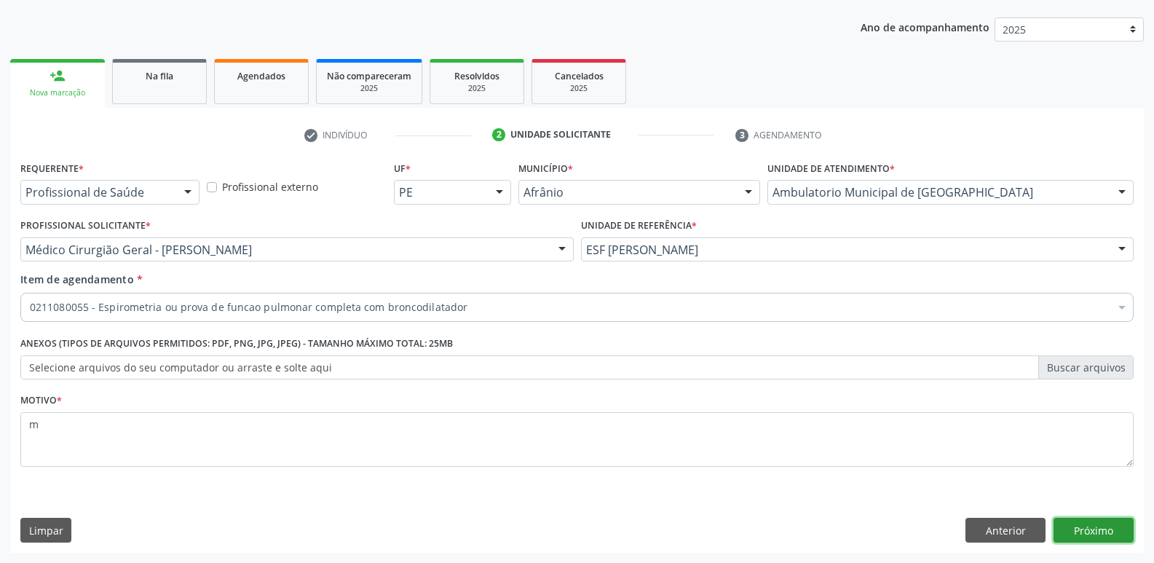
click at [1094, 531] on button "Próximo" at bounding box center [1094, 530] width 80 height 25
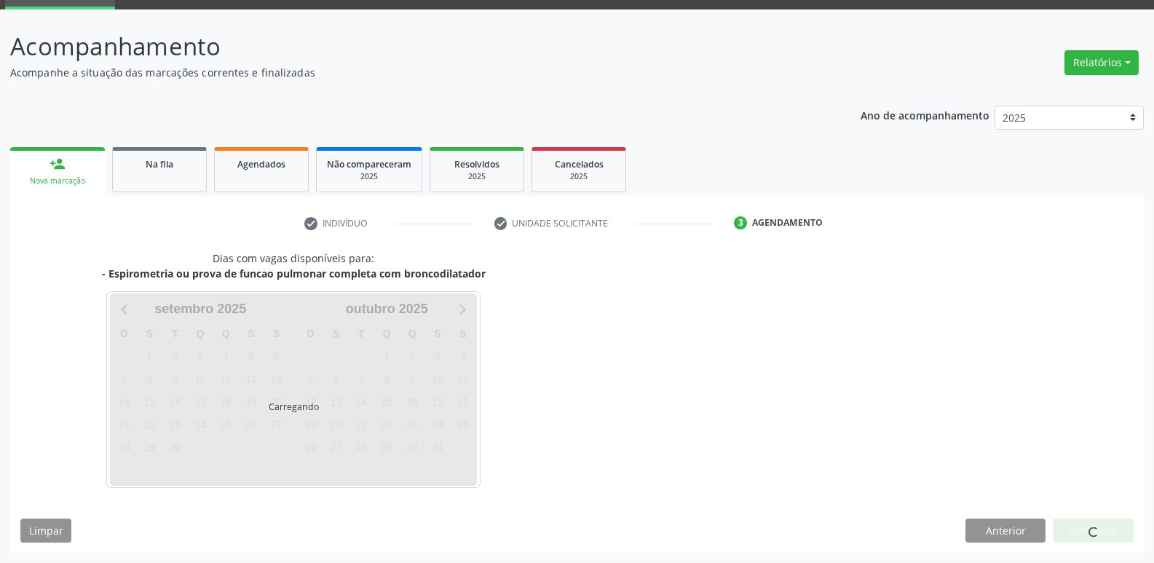
scroll to position [71, 0]
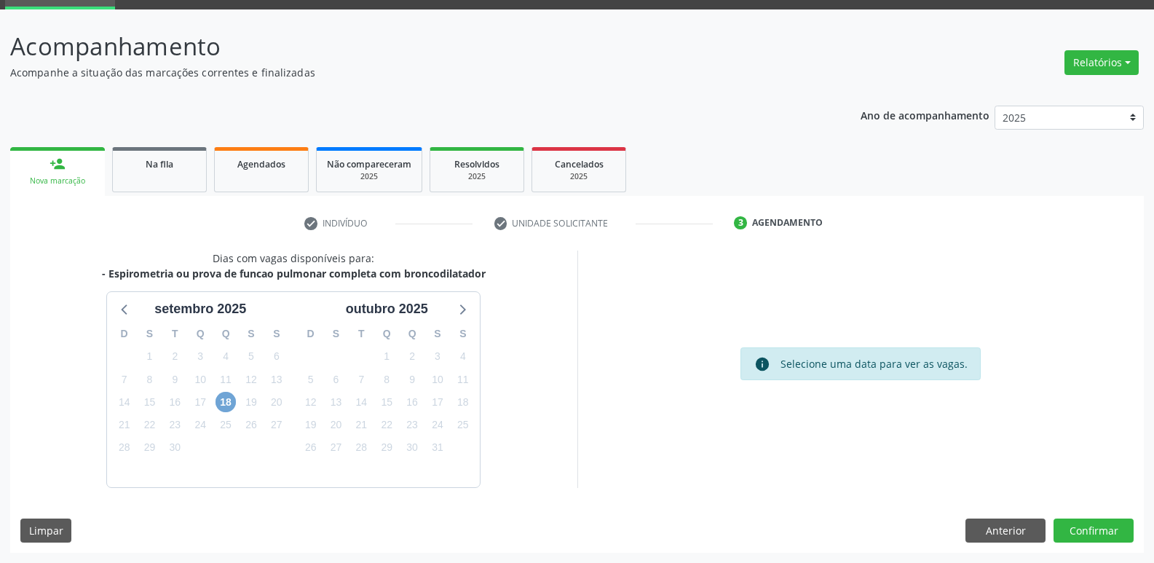
click at [224, 404] on span "18" at bounding box center [226, 402] width 20 height 20
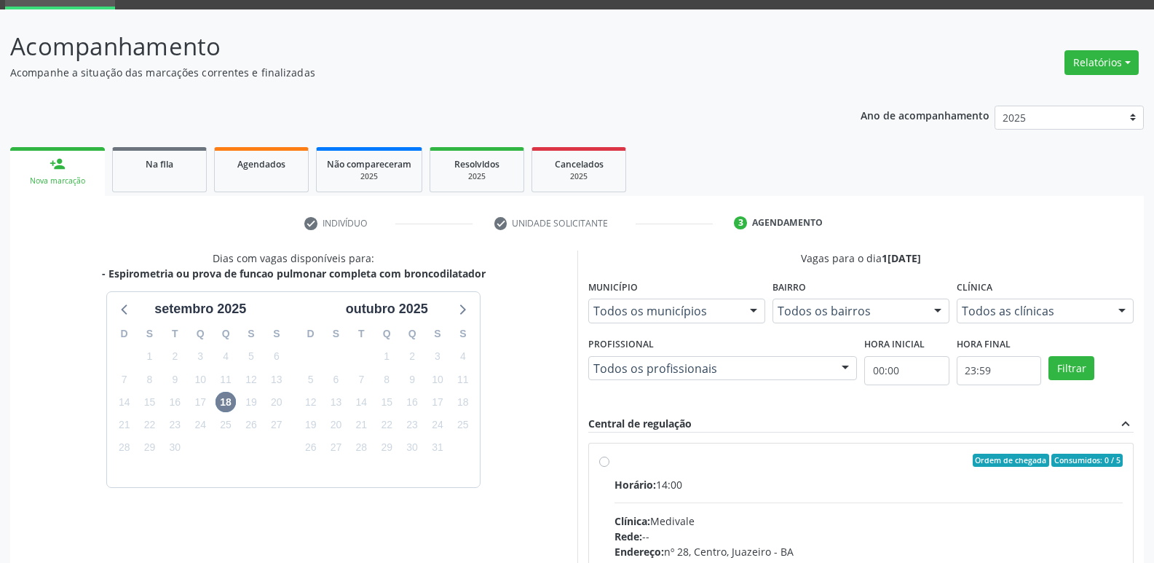
click at [612, 456] on div "Ordem de chegada Consumidos: 0 / 5 Horário: 14:00 Clínica: Medivale Rede: -- En…" at bounding box center [861, 566] width 524 height 224
radio input "true"
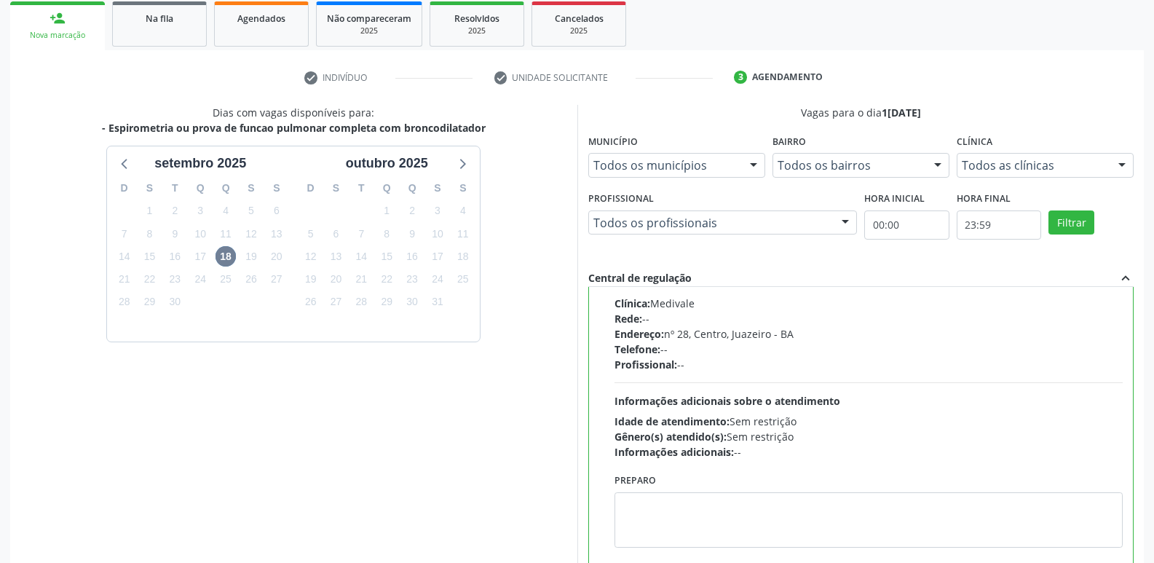
scroll to position [307, 0]
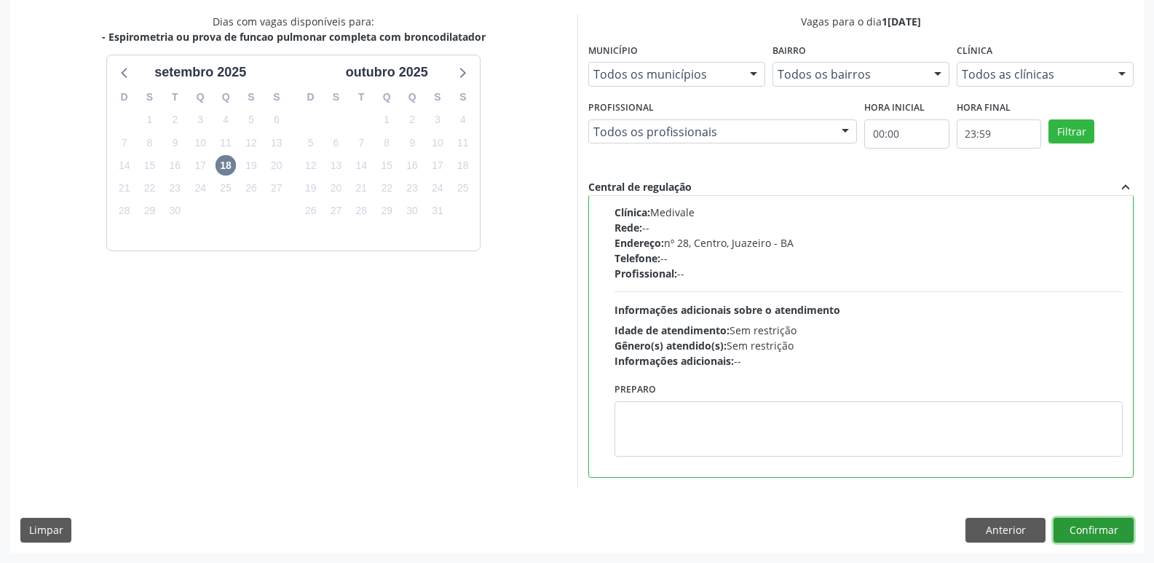
click at [1089, 527] on button "Confirmar" at bounding box center [1094, 530] width 80 height 25
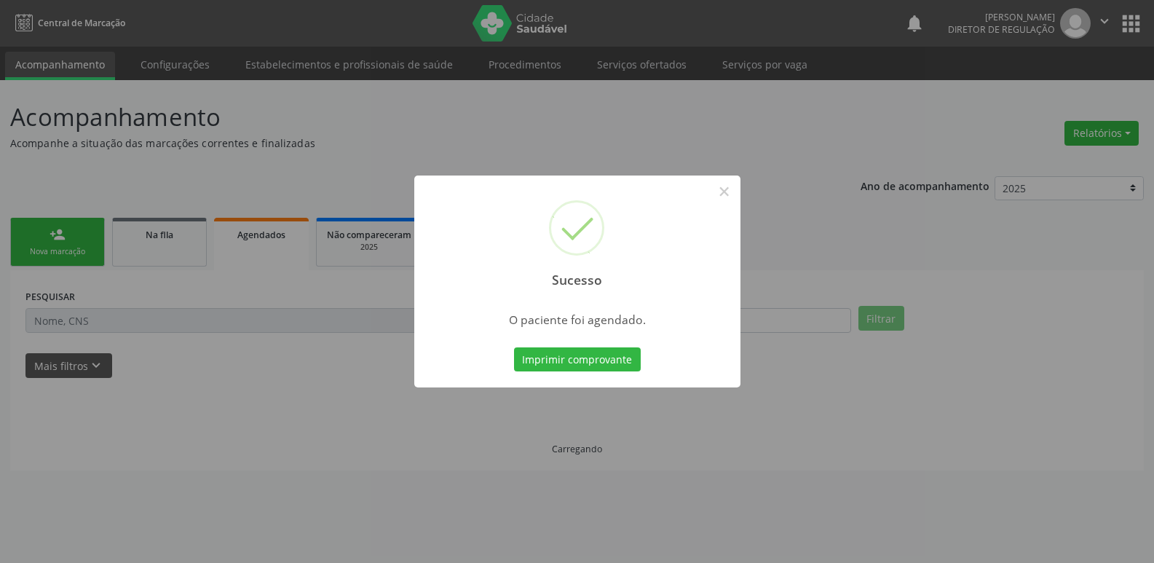
scroll to position [0, 0]
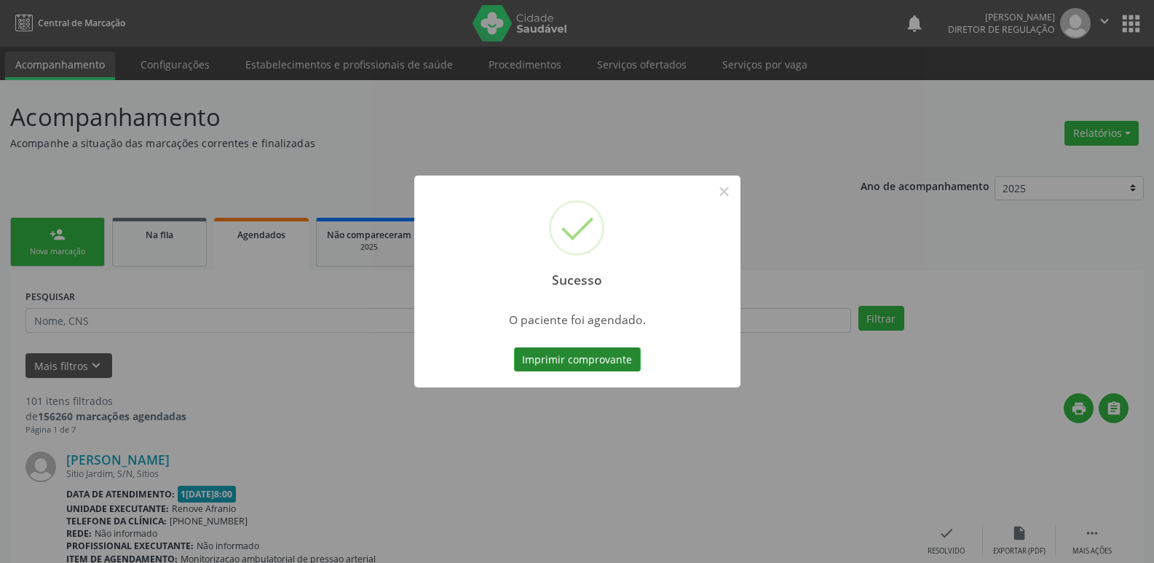
click at [621, 361] on button "Imprimir comprovante" at bounding box center [577, 359] width 127 height 25
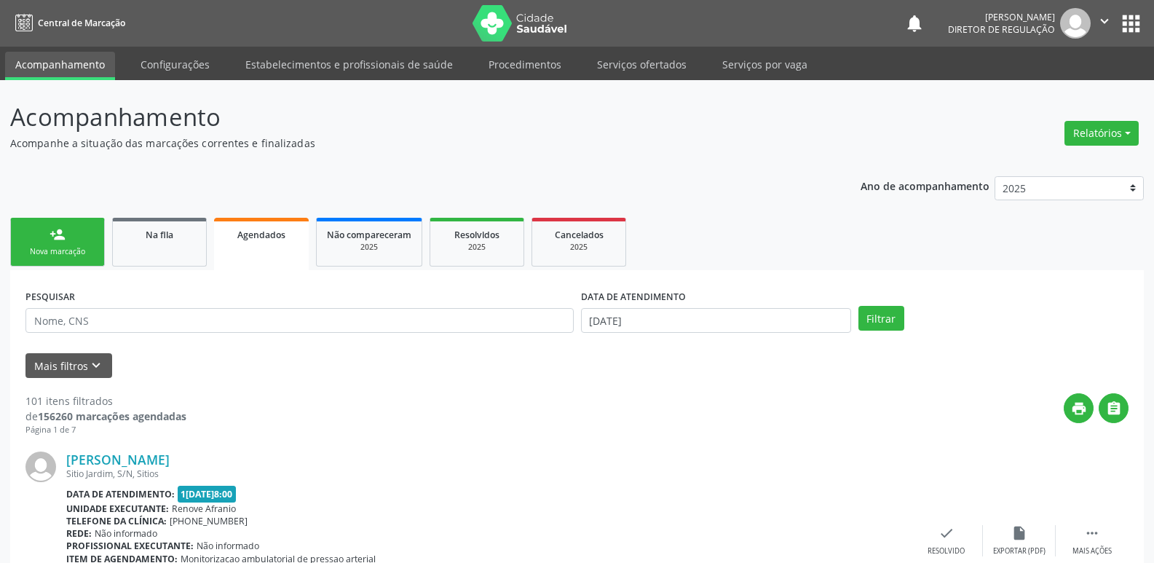
click at [77, 245] on link "person_add Nova marcação" at bounding box center [57, 242] width 95 height 49
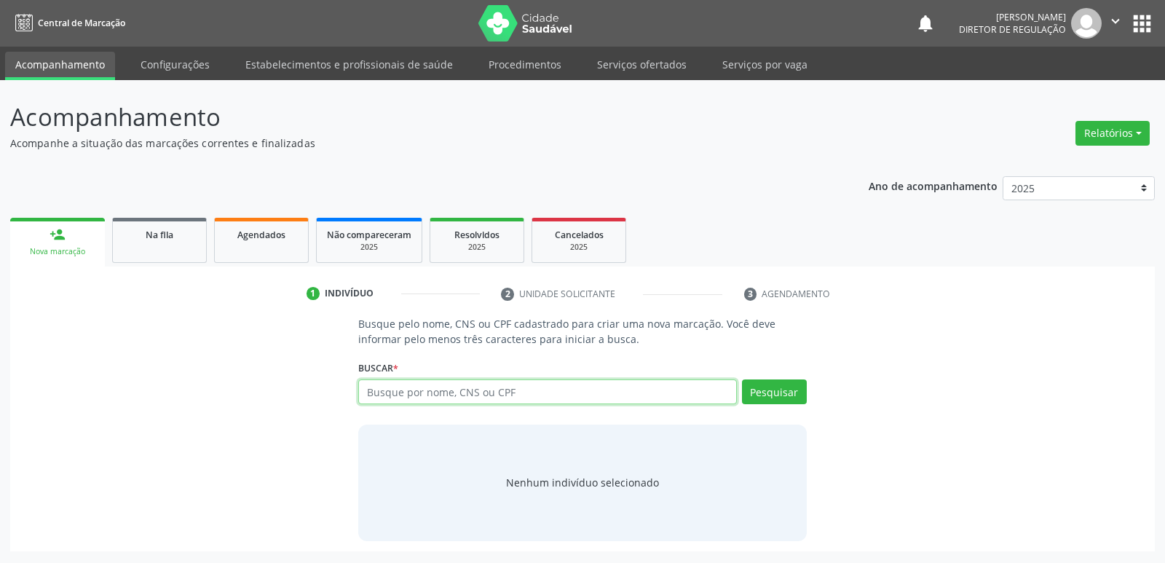
click at [498, 395] on input "text" at bounding box center [547, 391] width 378 height 25
type input "[PERSON_NAME]"
click at [790, 394] on button "Pesquisar" at bounding box center [774, 391] width 65 height 25
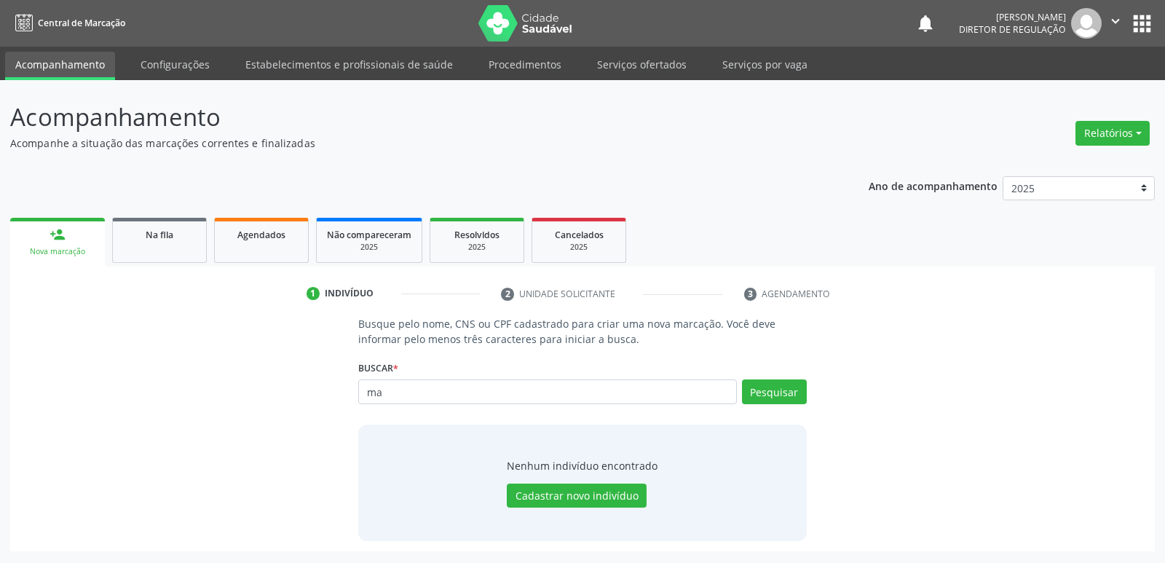
type input "m"
click at [260, 237] on span "Agendados" at bounding box center [261, 235] width 48 height 12
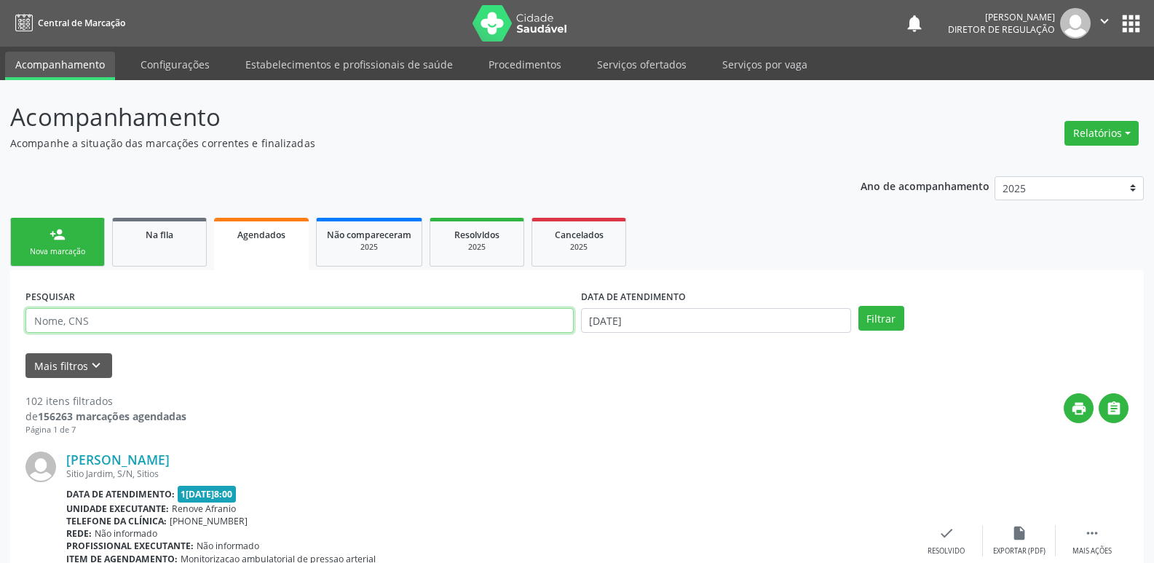
click at [259, 320] on input "text" at bounding box center [299, 320] width 548 height 25
type input "[PERSON_NAME]"
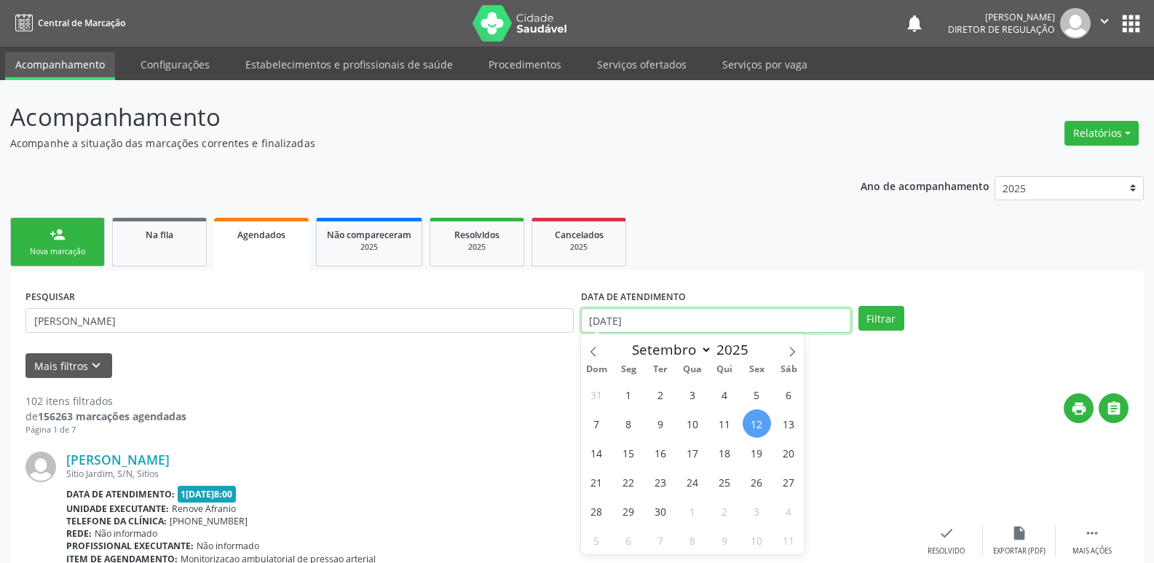
click at [685, 316] on input "[DATE]" at bounding box center [716, 320] width 270 height 25
click at [658, 422] on span "9" at bounding box center [661, 423] width 28 height 28
type input "09/09/2025"
click at [658, 422] on span "9" at bounding box center [661, 423] width 28 height 28
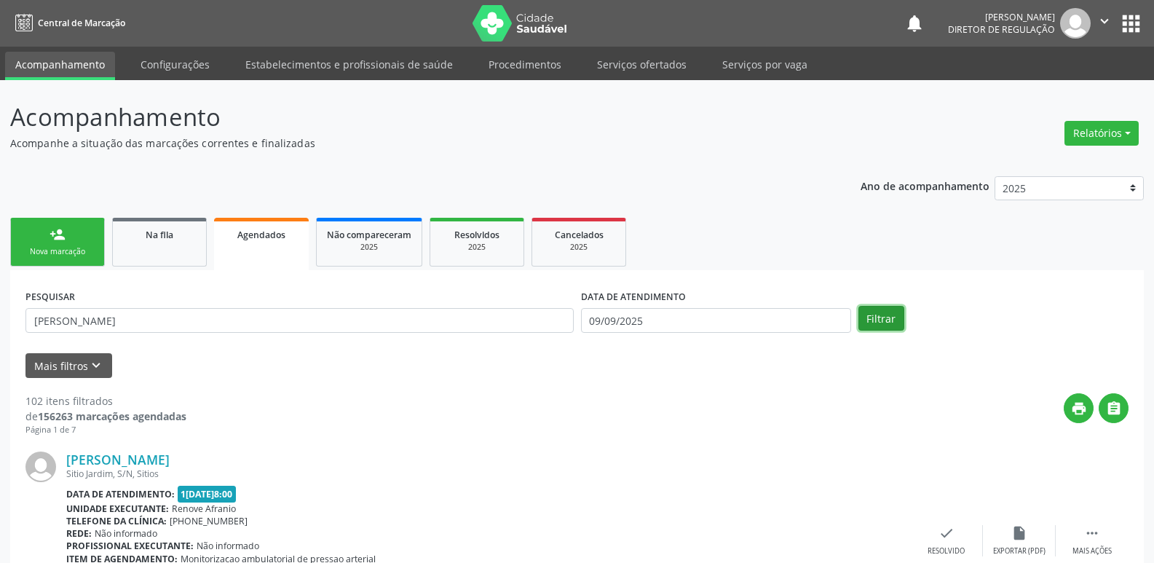
click at [883, 320] on button "Filtrar" at bounding box center [882, 318] width 46 height 25
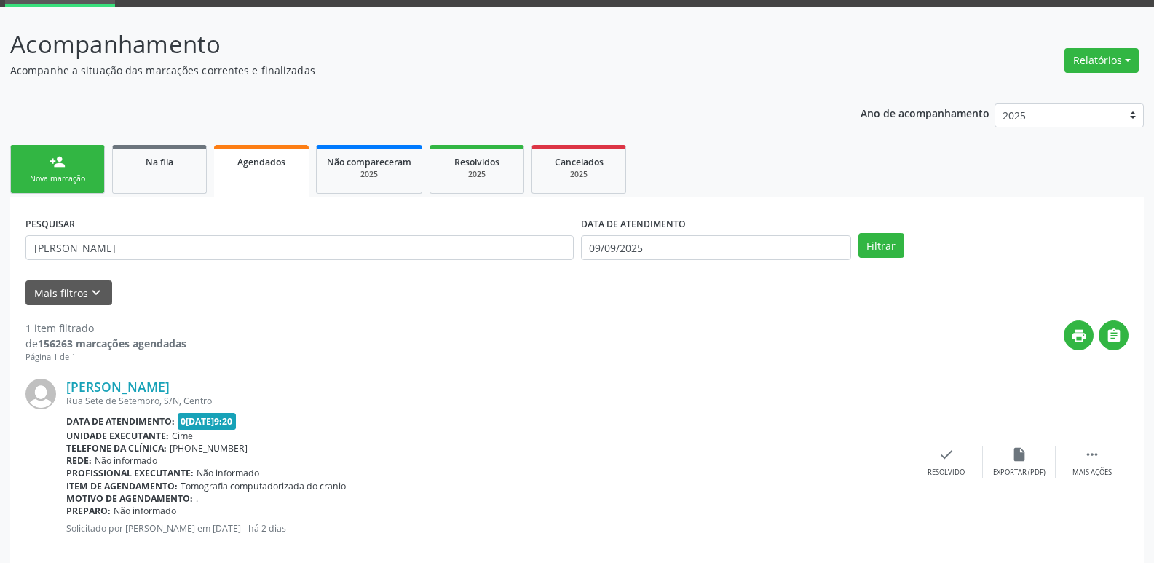
scroll to position [95, 0]
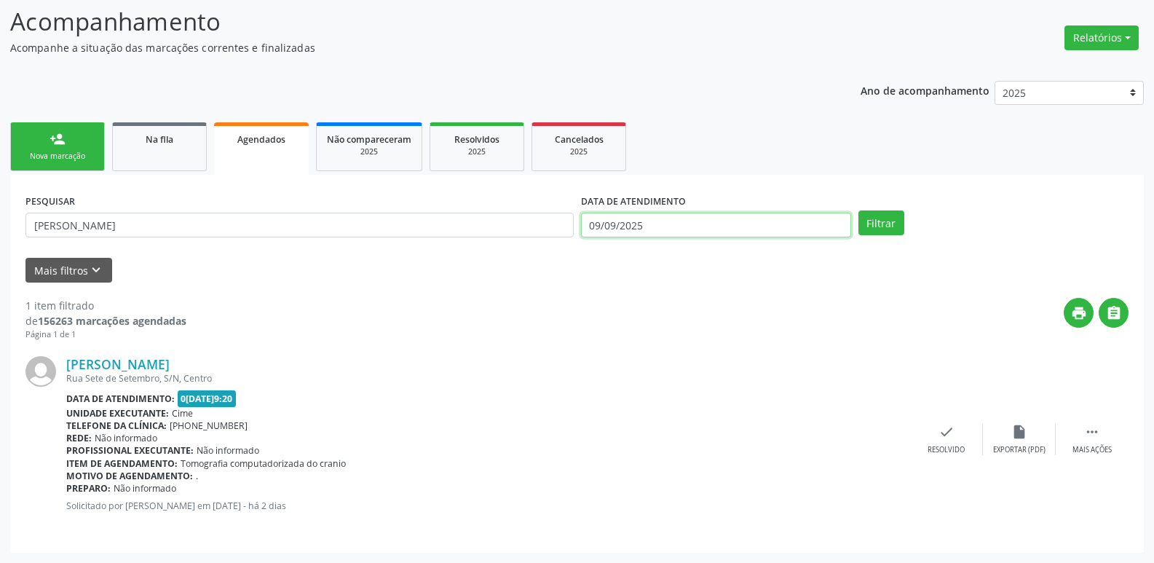
click at [692, 226] on input "09/09/2025" at bounding box center [716, 225] width 270 height 25
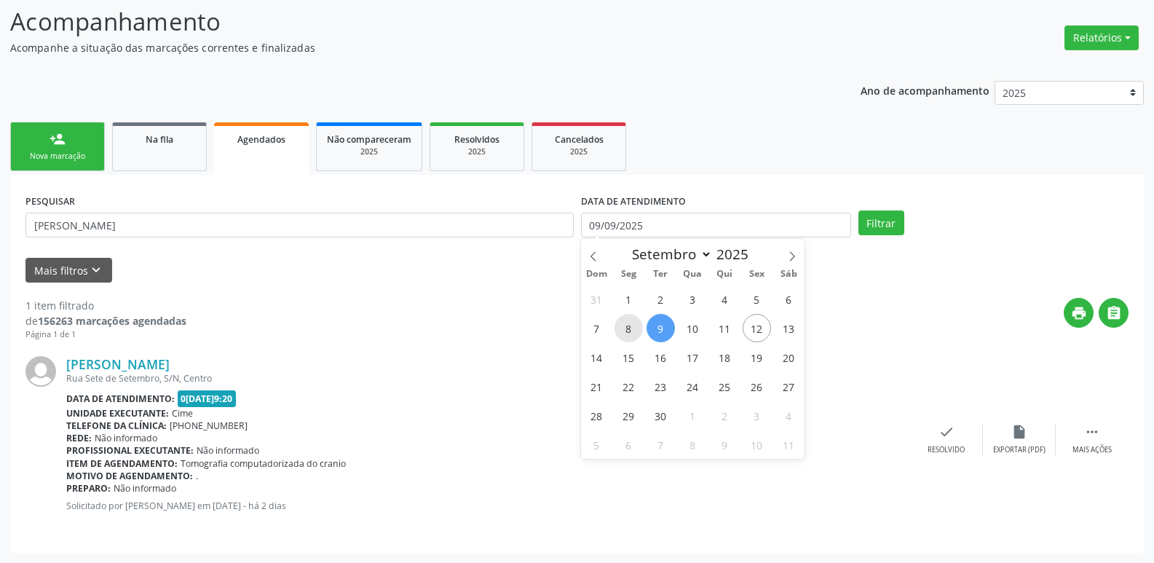
click at [628, 326] on span "8" at bounding box center [629, 328] width 28 height 28
type input "0[DATE]"
click at [628, 326] on span "8" at bounding box center [629, 328] width 28 height 28
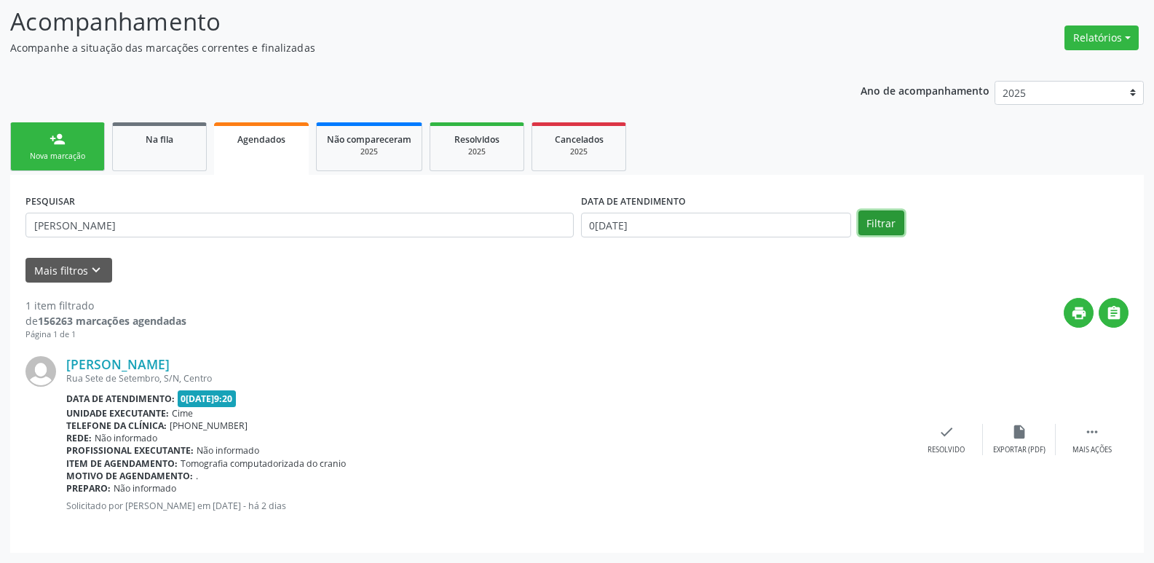
click at [876, 219] on button "Filtrar" at bounding box center [882, 222] width 46 height 25
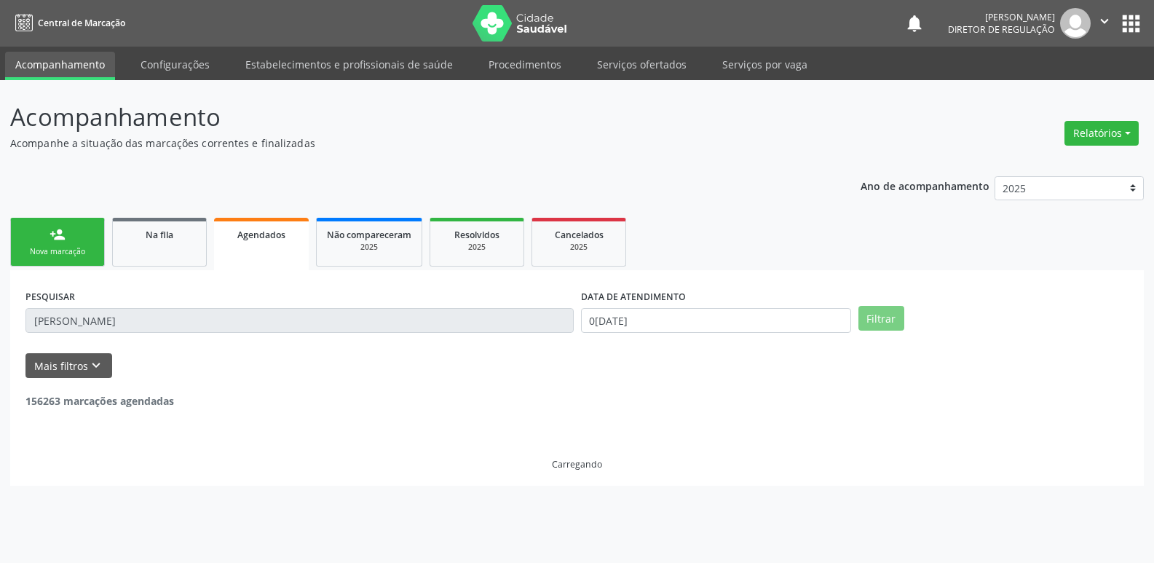
scroll to position [0, 0]
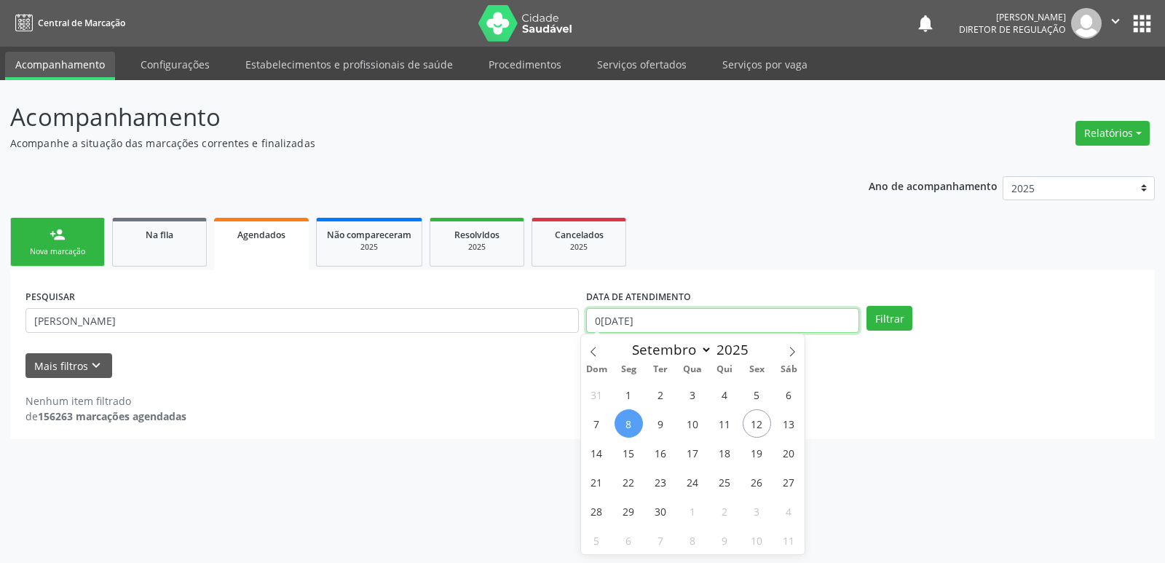
click at [654, 317] on input "0[DATE]" at bounding box center [722, 320] width 273 height 25
click at [625, 419] on span "8" at bounding box center [629, 423] width 28 height 28
type input "0[DATE]"
click at [764, 422] on span "12" at bounding box center [757, 423] width 28 height 28
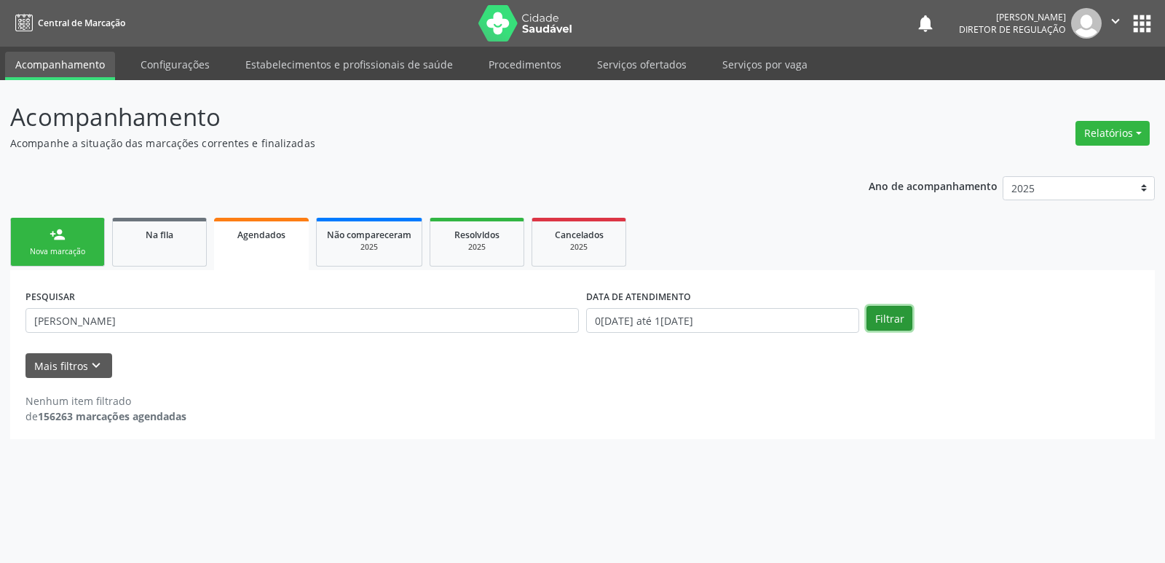
click at [896, 320] on button "Filtrar" at bounding box center [890, 318] width 46 height 25
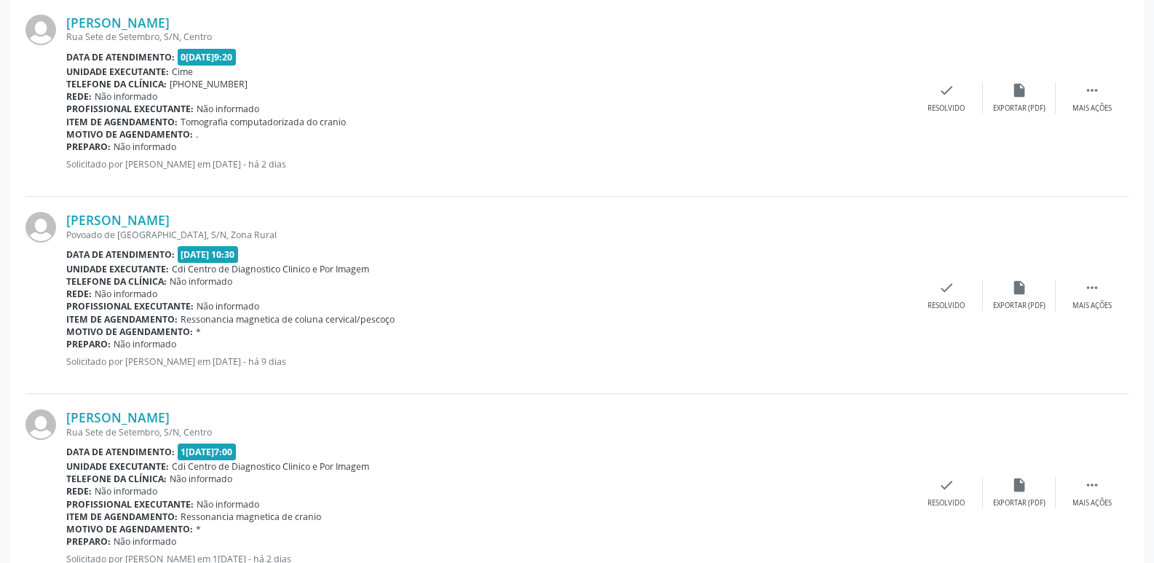
scroll to position [490, 0]
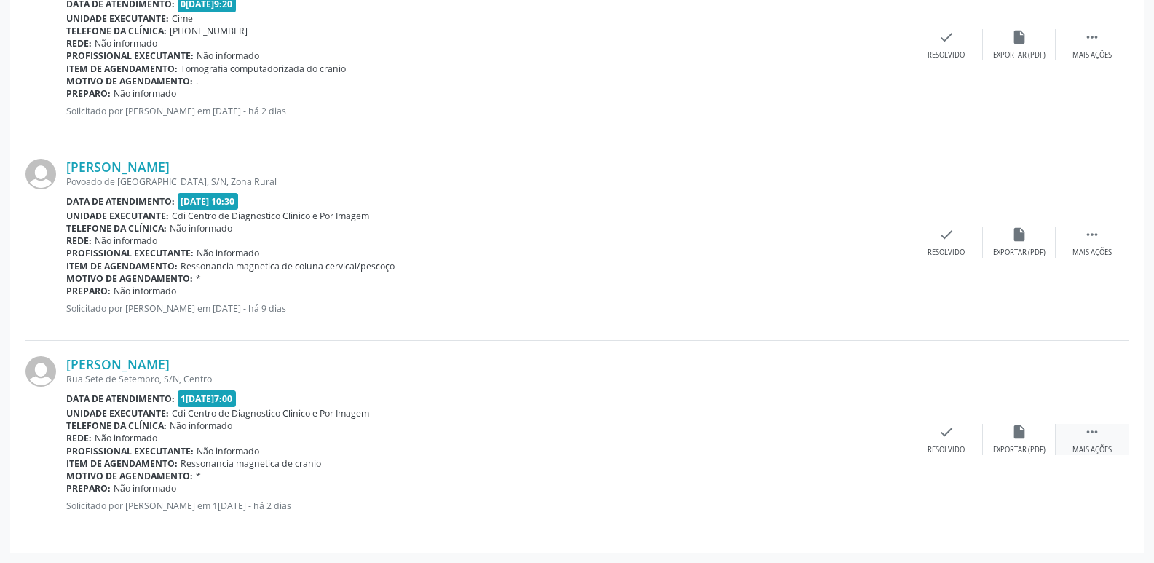
click at [1095, 430] on icon "" at bounding box center [1093, 432] width 16 height 16
click at [808, 440] on div "print Imprimir" at bounding box center [801, 439] width 73 height 31
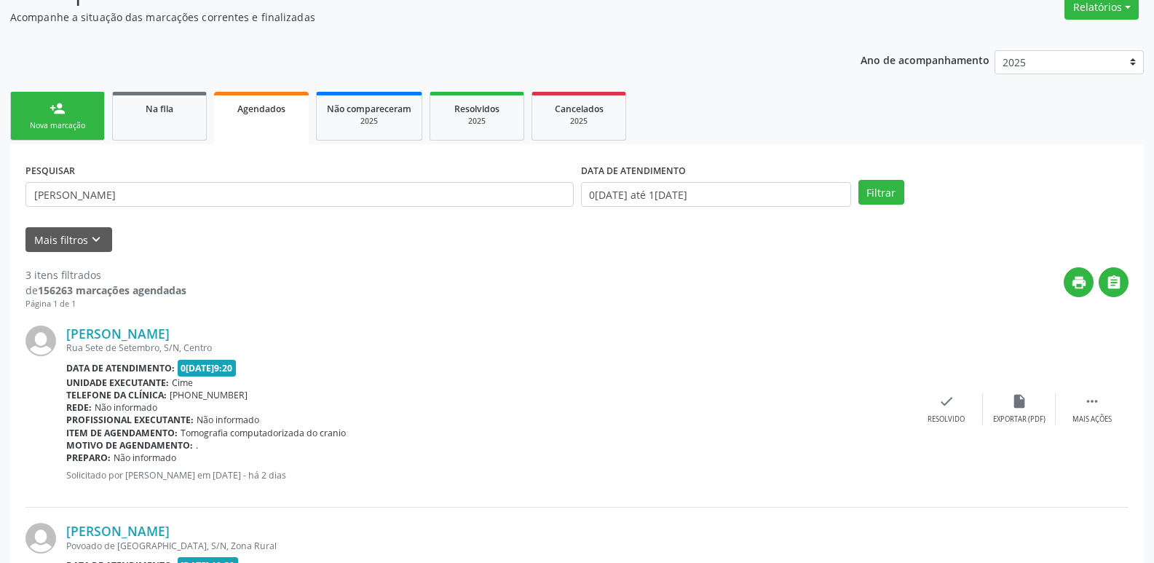
scroll to position [0, 0]
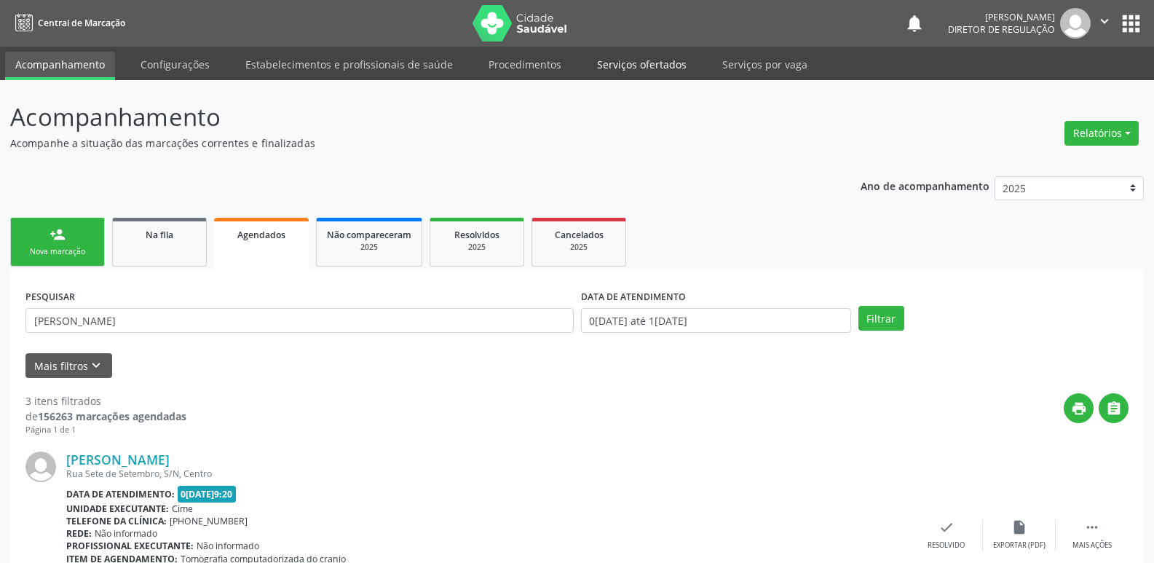
click at [658, 66] on link "Serviços ofertados" at bounding box center [642, 64] width 110 height 25
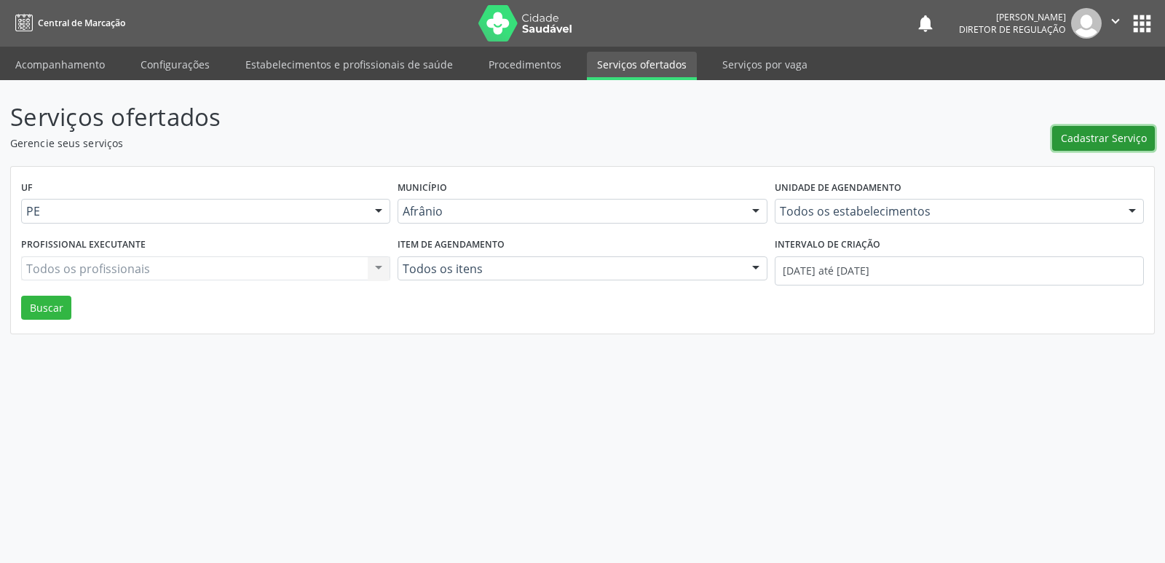
click at [1088, 133] on span "Cadastrar Serviço" at bounding box center [1104, 137] width 86 height 15
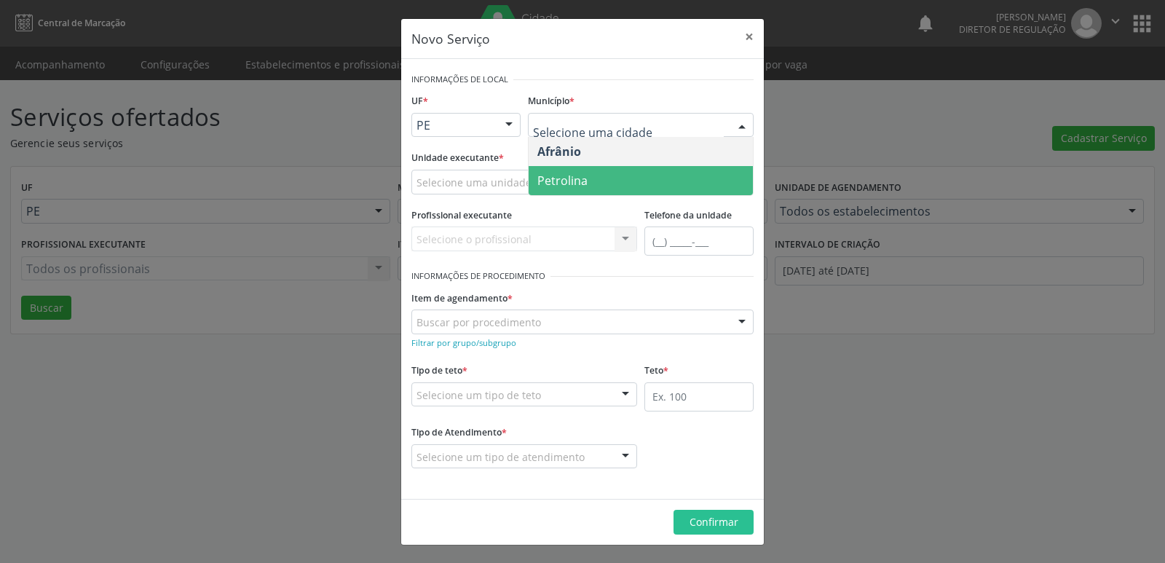
click at [639, 182] on span "Petrolina" at bounding box center [641, 180] width 224 height 29
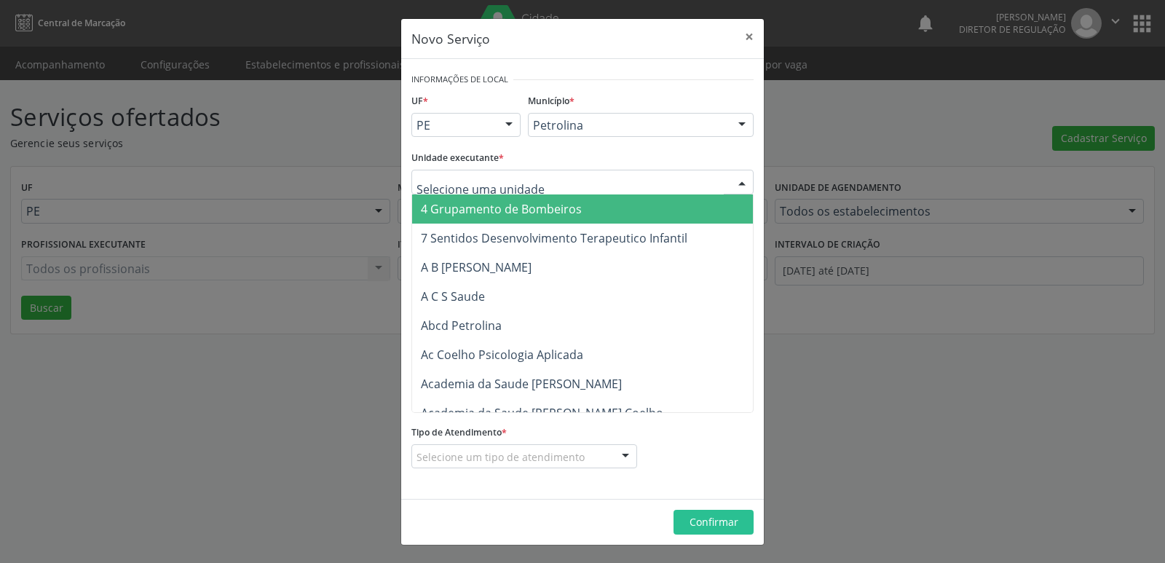
click at [574, 182] on div at bounding box center [583, 182] width 342 height 25
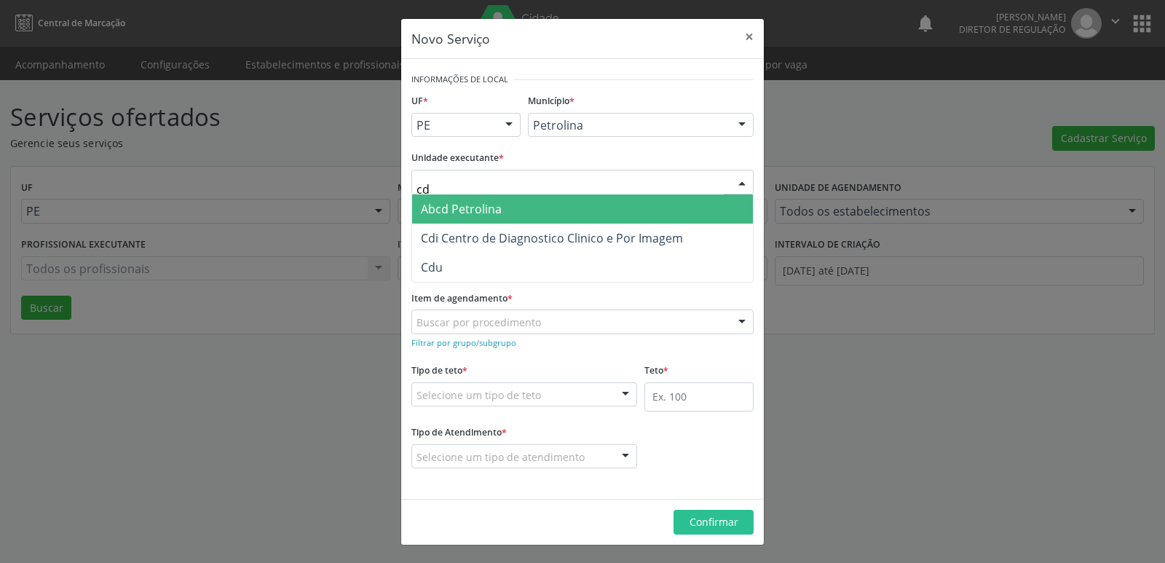
type input "cdi"
click at [580, 210] on span "Cdi Centro de Diagnostico Clinico e Por Imagem" at bounding box center [552, 209] width 262 height 16
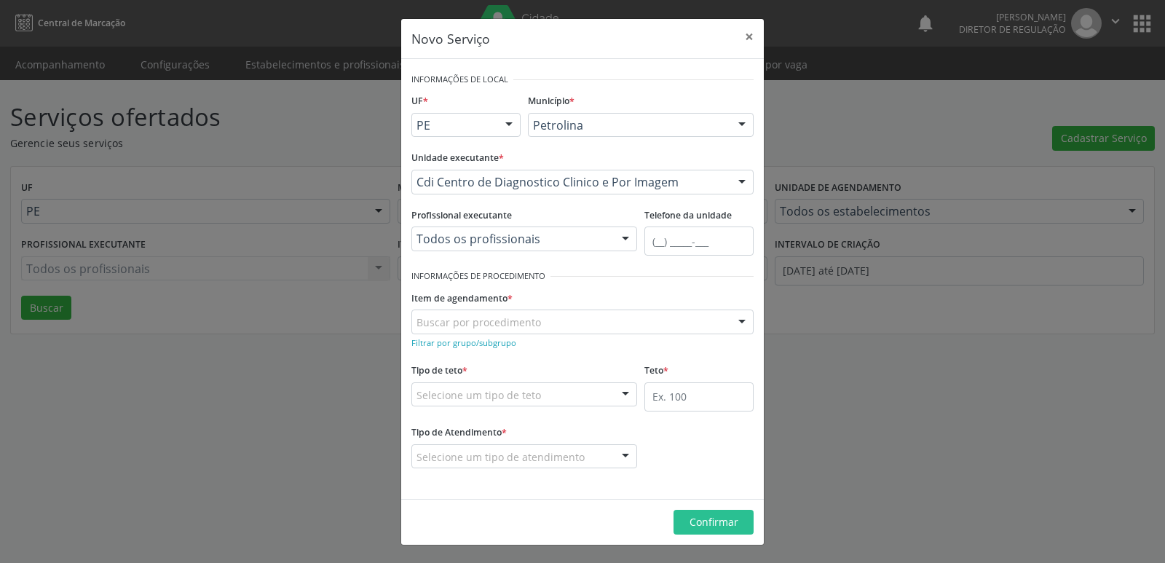
click at [564, 321] on div "Buscar por procedimento" at bounding box center [583, 322] width 342 height 25
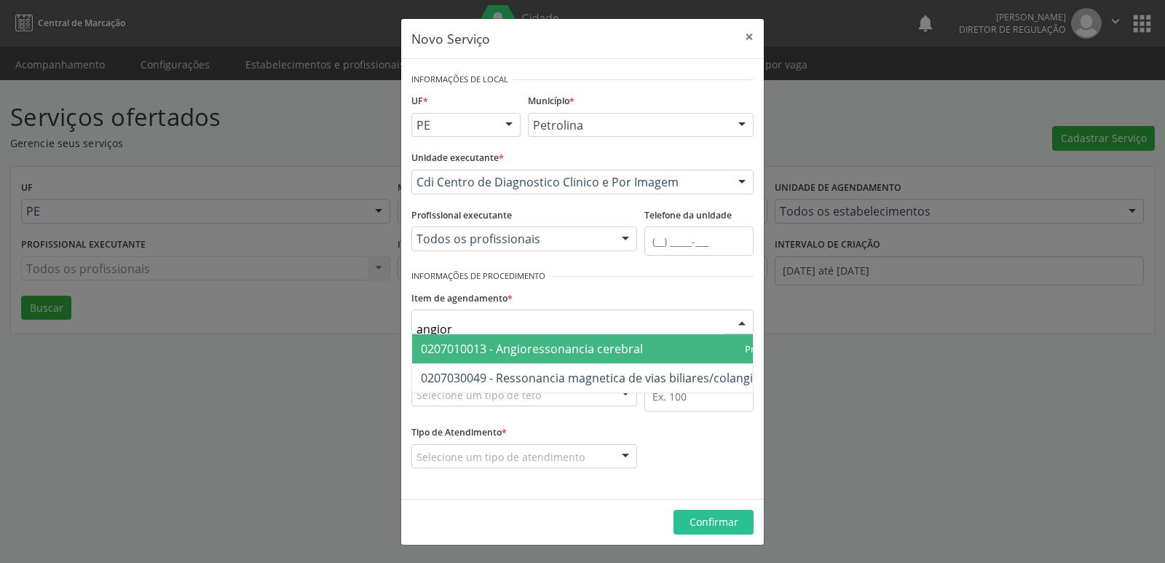
type input "angiorr"
click at [567, 348] on span "0207030049 - Ressonancia magnetica de vias biliares/colangiorressonancia" at bounding box center [627, 349] width 412 height 16
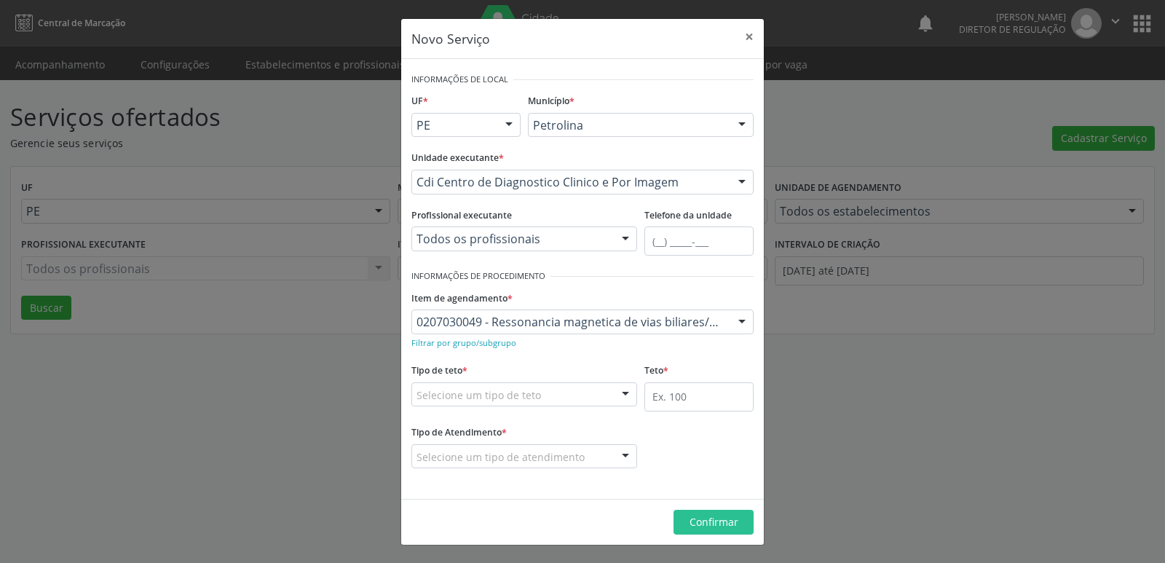
click at [550, 395] on div "Selecione um tipo de teto" at bounding box center [525, 394] width 226 height 25
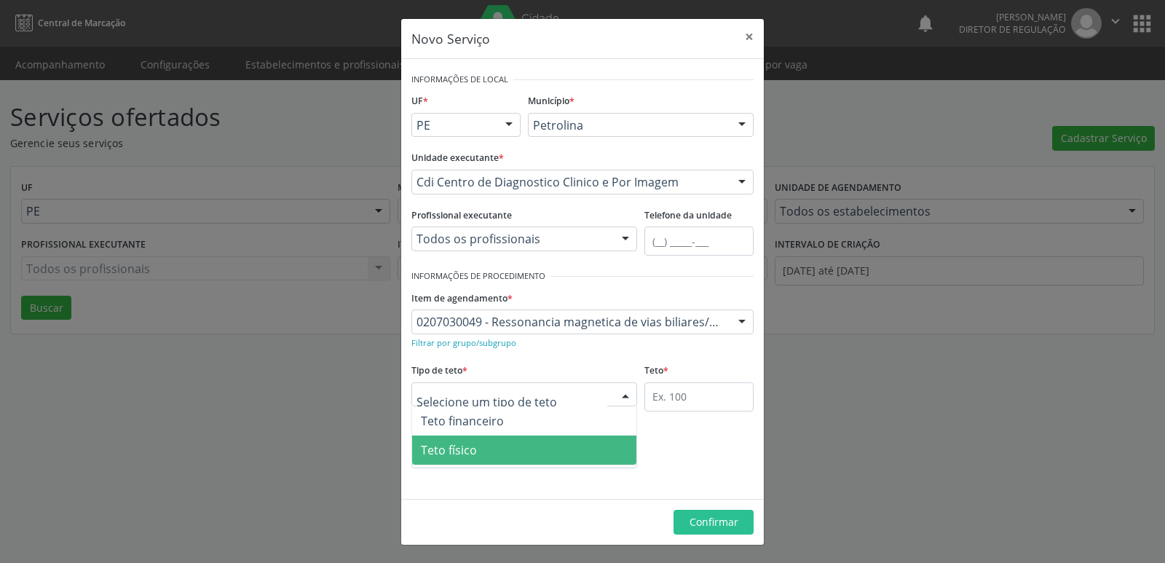
click at [544, 449] on span "Teto físico" at bounding box center [524, 450] width 224 height 29
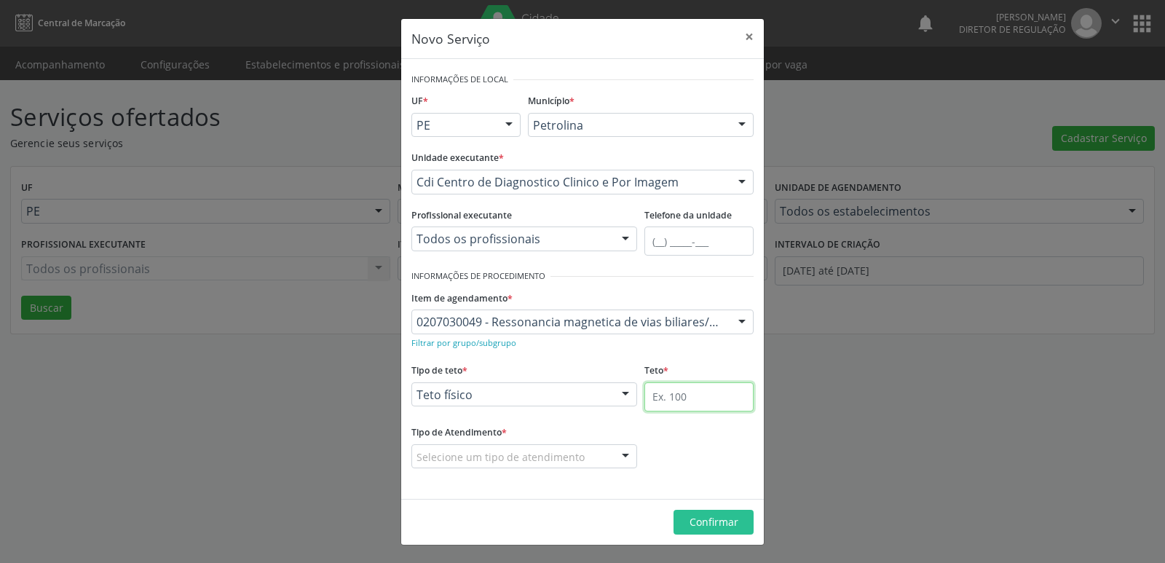
click at [716, 389] on input "text" at bounding box center [699, 396] width 109 height 29
type input "1"
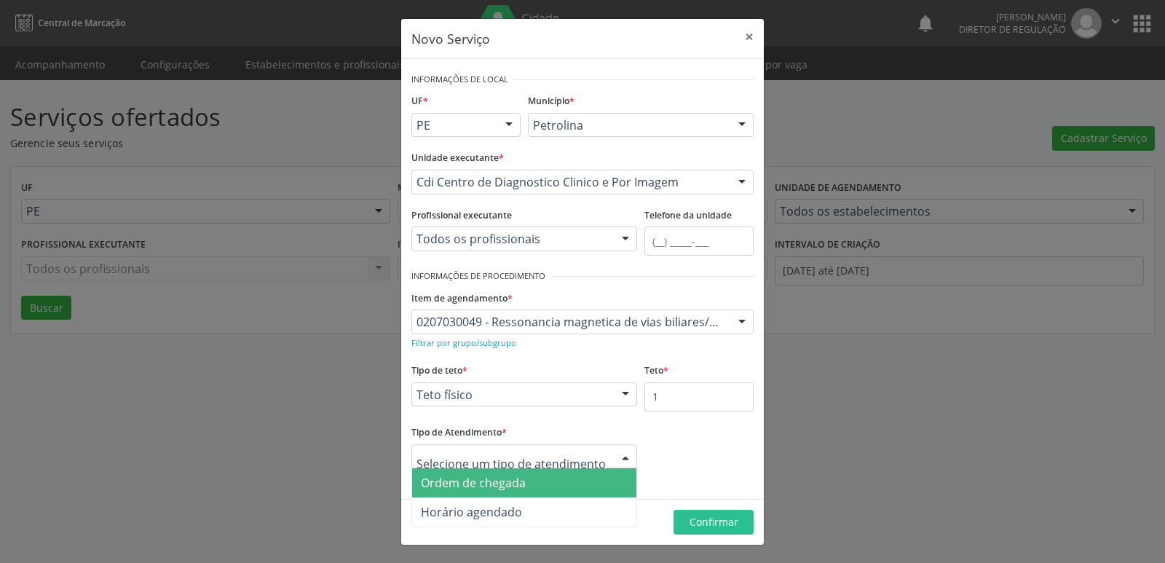
click at [543, 482] on span "Ordem de chegada" at bounding box center [524, 482] width 224 height 29
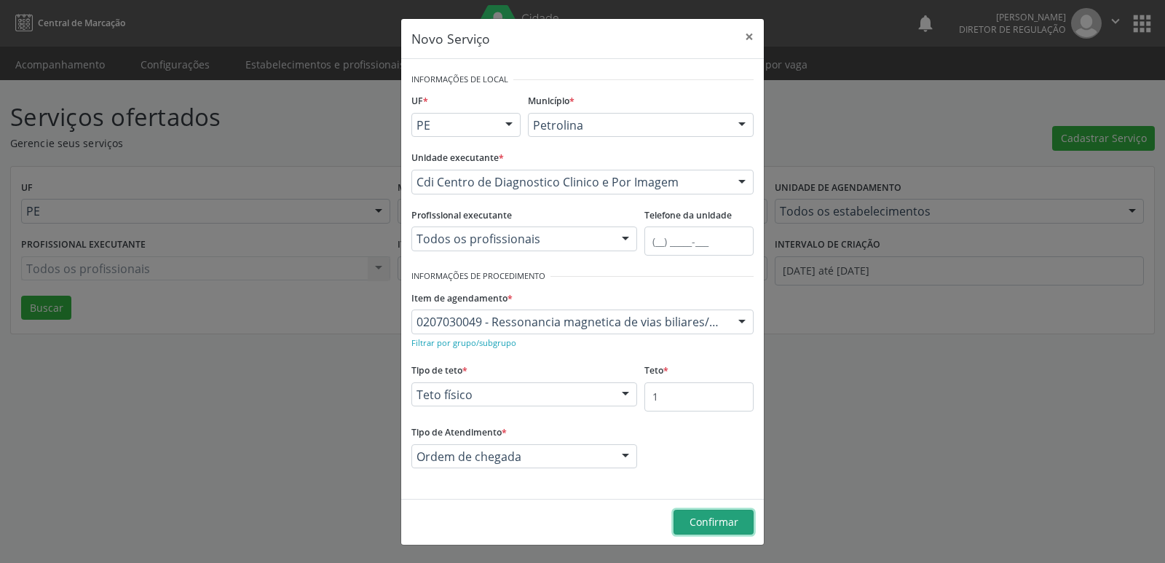
click at [696, 522] on span "Confirmar" at bounding box center [714, 522] width 49 height 14
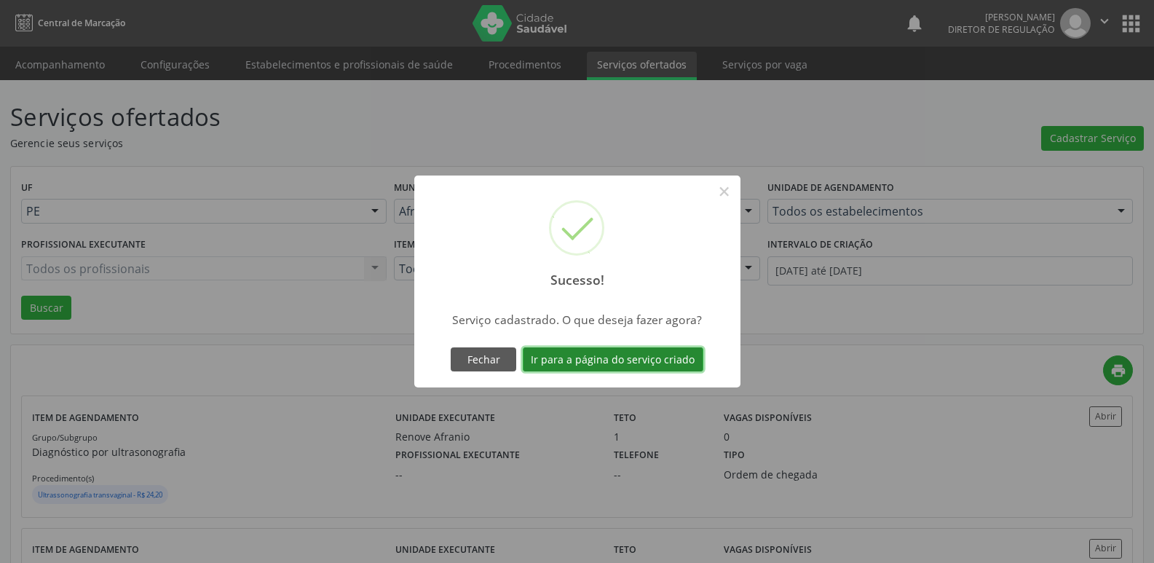
click at [586, 365] on button "Ir para a página do serviço criado" at bounding box center [613, 359] width 181 height 25
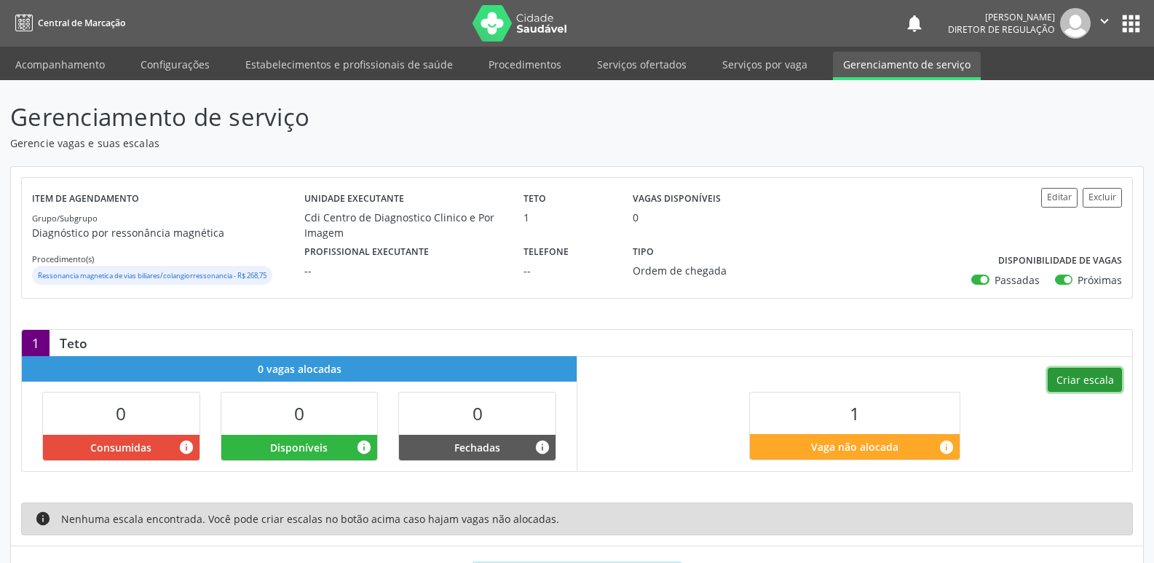
click at [1090, 379] on button "Criar escala" at bounding box center [1085, 380] width 74 height 25
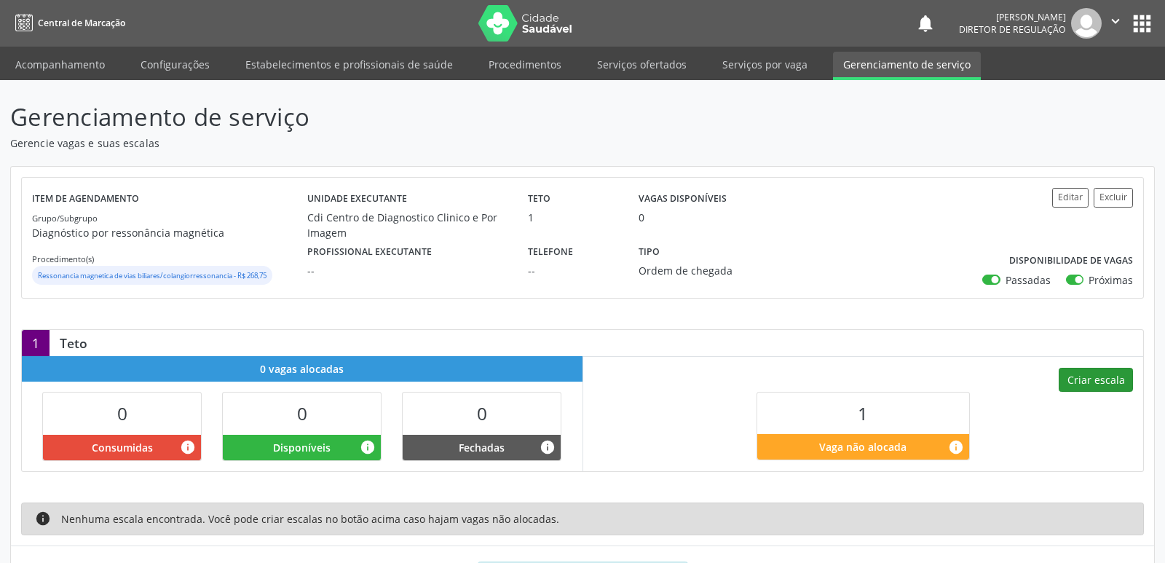
select select "8"
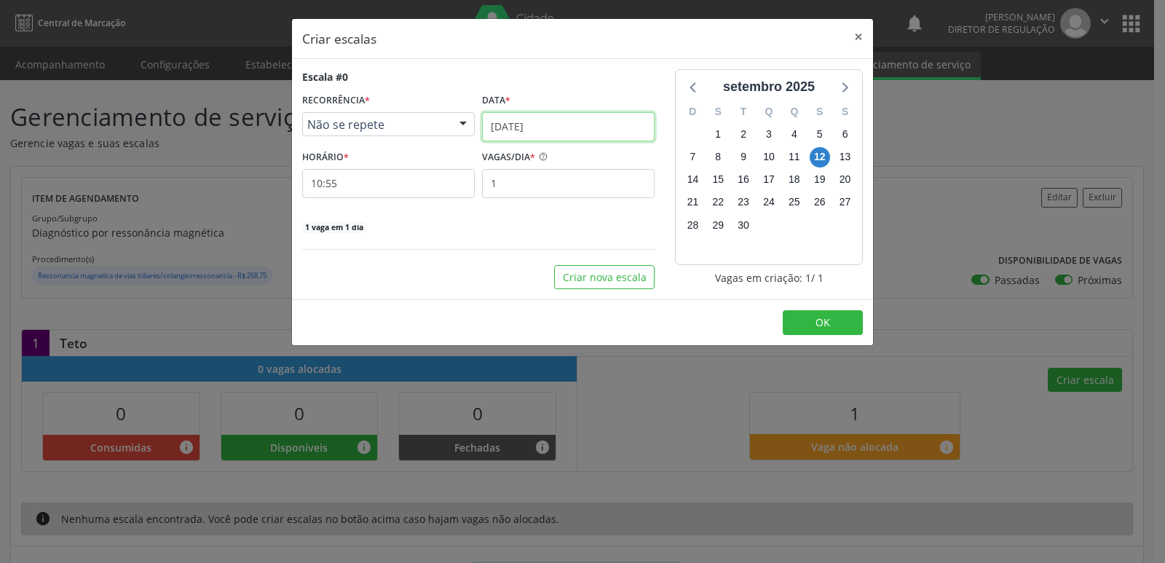
click at [535, 119] on input "[DATE]" at bounding box center [568, 126] width 173 height 29
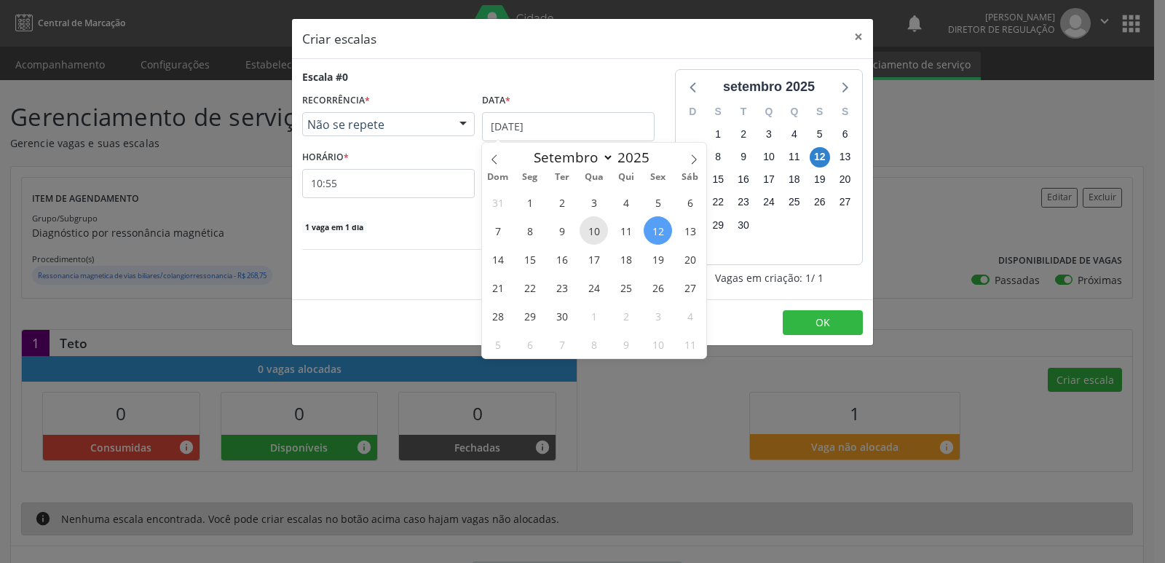
click at [593, 231] on span "10" at bounding box center [594, 230] width 28 height 28
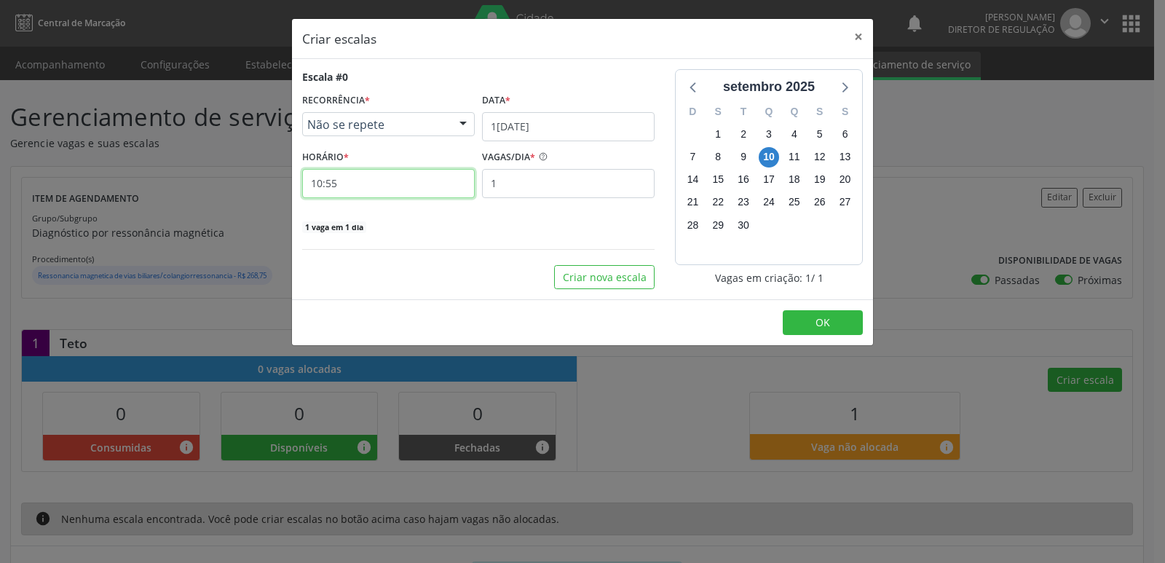
click at [417, 184] on input "10:55" at bounding box center [388, 183] width 173 height 29
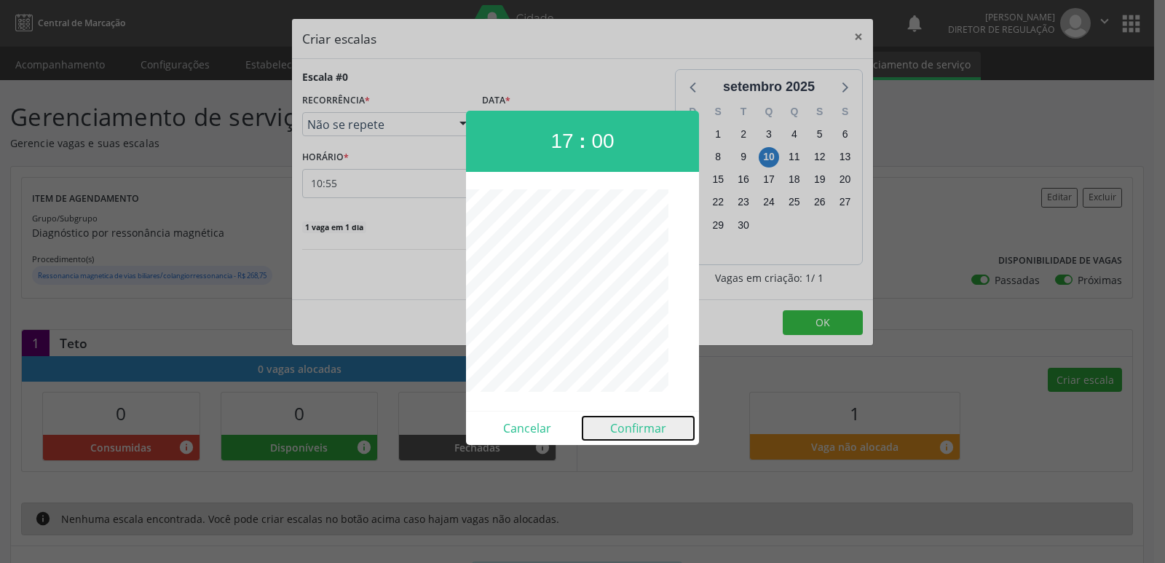
click at [622, 427] on button "Confirmar" at bounding box center [638, 428] width 111 height 23
type input "17:00"
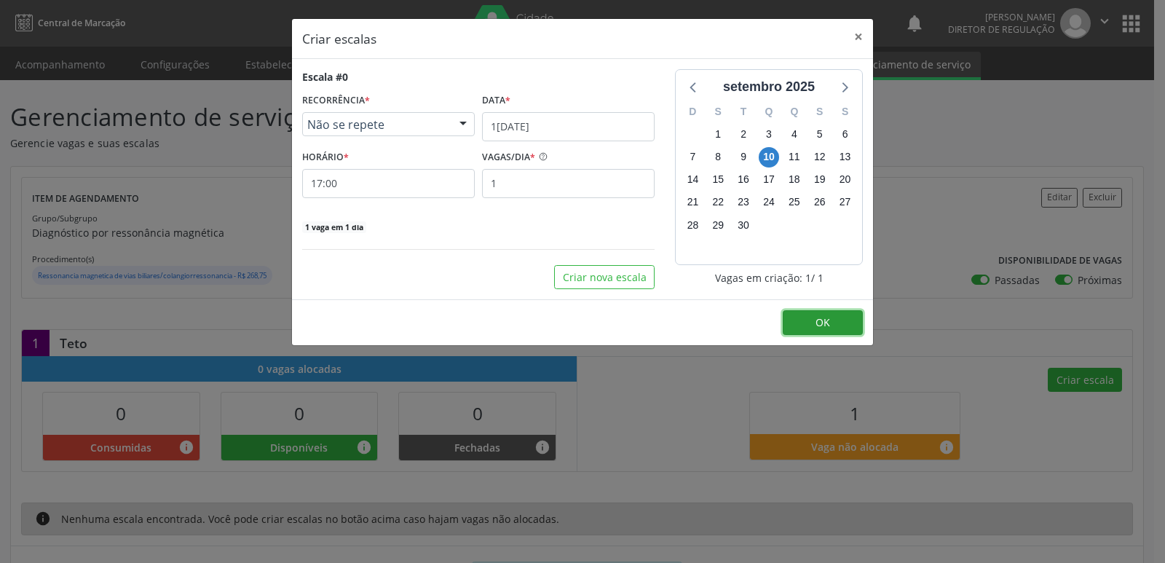
click at [814, 320] on button "OK" at bounding box center [823, 322] width 80 height 25
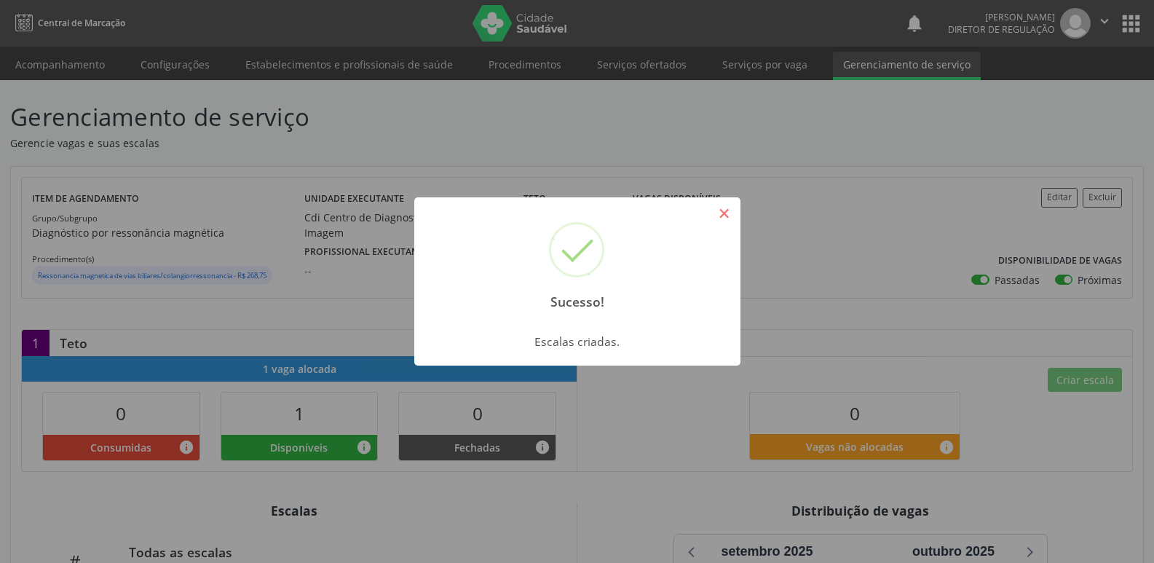
click at [723, 219] on button "×" at bounding box center [724, 213] width 25 height 25
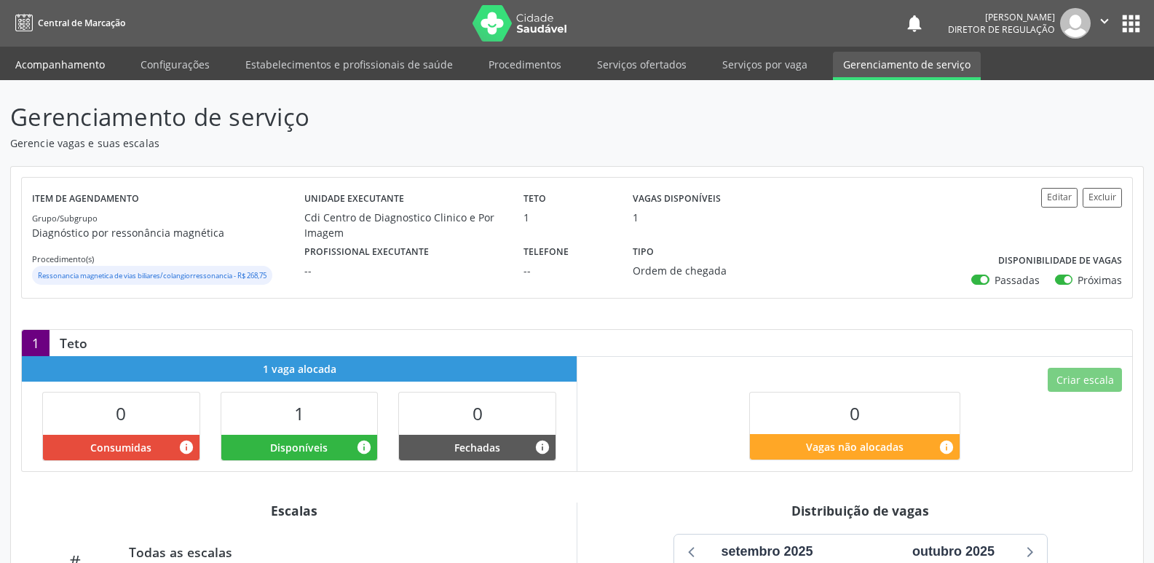
click at [95, 62] on link "Acompanhamento" at bounding box center [60, 64] width 110 height 25
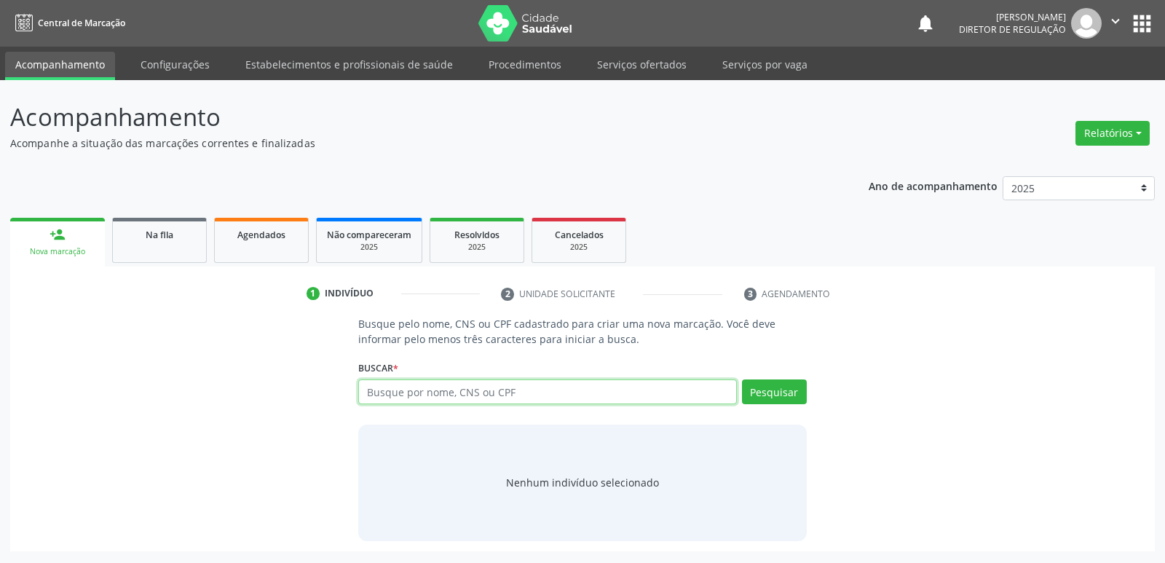
click at [416, 393] on input "text" at bounding box center [547, 391] width 378 height 25
type input "705204405257675"
click at [779, 388] on button "Pesquisar" at bounding box center [774, 391] width 65 height 25
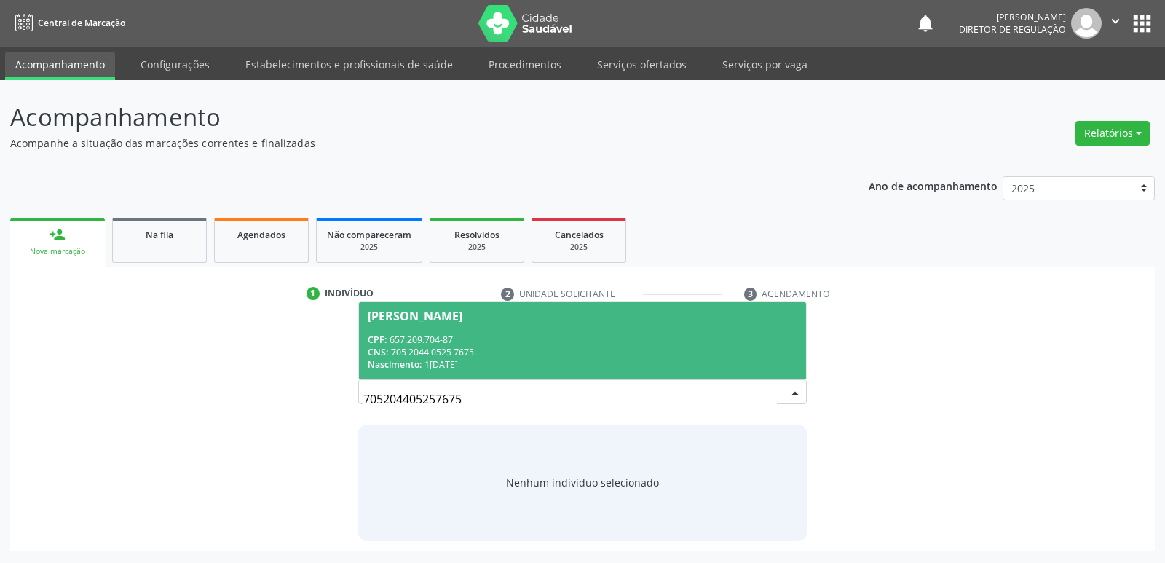
click at [516, 355] on div "CNS: 705 2044 0525 7675" at bounding box center [582, 352] width 429 height 12
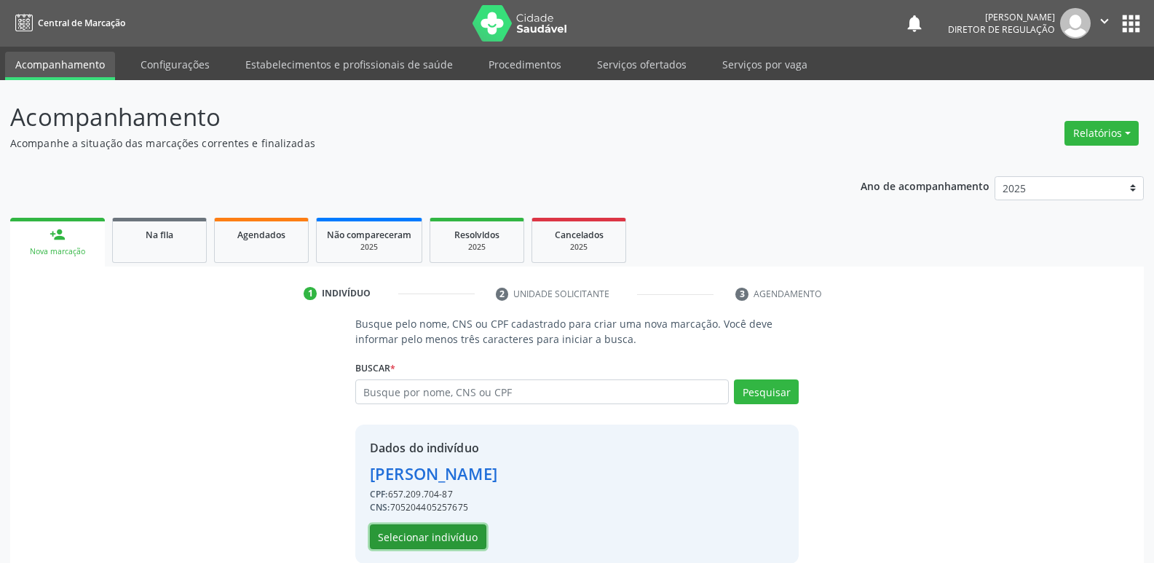
click at [457, 536] on button "Selecionar indivíduo" at bounding box center [428, 536] width 117 height 25
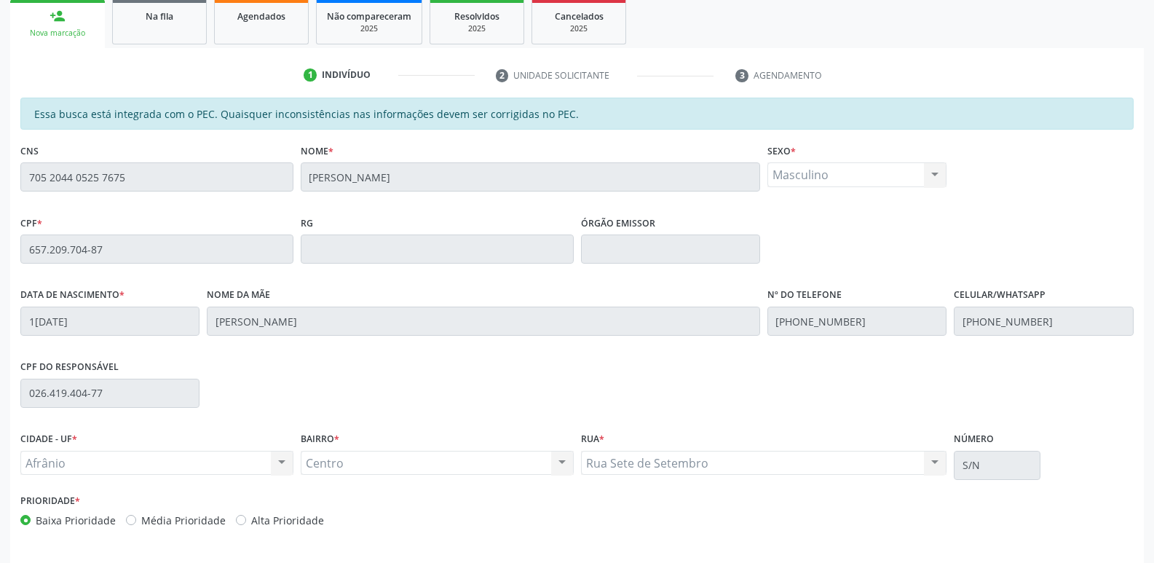
scroll to position [269, 0]
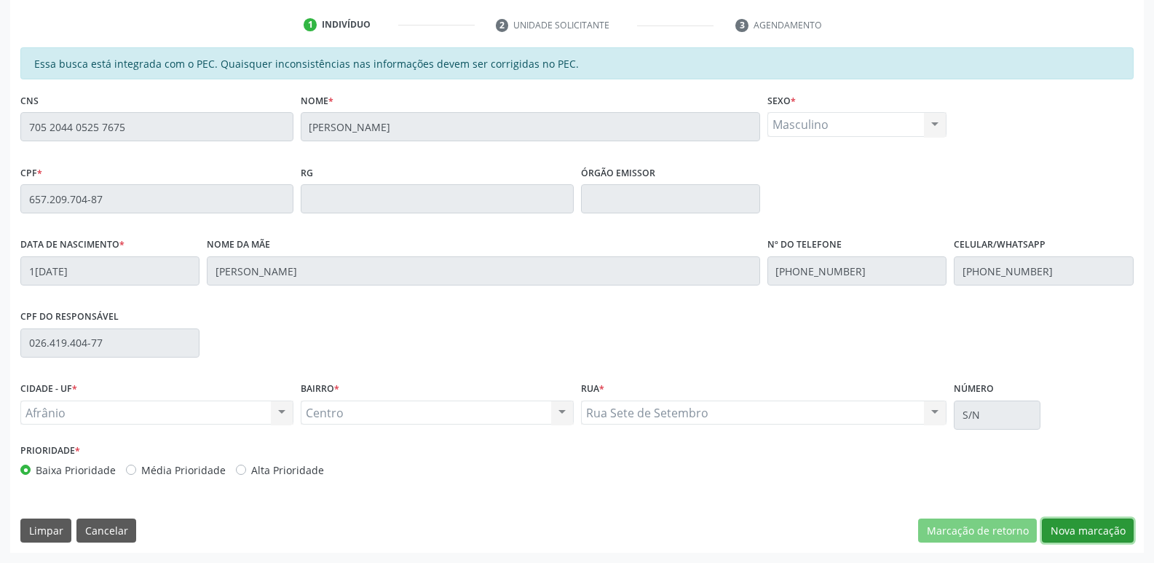
click at [1082, 532] on button "Nova marcação" at bounding box center [1088, 531] width 92 height 25
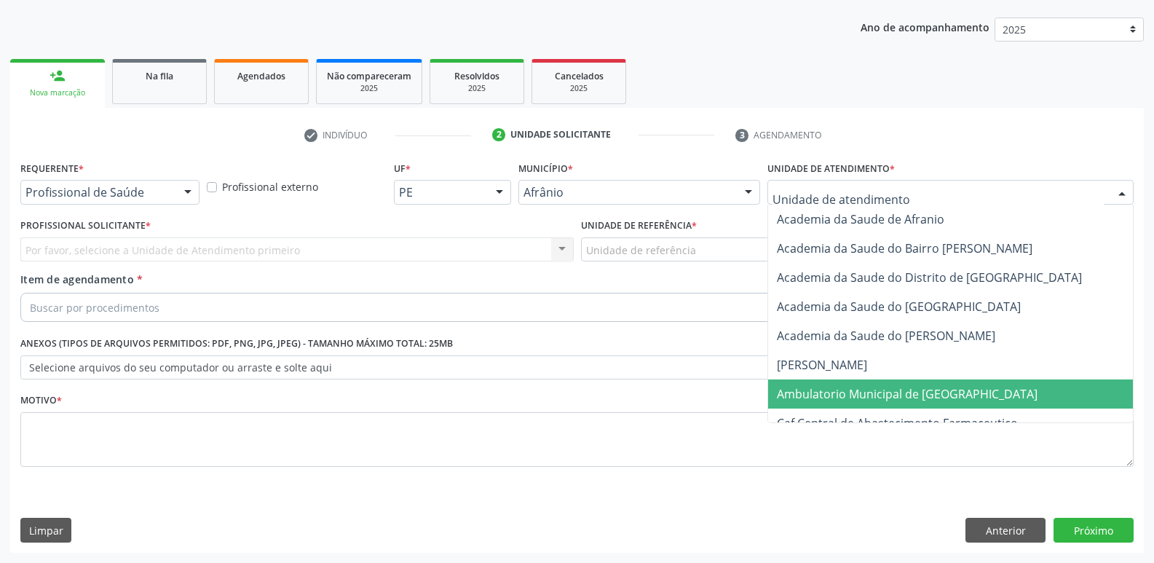
click at [866, 400] on span "Ambulatorio Municipal de [GEOGRAPHIC_DATA]" at bounding box center [907, 394] width 261 height 16
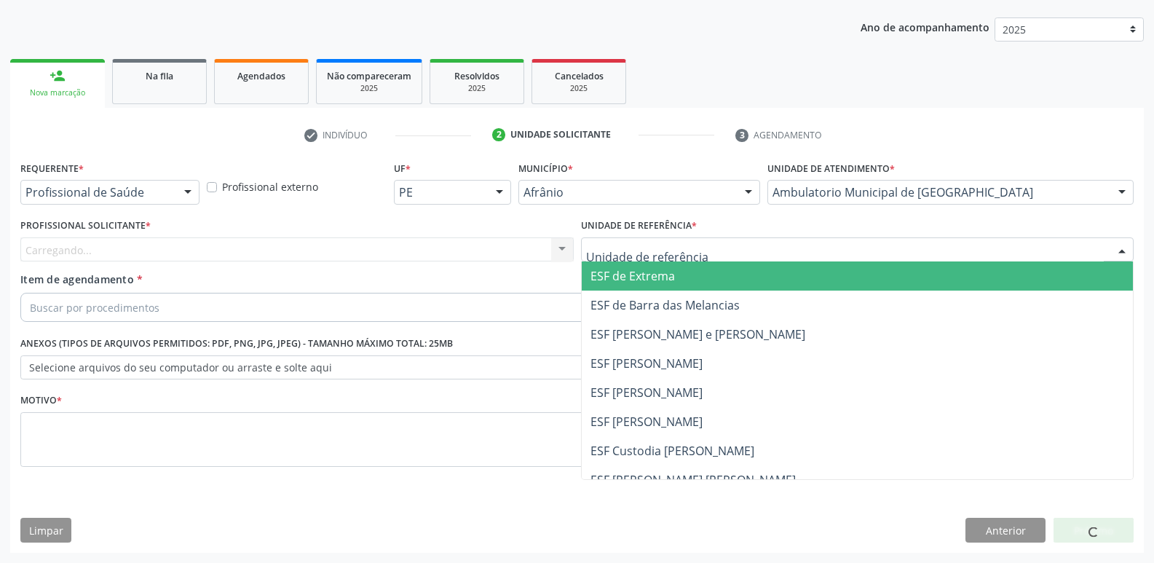
click at [713, 247] on div at bounding box center [858, 249] width 554 height 25
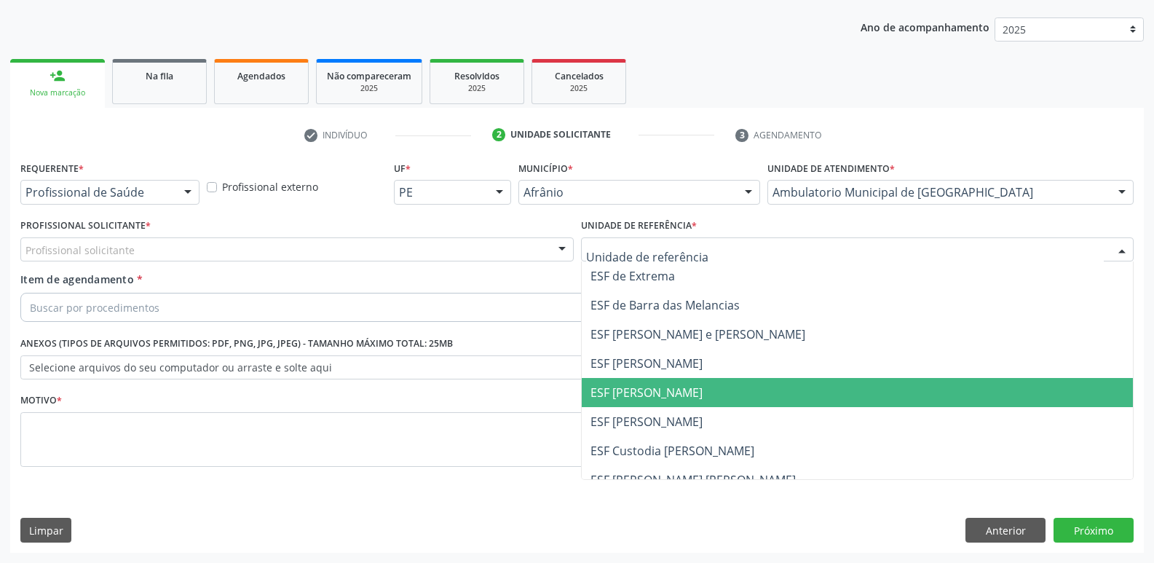
click at [683, 389] on span "ESF [PERSON_NAME]" at bounding box center [647, 393] width 112 height 16
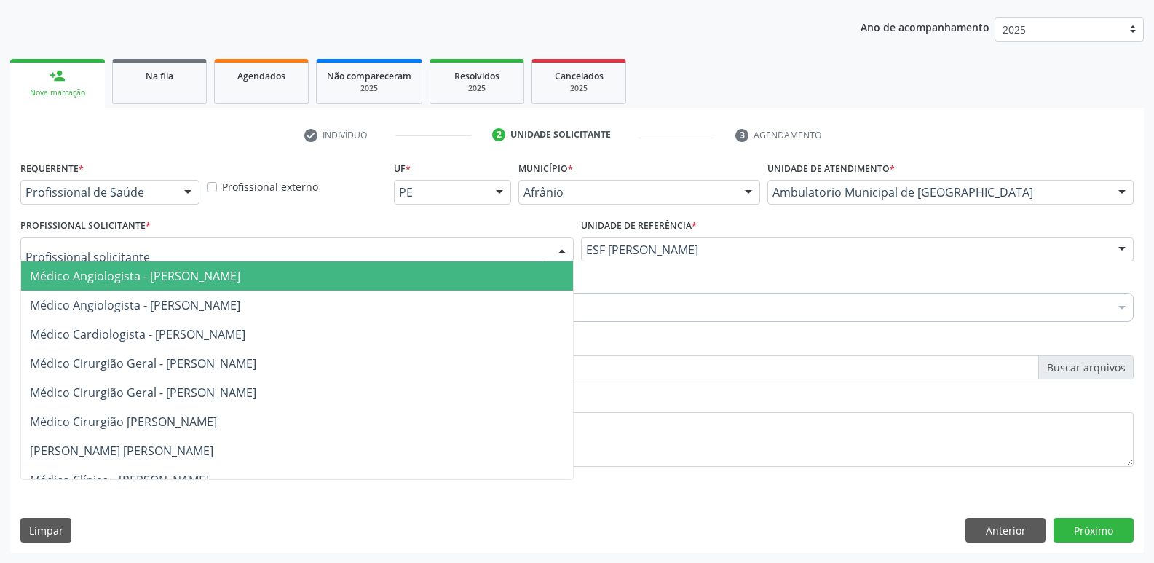
click at [390, 251] on div at bounding box center [297, 249] width 554 height 25
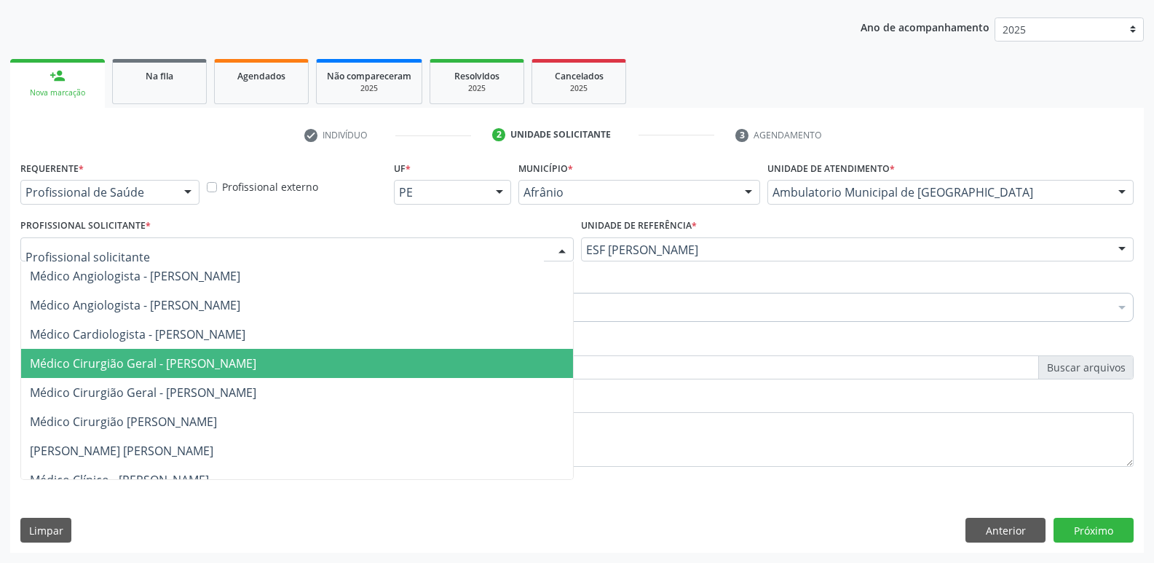
click at [385, 361] on span "Médico Cirurgião Geral - [PERSON_NAME]" at bounding box center [297, 363] width 552 height 29
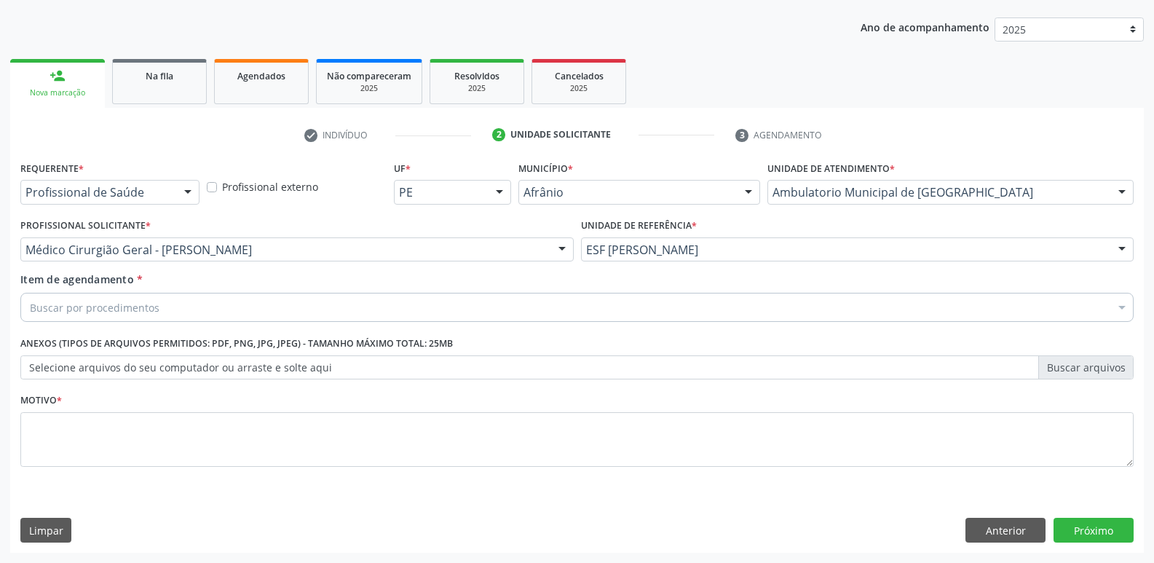
click at [287, 303] on div "Buscar por procedimentos" at bounding box center [577, 307] width 1114 height 29
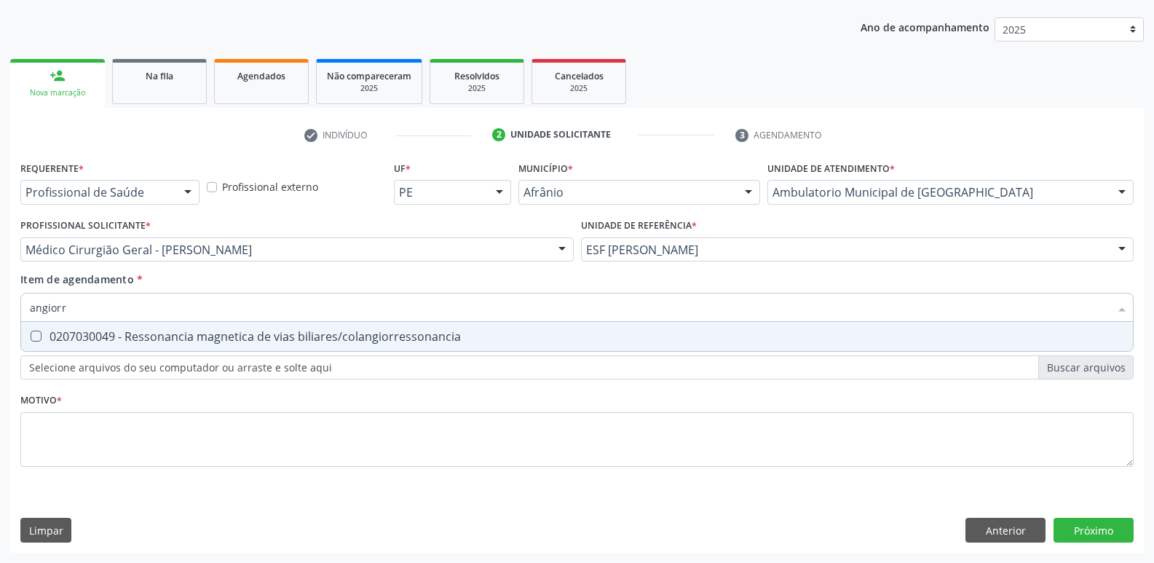
type input "angiorre"
click at [294, 337] on div "0207030049 - Ressonancia magnetica de vias biliares/colangiorressonancia" at bounding box center [577, 337] width 1095 height 12
checkbox biliares\/colangiorressonancia "true"
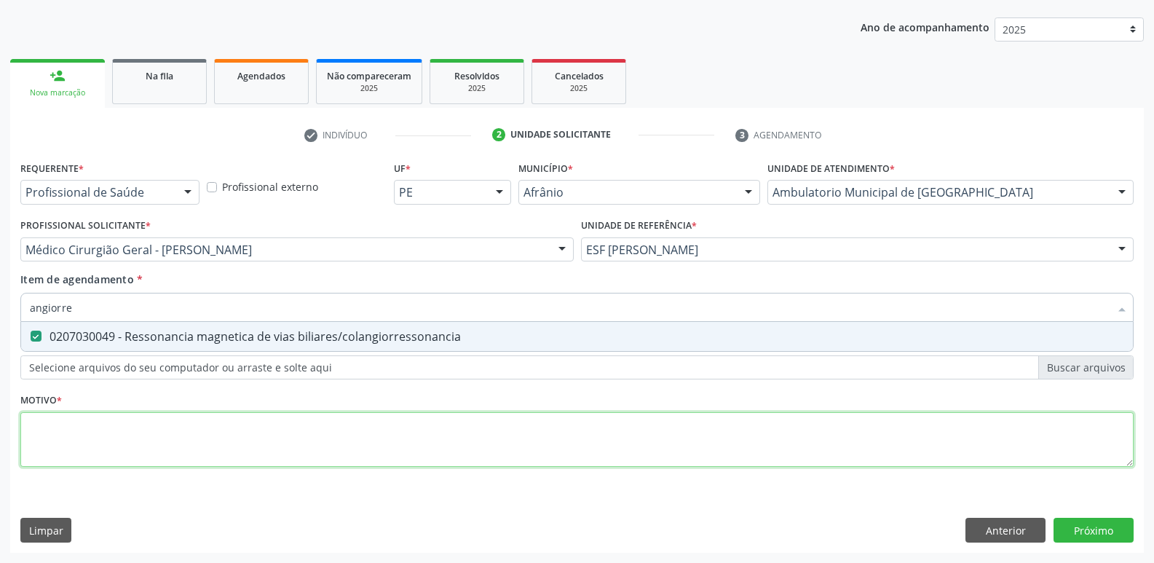
click at [324, 437] on div "Requerente * Profissional de Saúde Profissional de Saúde Paciente Nenhum result…" at bounding box center [577, 322] width 1114 height 330
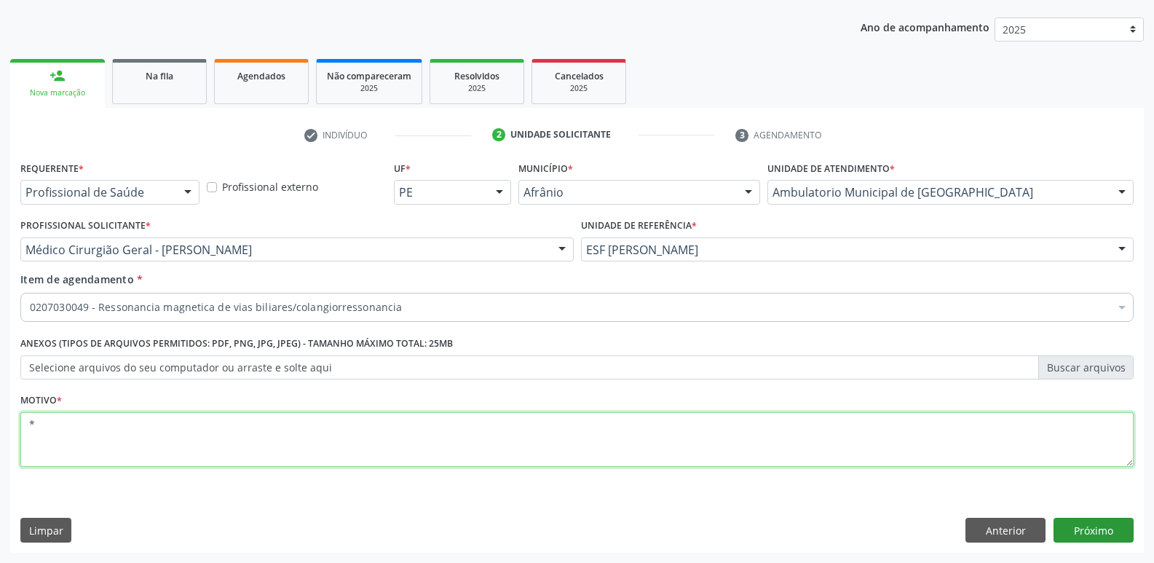
type textarea "*"
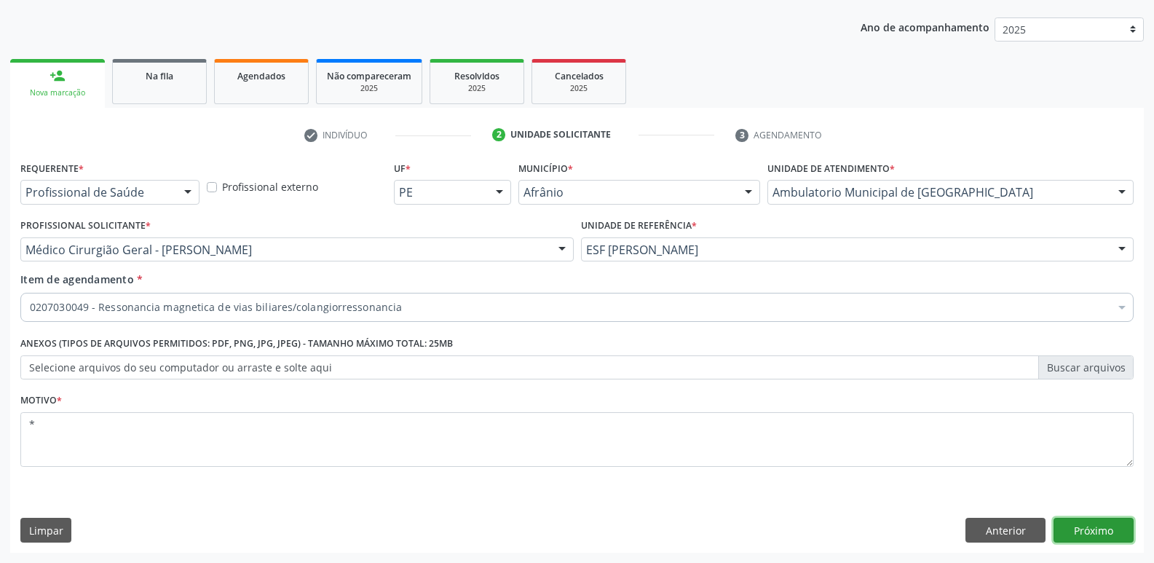
click at [1089, 530] on button "Próximo" at bounding box center [1094, 530] width 80 height 25
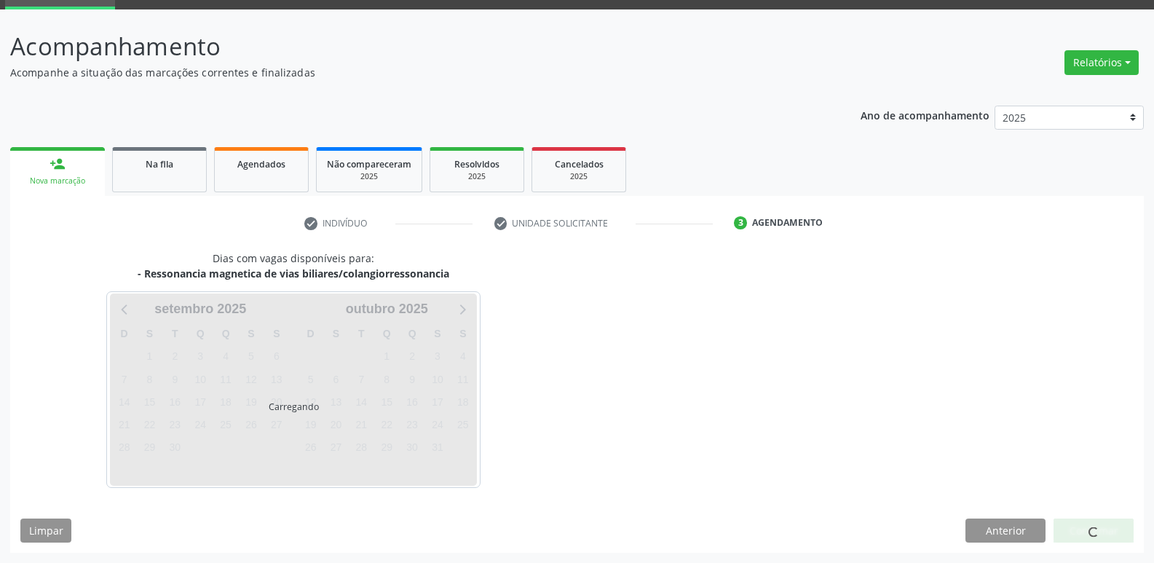
scroll to position [71, 0]
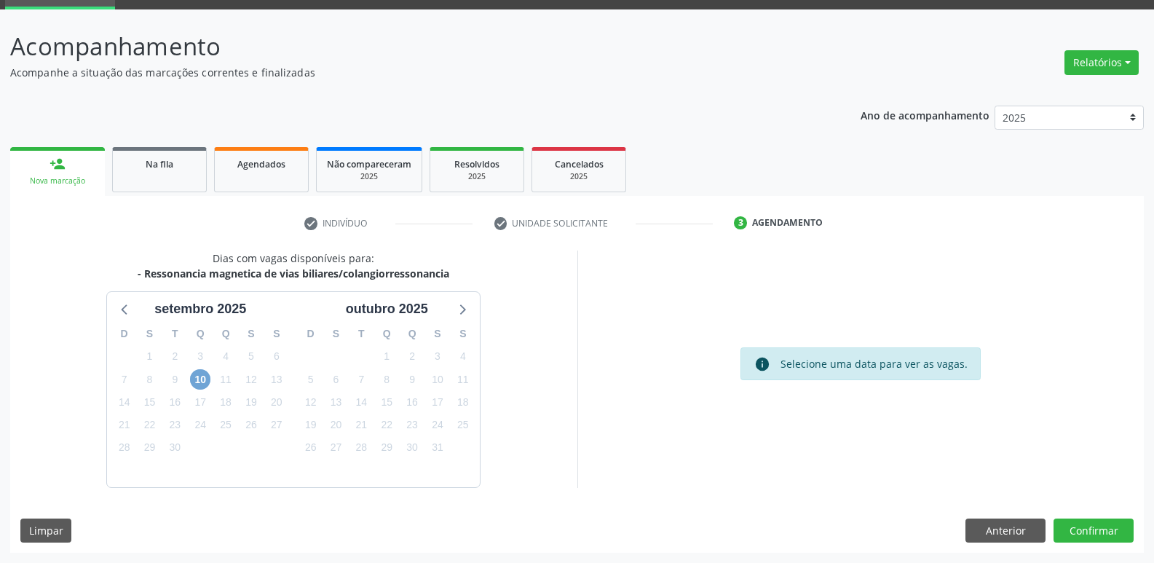
click at [200, 379] on span "10" at bounding box center [200, 379] width 20 height 20
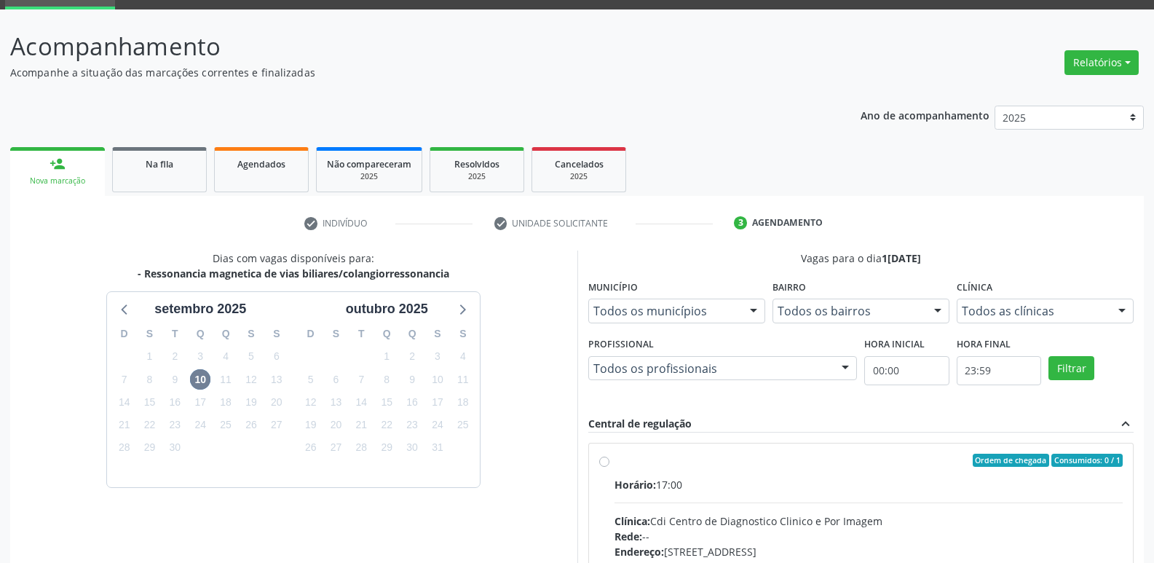
click at [634, 463] on div "Ordem de chegada Consumidos: 0 / 1" at bounding box center [869, 460] width 509 height 13
click at [610, 463] on input "Ordem de chegada Consumidos: 0 / 1 Horário: 17:00 Clínica: Cdi Centro de Diagno…" at bounding box center [604, 460] width 10 height 13
radio input "true"
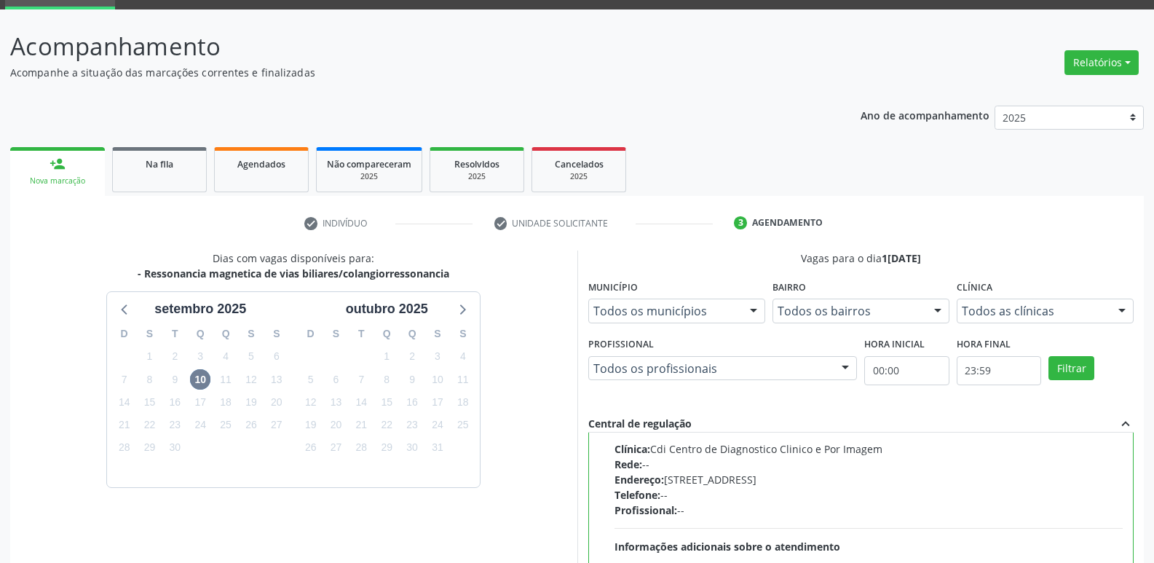
scroll to position [307, 0]
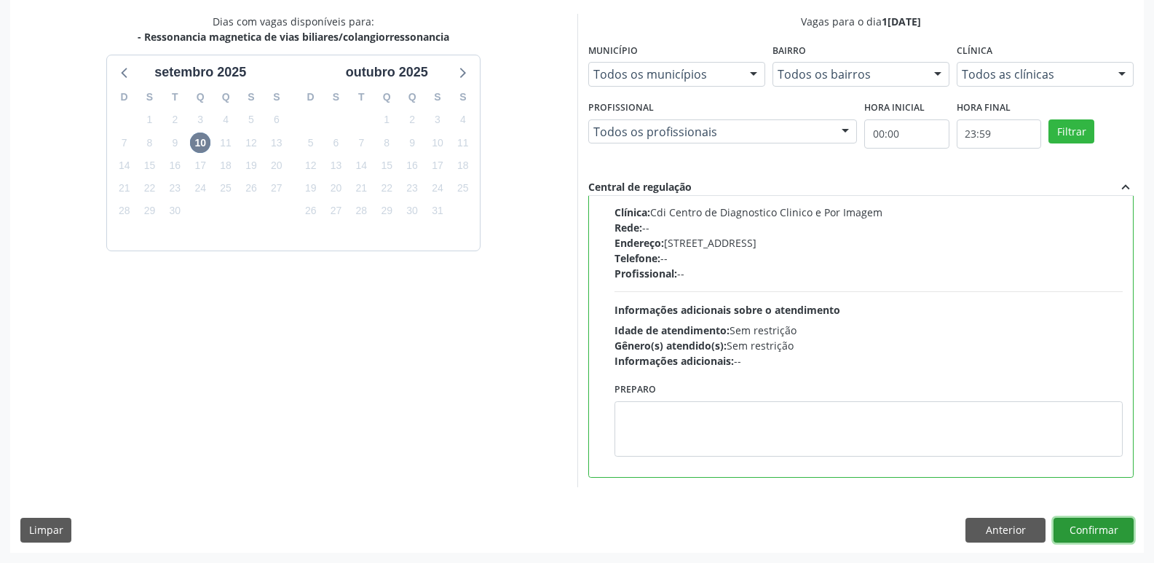
click at [1098, 532] on button "Confirmar" at bounding box center [1094, 530] width 80 height 25
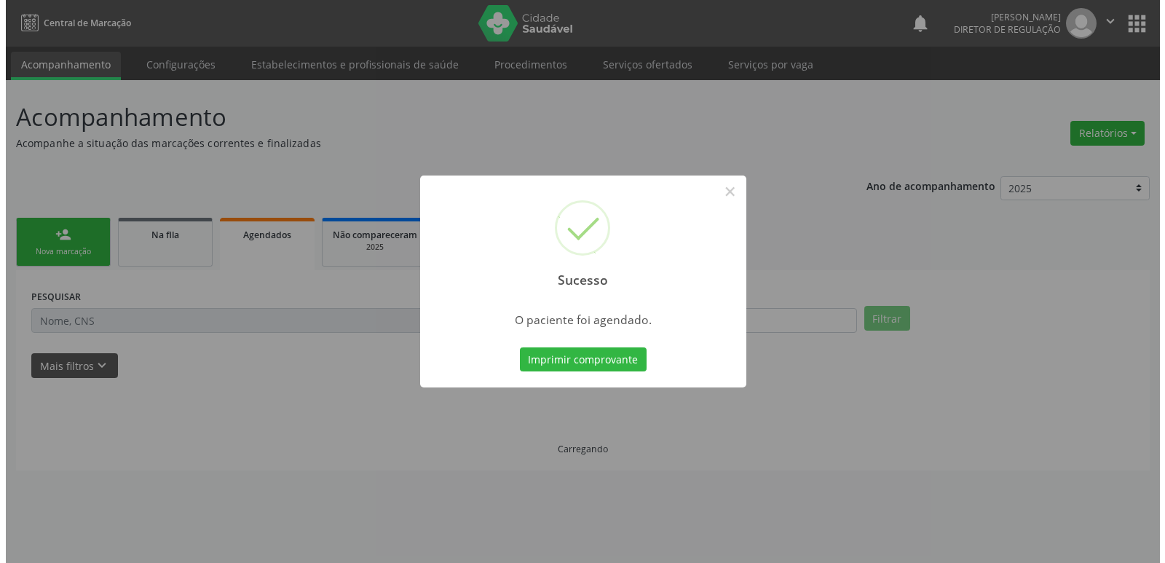
scroll to position [0, 0]
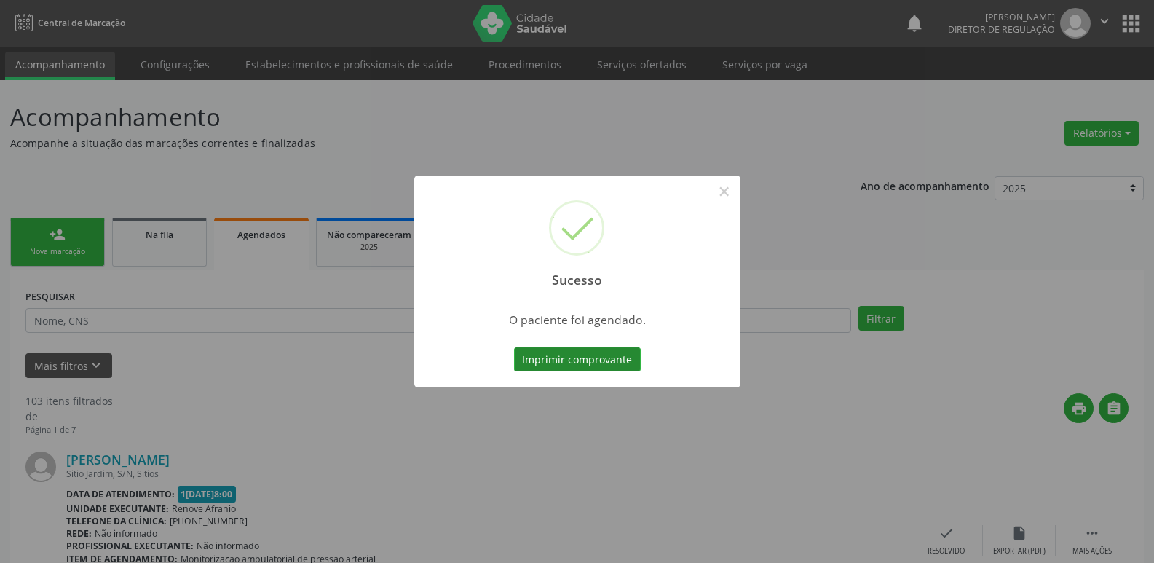
click at [576, 353] on button "Imprimir comprovante" at bounding box center [577, 359] width 127 height 25
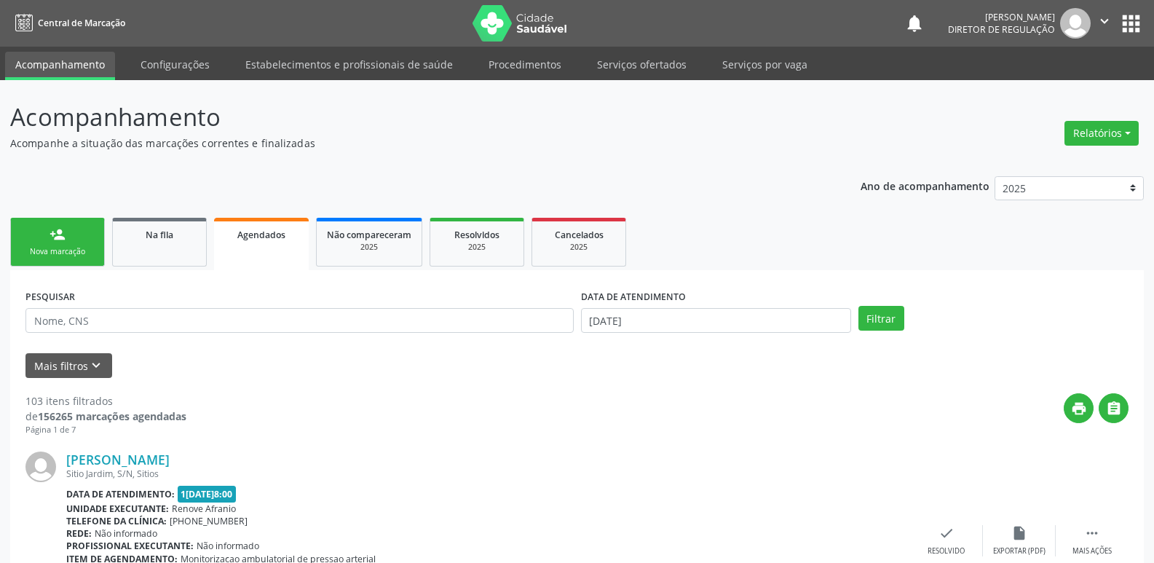
click at [87, 256] on div "Nova marcação" at bounding box center [57, 251] width 73 height 11
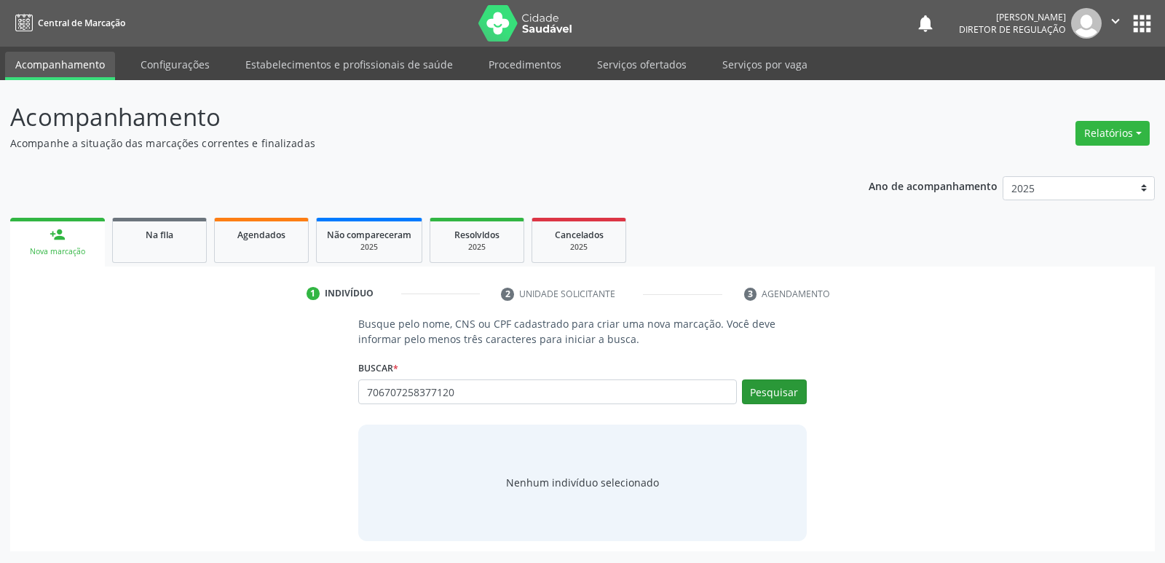
type input "706707258377120"
drag, startPoint x: 784, startPoint y: 395, endPoint x: 792, endPoint y: 390, distance: 10.1
click at [788, 392] on button "Pesquisar" at bounding box center [774, 391] width 65 height 25
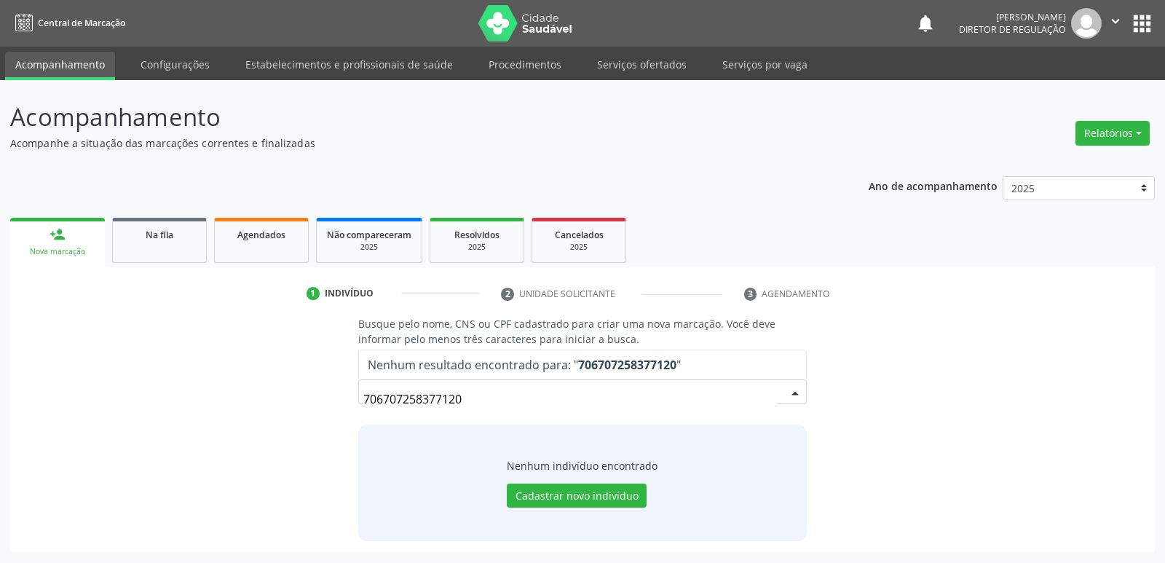
drag, startPoint x: 465, startPoint y: 399, endPoint x: 348, endPoint y: 399, distance: 116.5
click at [348, 399] on div "Busque pelo nome, CNS ou CPF cadastrado para criar uma nova marcação. Você deve…" at bounding box center [582, 428] width 468 height 224
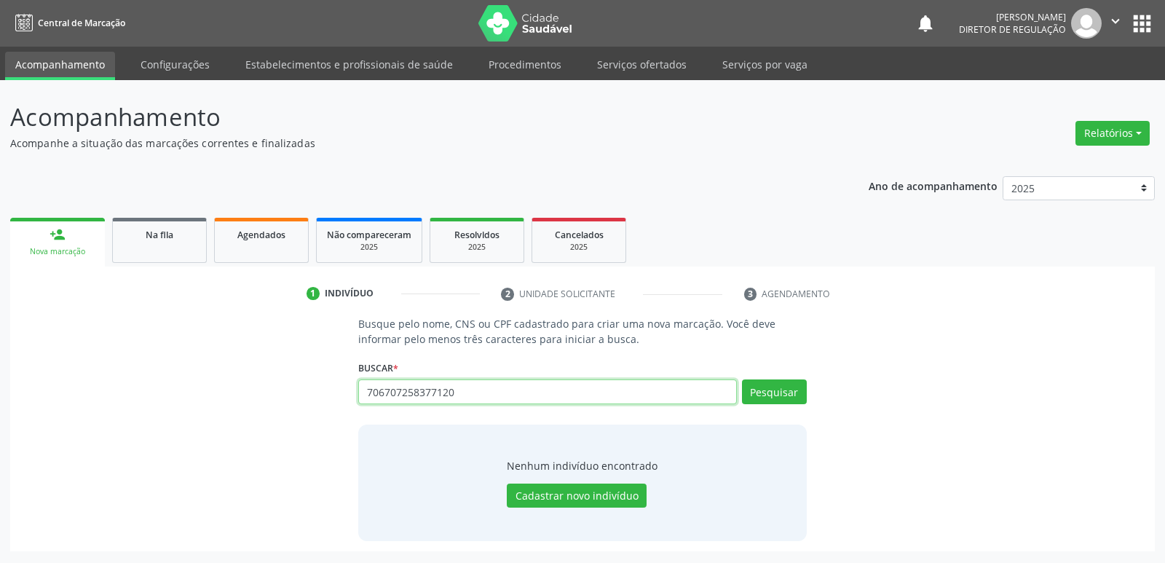
drag, startPoint x: 466, startPoint y: 393, endPoint x: 290, endPoint y: 380, distance: 176.7
click at [299, 399] on div "Busque pelo nome, CNS ou CPF cadastrado para criar uma nova marcação. Você deve…" at bounding box center [582, 428] width 1125 height 224
type input "nataly"
click at [790, 391] on button "Pesquisar" at bounding box center [774, 391] width 65 height 25
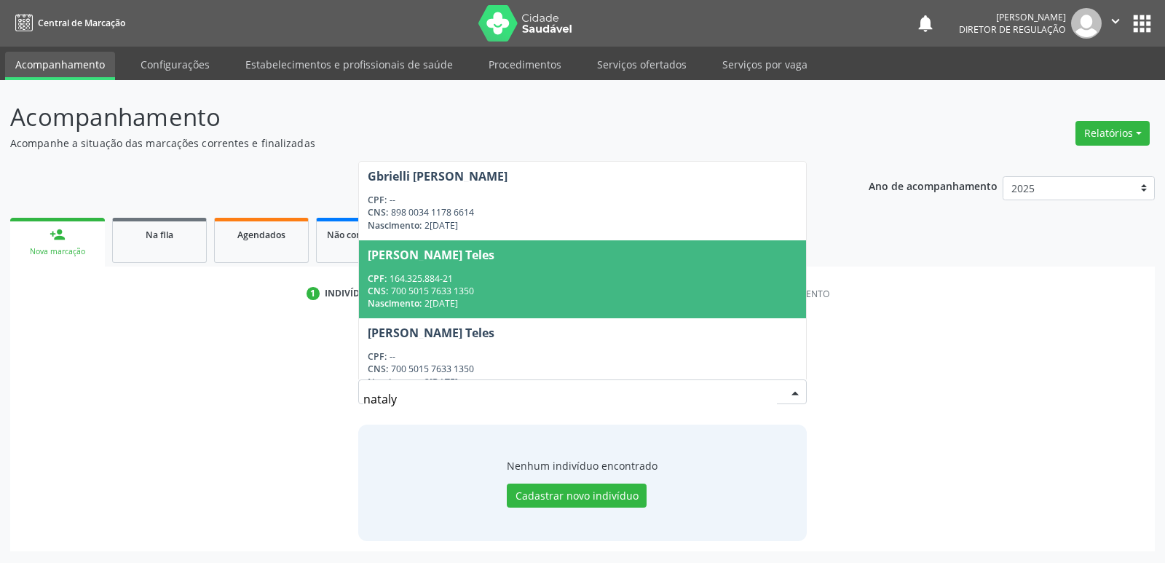
click at [589, 287] on div "CNS: 700 5015 7633 1350" at bounding box center [582, 291] width 429 height 12
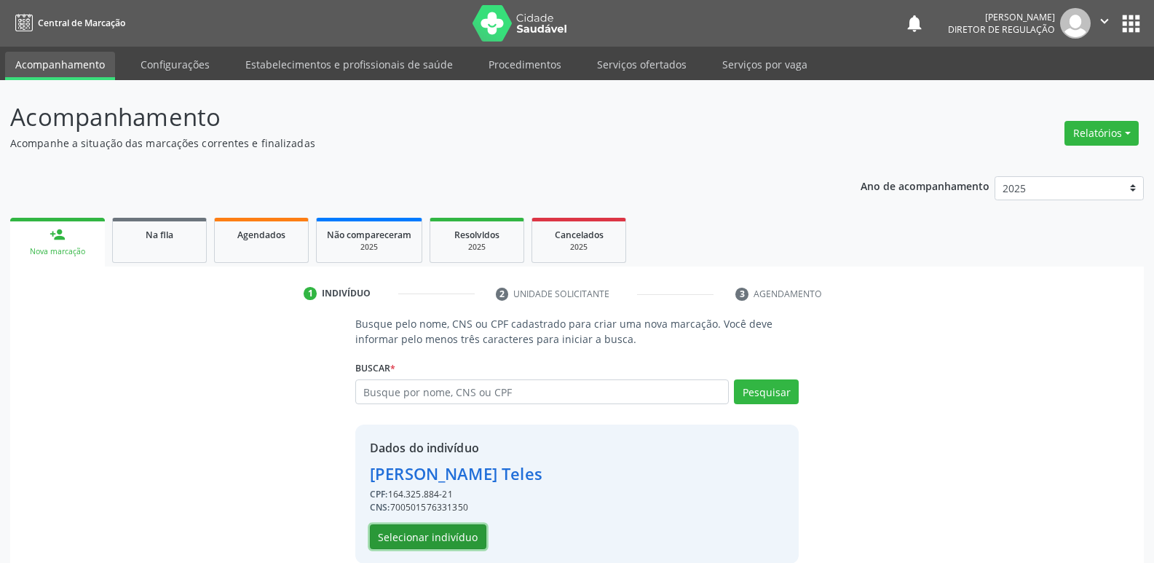
click at [454, 543] on button "Selecionar indivíduo" at bounding box center [428, 536] width 117 height 25
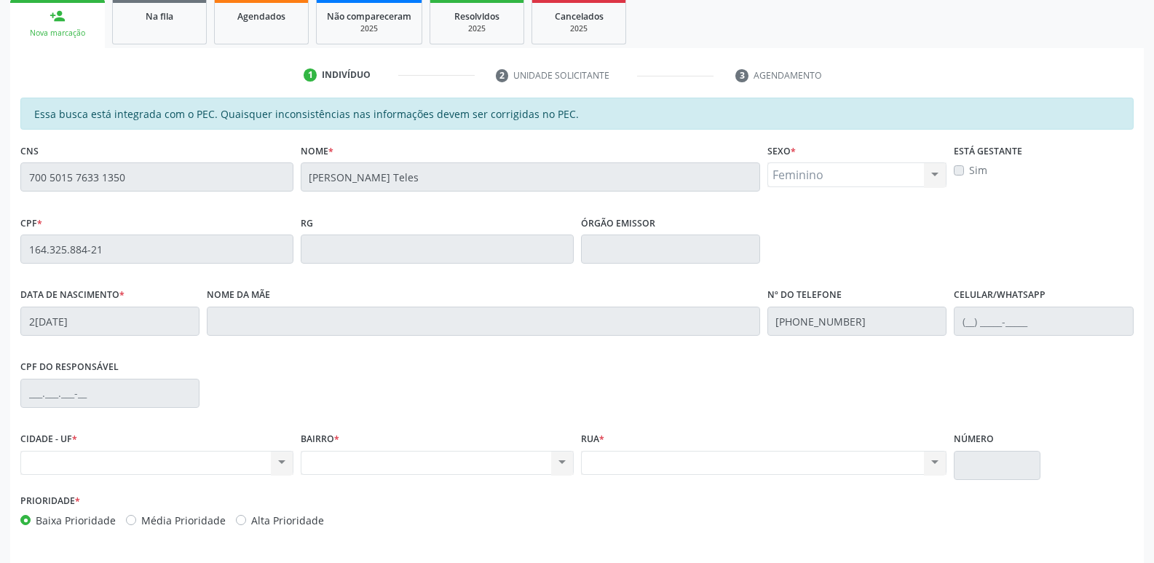
scroll to position [269, 0]
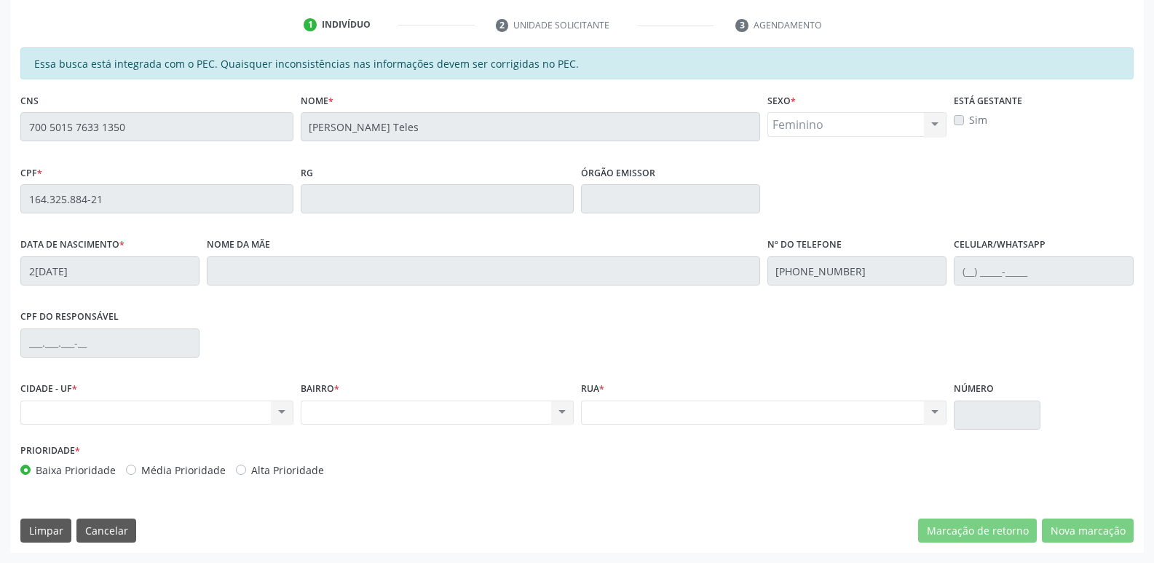
click at [0, 197] on div "Acompanhamento Acompanhe a situação das marcações correntes e finalizadas Relat…" at bounding box center [577, 187] width 1154 height 752
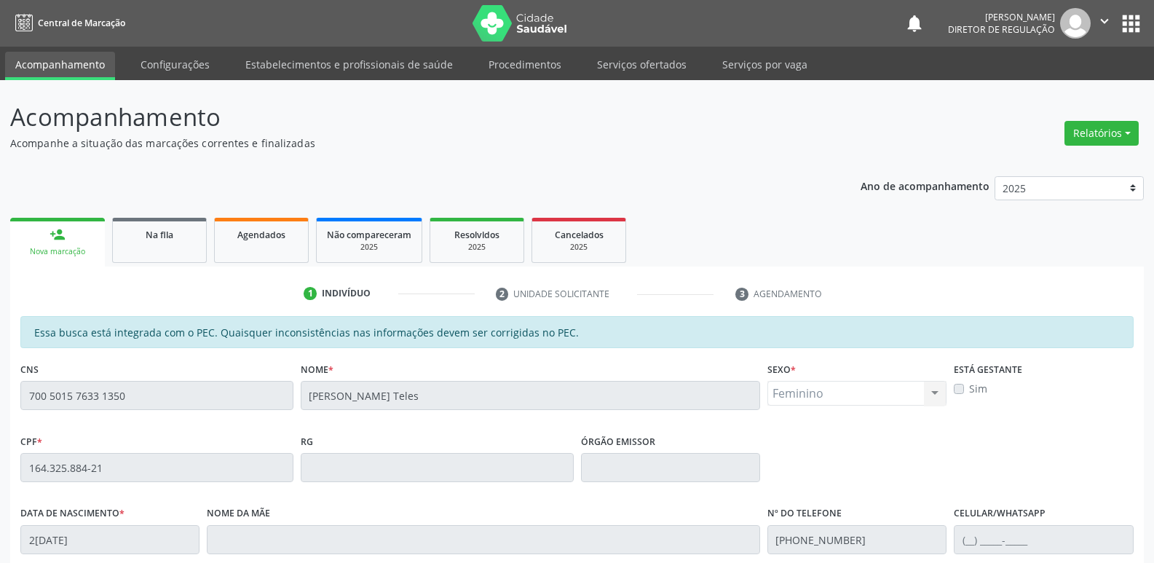
scroll to position [146, 0]
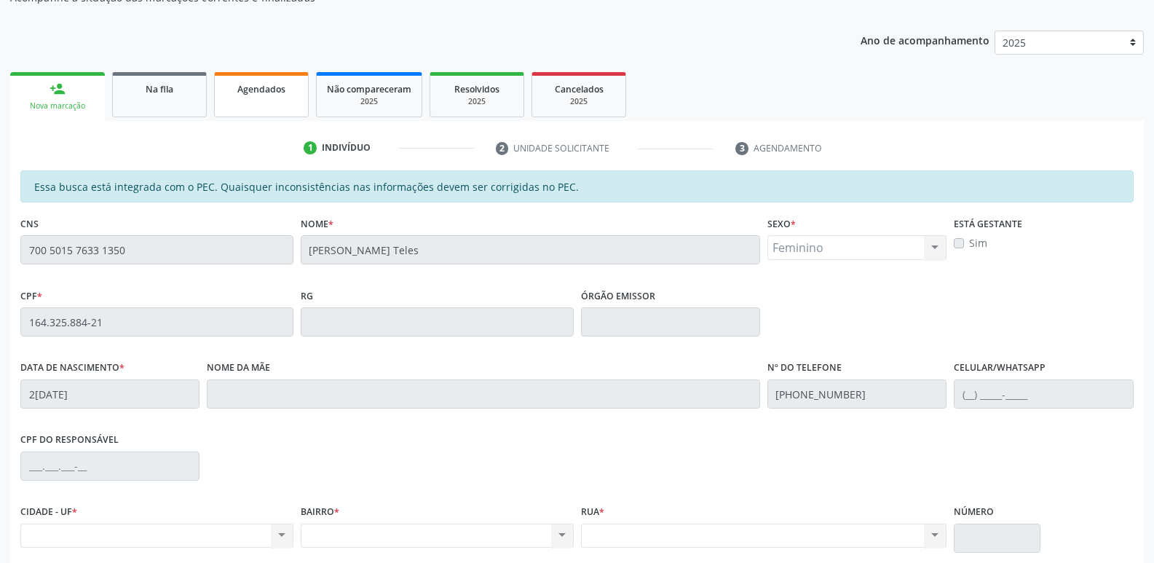
click at [285, 100] on link "Agendados" at bounding box center [261, 94] width 95 height 45
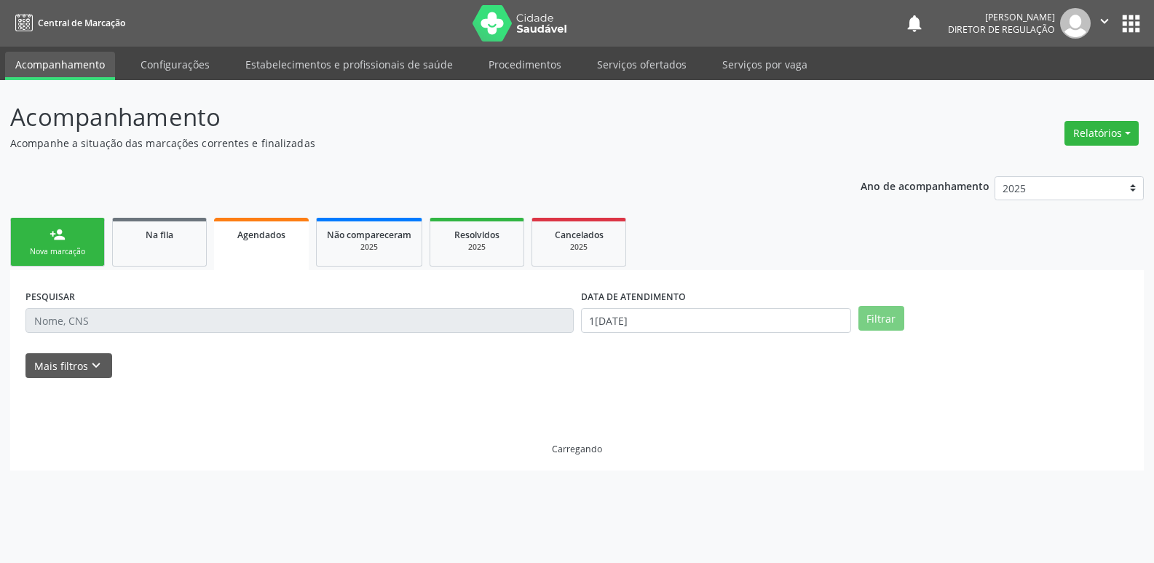
scroll to position [0, 0]
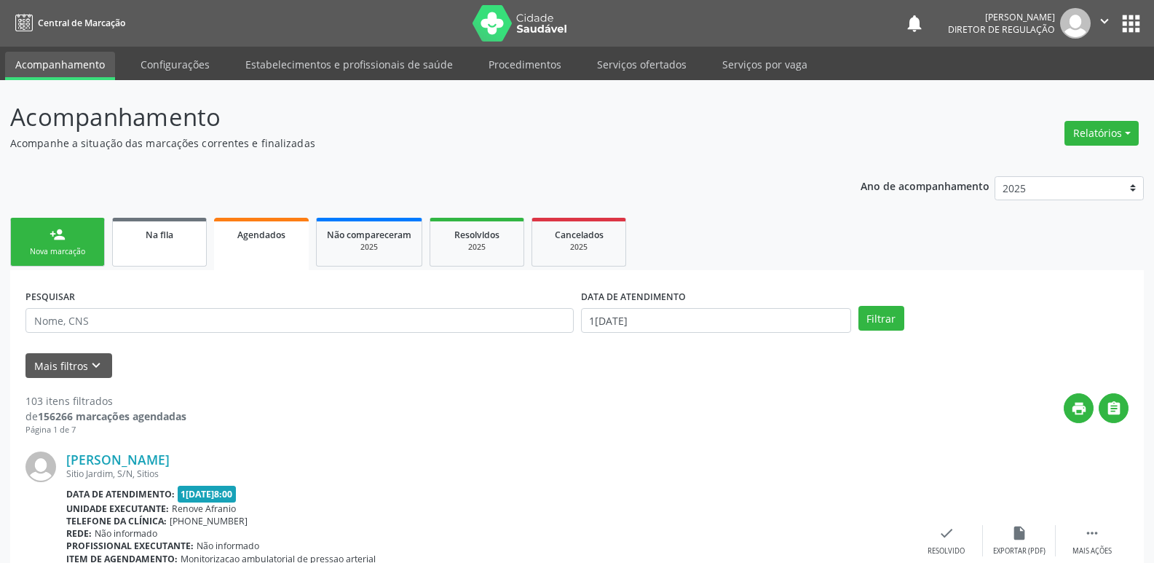
click at [155, 240] on span "Na fila" at bounding box center [160, 235] width 28 height 12
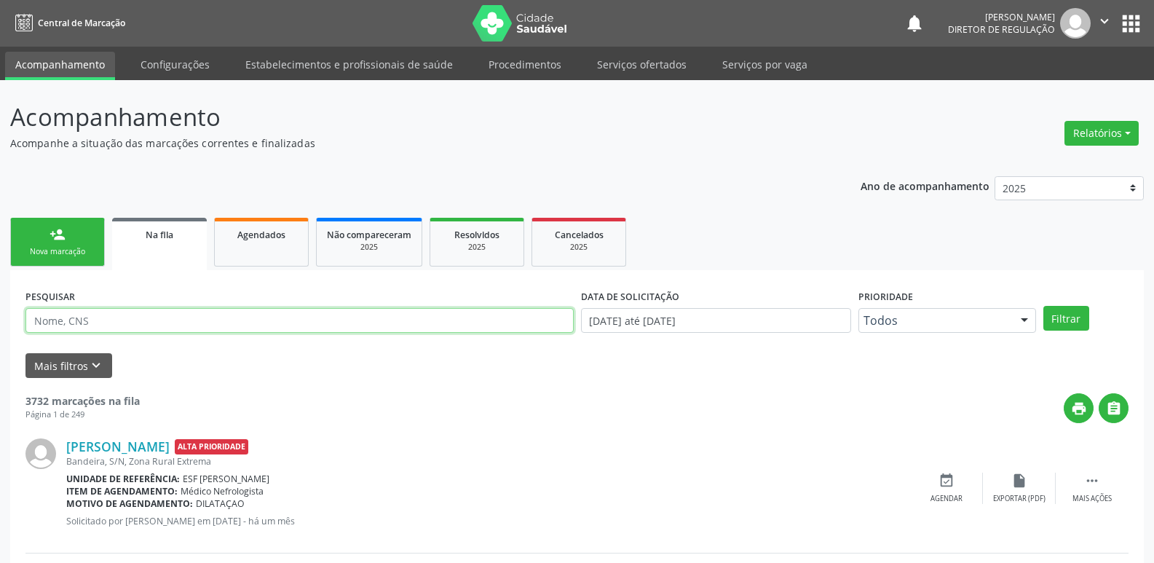
click at [144, 320] on input "text" at bounding box center [299, 320] width 548 height 25
paste input "164.325.884-21"
type input "164.325.884-21"
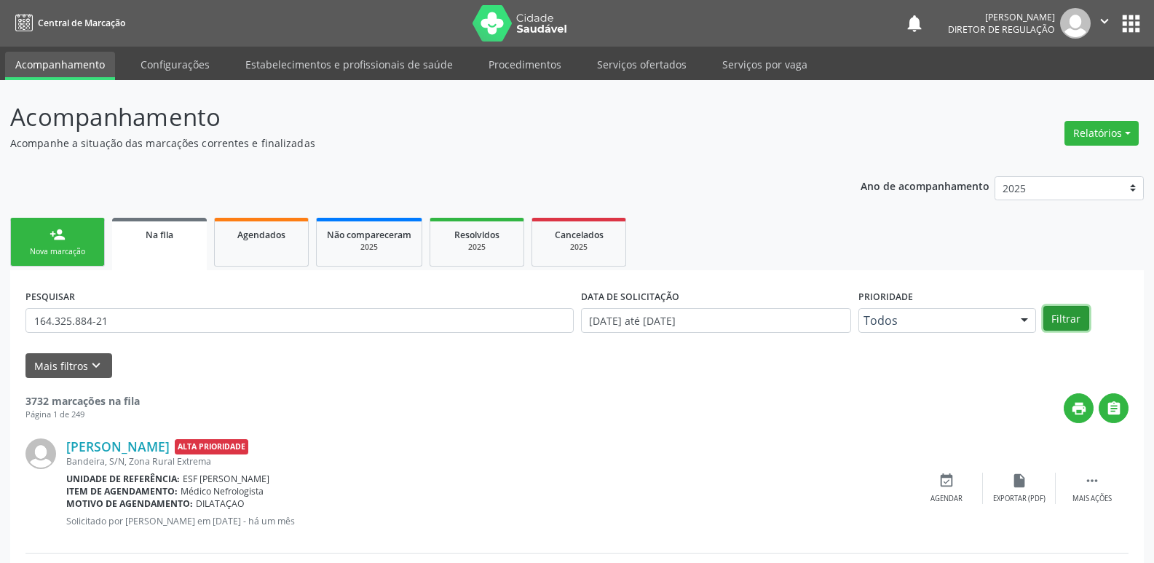
click at [1068, 320] on button "Filtrar" at bounding box center [1067, 318] width 46 height 25
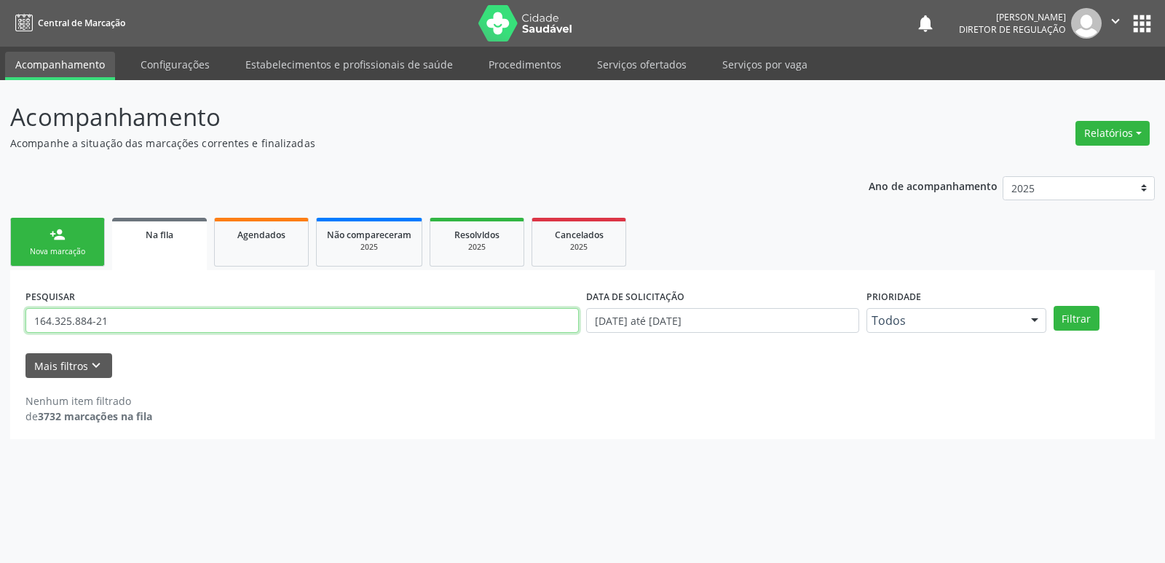
drag, startPoint x: 101, startPoint y: 326, endPoint x: 0, endPoint y: 325, distance: 101.3
click at [0, 325] on div "Acompanhamento Acompanhe a situação das marcações correntes e finalizadas Relat…" at bounding box center [582, 321] width 1165 height 483
type input "nataly"
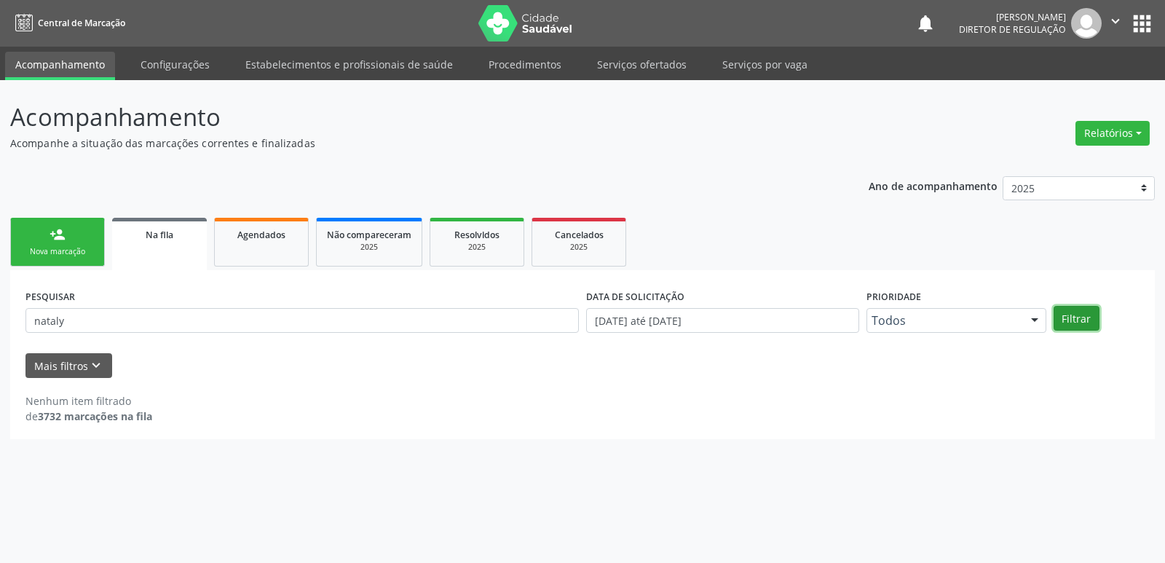
click at [1075, 326] on button "Filtrar" at bounding box center [1077, 318] width 46 height 25
click at [77, 246] on div "Nova marcação" at bounding box center [57, 251] width 73 height 11
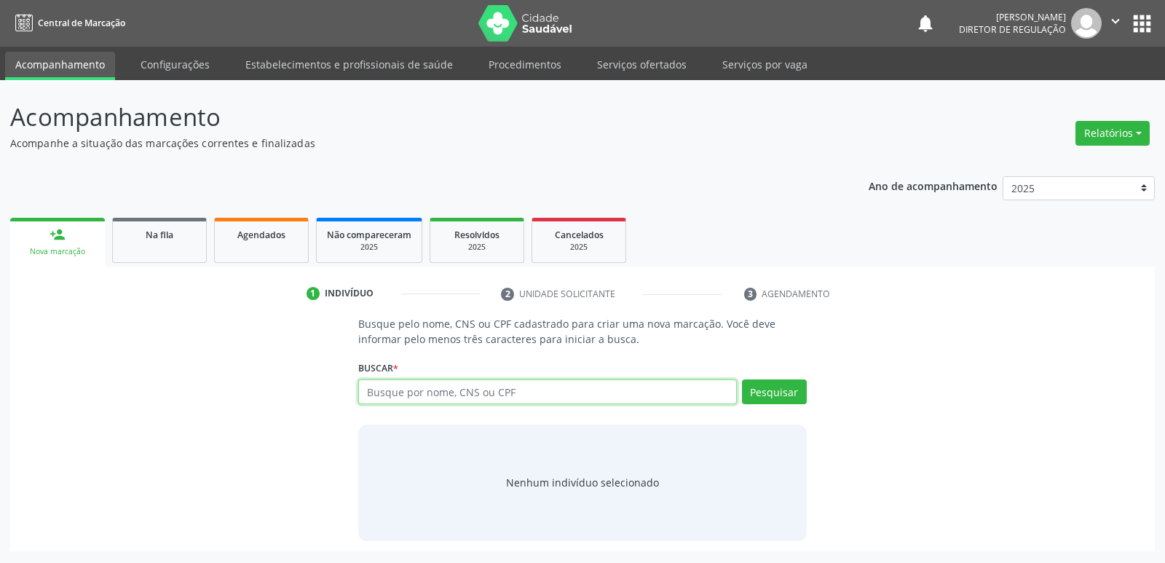
click at [420, 394] on input "text" at bounding box center [547, 391] width 378 height 25
paste input "164.325.884-21"
type input "164.325.884-21"
click at [779, 393] on button "Pesquisar" at bounding box center [774, 391] width 65 height 25
type input "164.325.884-21"
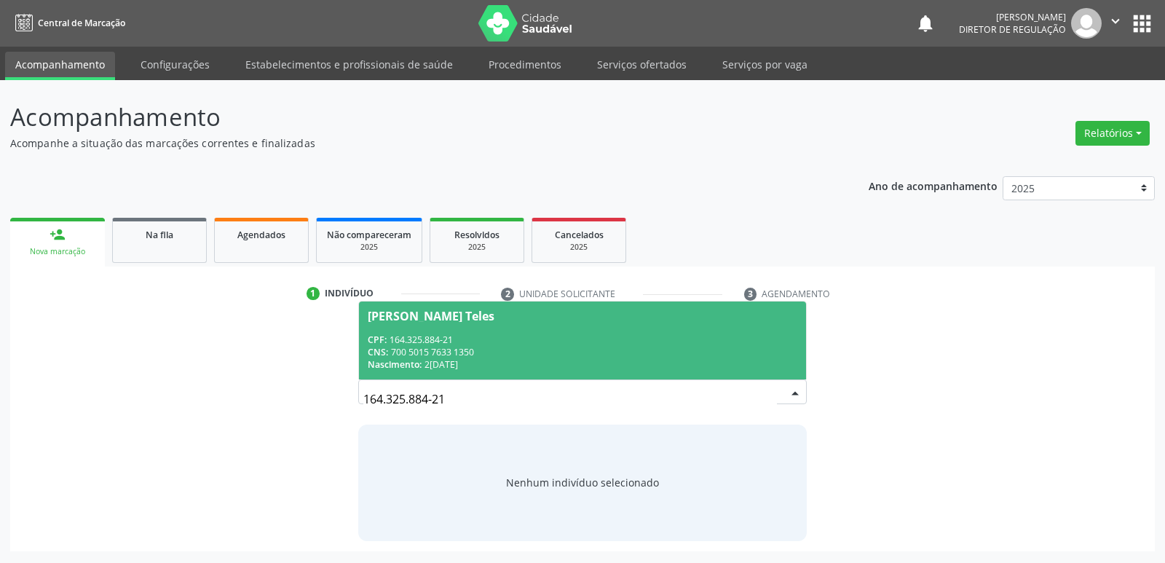
click at [548, 330] on span "Nataly Sophia Santos Teles CPF: 164.325.884-21 CNS: 700 5015 7633 1350 Nascimen…" at bounding box center [582, 341] width 446 height 78
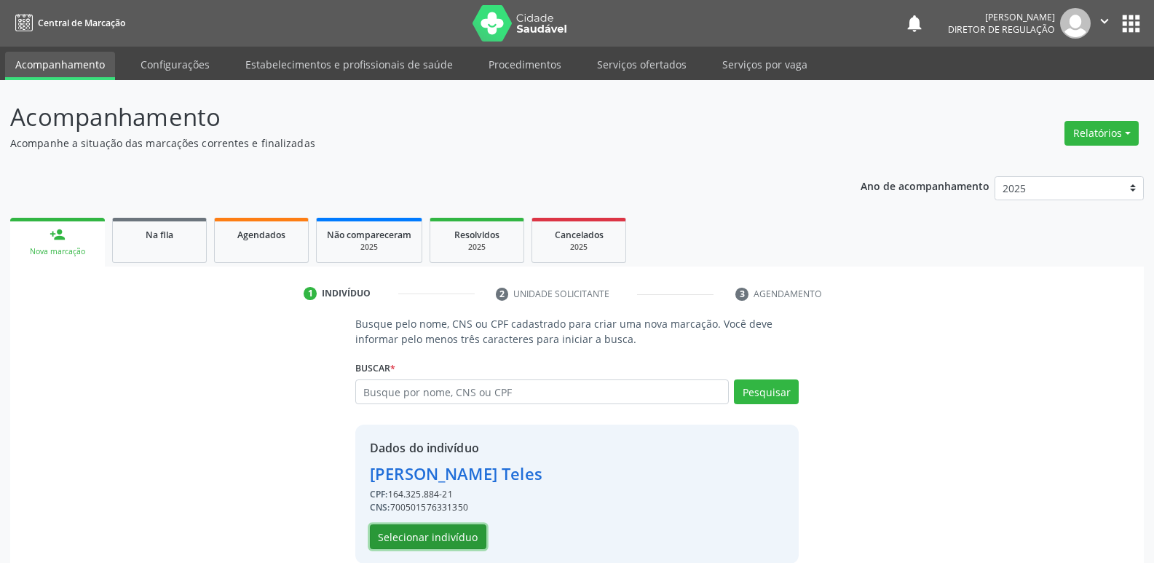
click at [428, 535] on button "Selecionar indivíduo" at bounding box center [428, 536] width 117 height 25
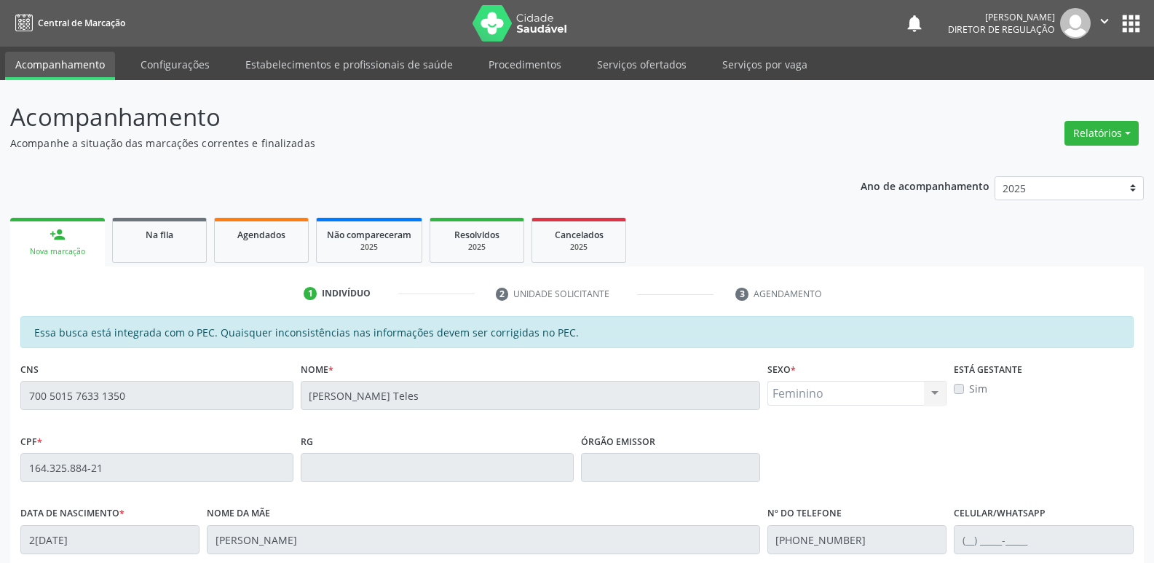
scroll to position [269, 0]
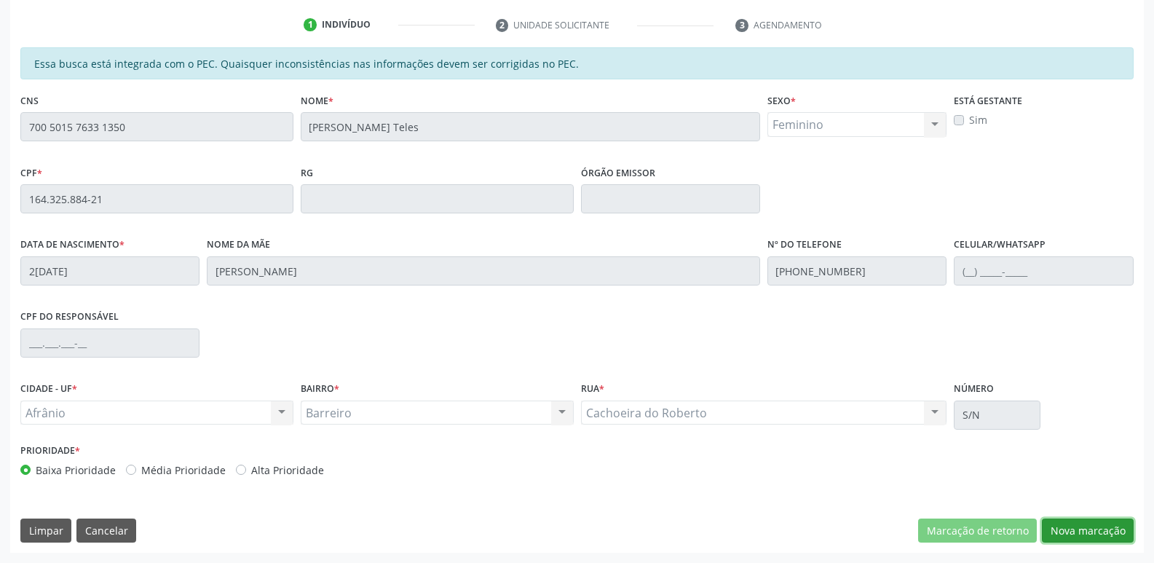
click at [1106, 531] on button "Nova marcação" at bounding box center [1088, 531] width 92 height 25
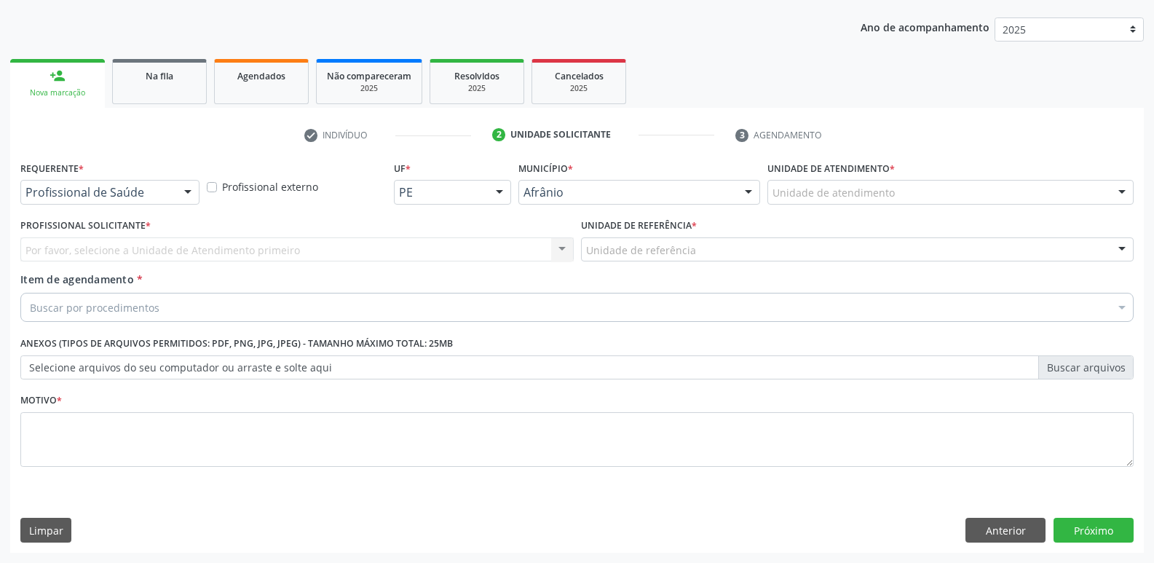
scroll to position [159, 0]
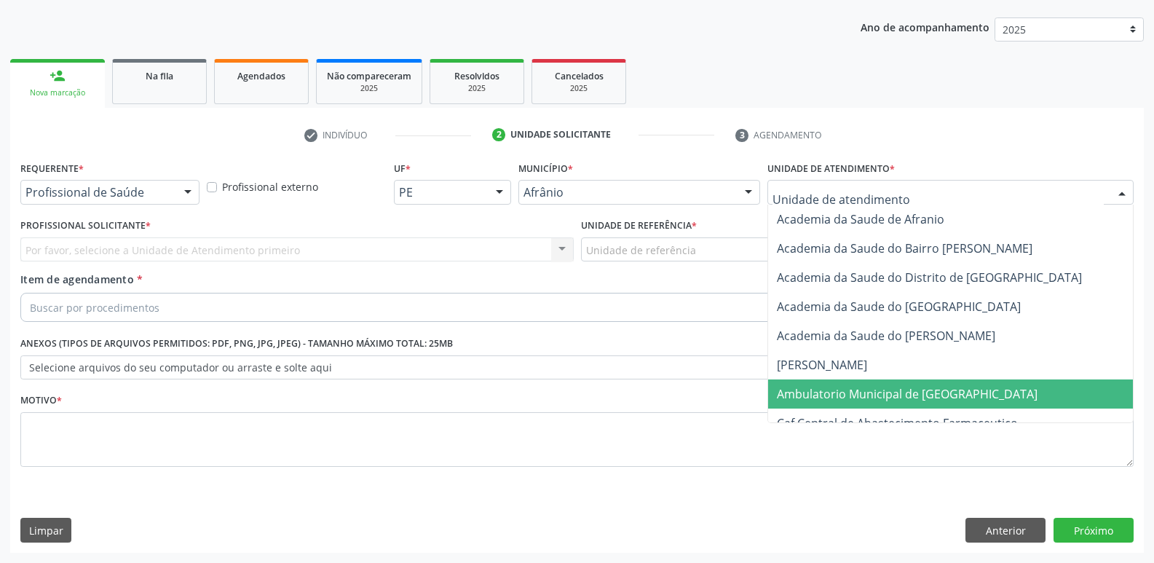
click at [835, 393] on span "Ambulatorio Municipal de [GEOGRAPHIC_DATA]" at bounding box center [907, 394] width 261 height 16
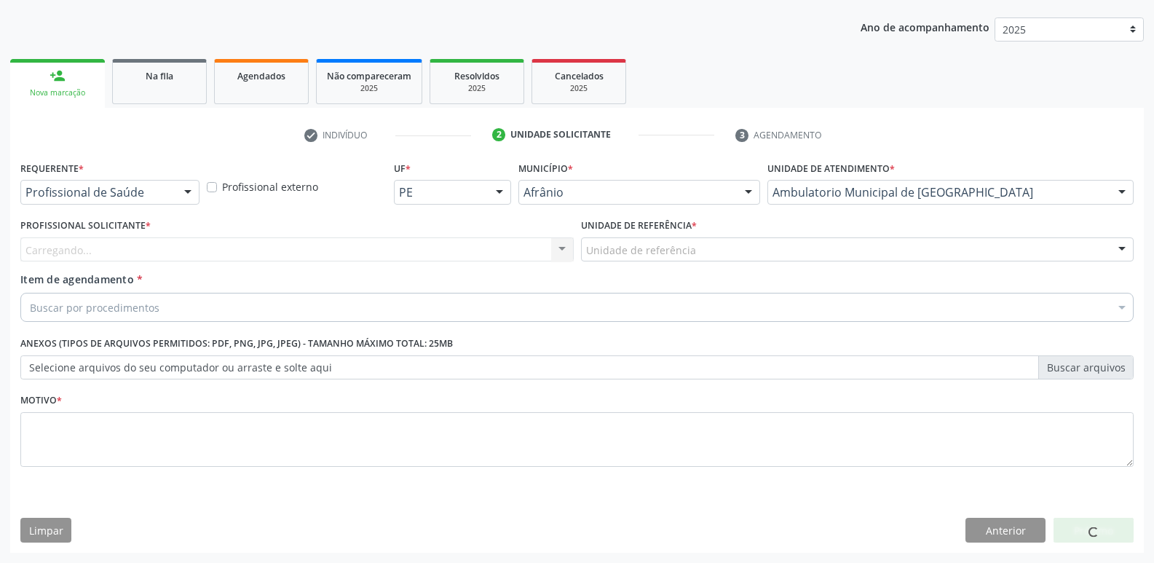
click at [709, 249] on div "Unidade de referência" at bounding box center [858, 249] width 554 height 25
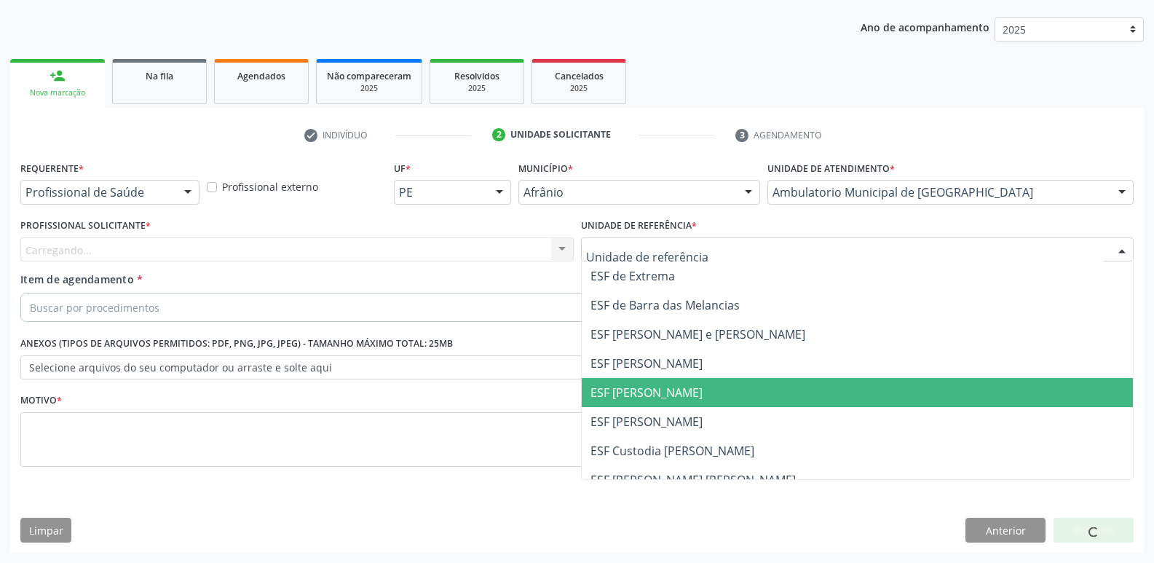
click at [700, 387] on span "ESF [PERSON_NAME]" at bounding box center [858, 392] width 552 height 29
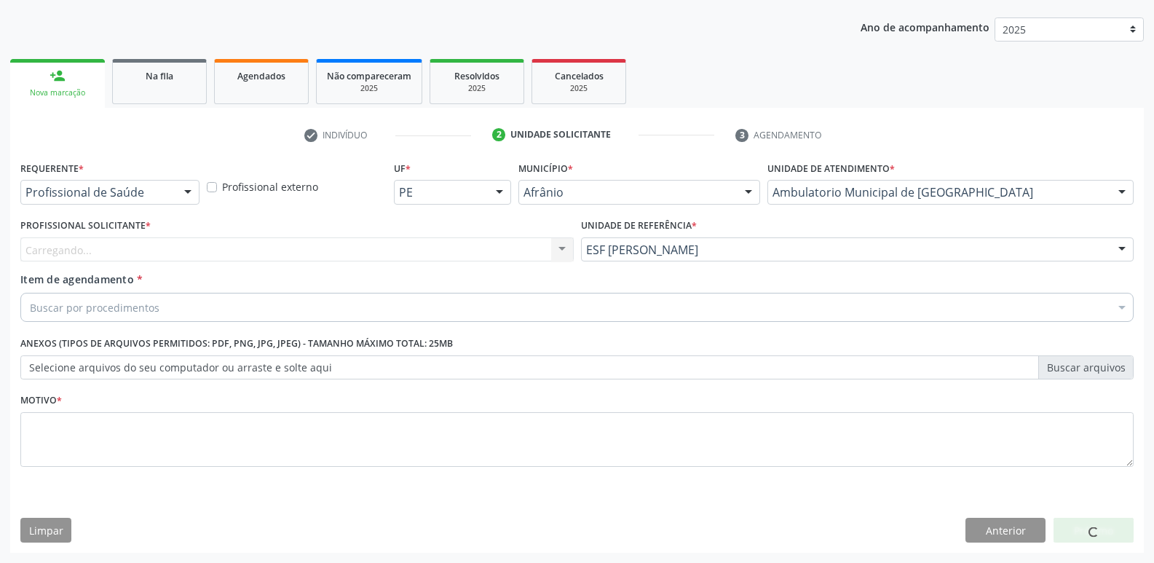
click at [417, 243] on div "Carregando... Nenhum resultado encontrado para: " " Não há nenhuma opção para s…" at bounding box center [297, 249] width 554 height 25
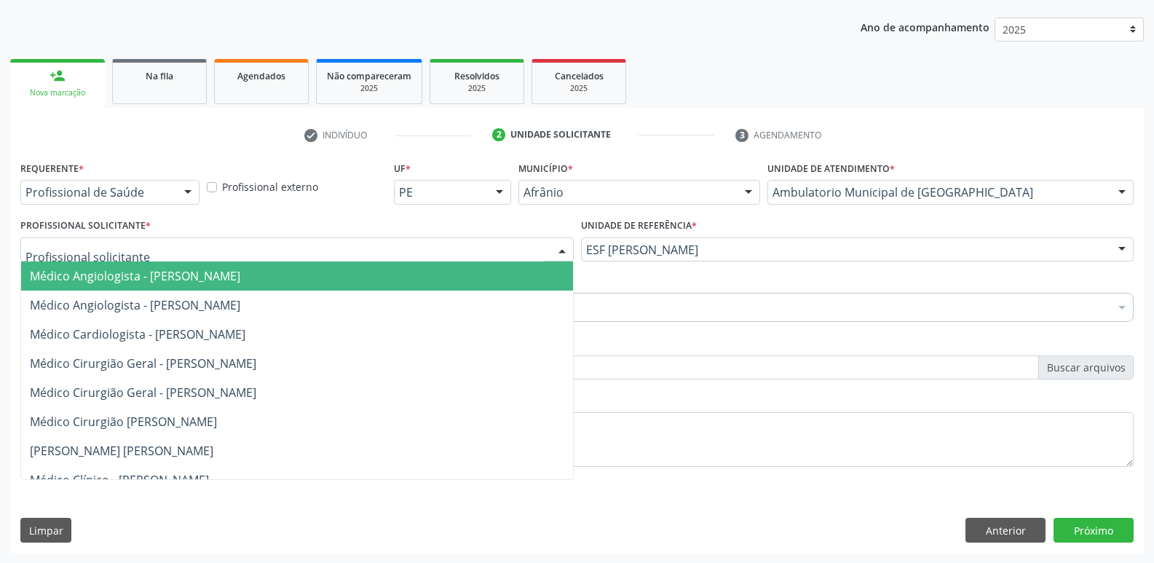
click at [366, 248] on div at bounding box center [297, 249] width 554 height 25
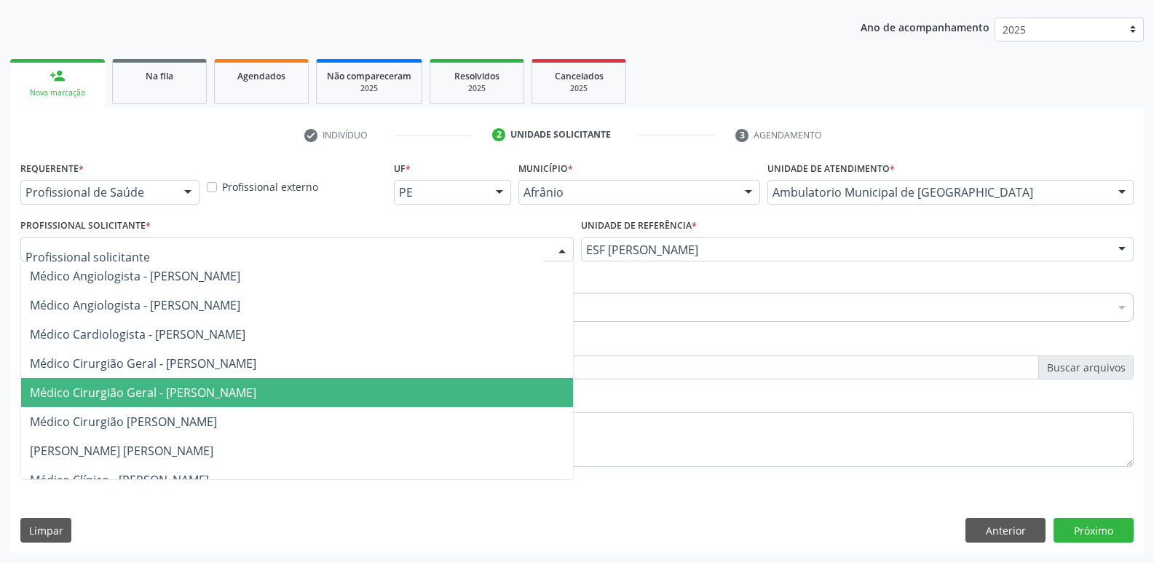
click at [352, 389] on span "Médico Cirurgião Geral - [PERSON_NAME]" at bounding box center [297, 392] width 552 height 29
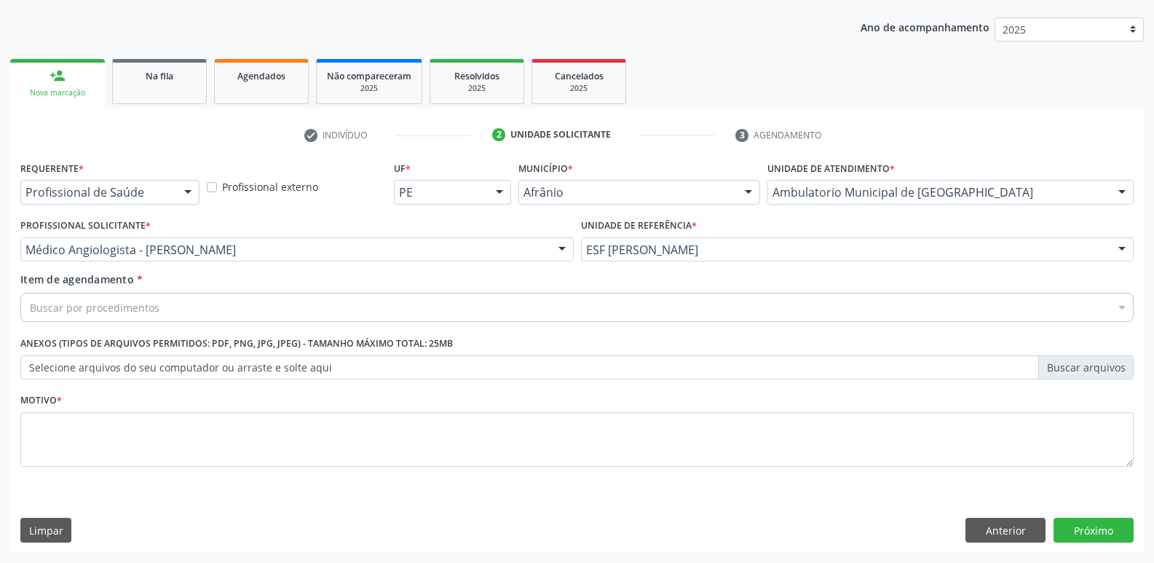
click at [294, 305] on div "Buscar por procedimentos" at bounding box center [577, 307] width 1114 height 29
click at [42, 310] on input "alego" at bounding box center [570, 307] width 1080 height 29
click at [74, 308] on input "alergo" at bounding box center [570, 307] width 1080 height 29
type input "alerg"
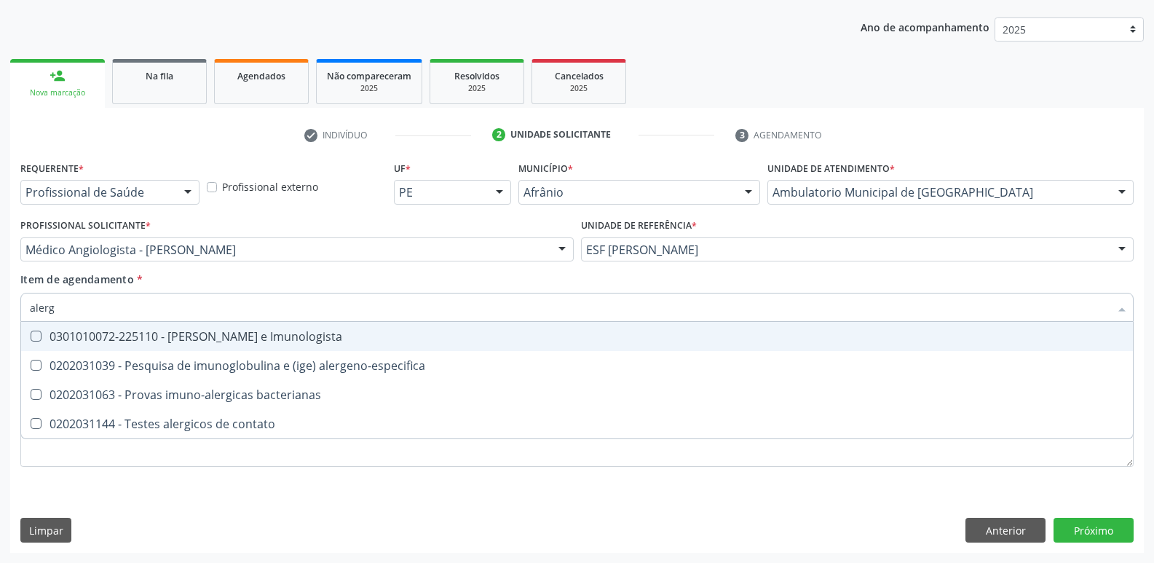
click at [243, 338] on div "0301010072-225110 - [PERSON_NAME] e Imunologista" at bounding box center [577, 337] width 1095 height 12
checkbox Imunologista "true"
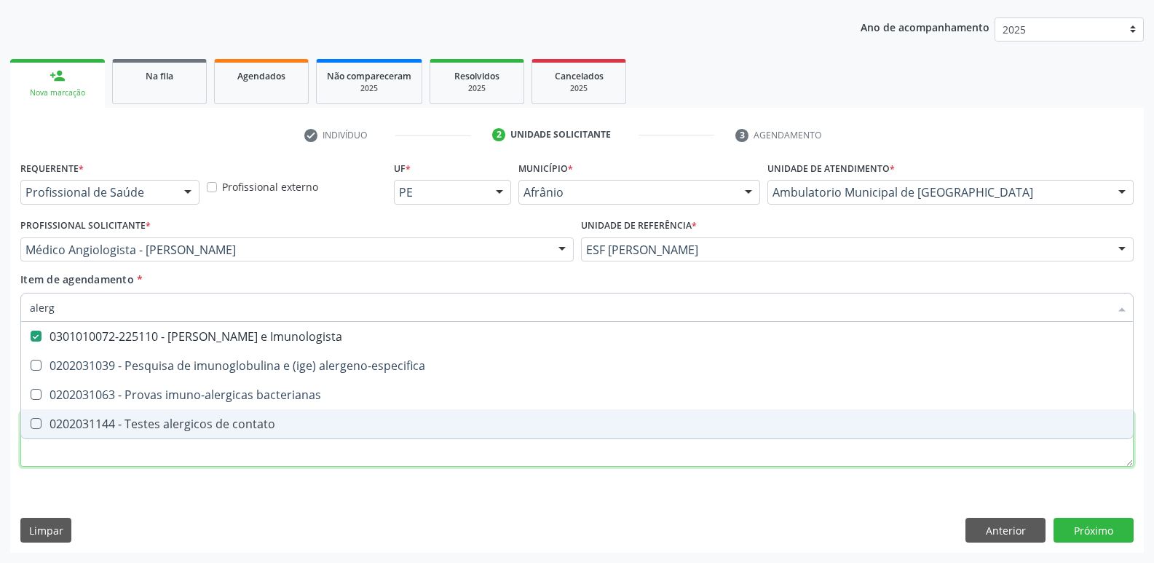
click at [411, 460] on div "Requerente * Profissional de Saúde Profissional de Saúde Paciente Nenhum result…" at bounding box center [577, 322] width 1114 height 330
checkbox alergeno-especifica "true"
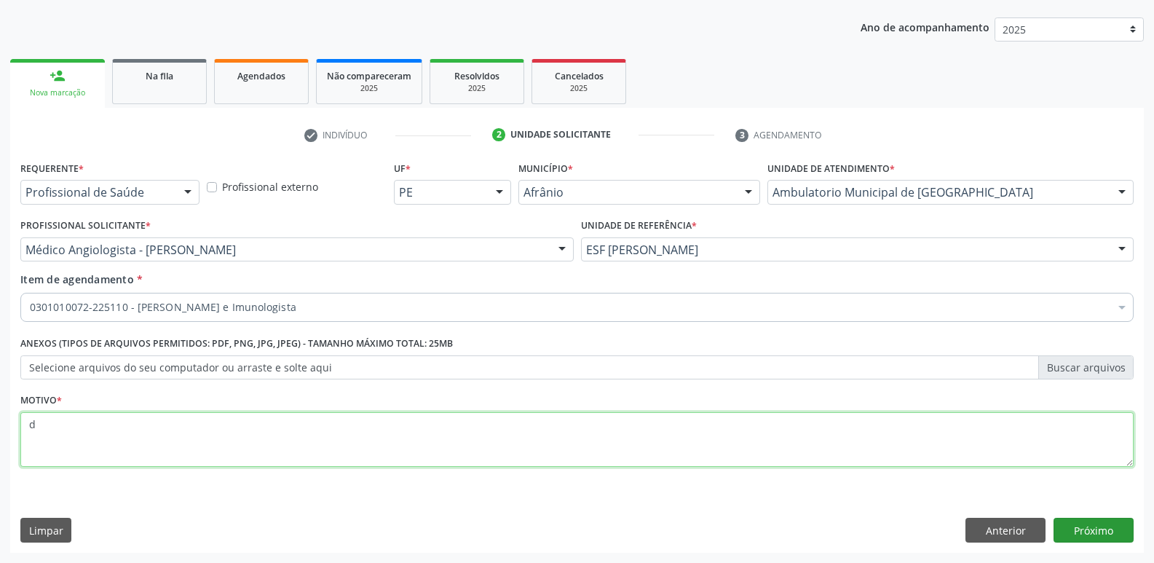
type textarea "d"
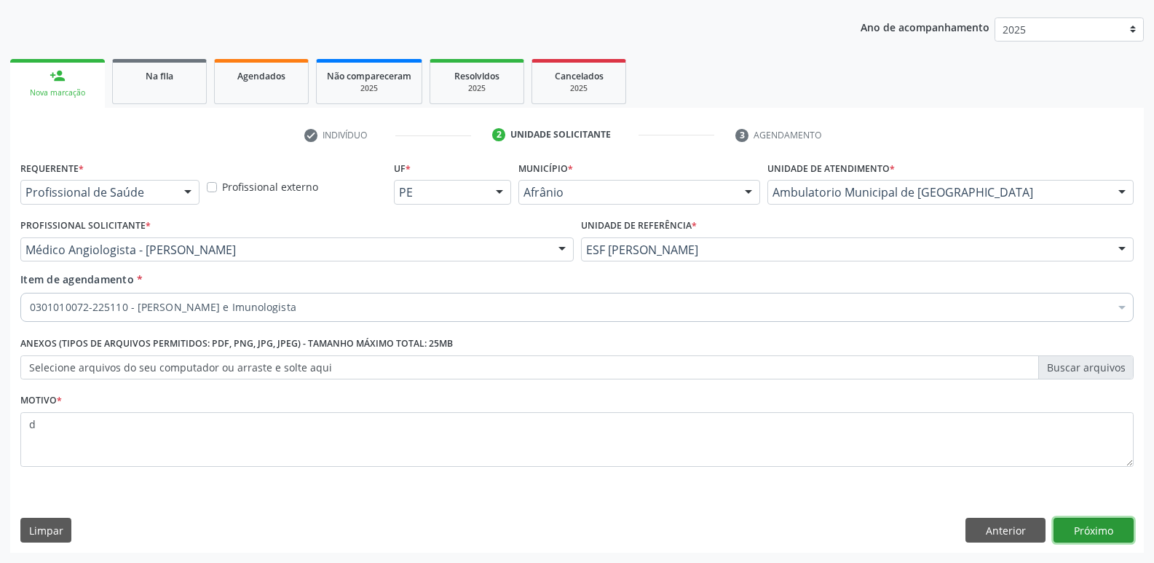
click at [1096, 528] on button "Próximo" at bounding box center [1094, 530] width 80 height 25
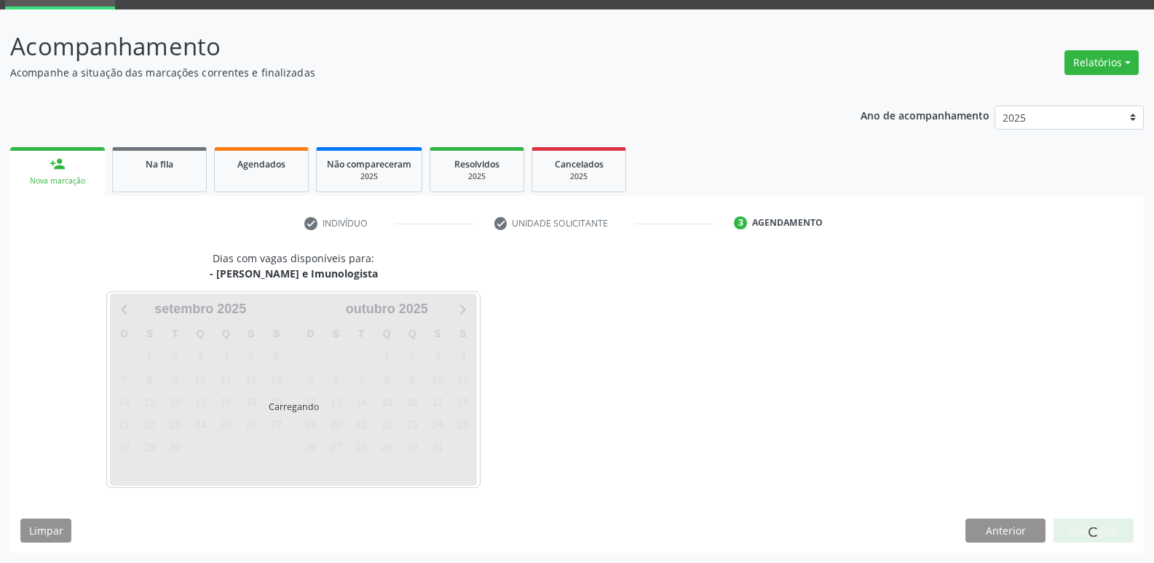
scroll to position [71, 0]
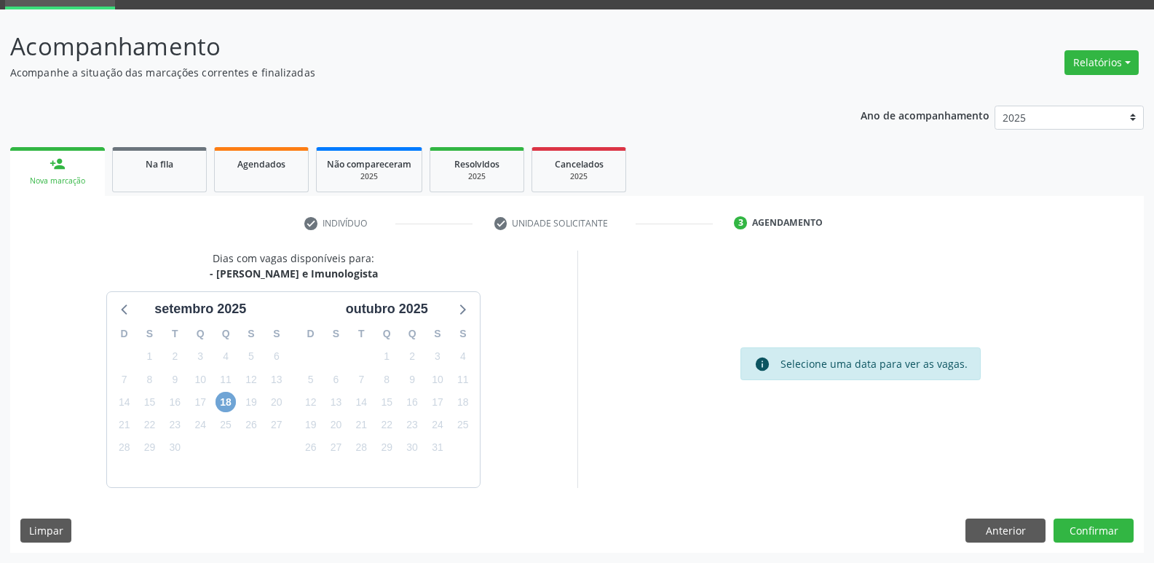
click at [224, 403] on span "18" at bounding box center [226, 402] width 20 height 20
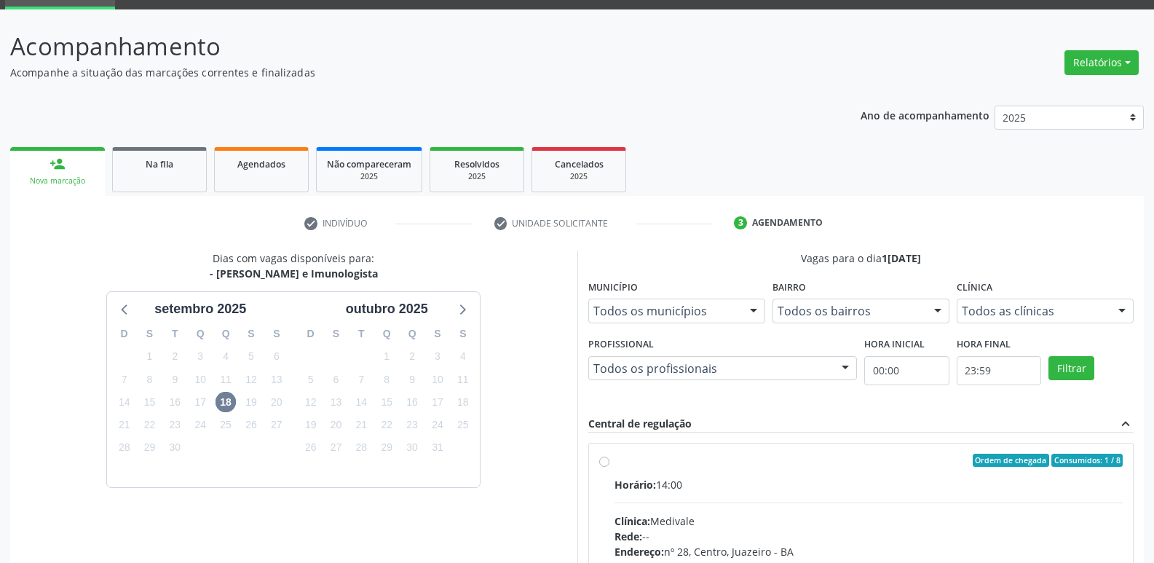
click at [640, 467] on label "Ordem de chegada Consumidos: 1 / 8 Horário: 14:00 Clínica: Medivale Rede: -- En…" at bounding box center [869, 566] width 509 height 224
click at [610, 467] on input "Ordem de chegada Consumidos: 1 / 8 Horário: 14:00 Clínica: Medivale Rede: -- En…" at bounding box center [604, 460] width 10 height 13
radio input "true"
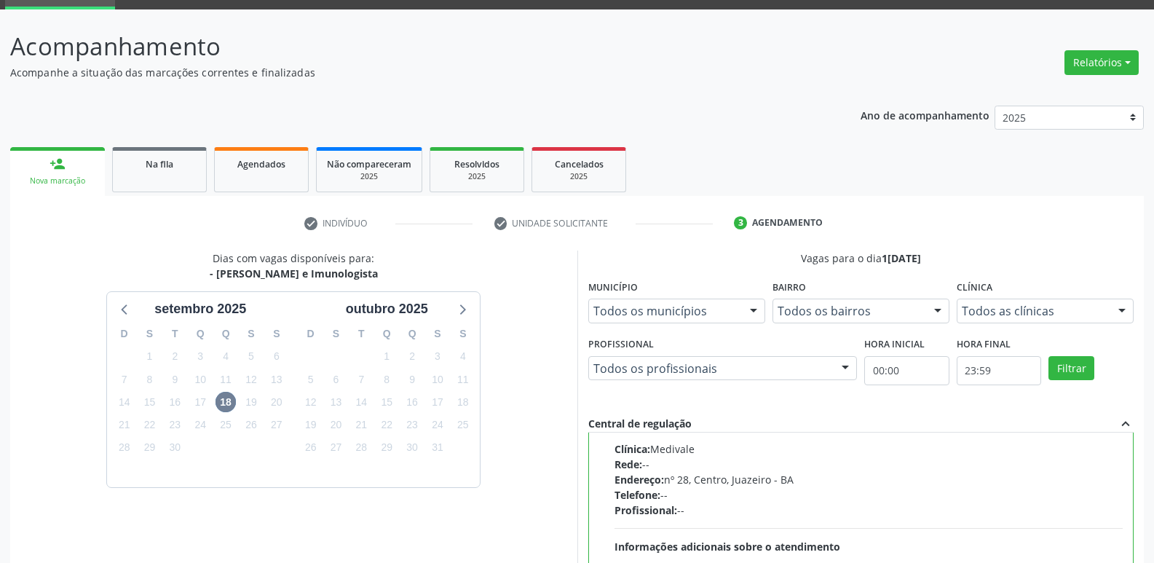
scroll to position [307, 0]
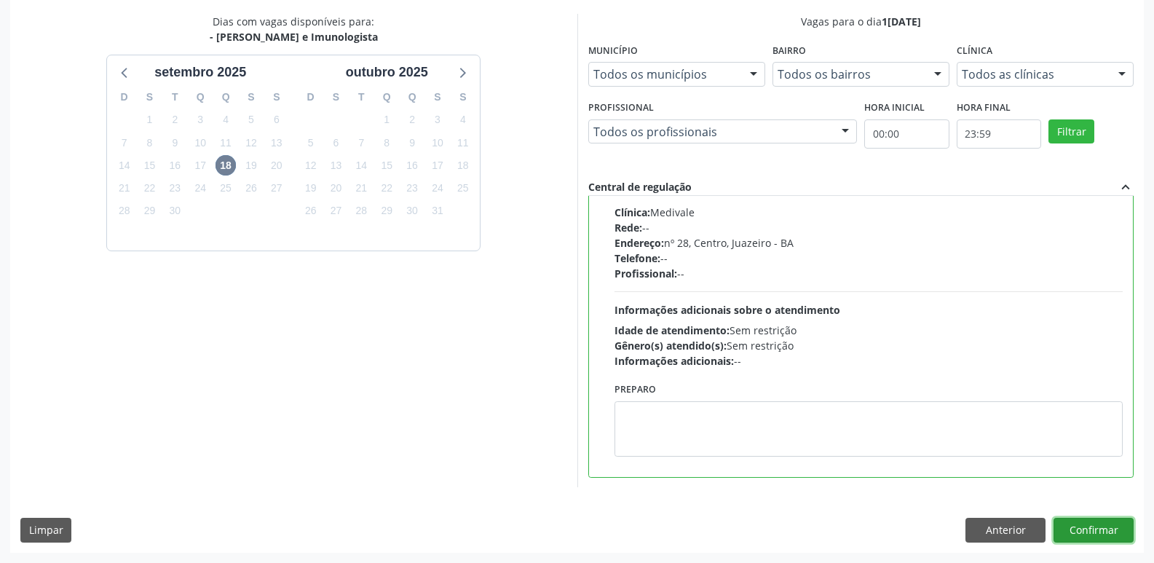
click at [1100, 530] on button "Confirmar" at bounding box center [1094, 530] width 80 height 25
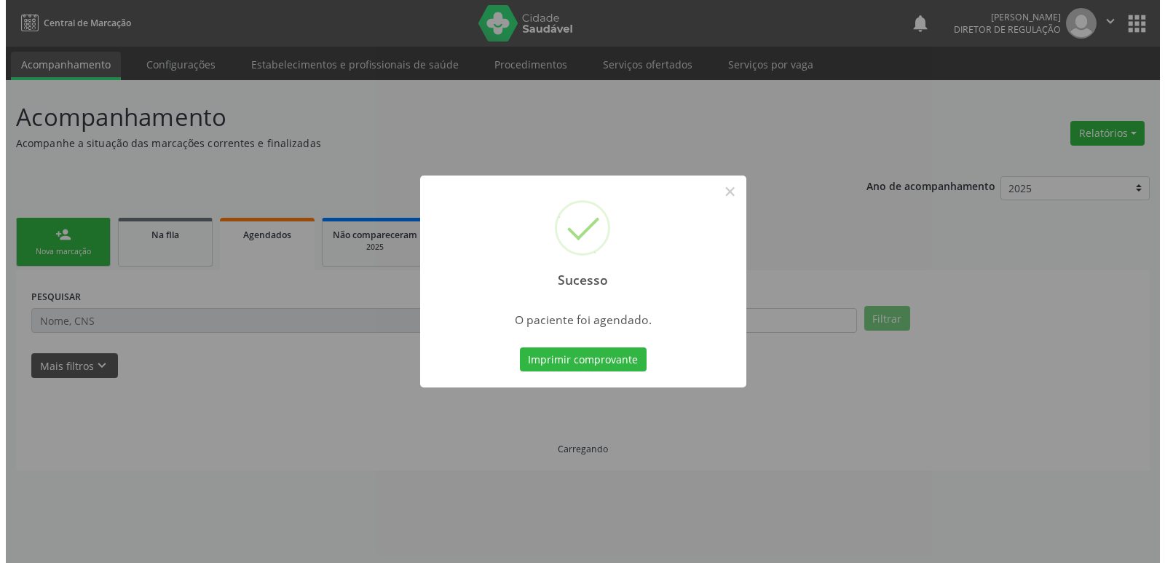
scroll to position [0, 0]
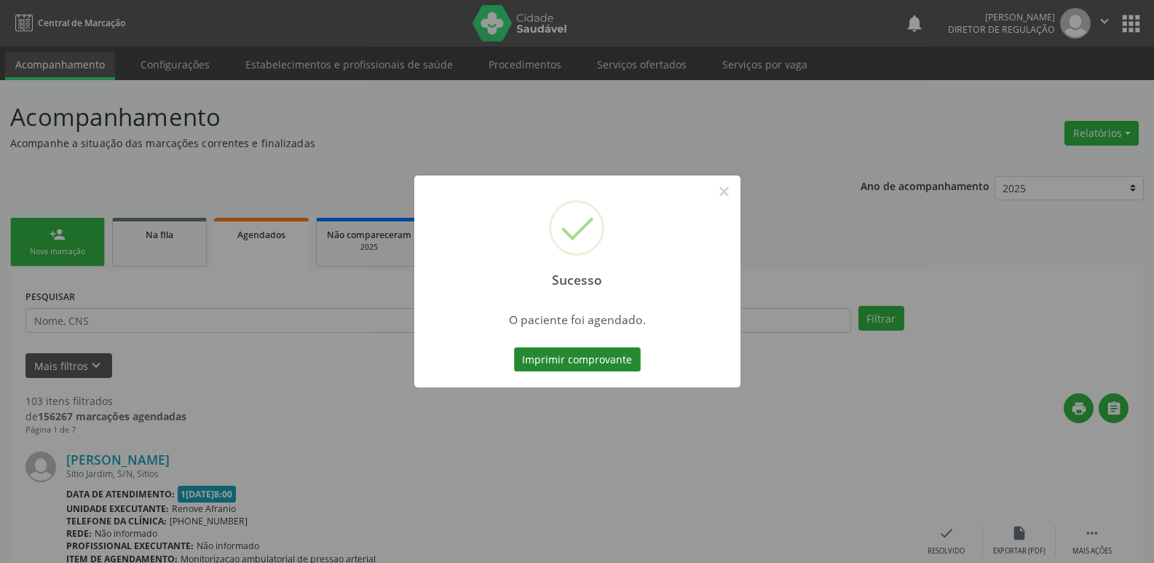
click at [623, 363] on button "Imprimir comprovante" at bounding box center [577, 359] width 127 height 25
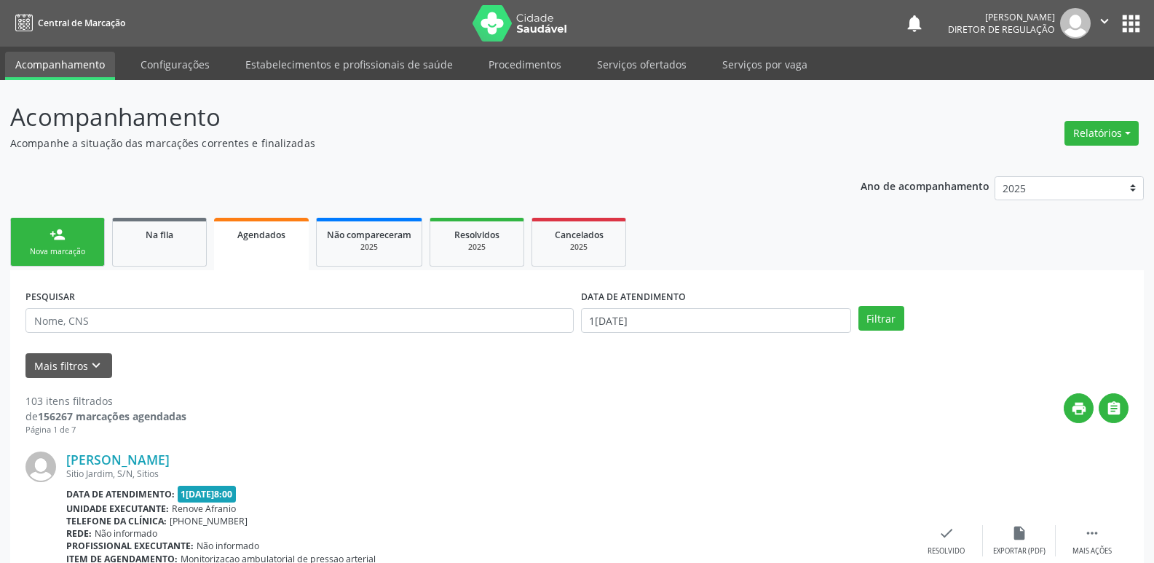
click at [87, 251] on div "Nova marcação" at bounding box center [57, 251] width 73 height 11
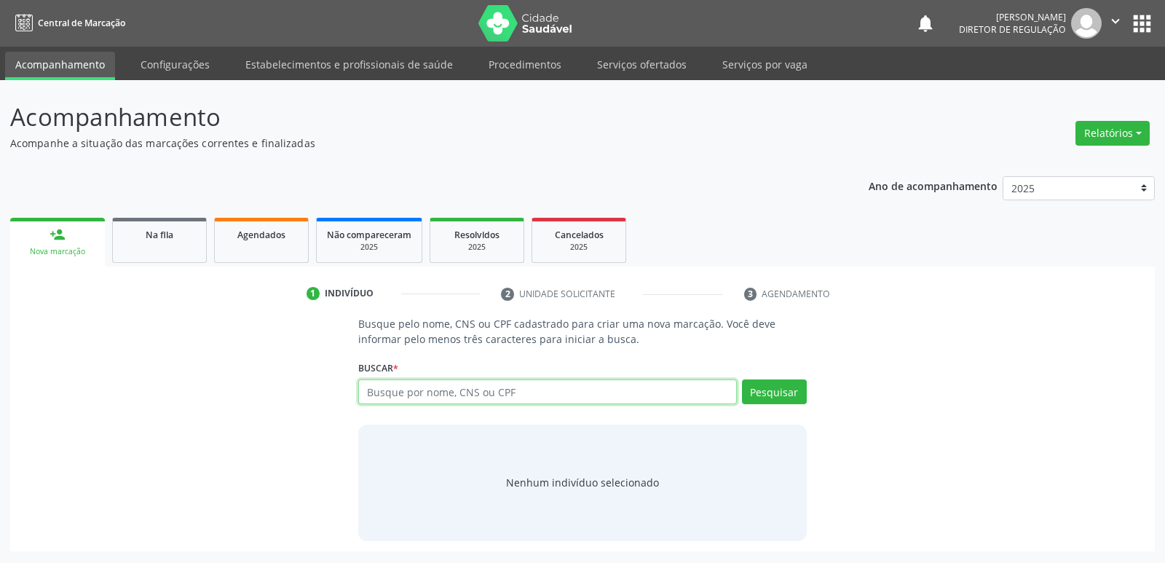
click at [428, 393] on input "text" at bounding box center [547, 391] width 378 height 25
type input "tatiane"
click at [773, 392] on button "Pesquisar" at bounding box center [774, 391] width 65 height 25
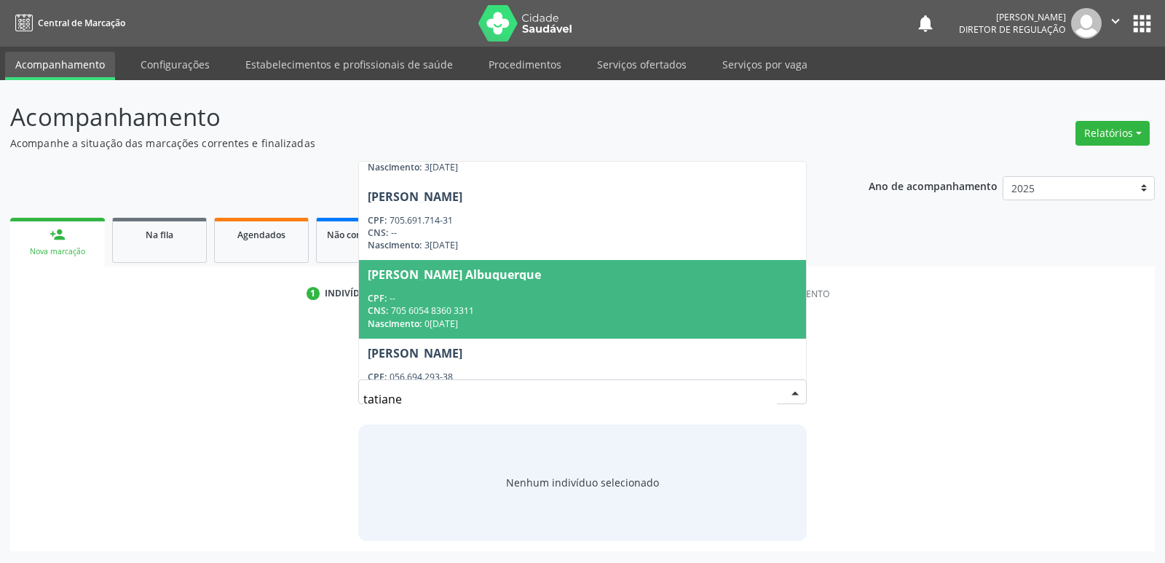
scroll to position [87, 0]
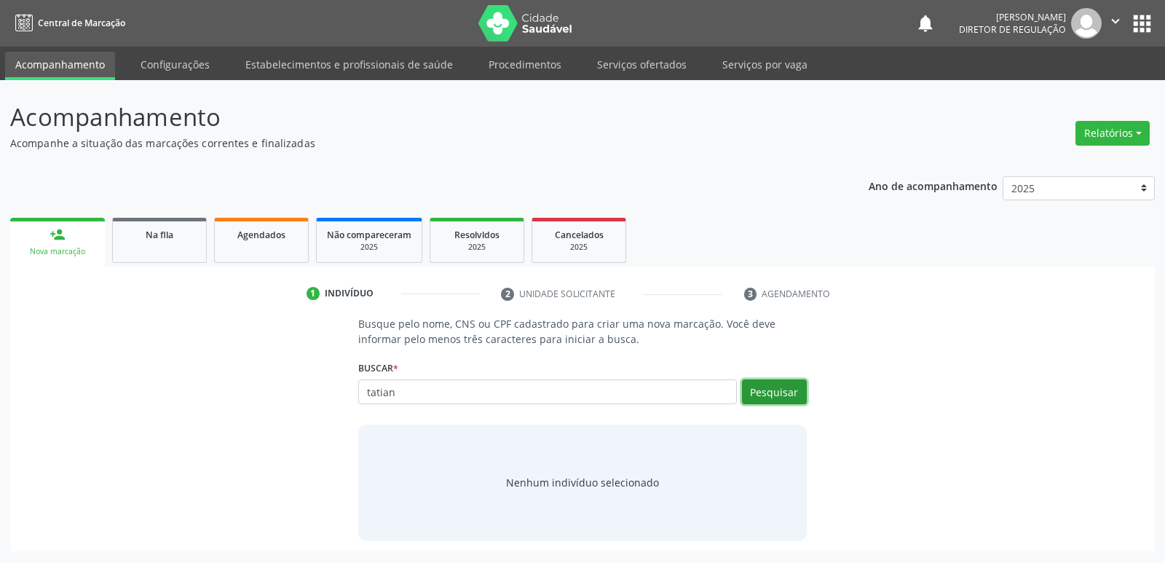
click at [786, 392] on button "Pesquisar" at bounding box center [774, 391] width 65 height 25
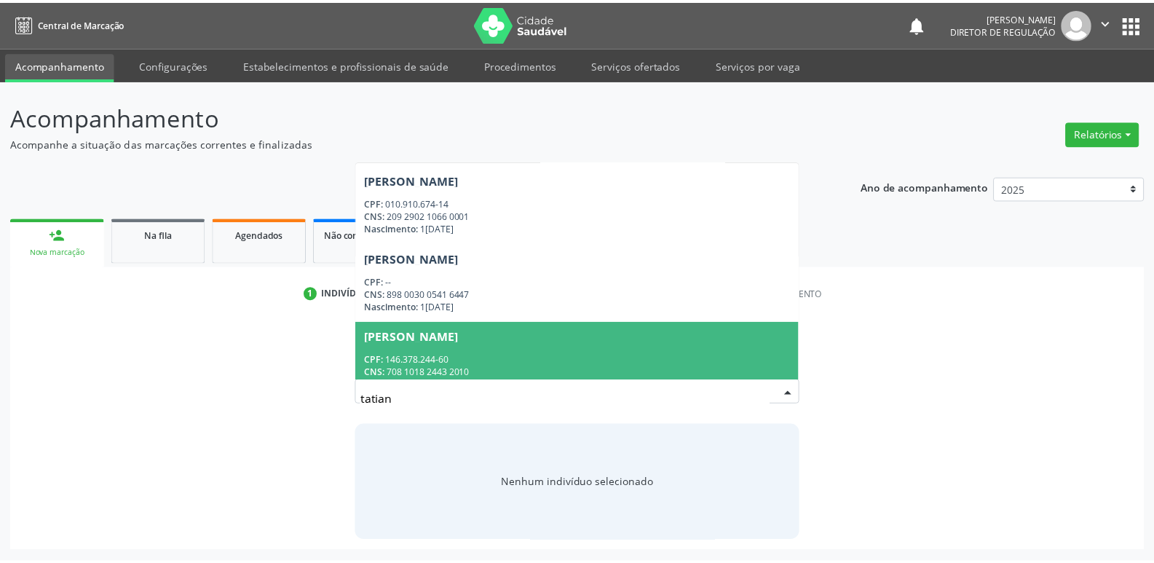
scroll to position [495, 0]
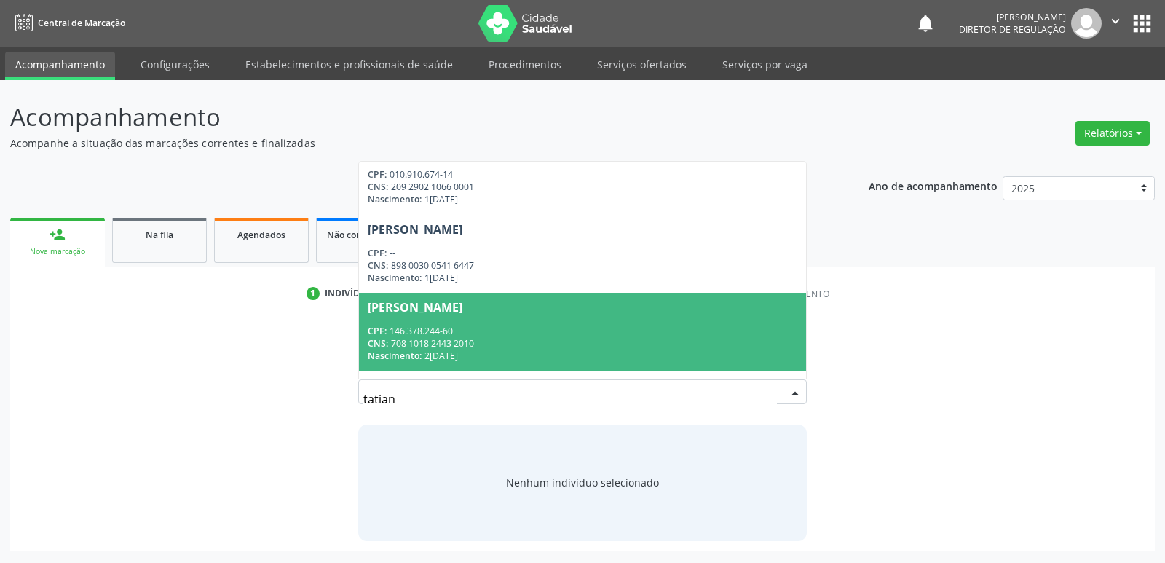
click at [510, 334] on div "CPF: 146.378.244-60" at bounding box center [582, 331] width 429 height 12
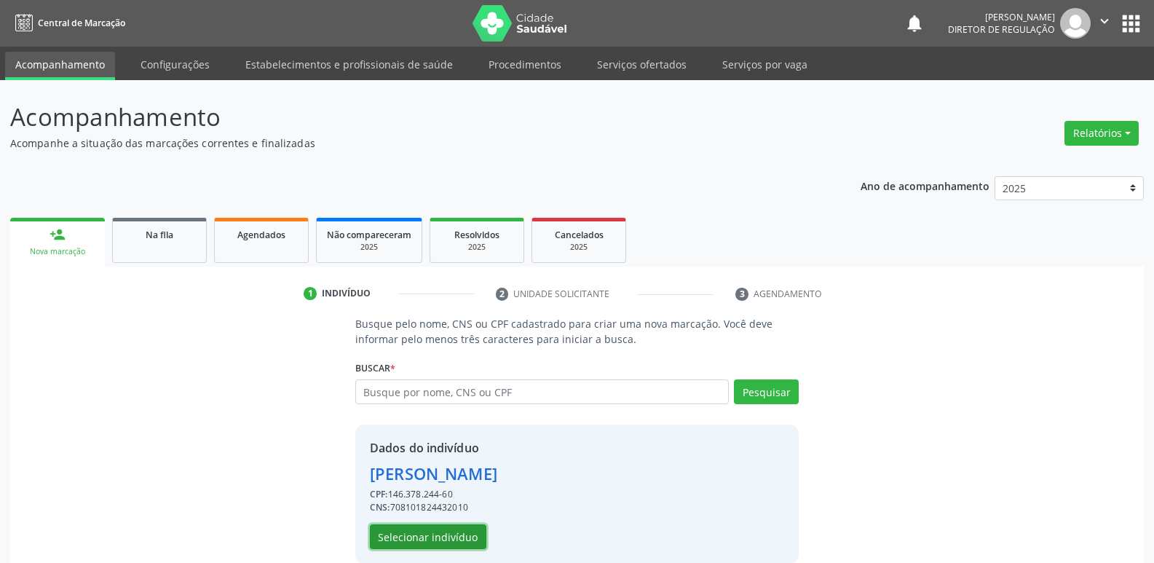
click at [450, 534] on button "Selecionar indivíduo" at bounding box center [428, 536] width 117 height 25
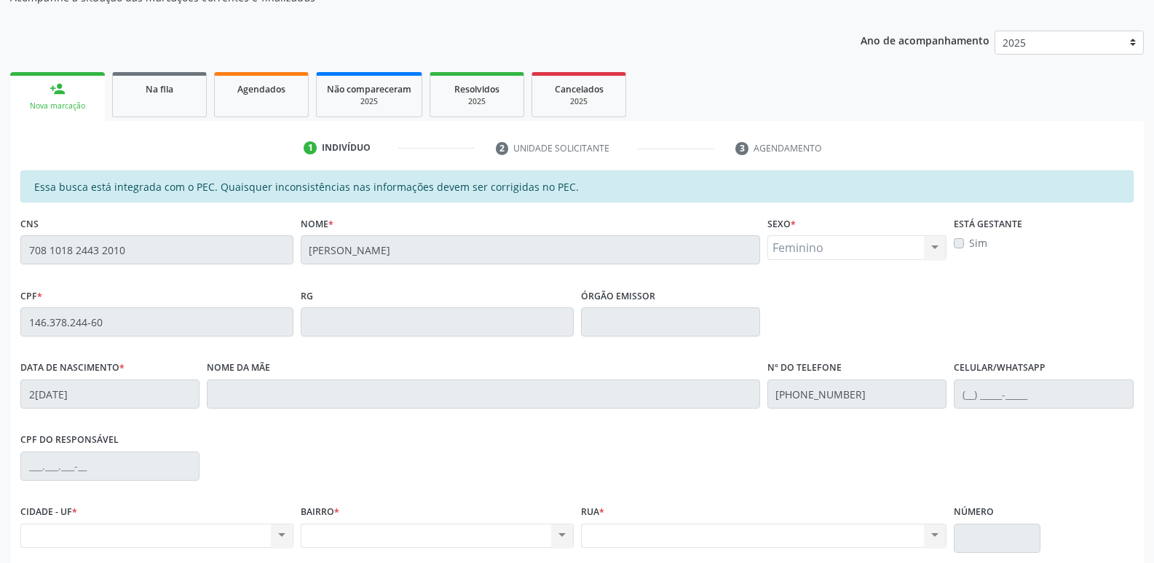
scroll to position [219, 0]
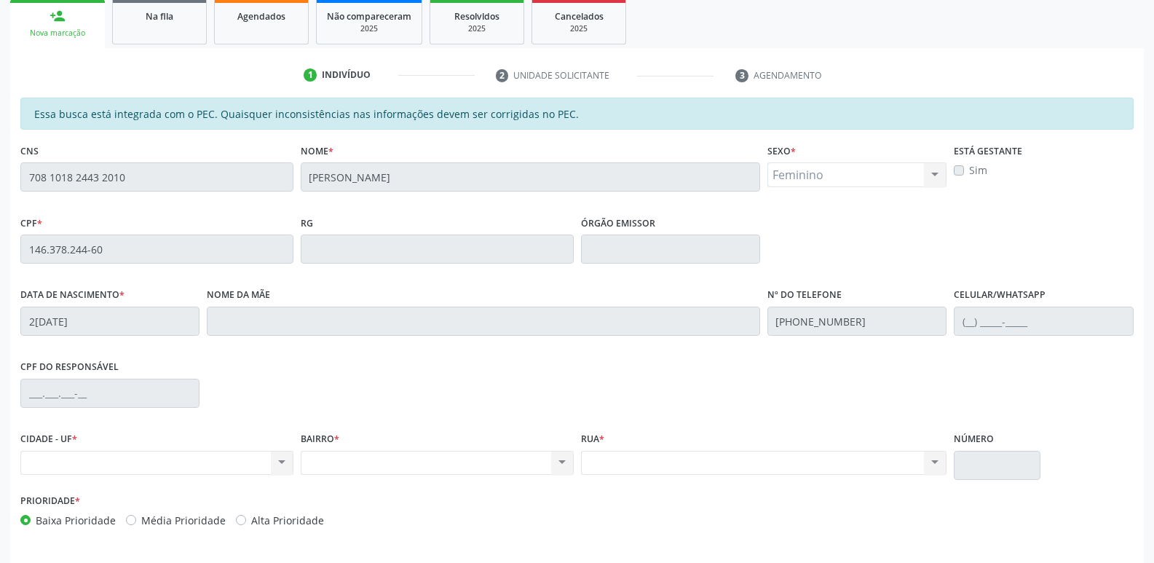
click at [19, 251] on div "CPF * 146.378.244-60" at bounding box center [157, 248] width 280 height 72
